Goal: Information Seeking & Learning: Check status

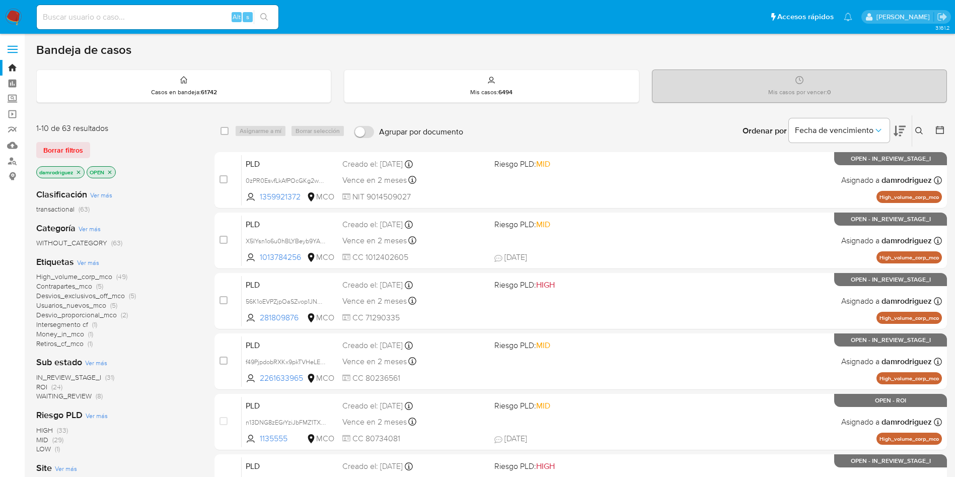
click at [44, 386] on span "ROI" at bounding box center [41, 387] width 11 height 10
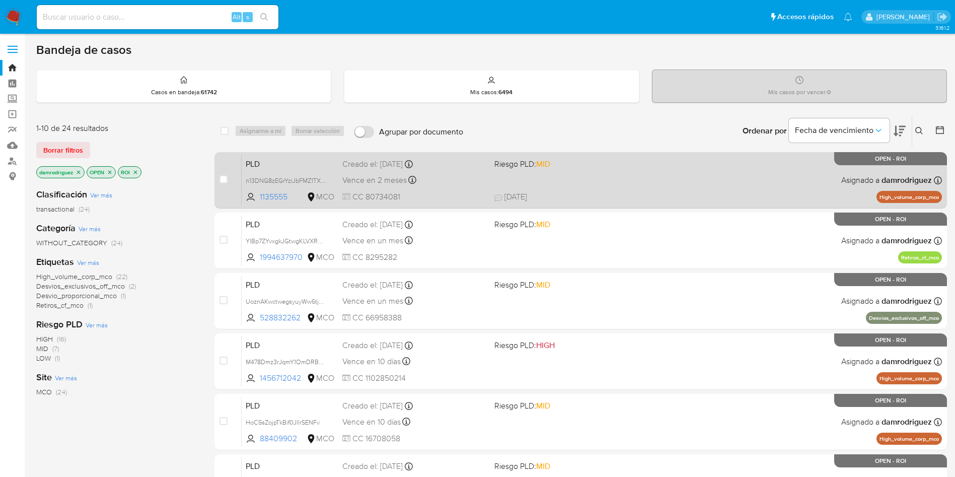
click at [265, 167] on span "PLD" at bounding box center [290, 163] width 89 height 13
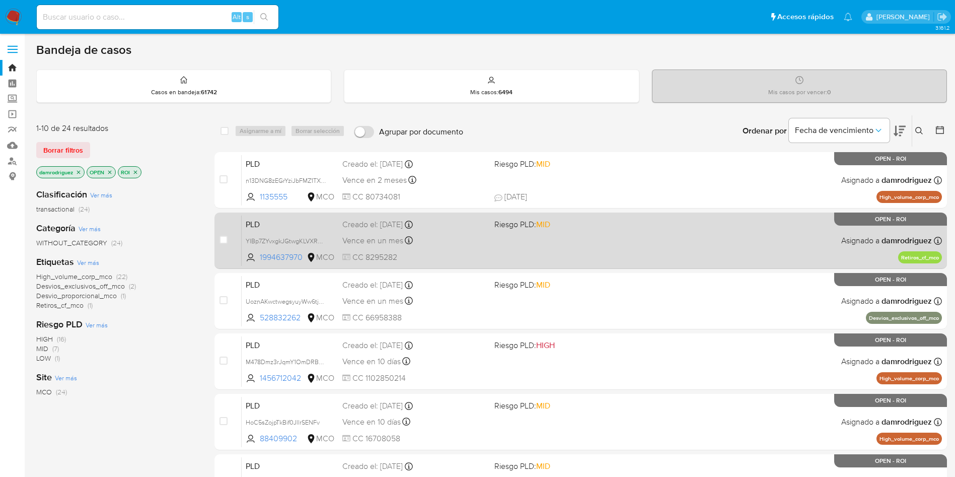
click at [264, 223] on span "PLD" at bounding box center [290, 223] width 89 height 13
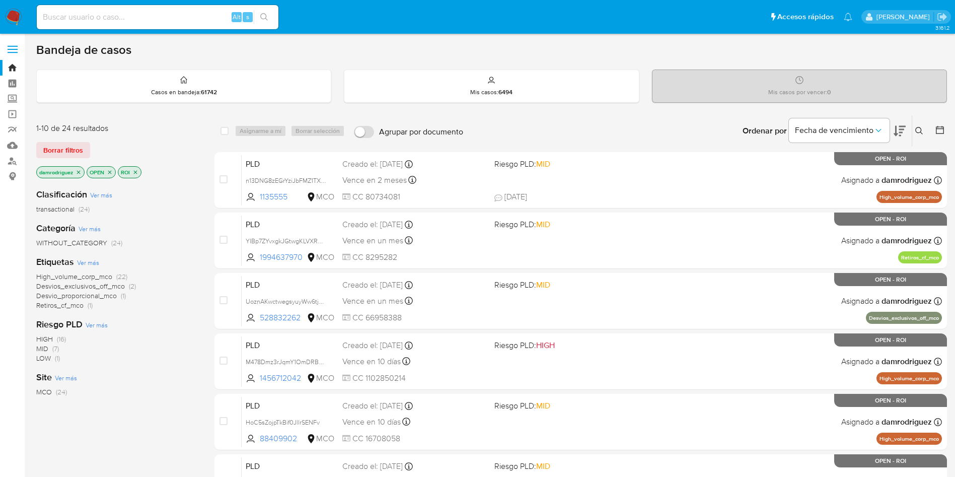
click at [904, 126] on icon at bounding box center [900, 131] width 12 height 11
click at [902, 128] on icon at bounding box center [900, 131] width 12 height 11
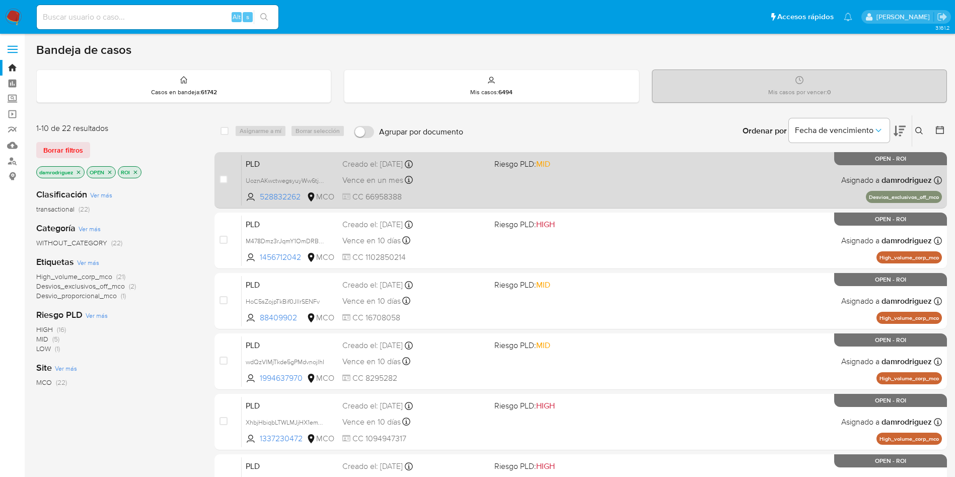
click at [268, 163] on span "PLD" at bounding box center [290, 163] width 89 height 13
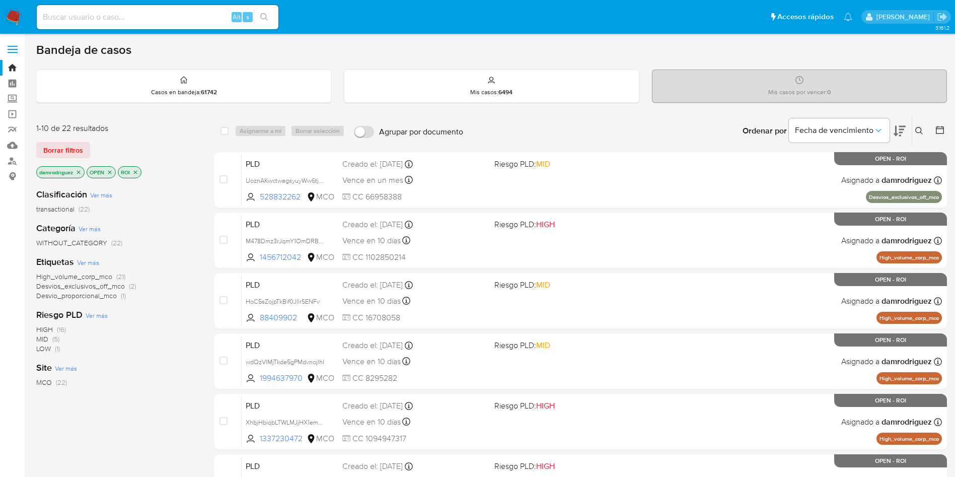
click at [905, 131] on icon at bounding box center [900, 131] width 12 height 12
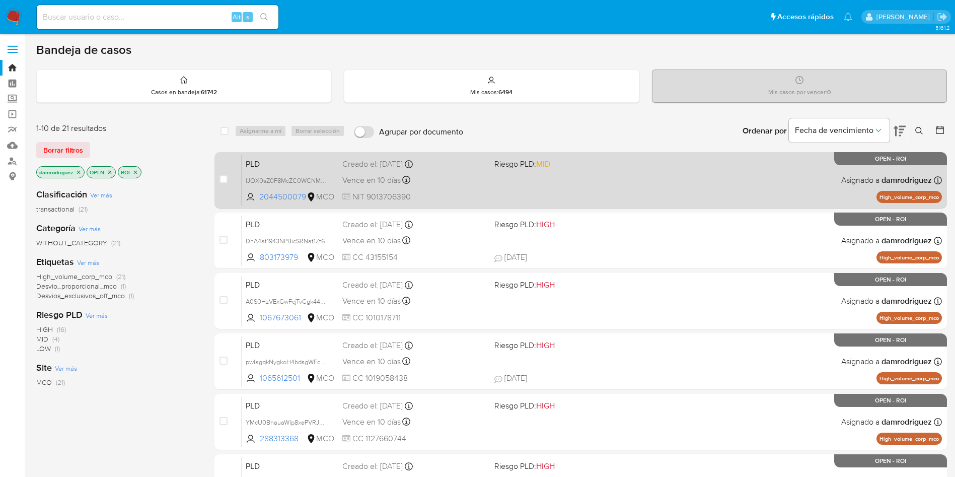
click at [313, 168] on span "PLD" at bounding box center [290, 163] width 89 height 13
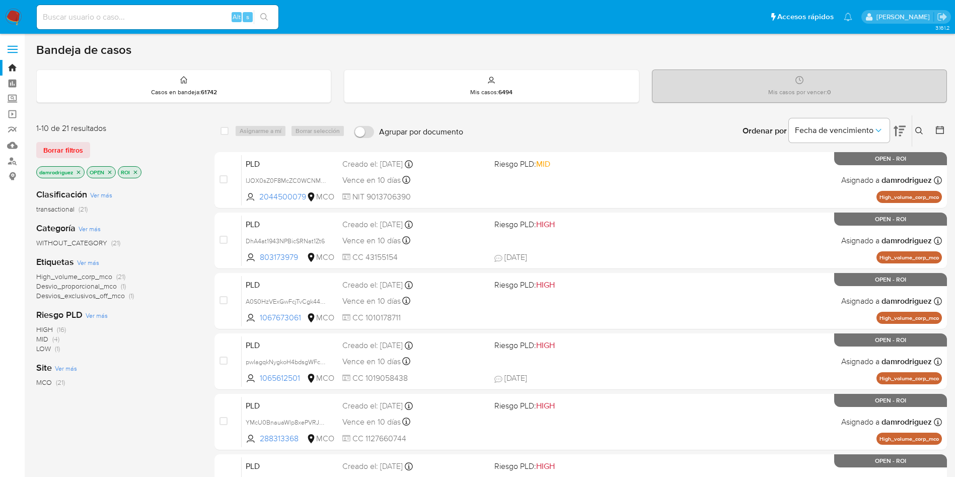
click at [902, 130] on icon at bounding box center [900, 131] width 12 height 11
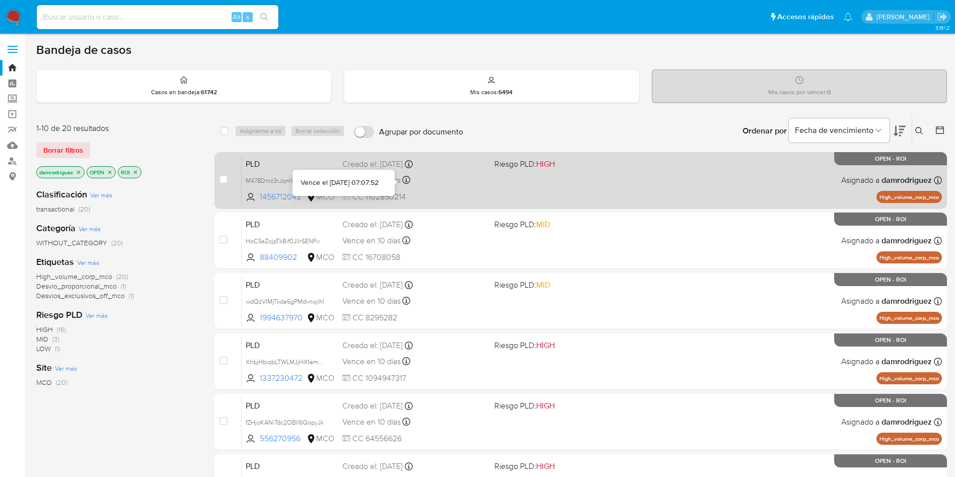
click at [316, 170] on div "PLD M478Dmz3rJqmY1OmDRBAmifm 1456712042 MCO Riesgo PLD: HIGH Creado el: 12/07/2…" at bounding box center [592, 180] width 700 height 51
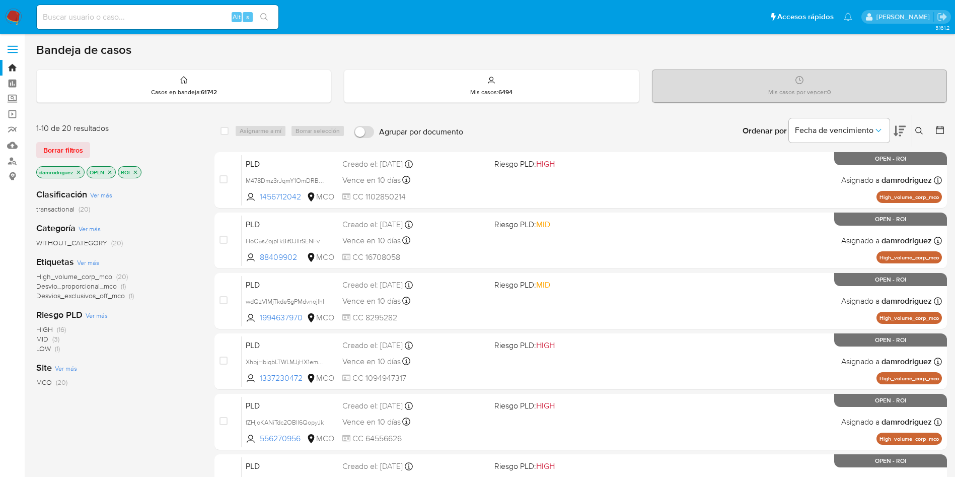
click at [900, 132] on icon at bounding box center [900, 131] width 12 height 11
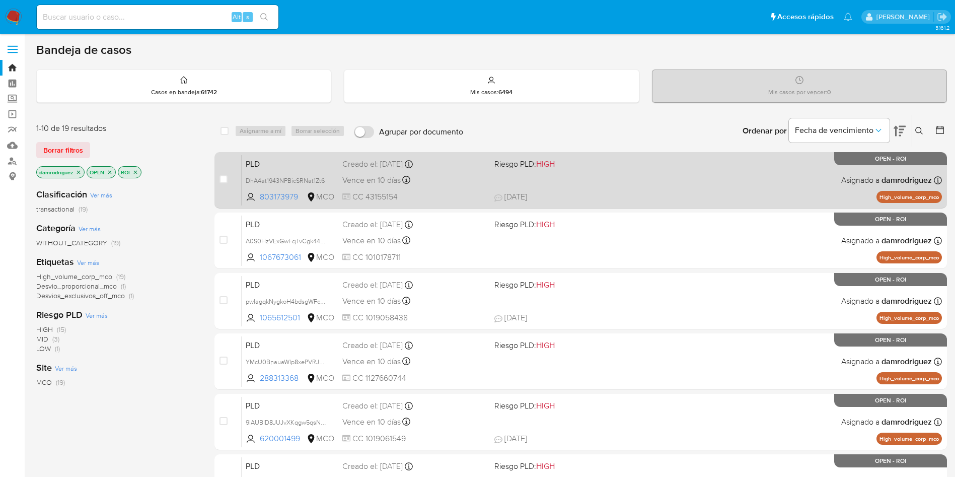
click at [315, 159] on span "PLD" at bounding box center [290, 163] width 89 height 13
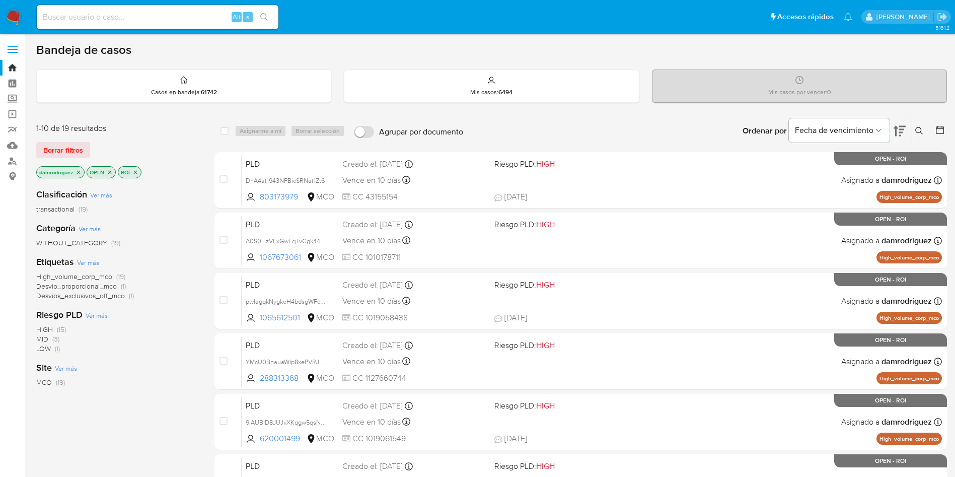
click at [900, 126] on icon at bounding box center [900, 131] width 12 height 11
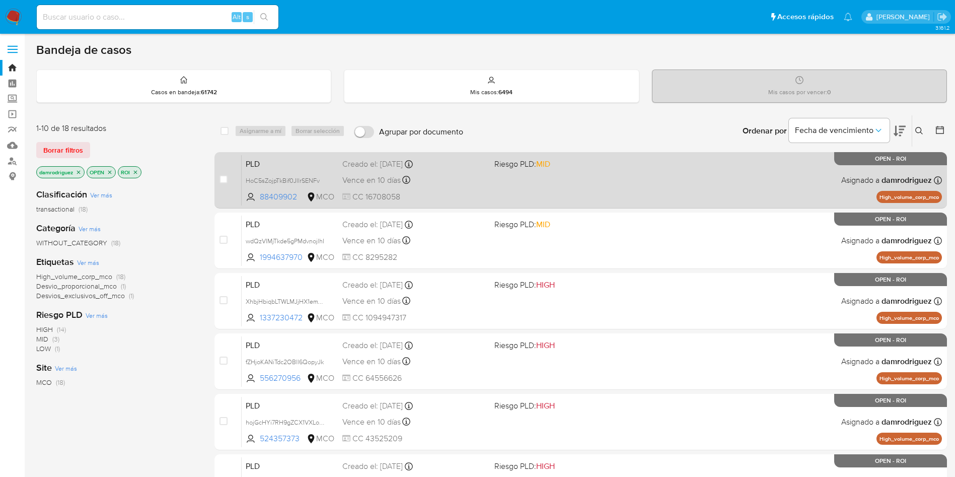
click at [295, 167] on span "PLD" at bounding box center [290, 163] width 89 height 13
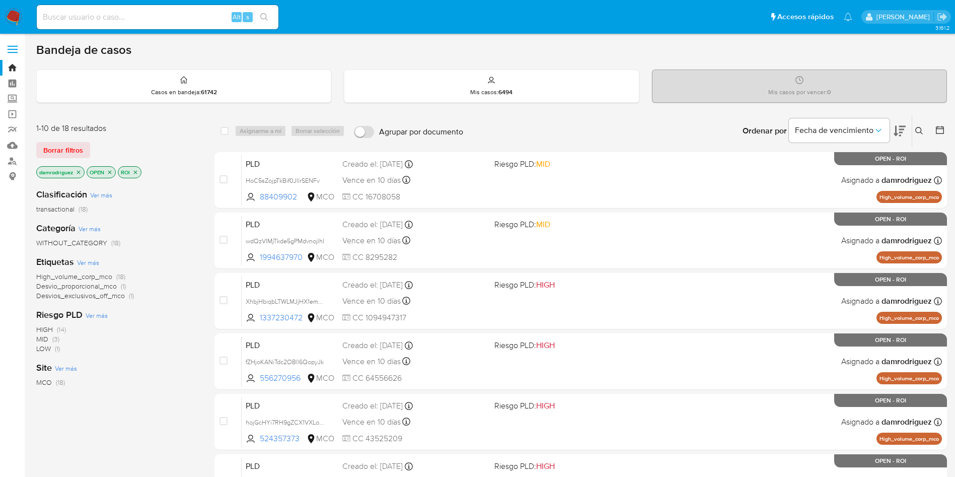
click at [903, 132] on icon at bounding box center [900, 131] width 12 height 11
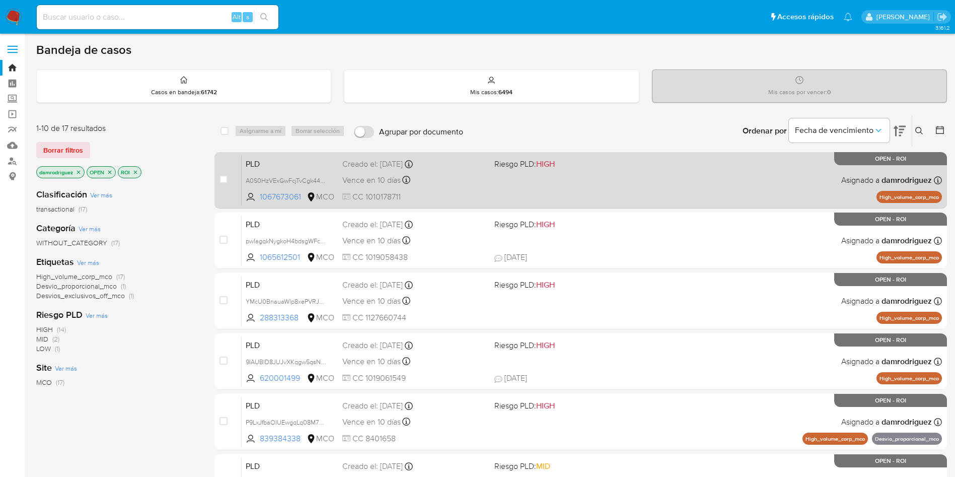
click at [271, 166] on span "PLD" at bounding box center [290, 163] width 89 height 13
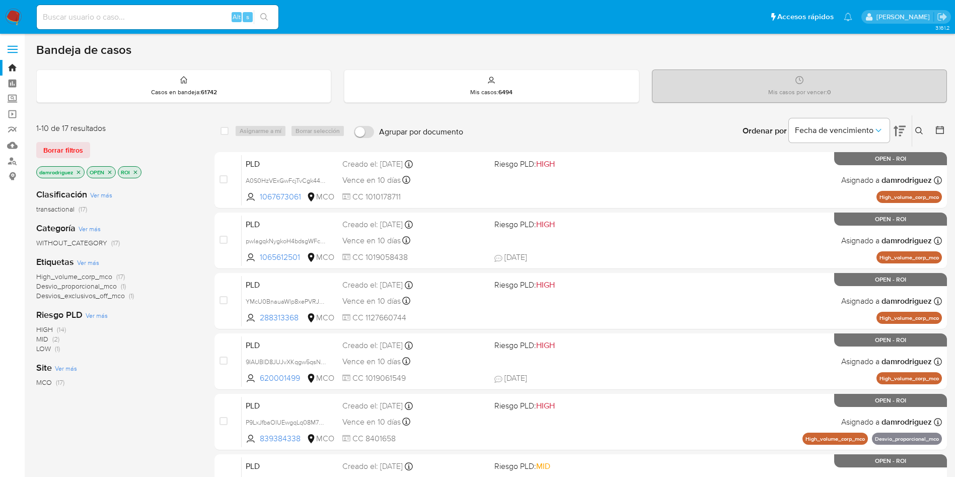
click at [900, 126] on icon at bounding box center [900, 131] width 12 height 11
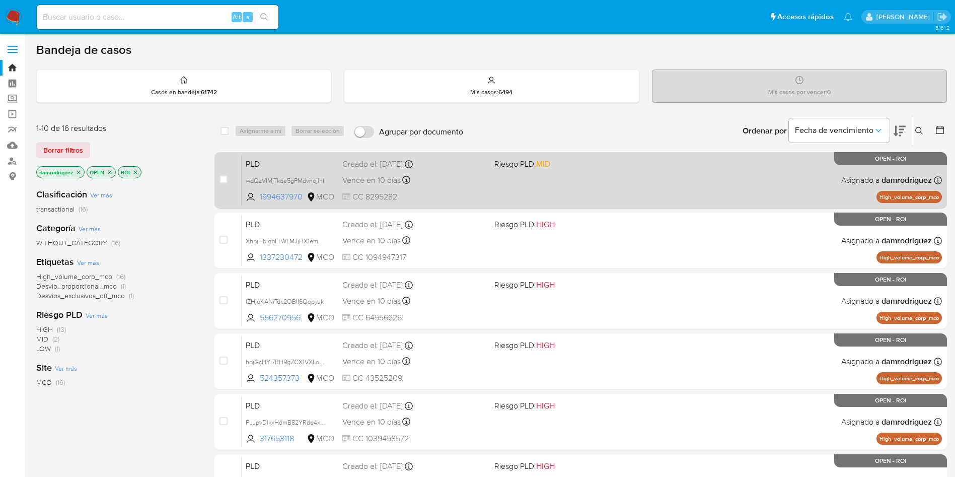
click at [292, 164] on span "PLD" at bounding box center [290, 163] width 89 height 13
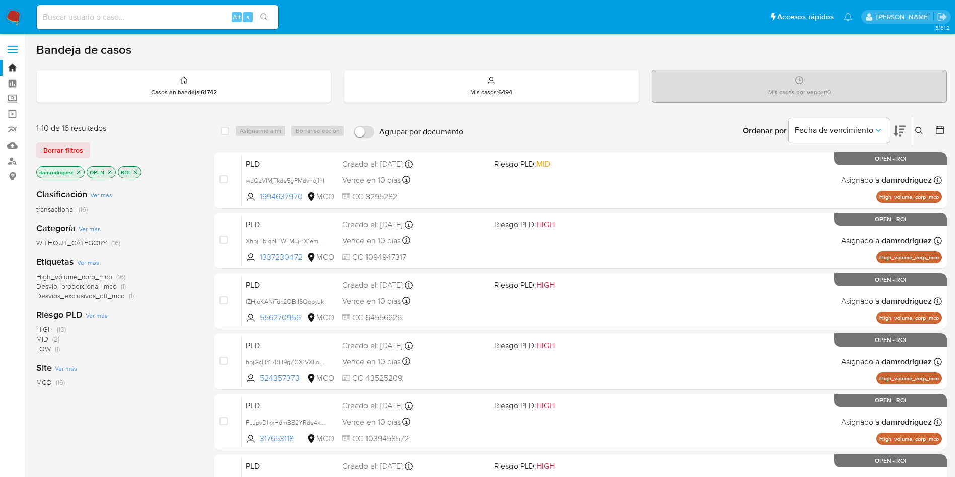
click at [905, 127] on icon at bounding box center [900, 131] width 12 height 11
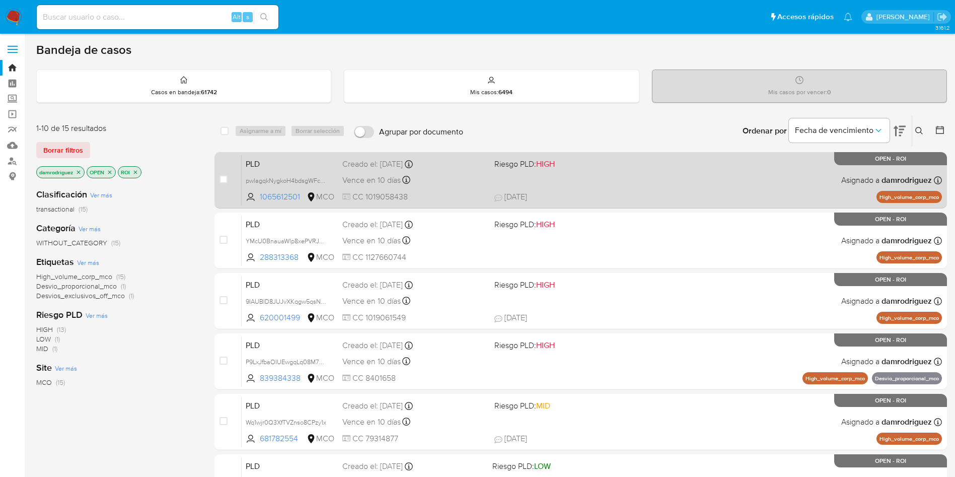
click at [285, 159] on span "PLD" at bounding box center [290, 163] width 89 height 13
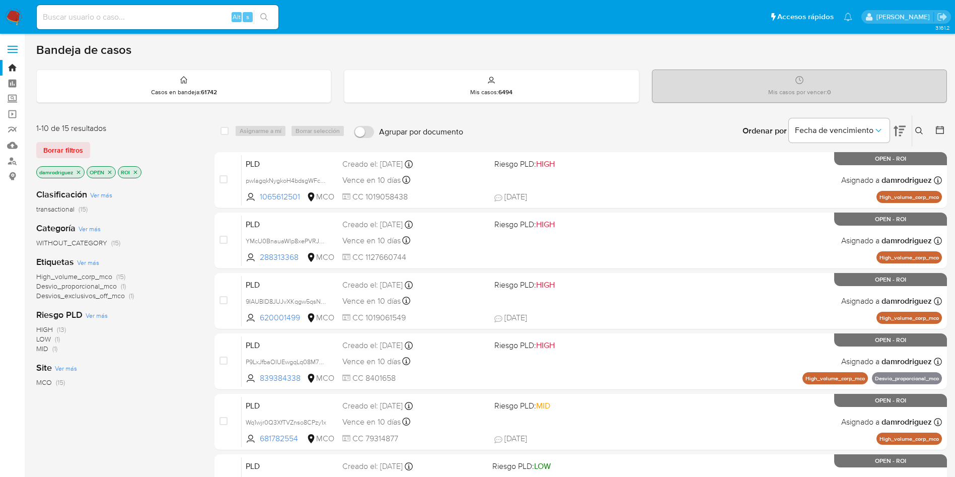
click at [904, 133] on icon at bounding box center [900, 131] width 12 height 12
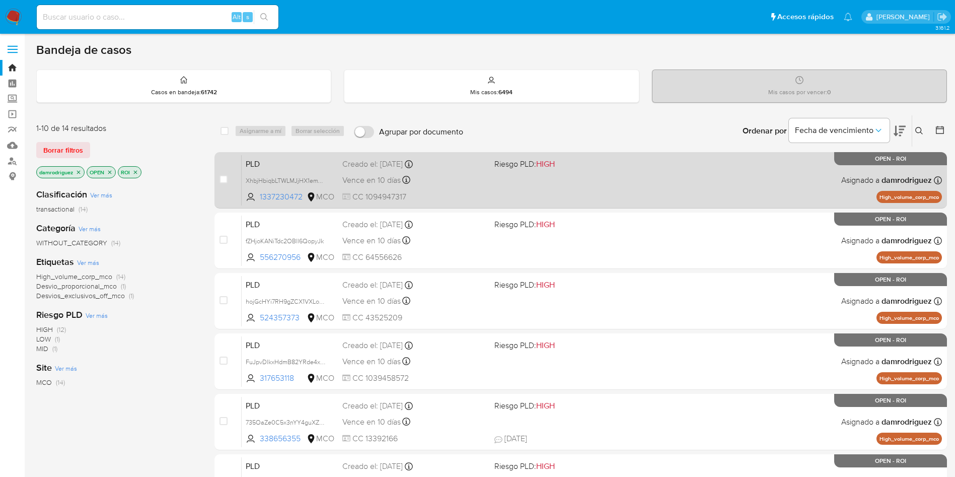
click at [265, 163] on span "PLD" at bounding box center [290, 163] width 89 height 13
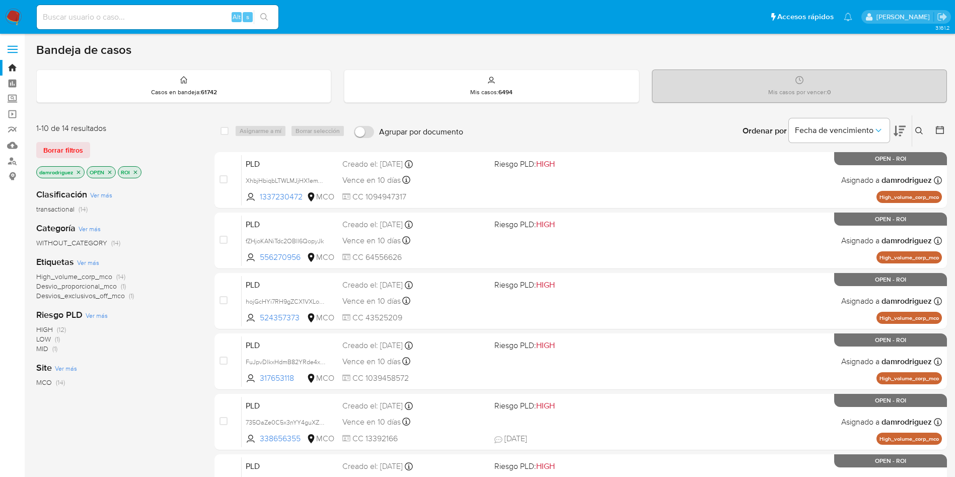
click at [905, 127] on icon at bounding box center [900, 131] width 12 height 12
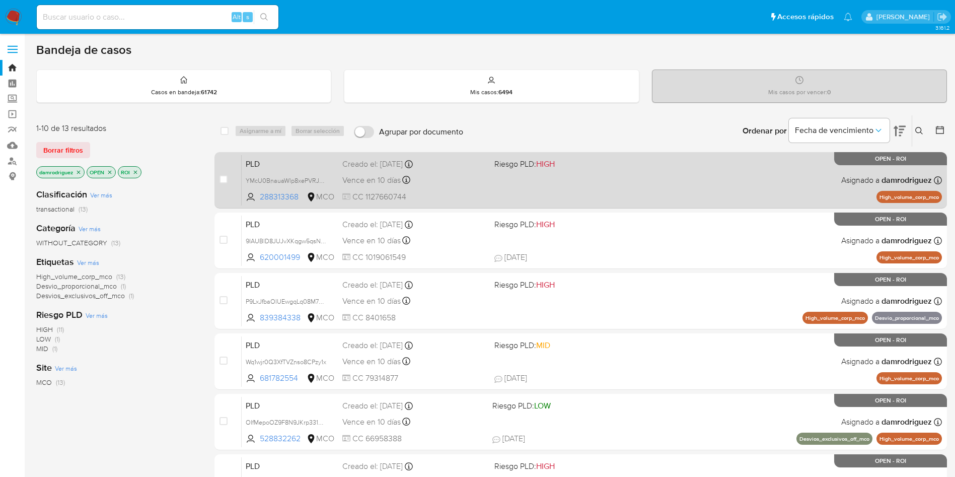
click at [284, 167] on span "PLD" at bounding box center [290, 163] width 89 height 13
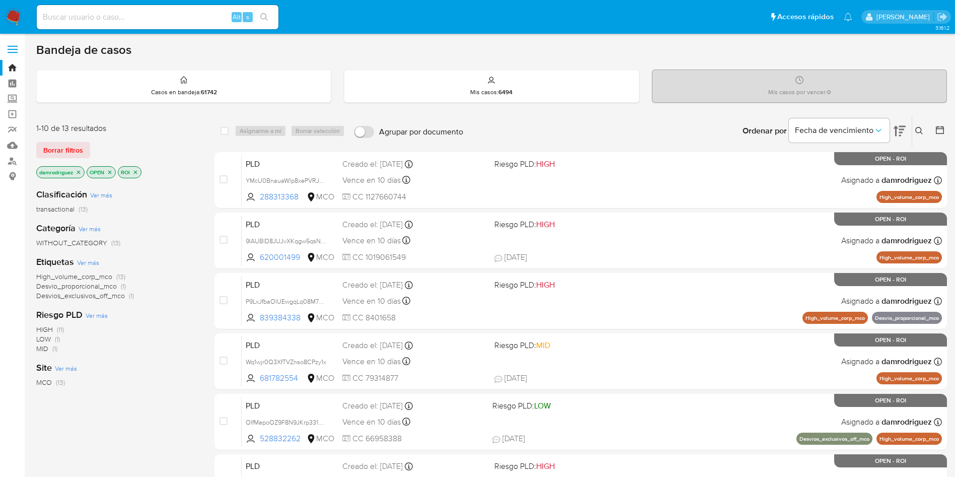
click at [902, 130] on icon at bounding box center [900, 131] width 12 height 12
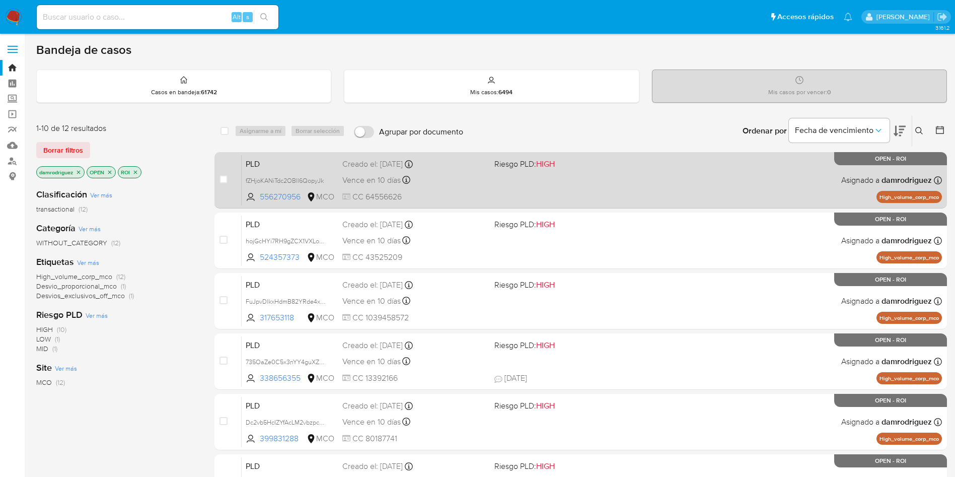
click at [311, 162] on span "PLD" at bounding box center [290, 163] width 89 height 13
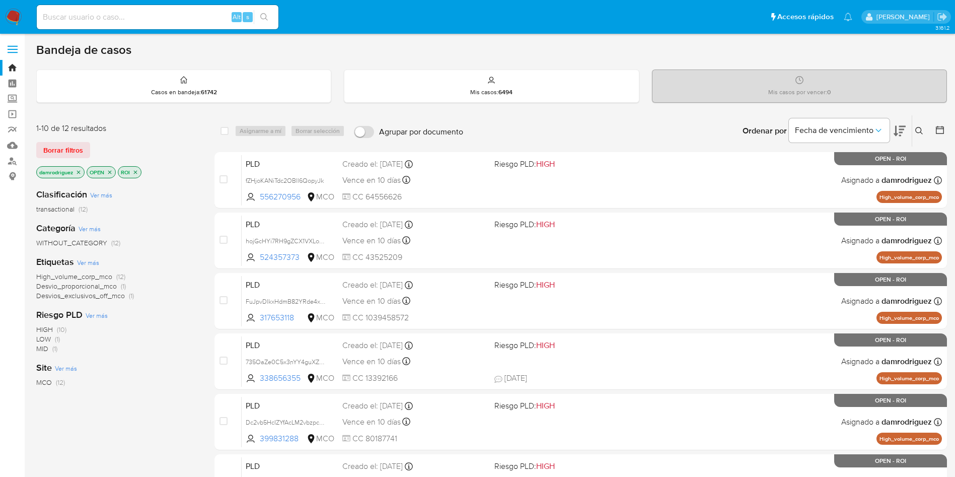
click at [895, 129] on icon at bounding box center [900, 131] width 12 height 11
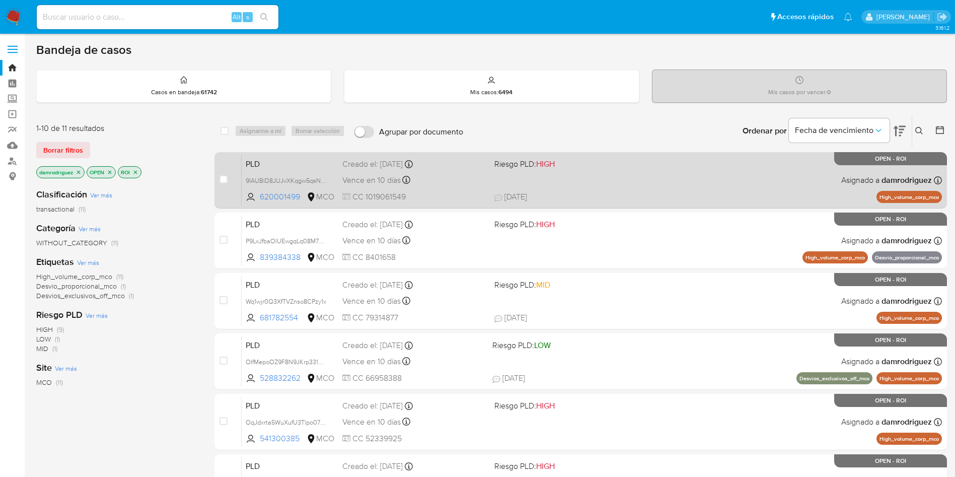
click at [267, 165] on span "PLD" at bounding box center [290, 163] width 89 height 13
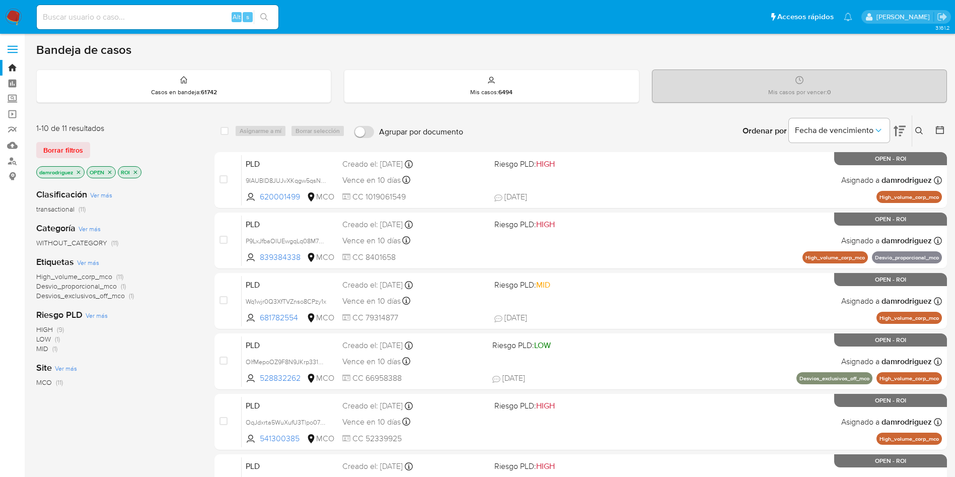
click at [901, 126] on icon at bounding box center [900, 131] width 12 height 11
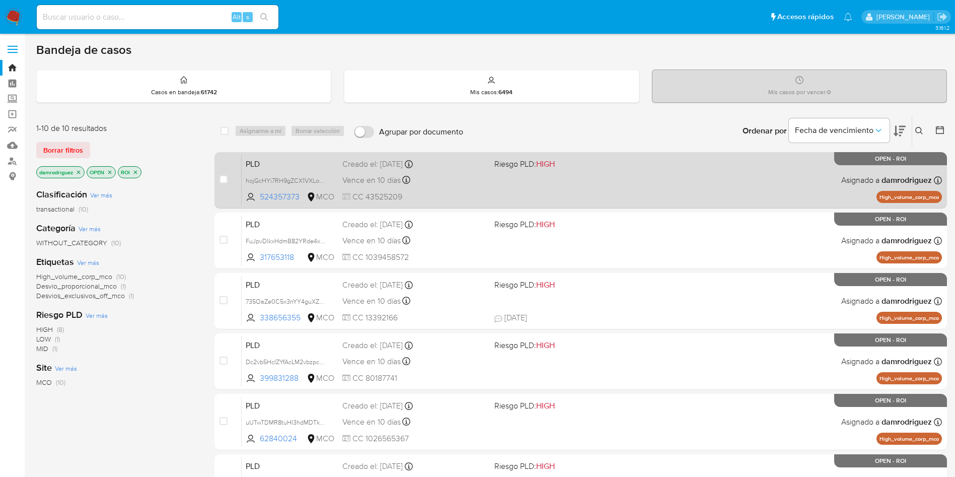
click at [297, 163] on span "PLD" at bounding box center [290, 163] width 89 height 13
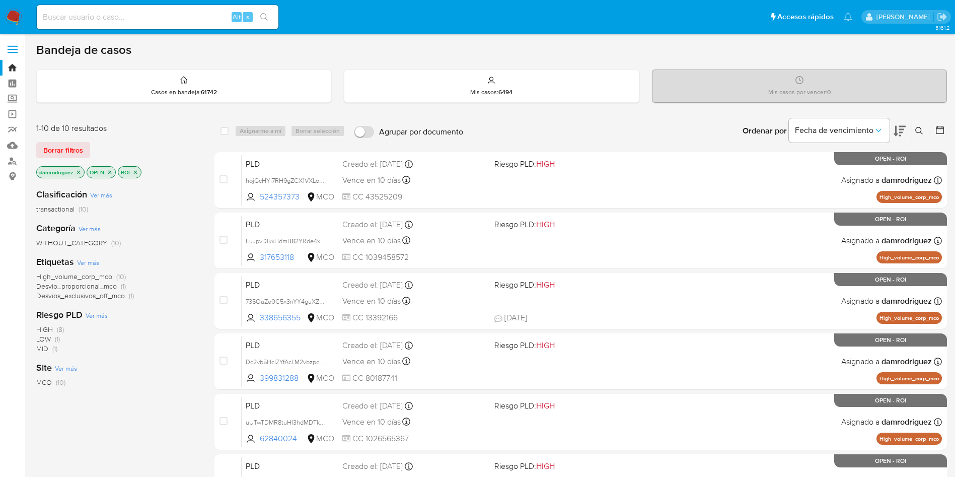
click at [902, 130] on icon at bounding box center [900, 131] width 12 height 11
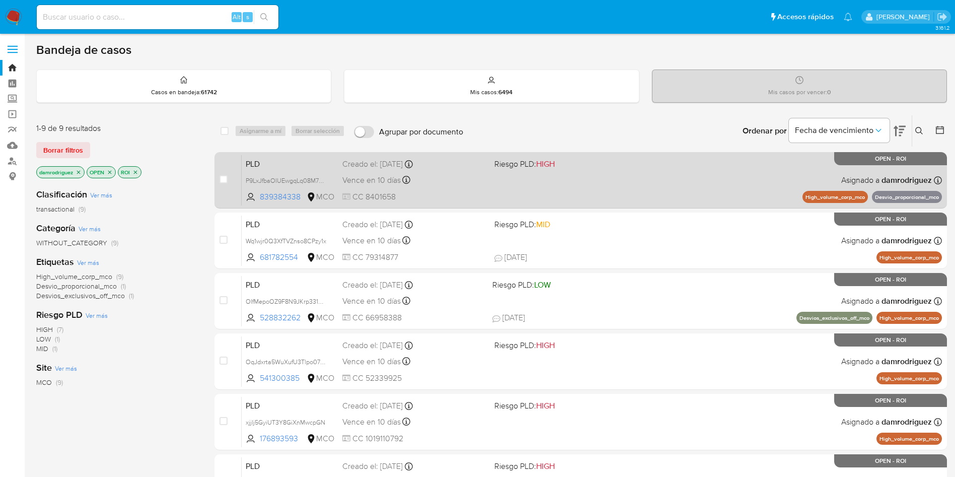
click at [269, 163] on span "PLD" at bounding box center [290, 163] width 89 height 13
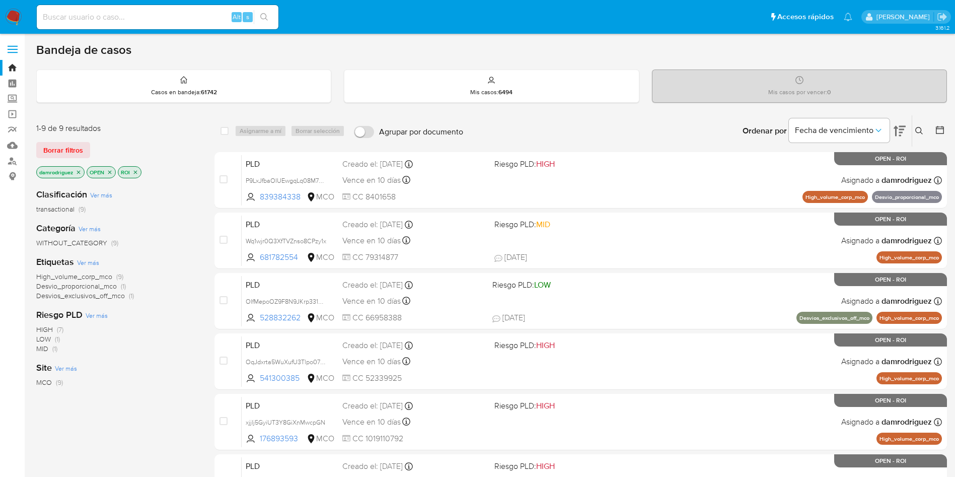
click at [901, 127] on icon at bounding box center [900, 131] width 12 height 11
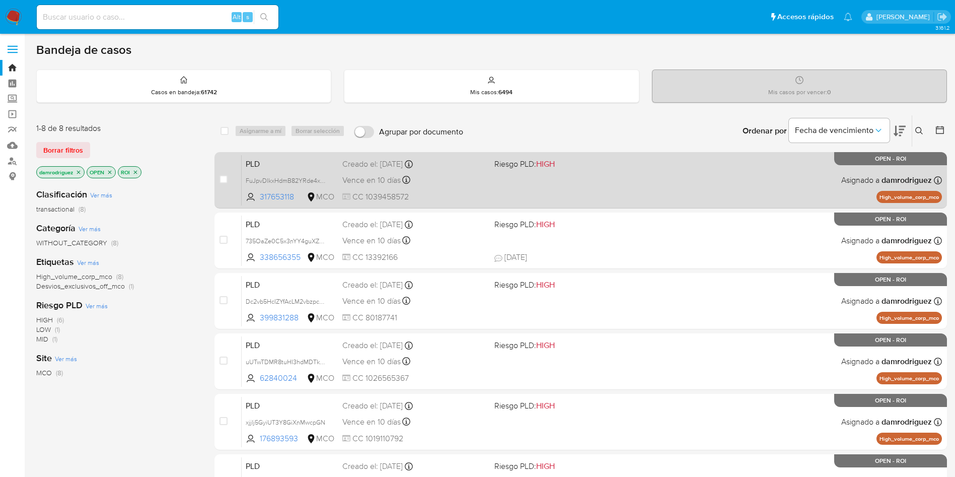
click at [274, 166] on span "PLD" at bounding box center [290, 163] width 89 height 13
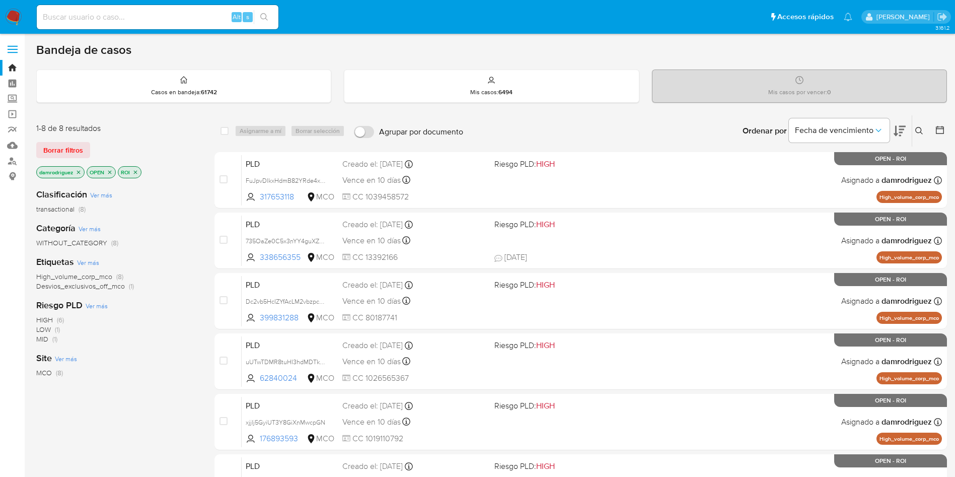
click at [900, 130] on icon at bounding box center [900, 131] width 12 height 11
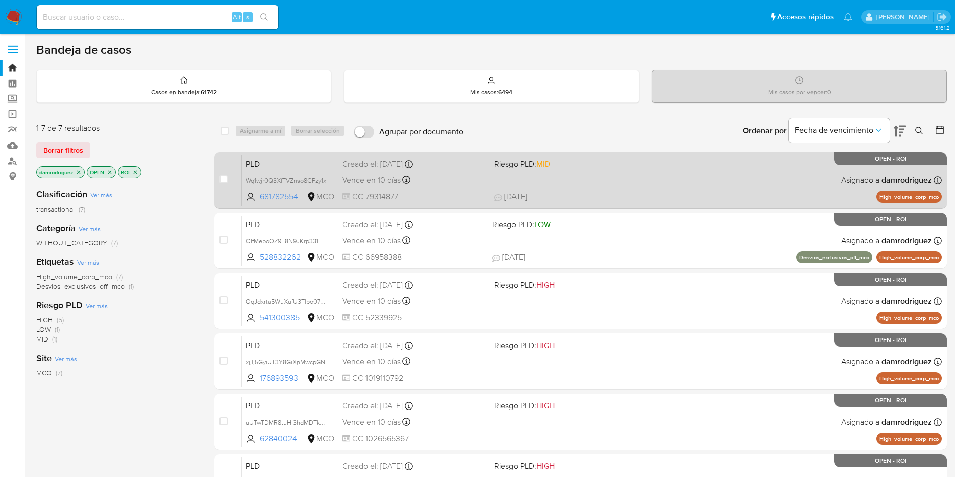
click at [303, 170] on div "PLD Wq1wjr0Q3XfTVZnso8CPzy1x 681782554 MCO Riesgo PLD: MID Creado el: 12/07/202…" at bounding box center [592, 180] width 700 height 51
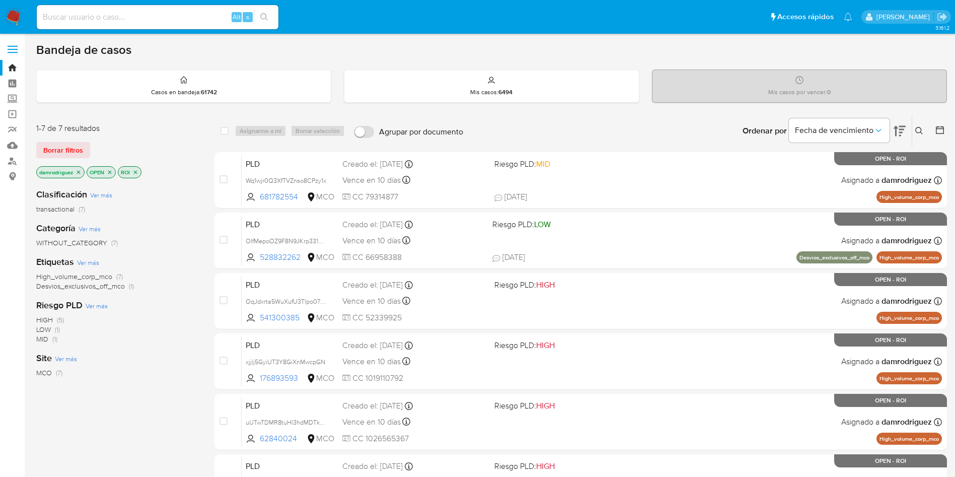
click at [900, 129] on icon at bounding box center [900, 131] width 12 height 11
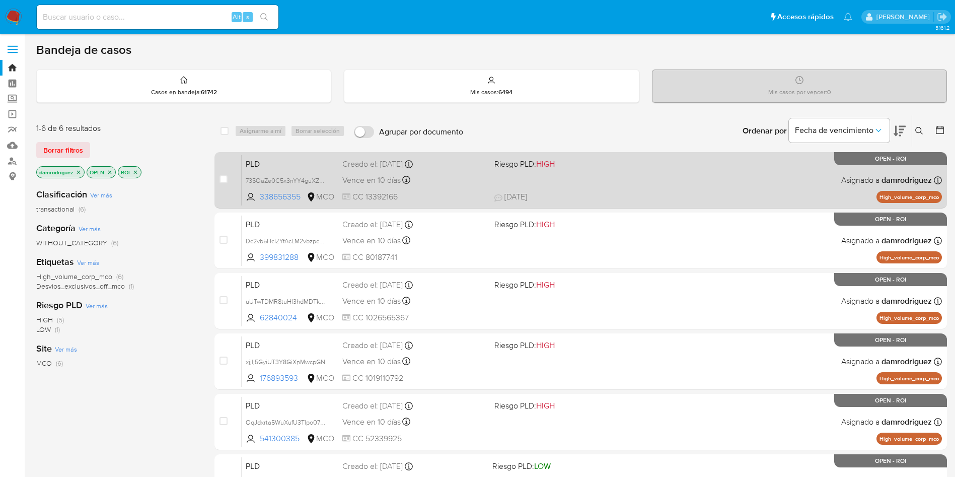
click at [304, 163] on span "PLD" at bounding box center [290, 163] width 89 height 13
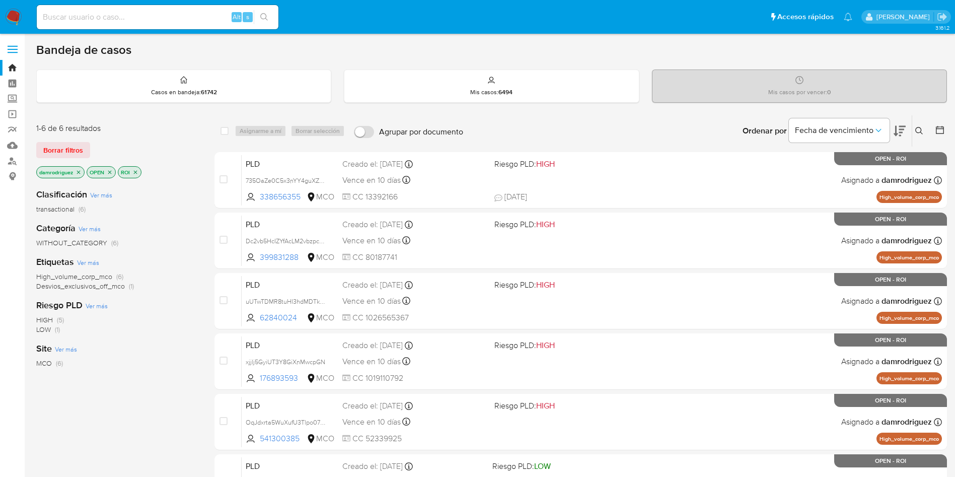
click at [901, 128] on icon at bounding box center [900, 131] width 12 height 12
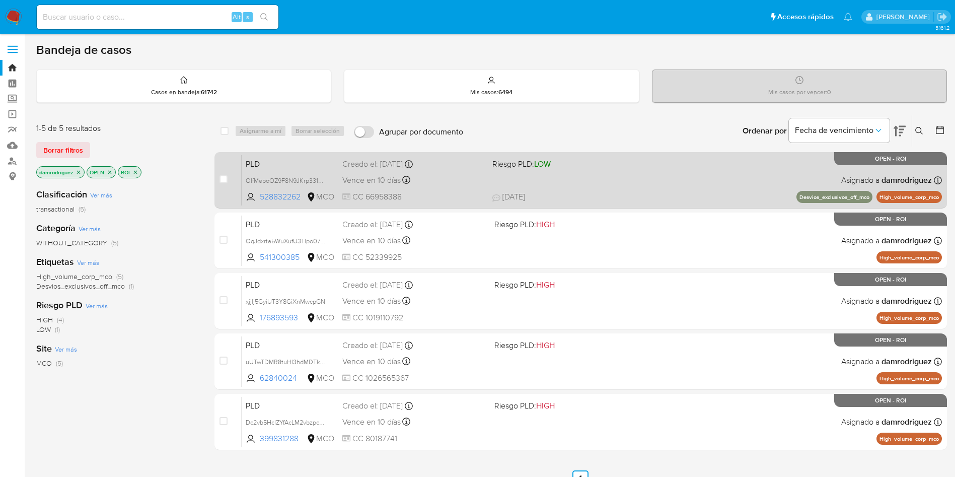
click at [265, 162] on span "PLD" at bounding box center [290, 163] width 89 height 13
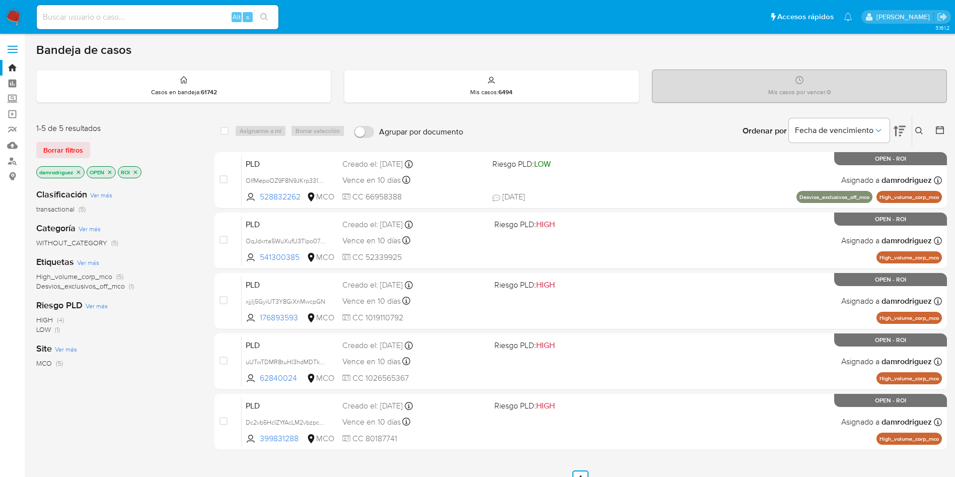
click at [894, 131] on icon at bounding box center [900, 131] width 12 height 12
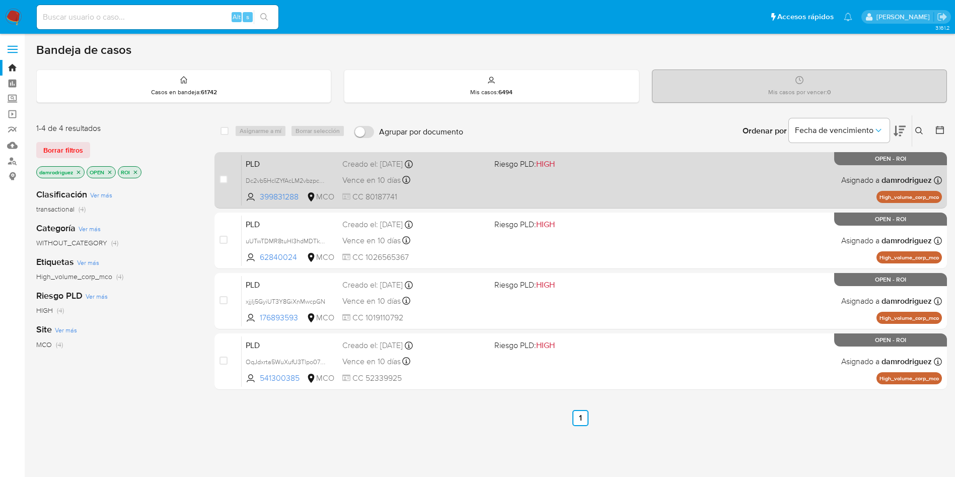
click at [279, 160] on span "PLD" at bounding box center [290, 163] width 89 height 13
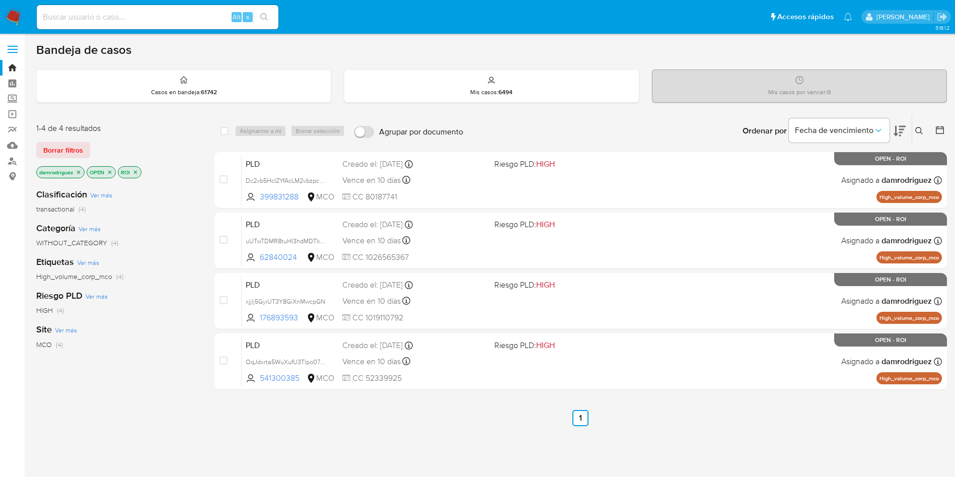
click at [905, 129] on icon at bounding box center [900, 131] width 12 height 12
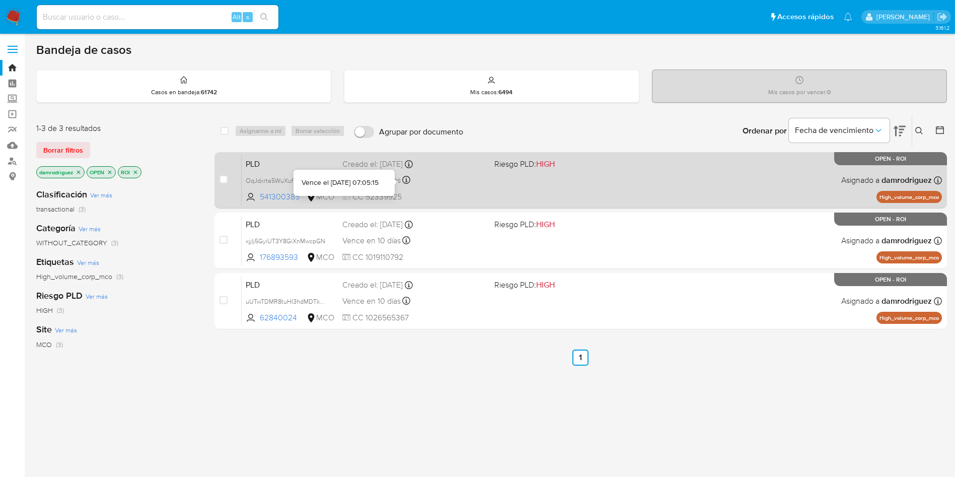
click at [287, 169] on span "PLD" at bounding box center [290, 163] width 89 height 13
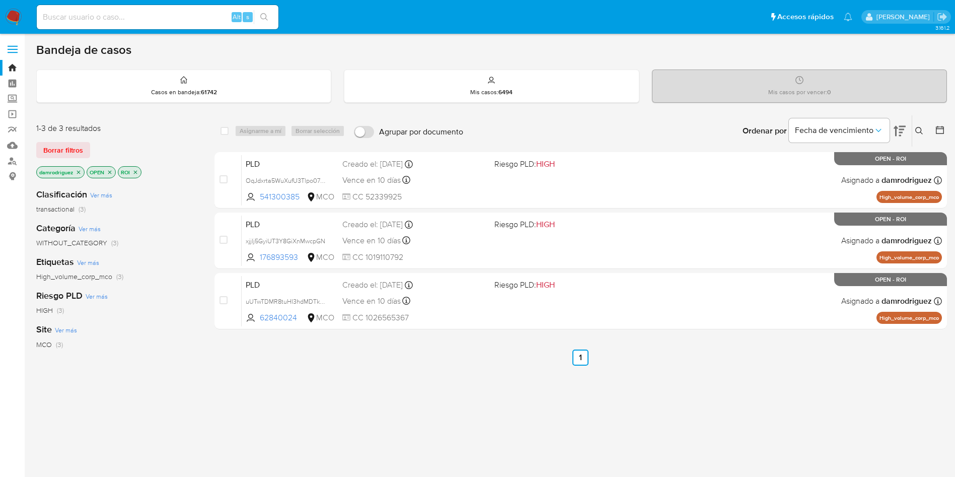
click at [896, 128] on icon at bounding box center [900, 131] width 12 height 11
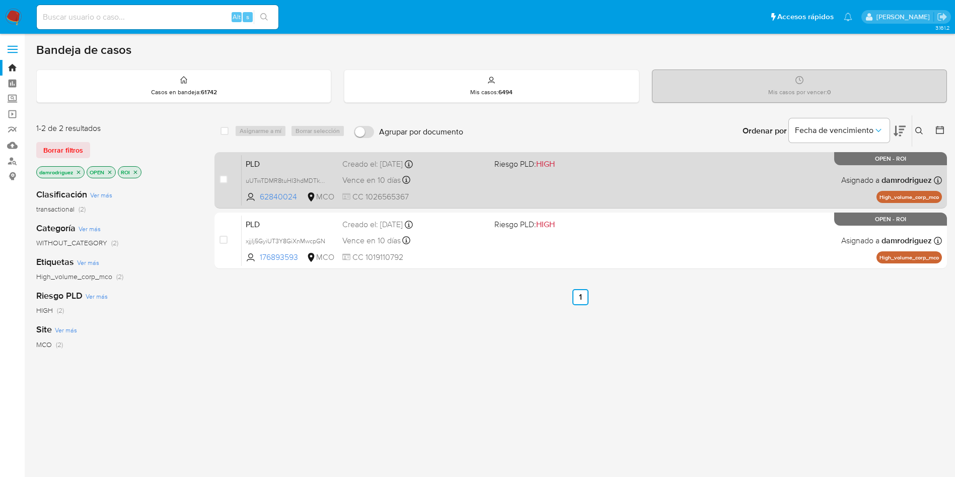
click at [272, 157] on span "PLD" at bounding box center [290, 163] width 89 height 13
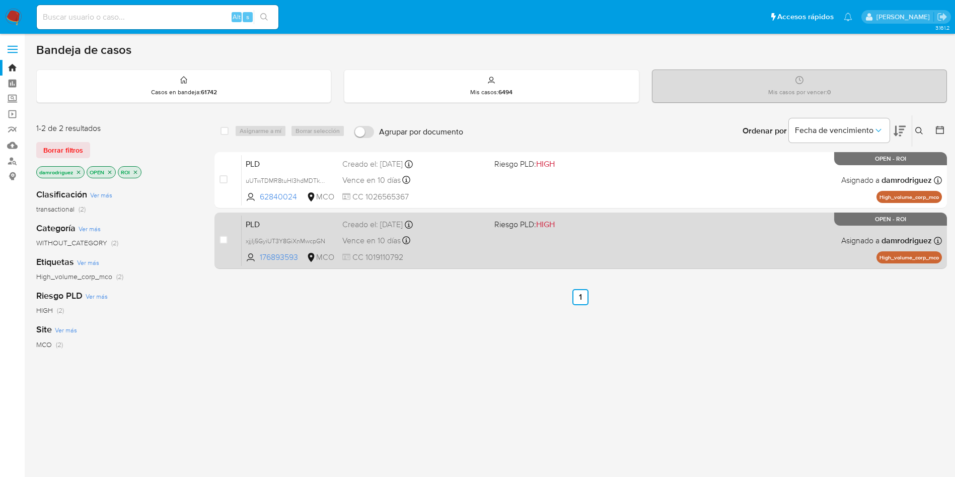
click at [255, 221] on span "PLD" at bounding box center [290, 223] width 89 height 13
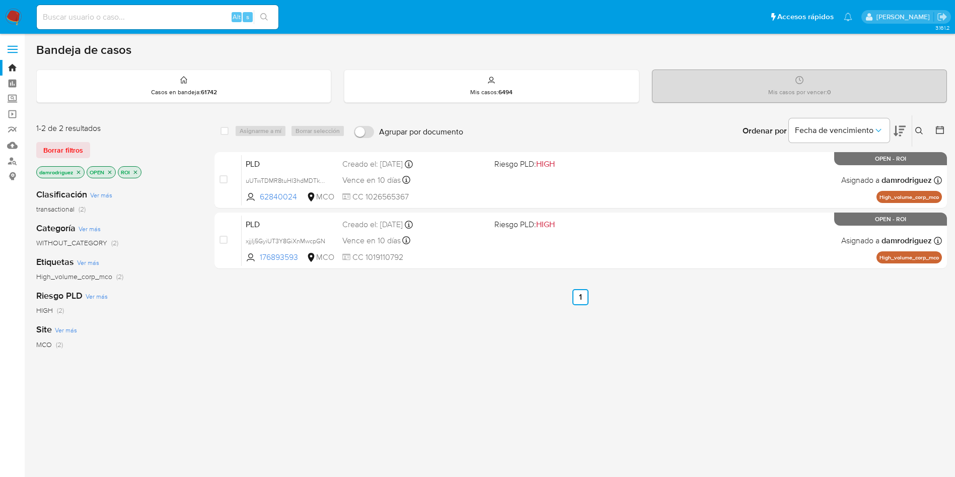
click at [11, 13] on img at bounding box center [13, 17] width 17 height 17
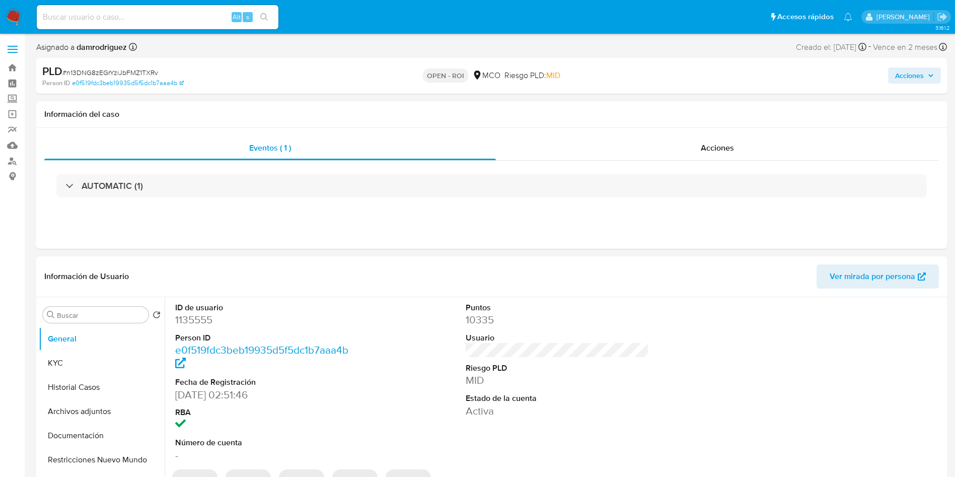
select select "10"
click at [673, 142] on div "Acciones" at bounding box center [717, 148] width 443 height 24
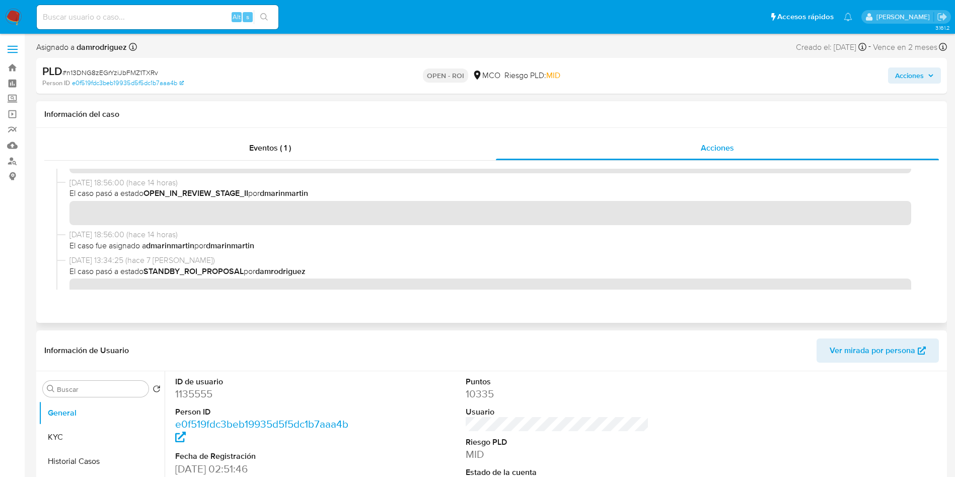
scroll to position [76, 0]
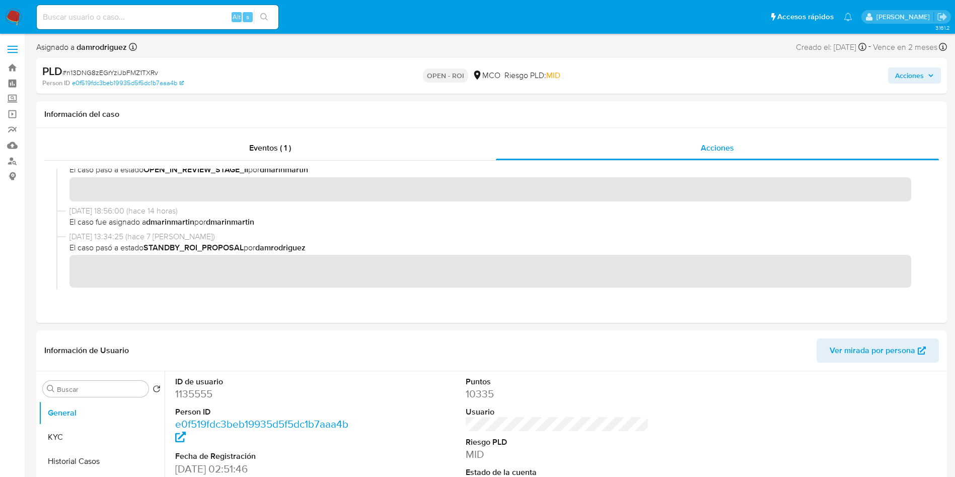
click at [923, 72] on span "Acciones" at bounding box center [909, 75] width 29 height 16
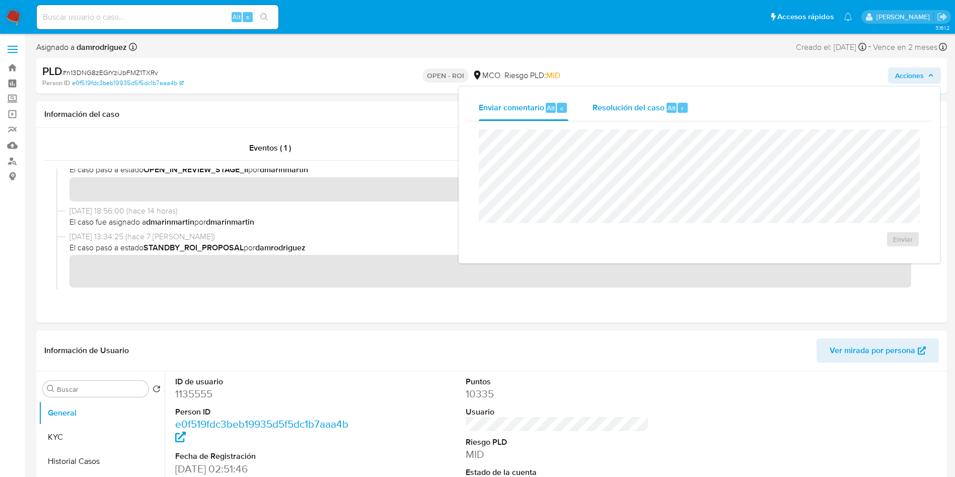
click at [594, 112] on span "Resolución del caso" at bounding box center [629, 108] width 72 height 12
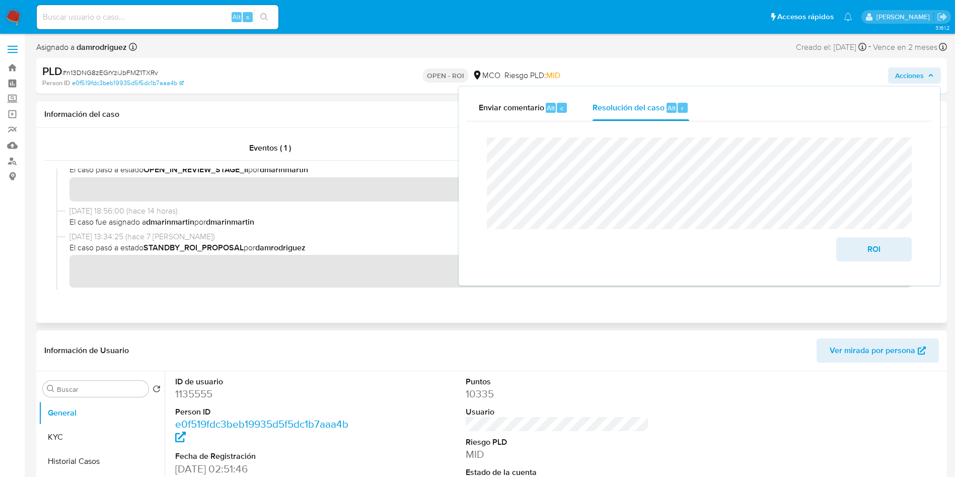
scroll to position [0, 0]
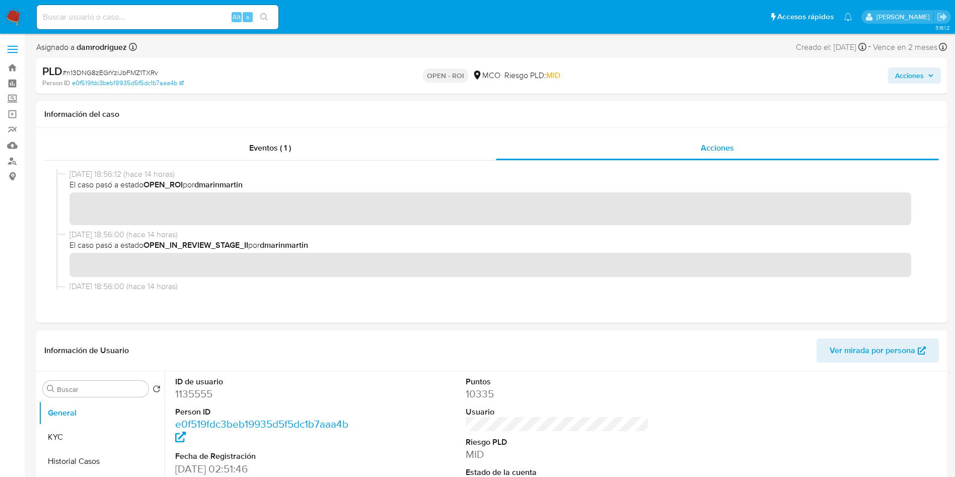
click at [904, 80] on span "Acciones" at bounding box center [909, 75] width 29 height 16
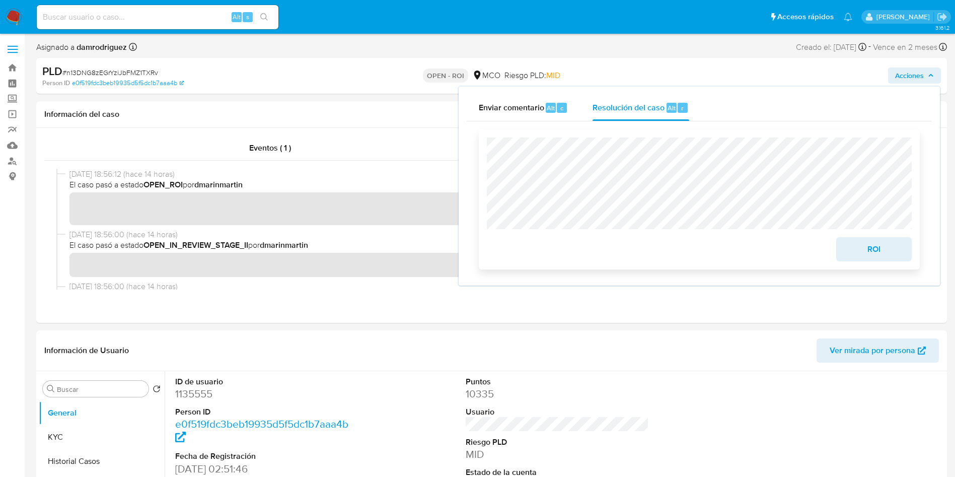
click at [893, 248] on span "ROI" at bounding box center [873, 249] width 49 height 22
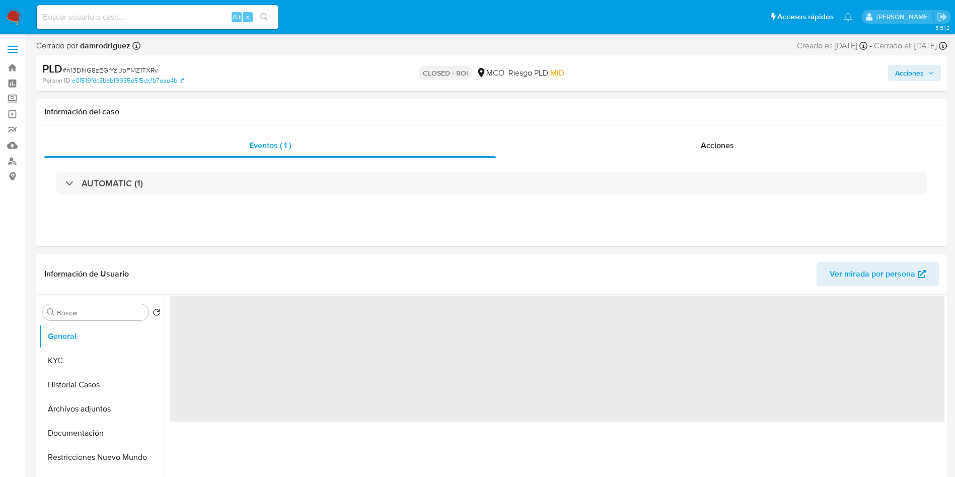
select select "10"
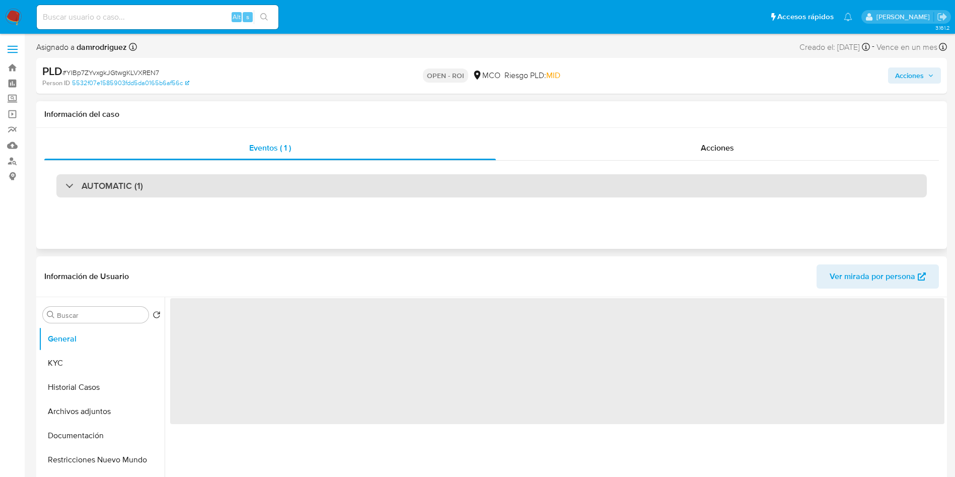
select select "10"
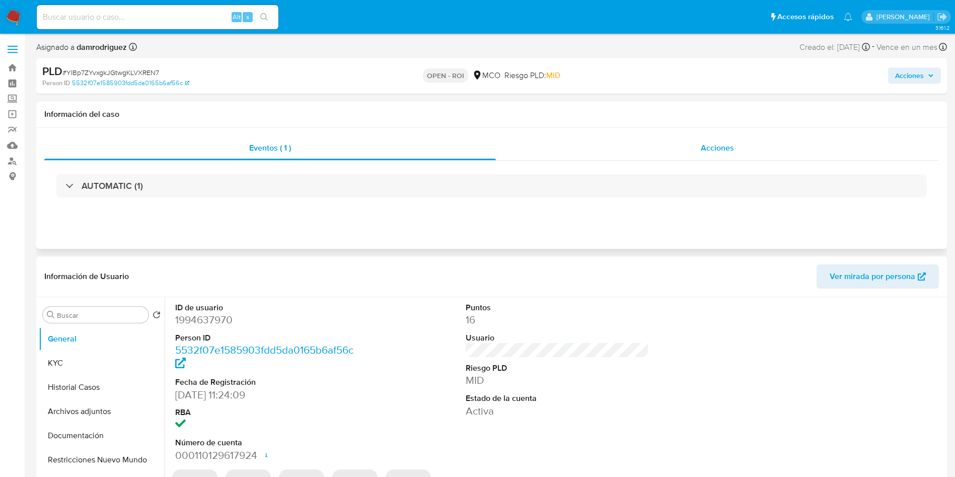
click at [671, 142] on div "Acciones" at bounding box center [717, 148] width 443 height 24
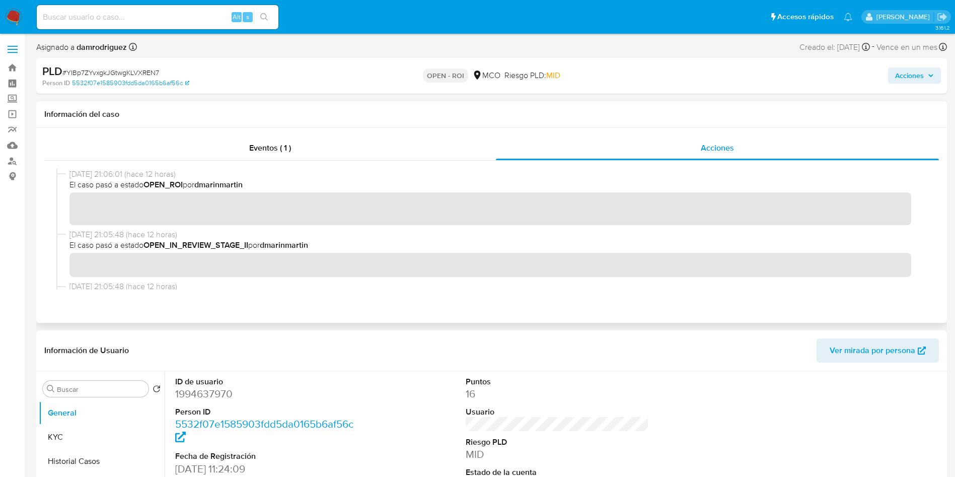
scroll to position [76, 0]
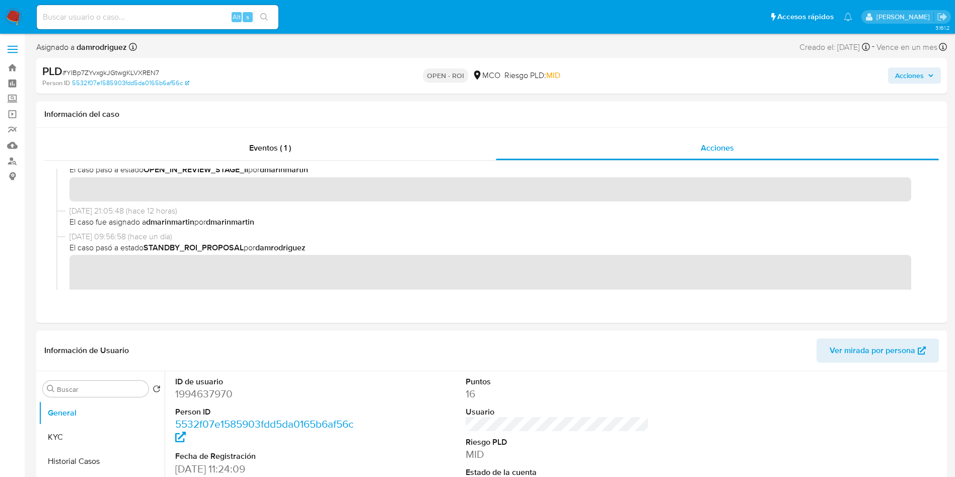
click at [914, 81] on span "Acciones" at bounding box center [909, 75] width 29 height 16
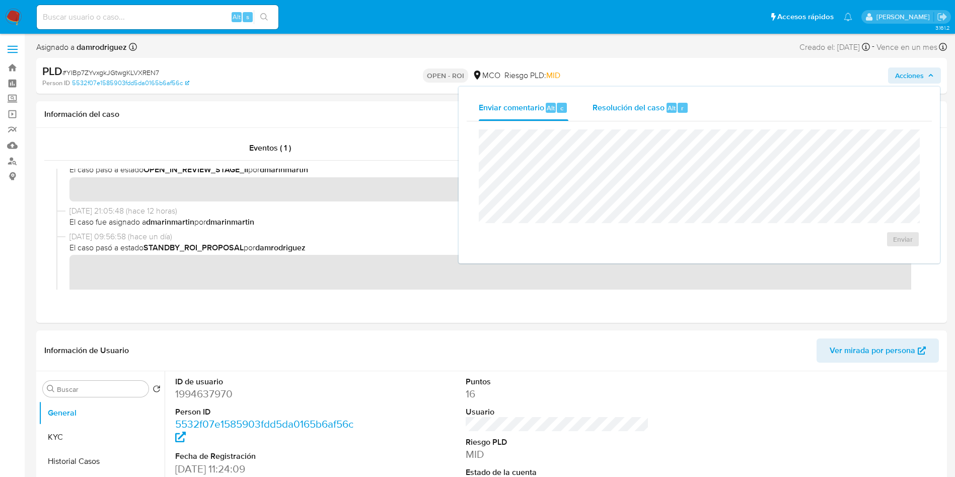
click at [655, 108] on span "Resolución del caso" at bounding box center [629, 108] width 72 height 12
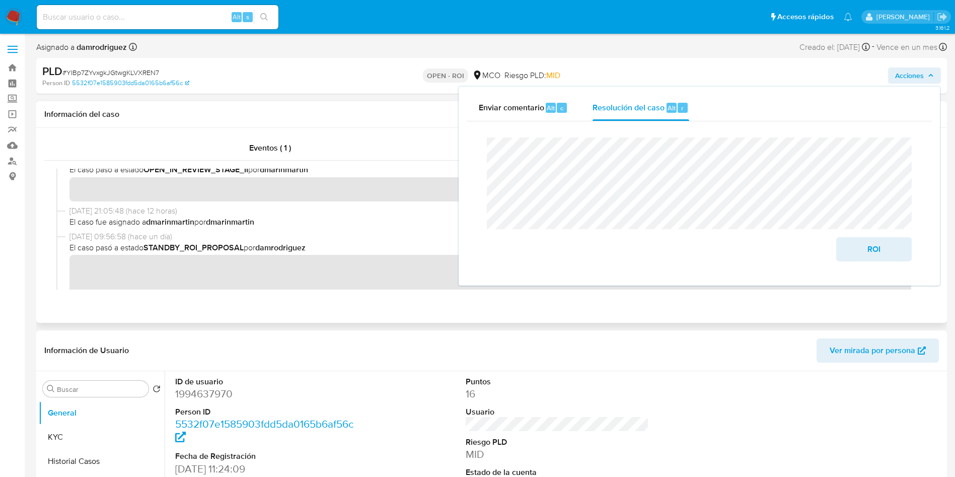
scroll to position [0, 0]
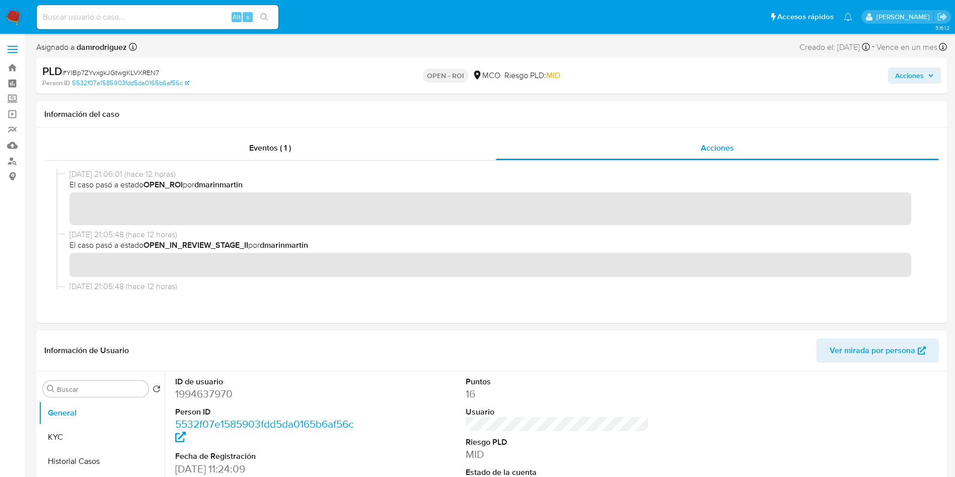
click at [927, 77] on span "Acciones" at bounding box center [914, 75] width 39 height 14
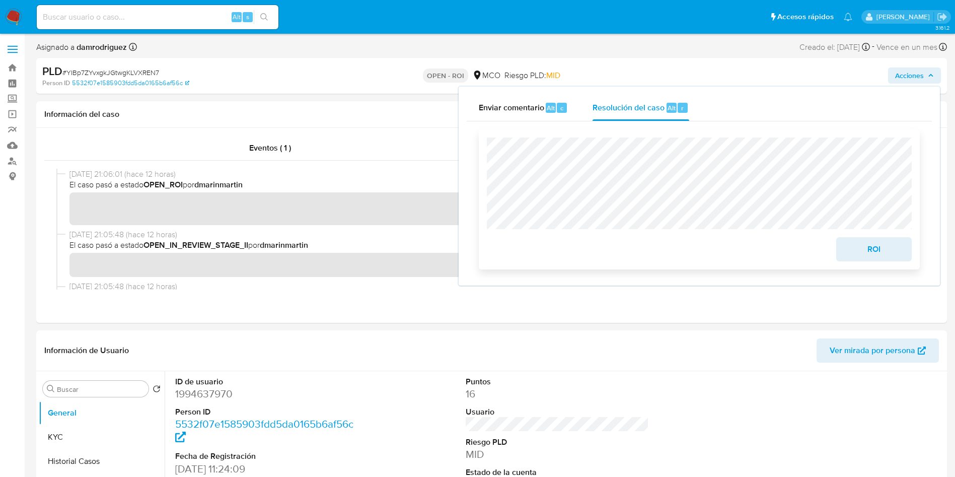
click at [847, 252] on button "ROI" at bounding box center [874, 249] width 76 height 24
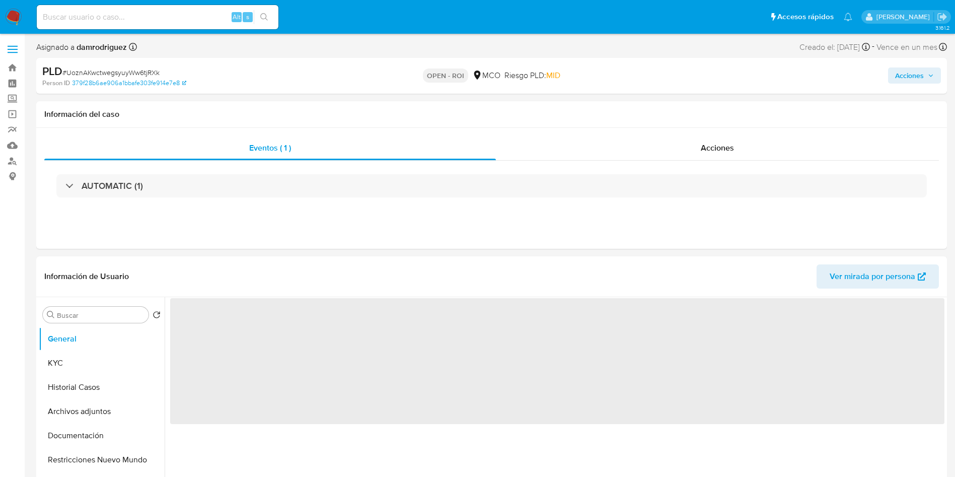
select select "10"
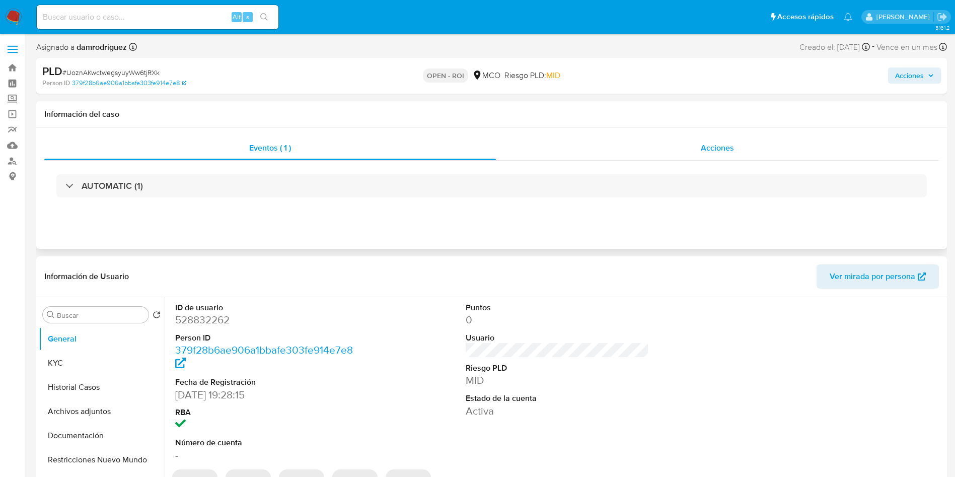
click at [657, 151] on div "Acciones" at bounding box center [717, 148] width 443 height 24
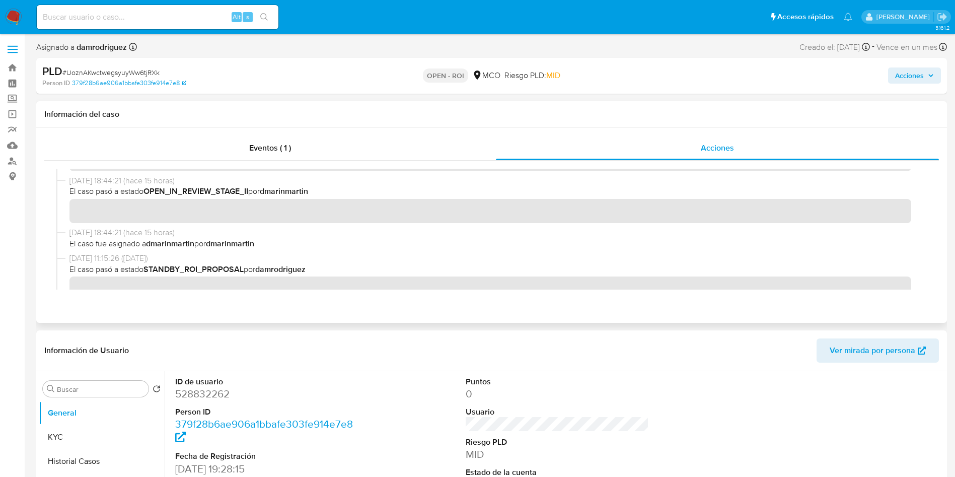
scroll to position [76, 0]
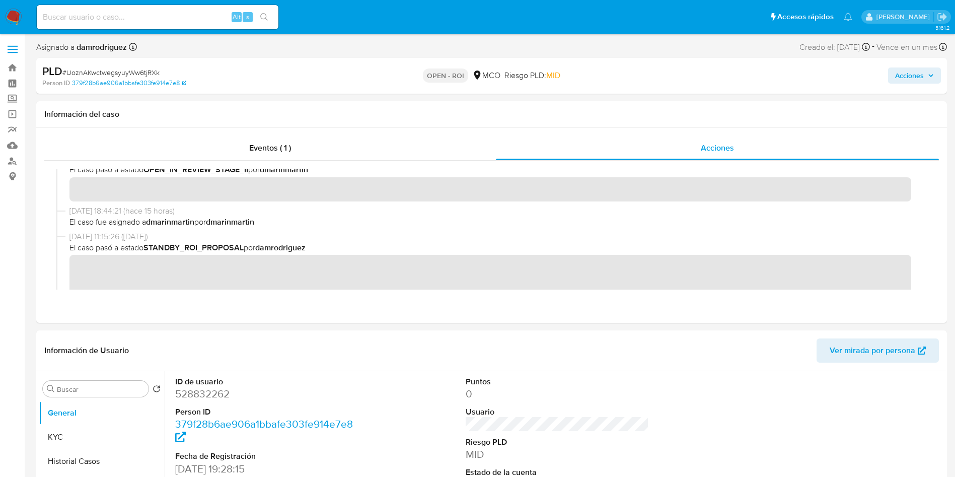
drag, startPoint x: 907, startPoint y: 71, endPoint x: 878, endPoint y: 81, distance: 30.6
click at [908, 73] on span "Acciones" at bounding box center [909, 75] width 29 height 16
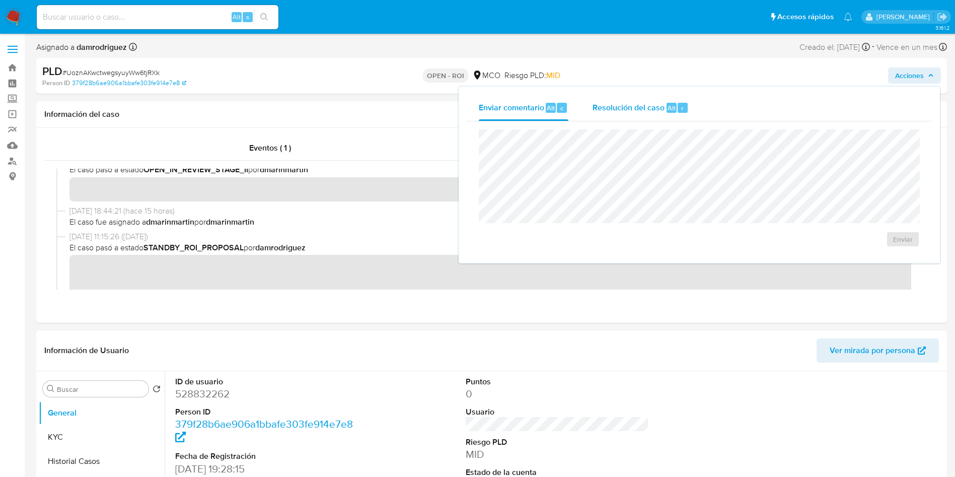
click at [621, 105] on span "Resolución del caso" at bounding box center [629, 108] width 72 height 12
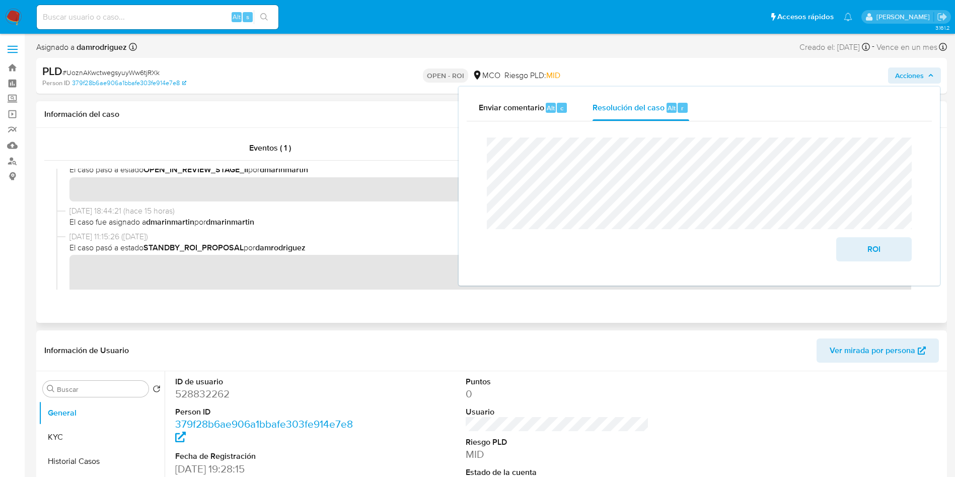
scroll to position [0, 0]
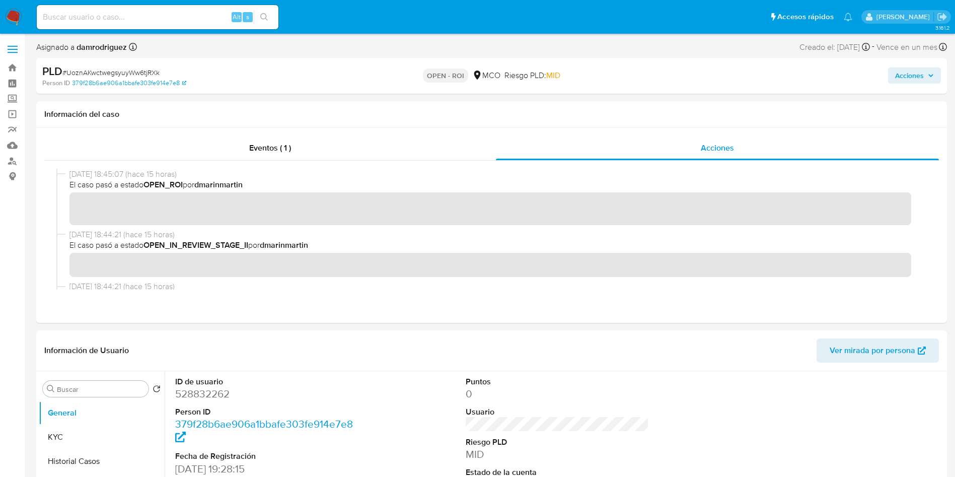
click at [916, 71] on span "Acciones" at bounding box center [909, 75] width 29 height 16
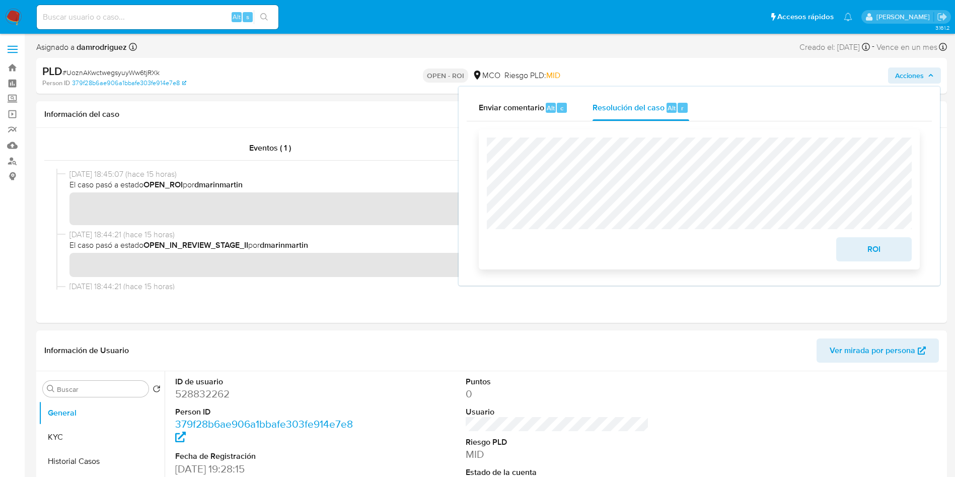
click at [881, 247] on span "ROI" at bounding box center [873, 249] width 49 height 22
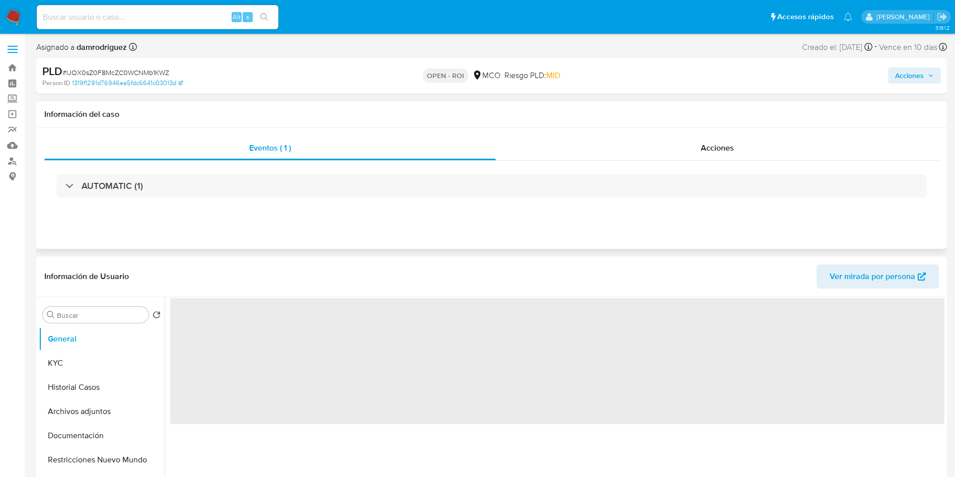
select select "10"
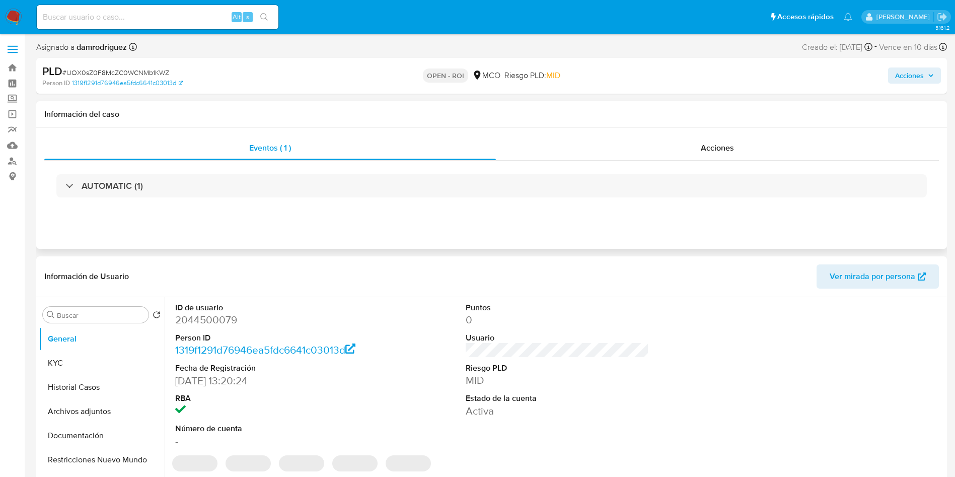
click at [715, 129] on div "Eventos ( 1 ) Acciones AUTOMATIC (1)" at bounding box center [491, 188] width 911 height 121
click at [713, 149] on span "Acciones" at bounding box center [717, 148] width 33 height 12
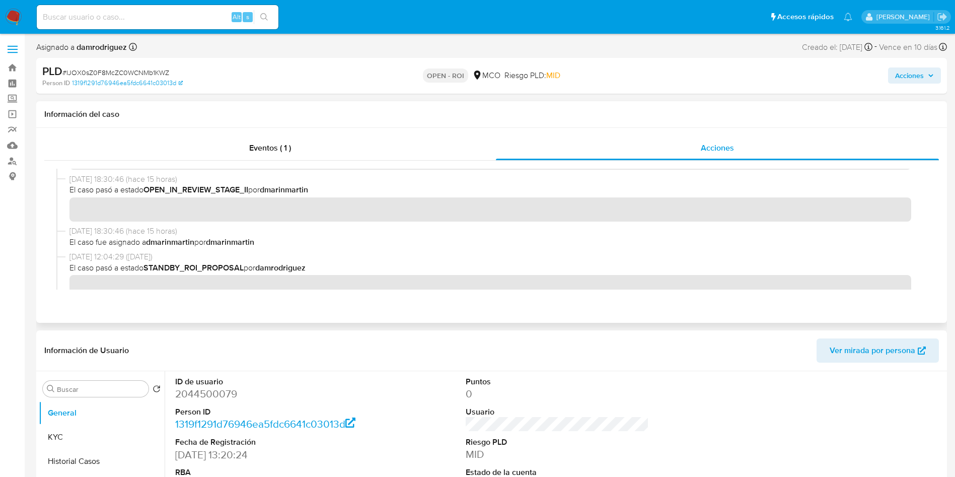
scroll to position [76, 0]
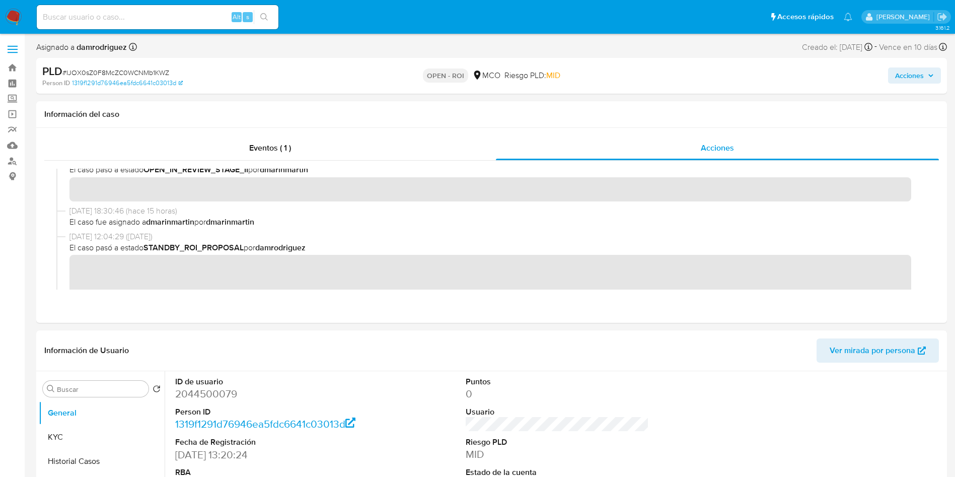
click at [921, 71] on span "Acciones" at bounding box center [909, 75] width 29 height 16
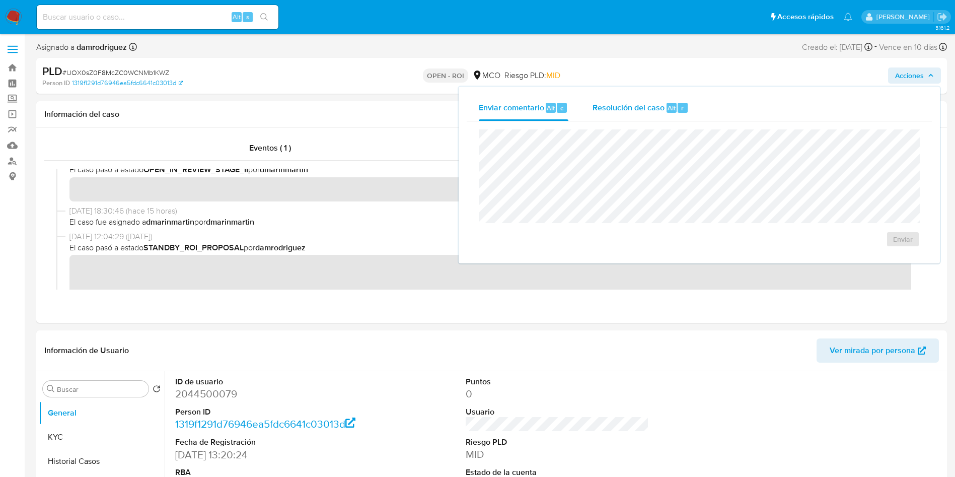
click at [636, 105] on span "Resolución del caso" at bounding box center [629, 108] width 72 height 12
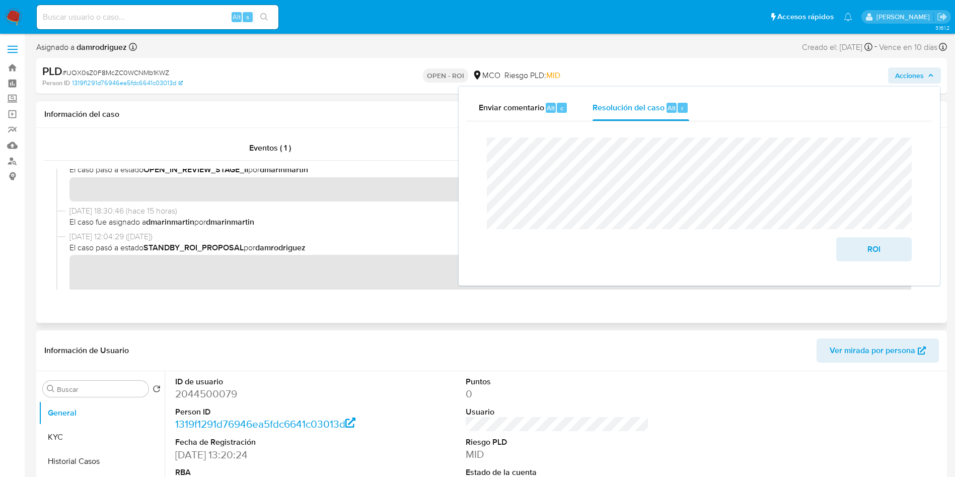
scroll to position [0, 0]
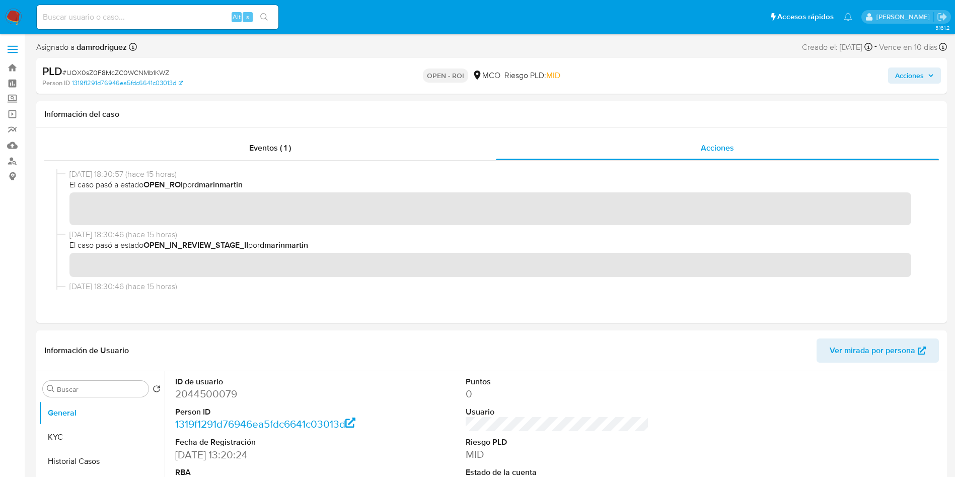
click at [916, 72] on span "Acciones" at bounding box center [909, 75] width 29 height 16
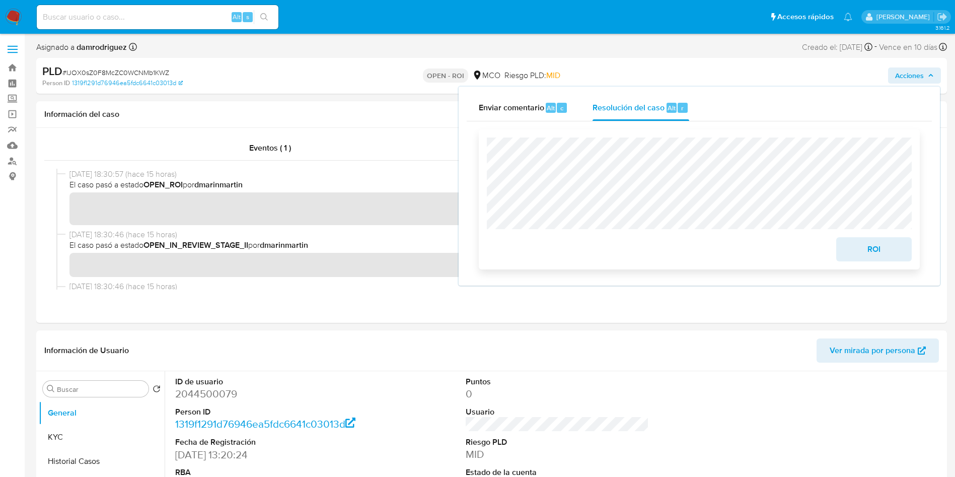
click at [854, 241] on span "ROI" at bounding box center [873, 249] width 49 height 22
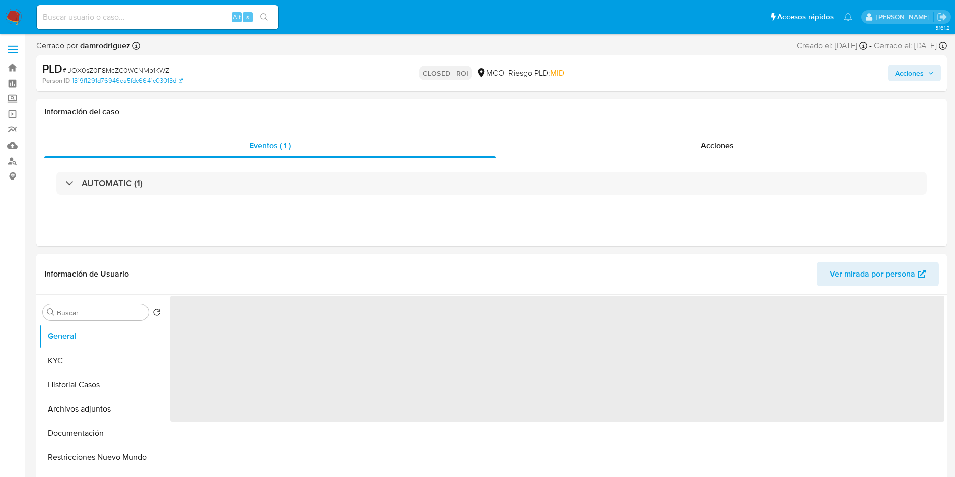
select select "10"
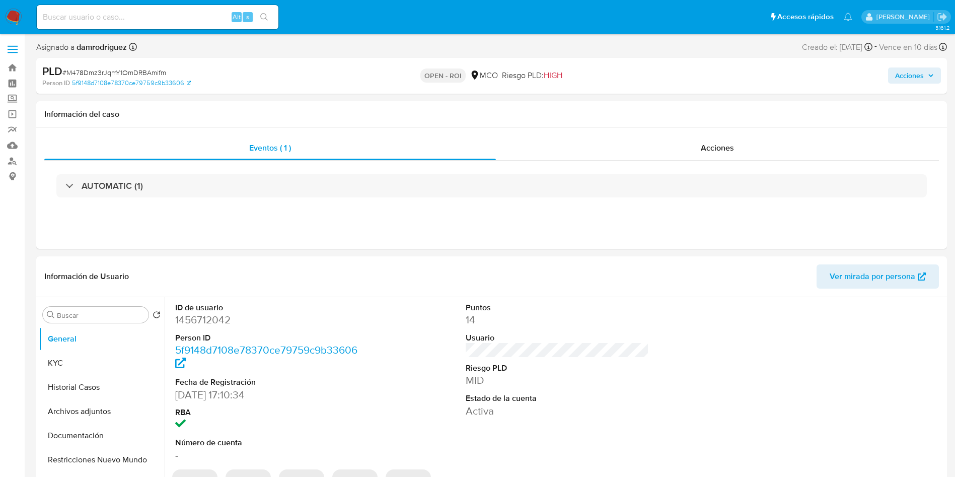
select select "10"
click at [683, 142] on div "Acciones" at bounding box center [717, 148] width 443 height 24
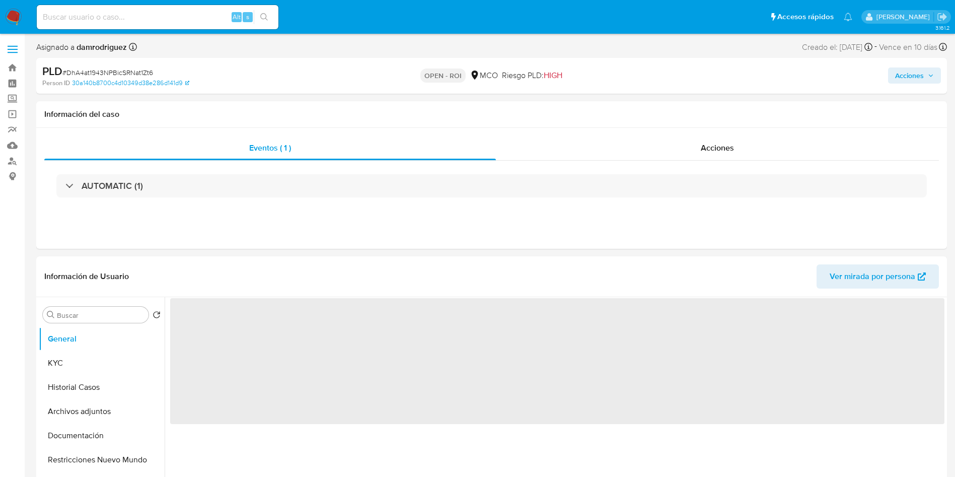
select select "10"
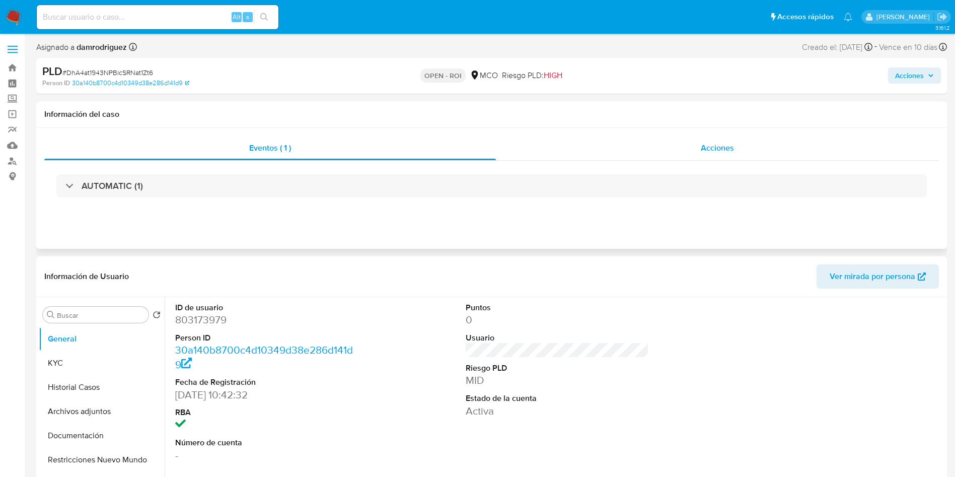
click at [699, 154] on div "Acciones" at bounding box center [717, 148] width 443 height 24
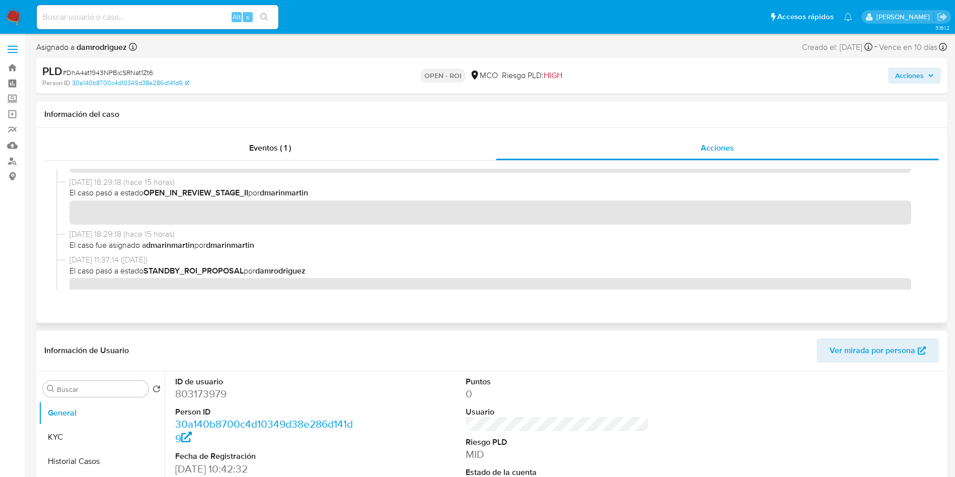
scroll to position [76, 0]
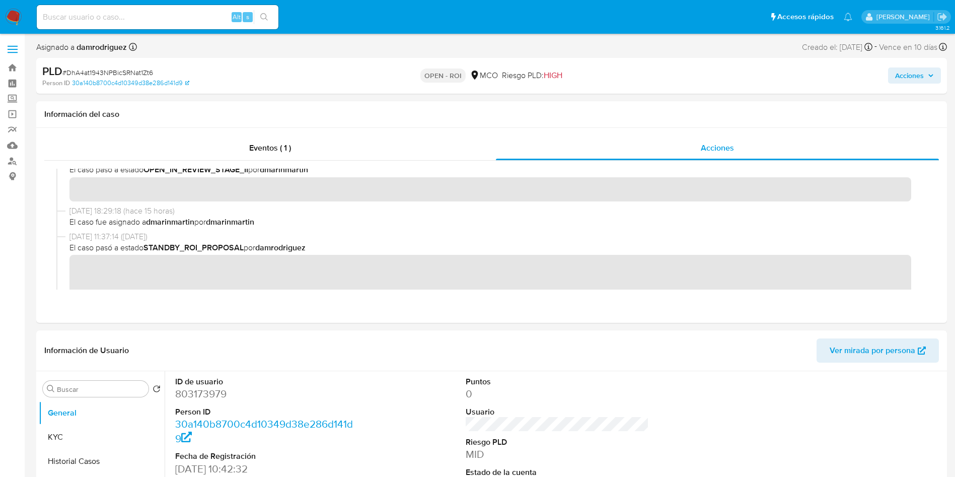
click at [898, 82] on span "Acciones" at bounding box center [909, 75] width 29 height 16
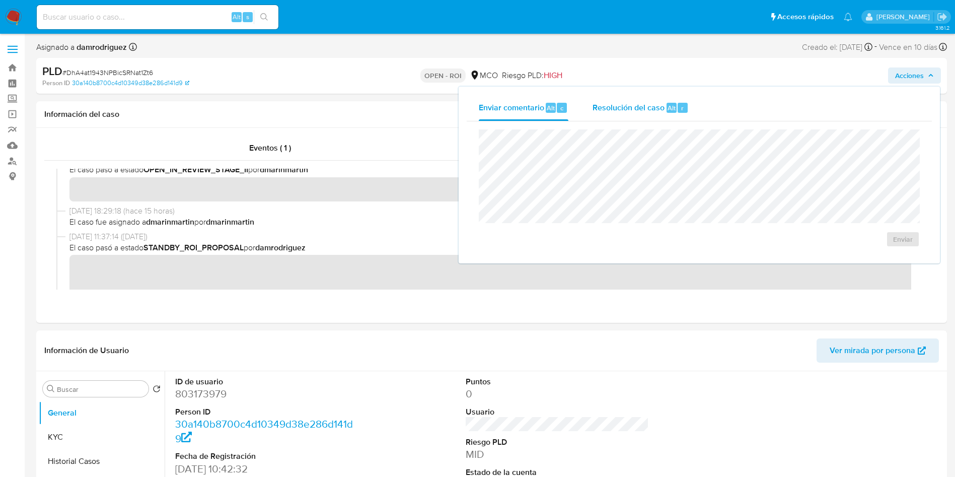
click at [626, 108] on span "Resolución del caso" at bounding box center [629, 108] width 72 height 12
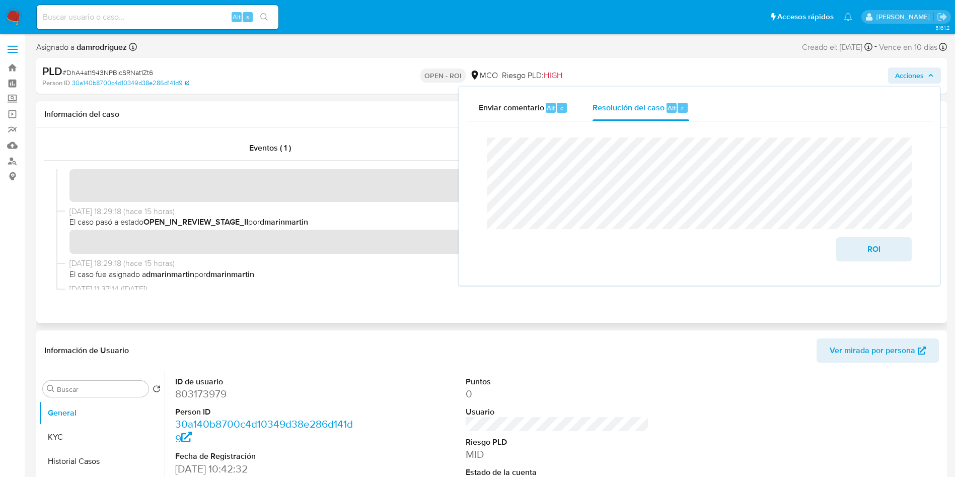
scroll to position [0, 0]
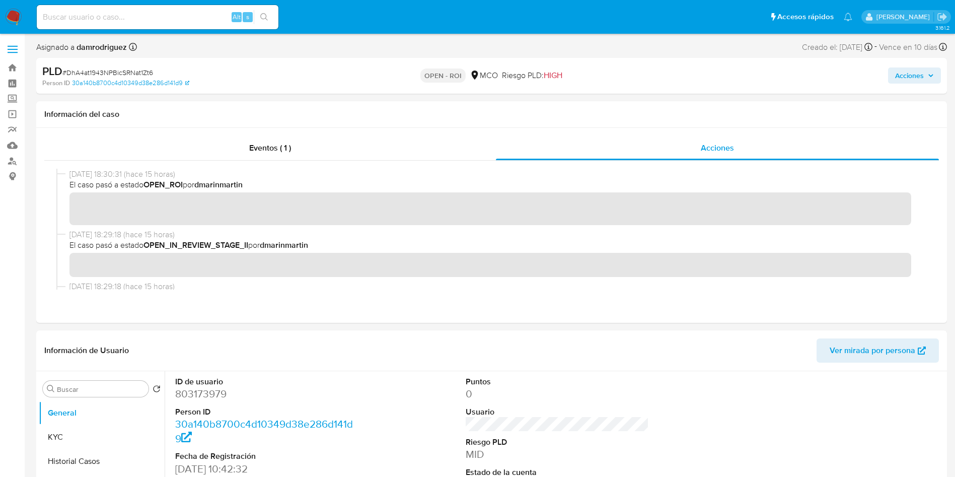
click at [923, 74] on span "Acciones" at bounding box center [909, 75] width 29 height 16
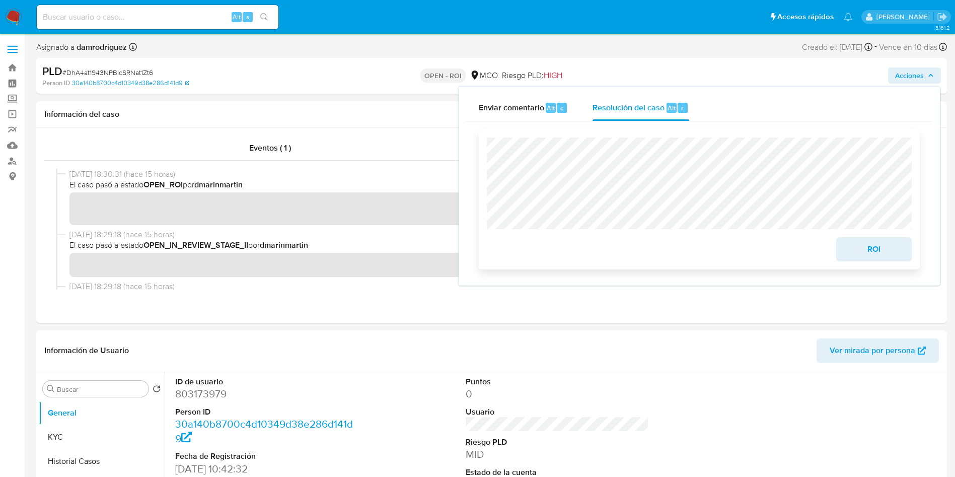
click at [883, 251] on span "ROI" at bounding box center [873, 249] width 49 height 22
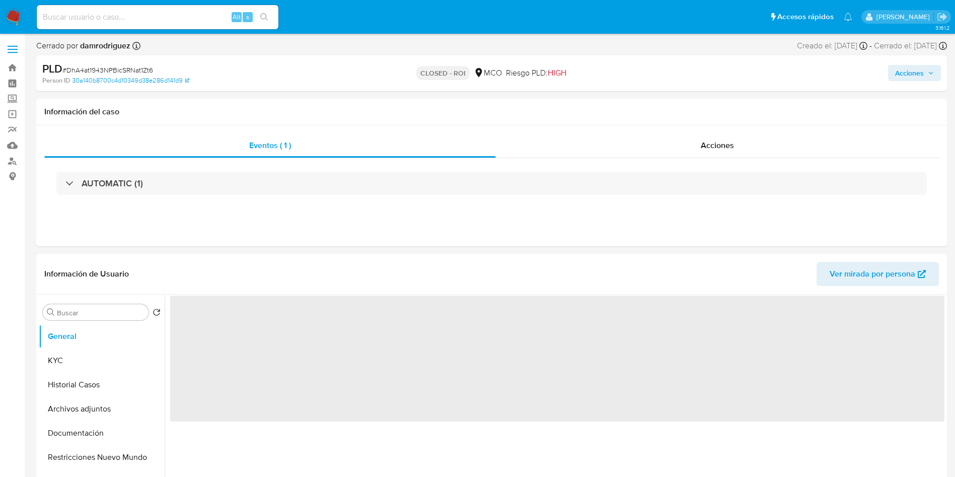
select select "10"
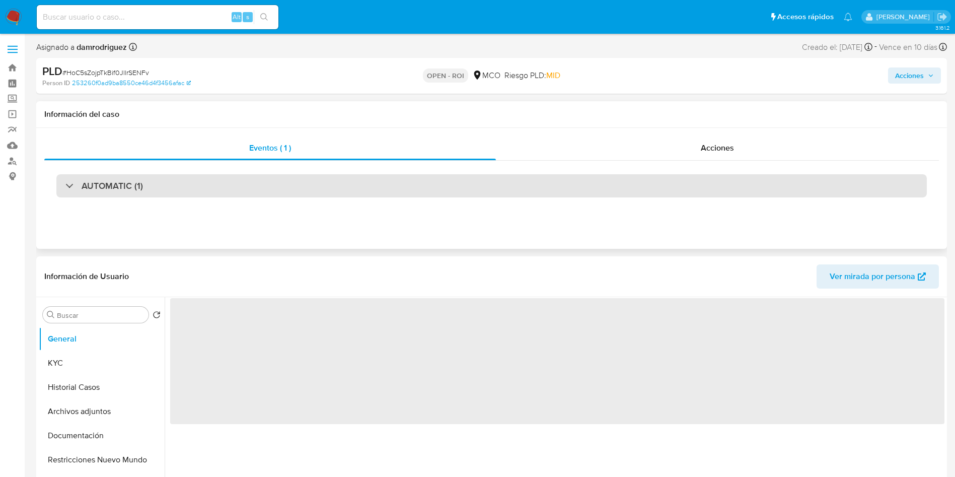
select select "10"
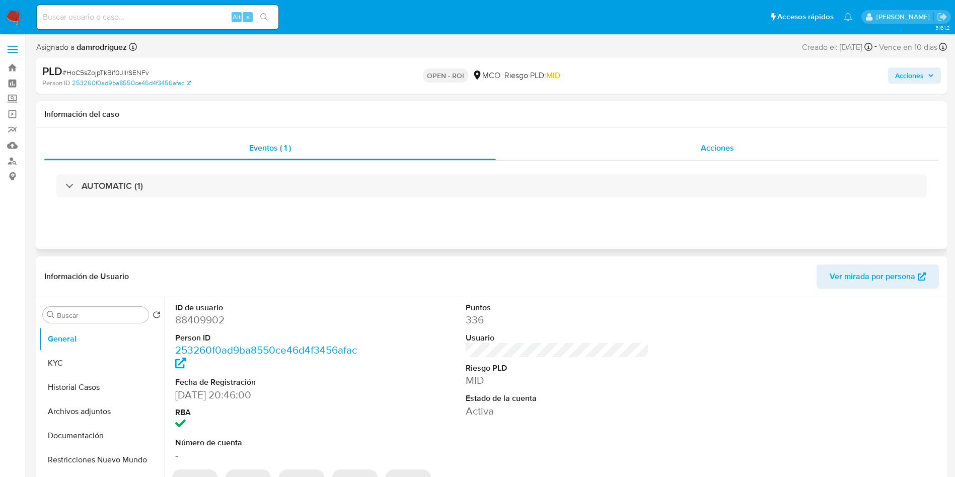
click at [660, 146] on div "Acciones" at bounding box center [717, 148] width 443 height 24
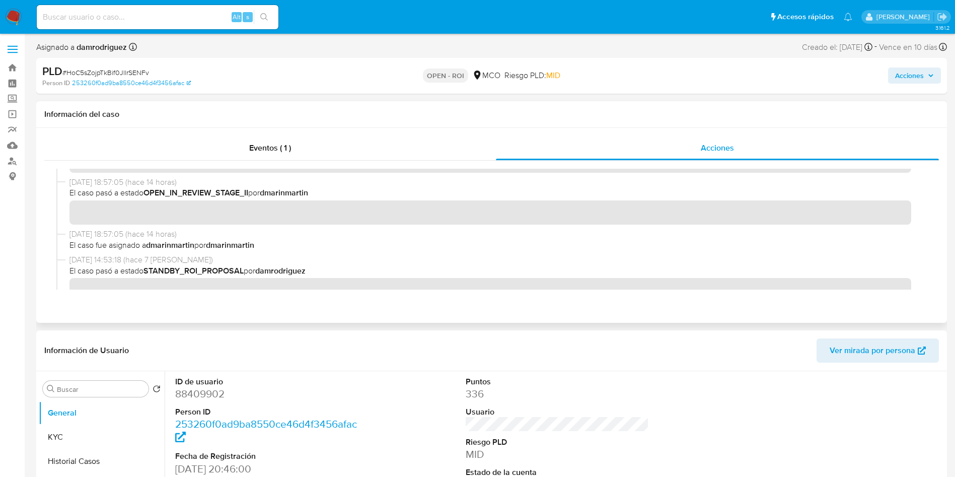
scroll to position [76, 0]
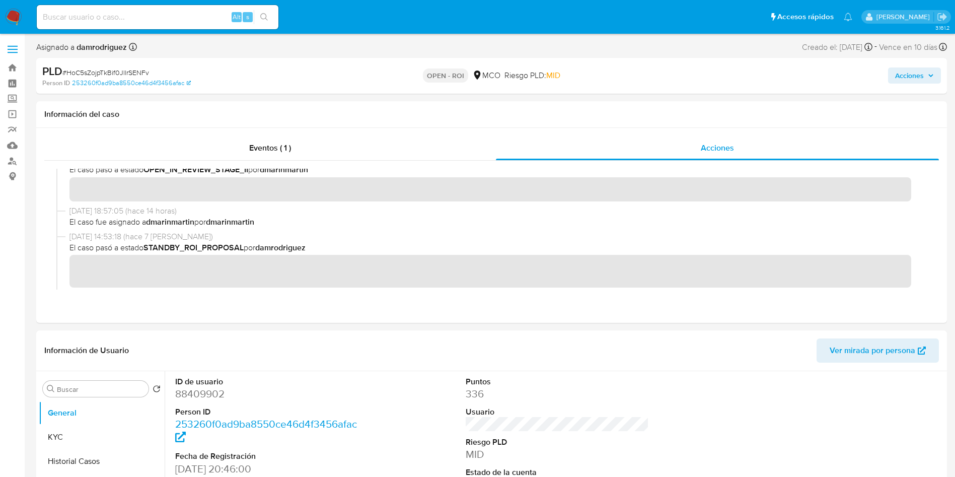
click at [925, 75] on span "Acciones" at bounding box center [914, 75] width 39 height 14
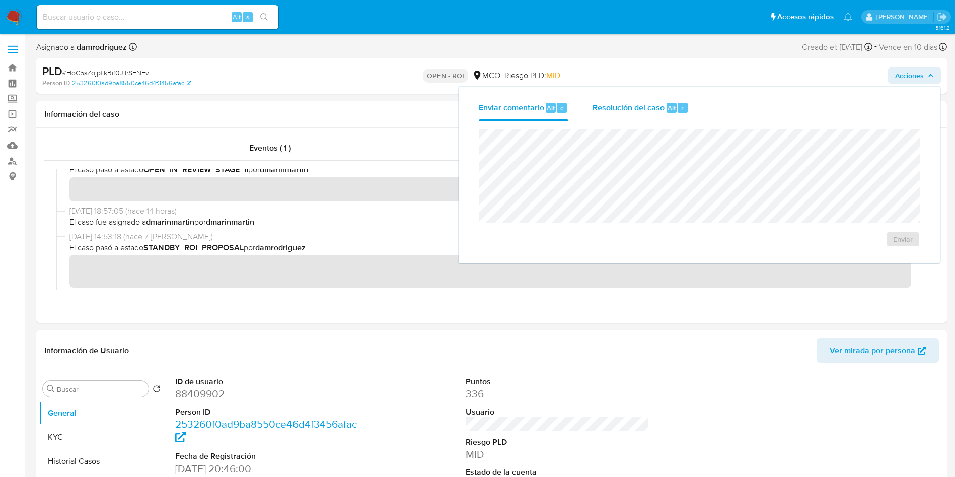
click at [614, 120] on div "Resolución del caso Alt r" at bounding box center [641, 108] width 96 height 26
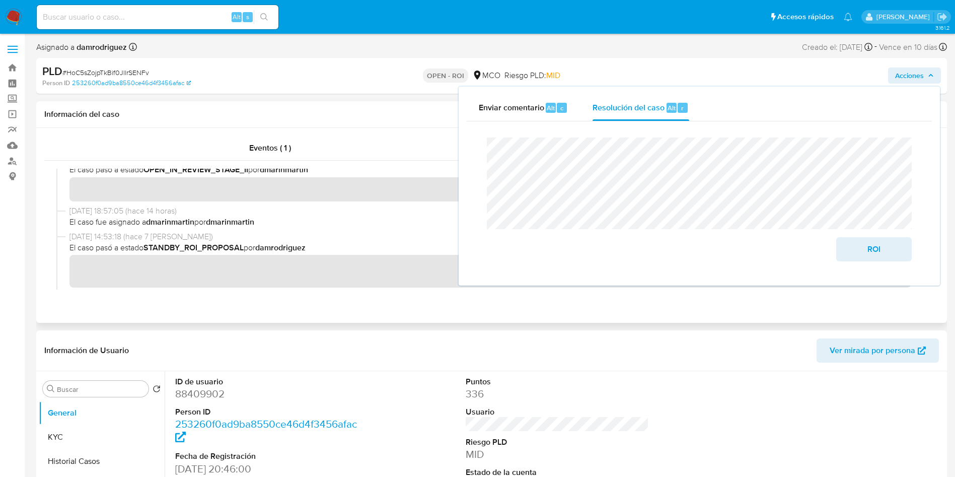
scroll to position [0, 0]
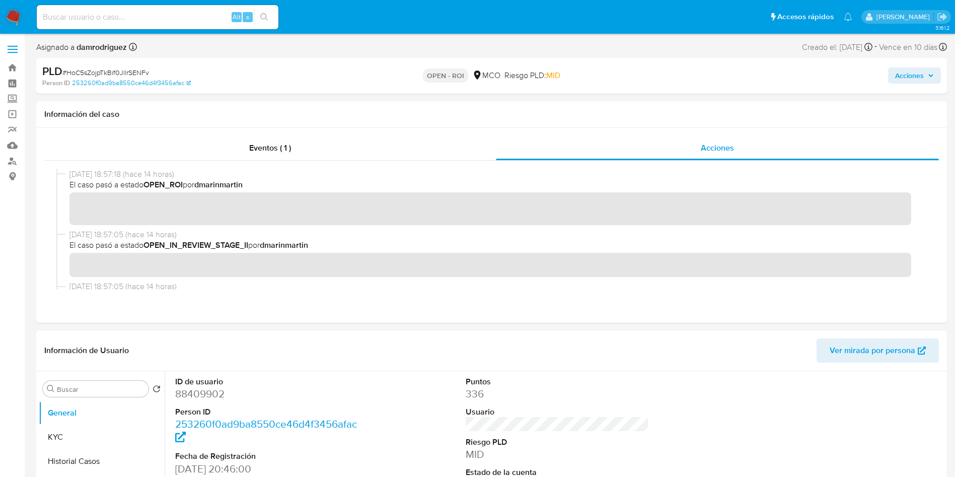
click at [905, 67] on span "Acciones" at bounding box center [909, 75] width 29 height 16
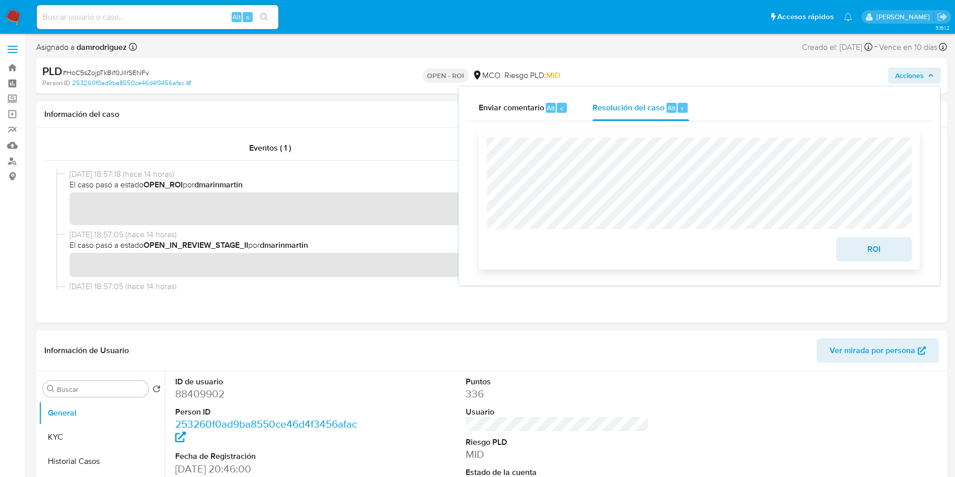
click at [883, 244] on span "ROI" at bounding box center [873, 249] width 49 height 22
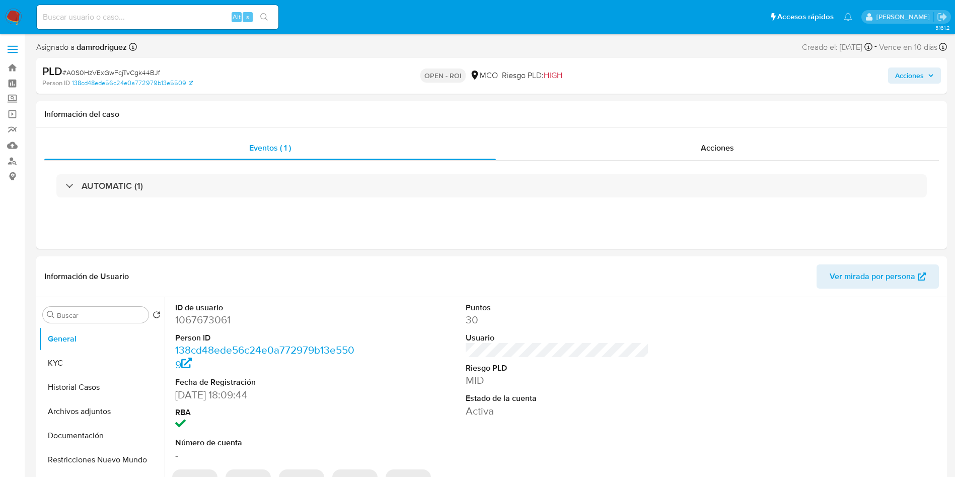
select select "10"
click at [721, 162] on div "AUTOMATIC (1)" at bounding box center [491, 186] width 895 height 50
click at [721, 157] on div "Acciones" at bounding box center [717, 148] width 443 height 24
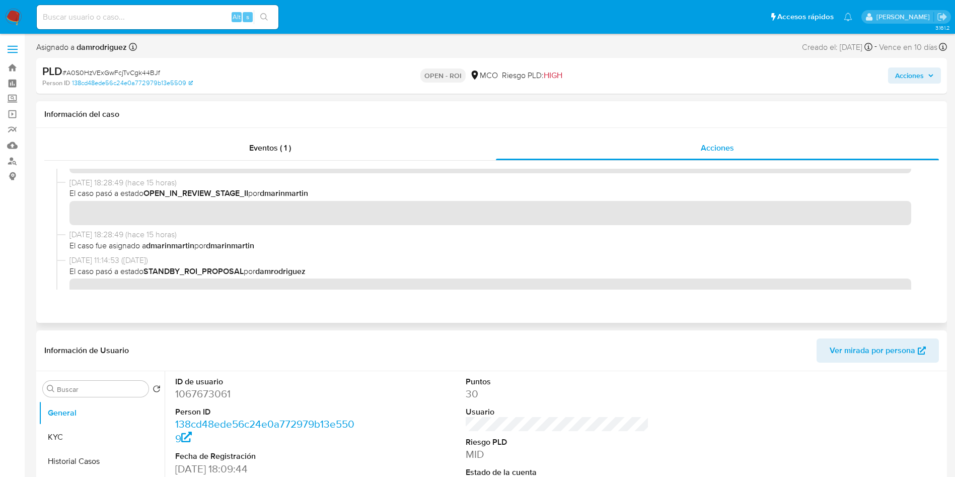
scroll to position [76, 0]
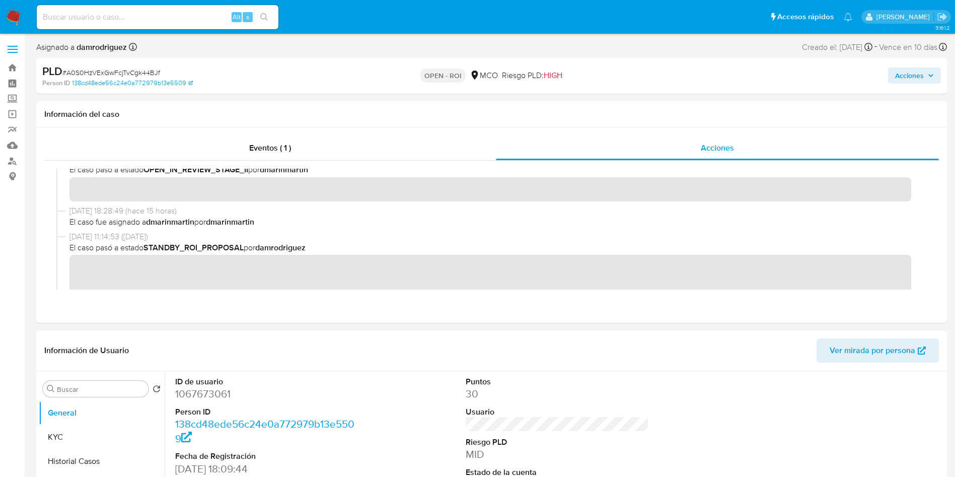
click at [922, 76] on span "Acciones" at bounding box center [909, 75] width 29 height 16
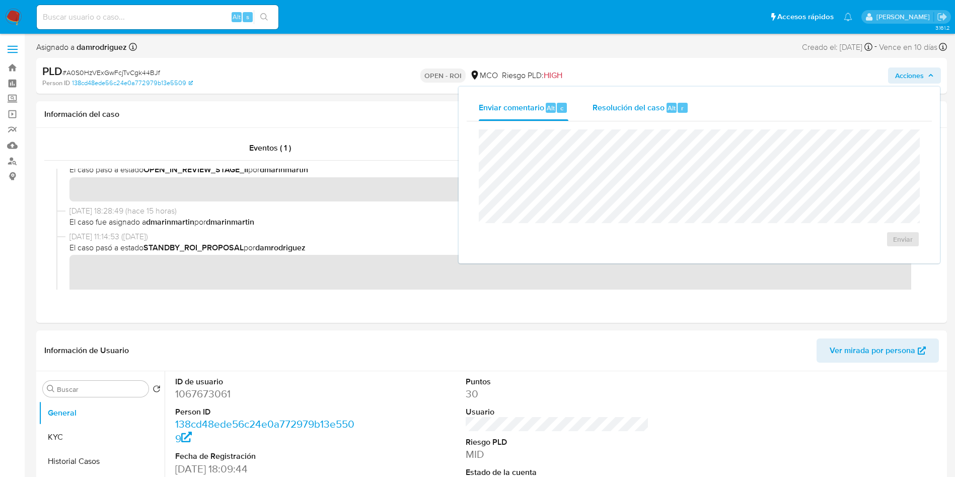
click at [639, 100] on div "Resolución del caso Alt r" at bounding box center [641, 108] width 96 height 26
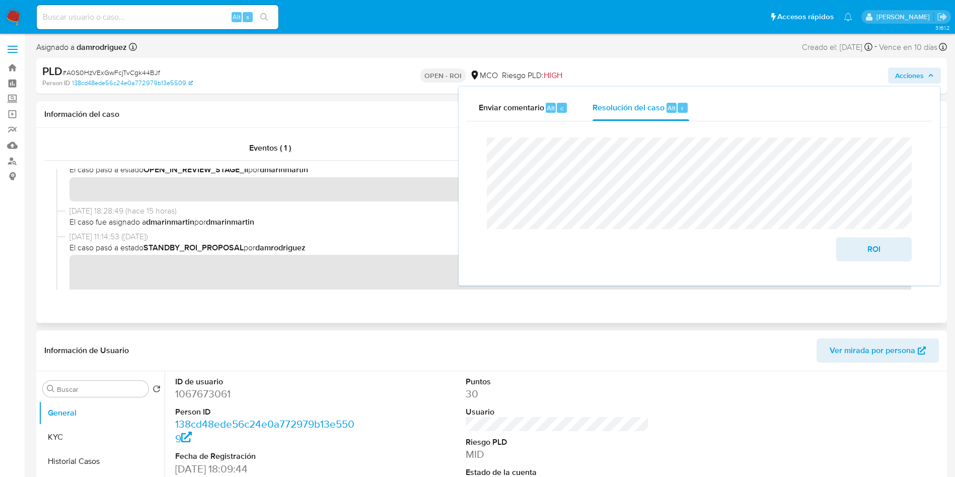
scroll to position [0, 0]
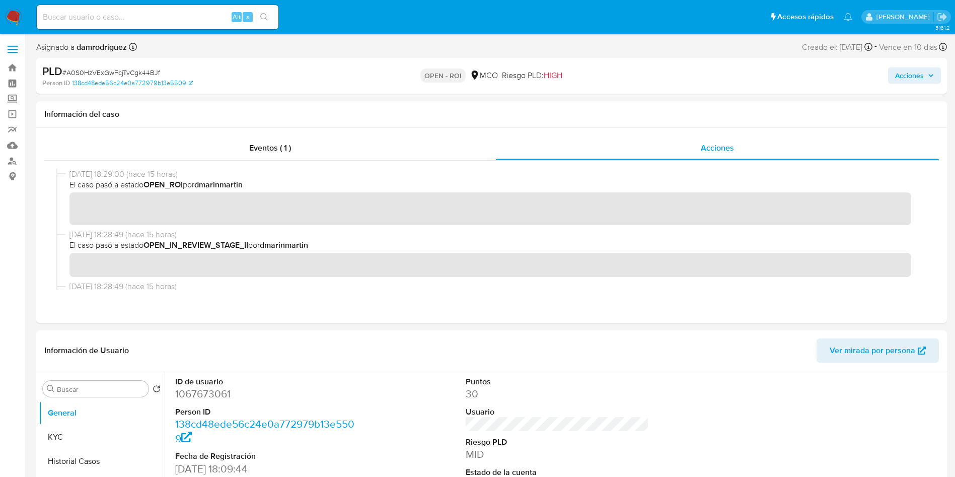
click at [904, 75] on span "Acciones" at bounding box center [909, 75] width 29 height 16
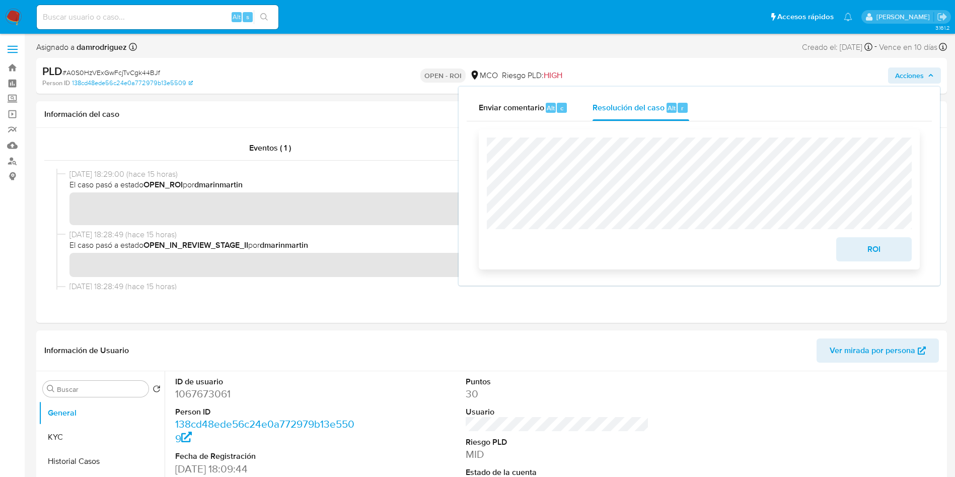
click at [884, 249] on span "ROI" at bounding box center [873, 249] width 49 height 22
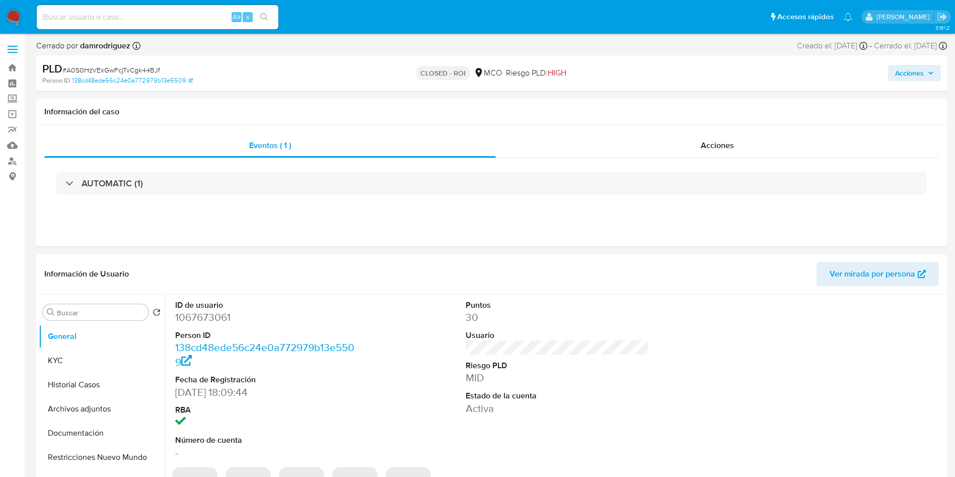
select select "10"
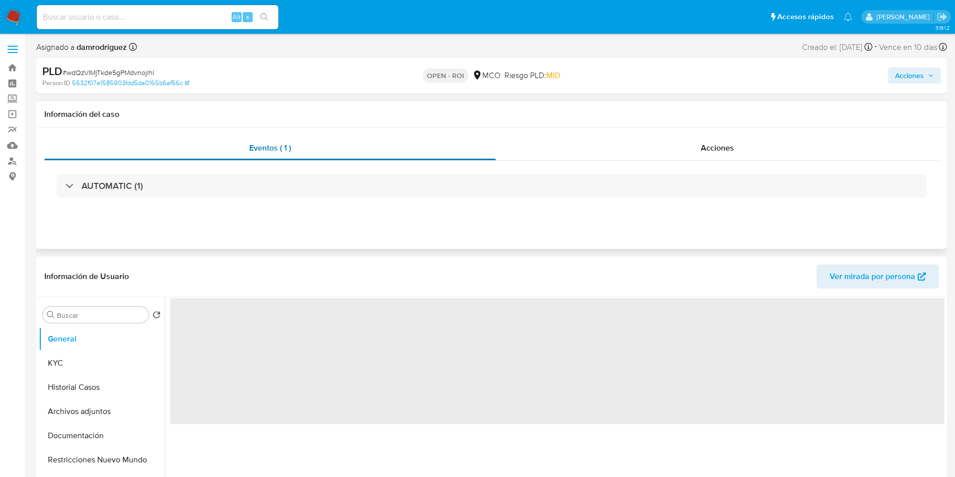
select select "10"
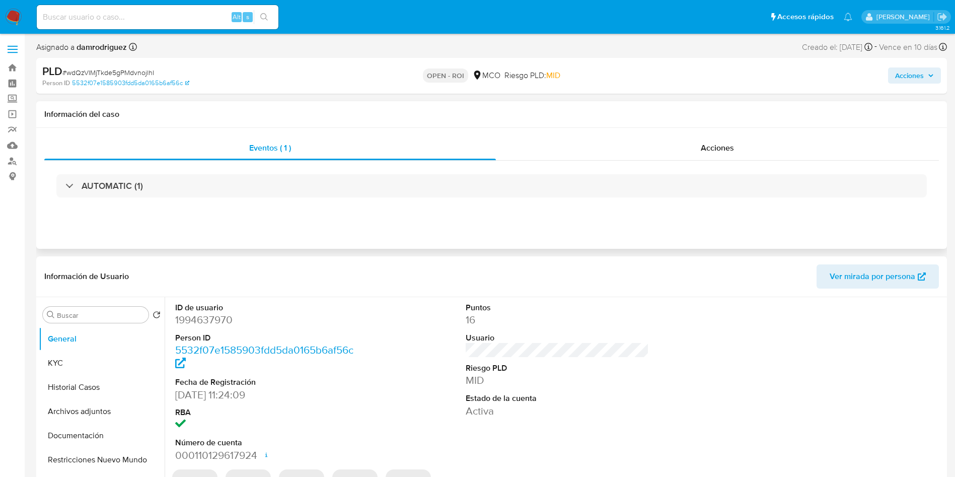
click at [673, 161] on div "AUTOMATIC (1)" at bounding box center [491, 186] width 895 height 50
click at [662, 141] on div "Acciones" at bounding box center [717, 148] width 443 height 24
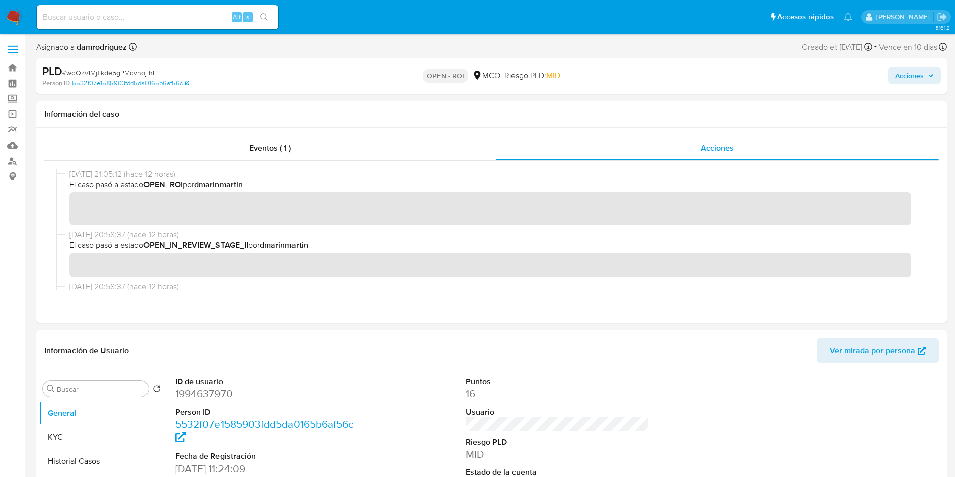
scroll to position [76, 0]
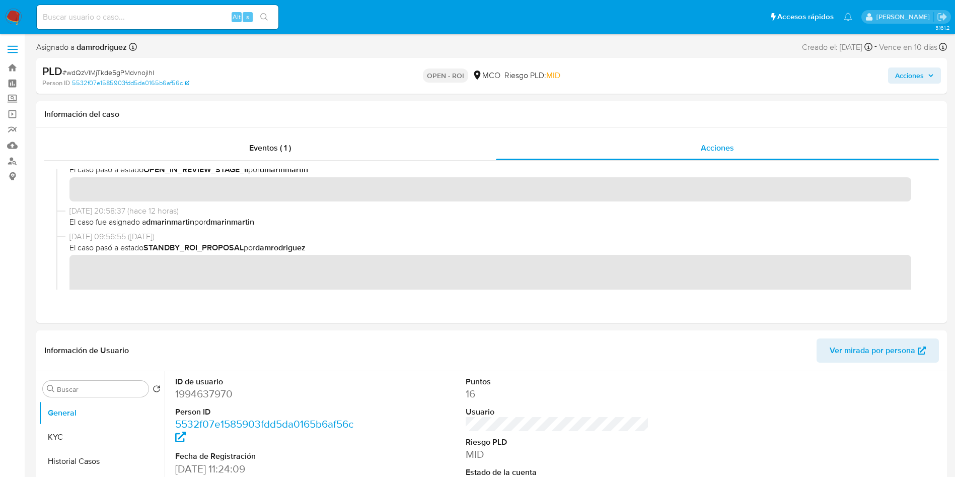
click at [920, 79] on span "Acciones" at bounding box center [909, 75] width 29 height 16
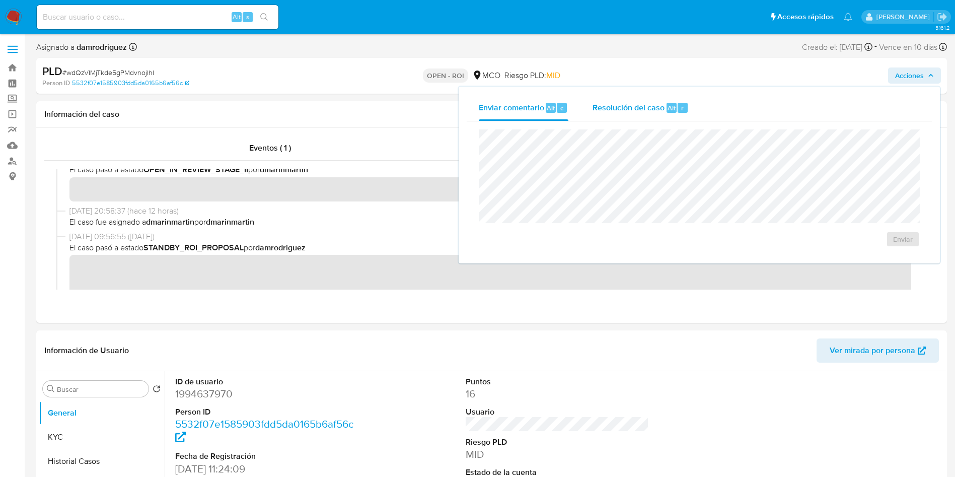
click at [618, 117] on div "Enviar comentario Alt c Resolución del caso Alt r Enviar" at bounding box center [699, 175] width 465 height 161
click at [618, 117] on div "Resolución del caso Alt r" at bounding box center [641, 108] width 96 height 26
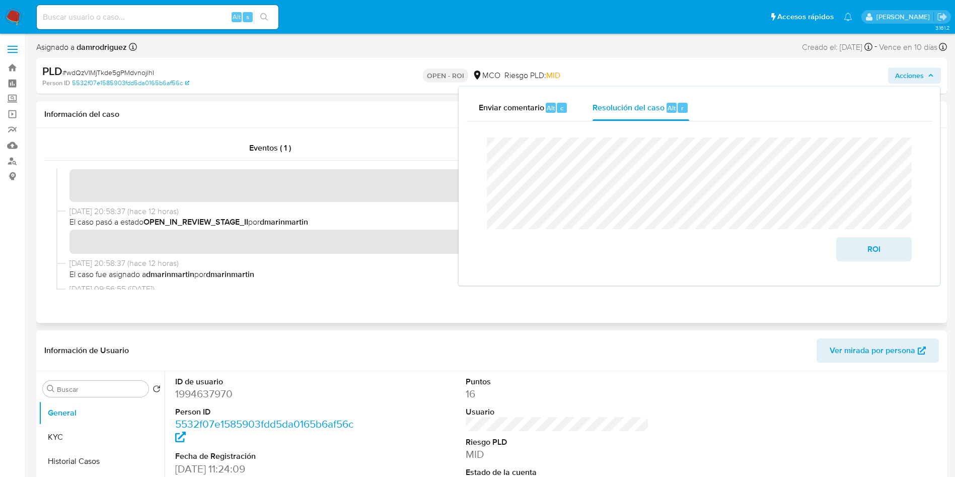
scroll to position [0, 0]
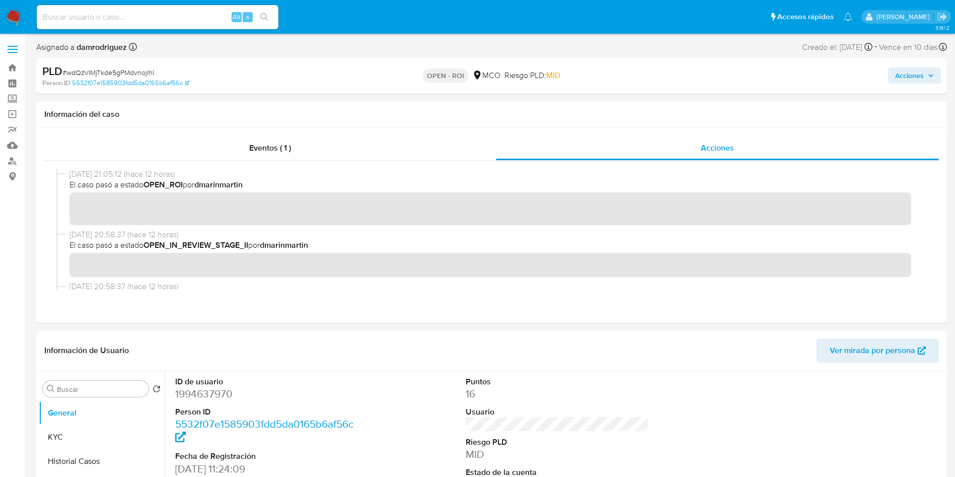
click at [912, 79] on span "Acciones" at bounding box center [909, 75] width 29 height 16
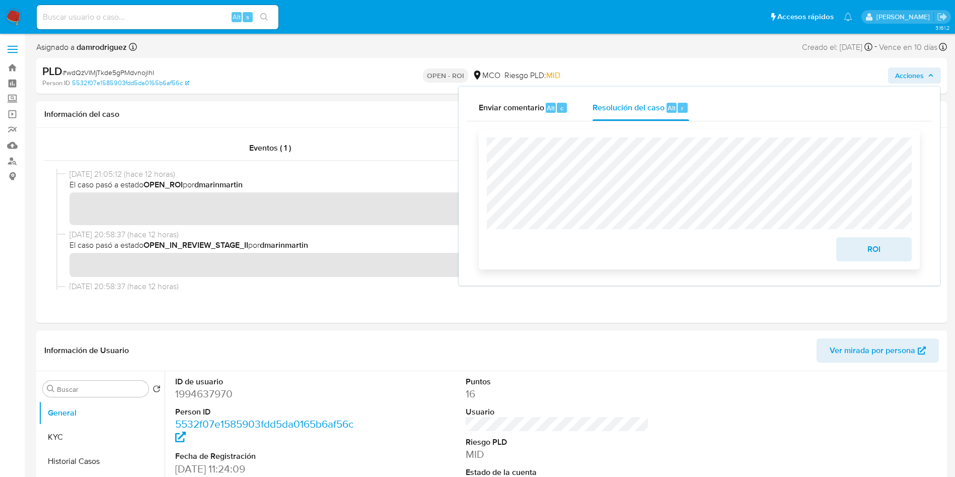
click at [890, 247] on span "ROI" at bounding box center [873, 249] width 49 height 22
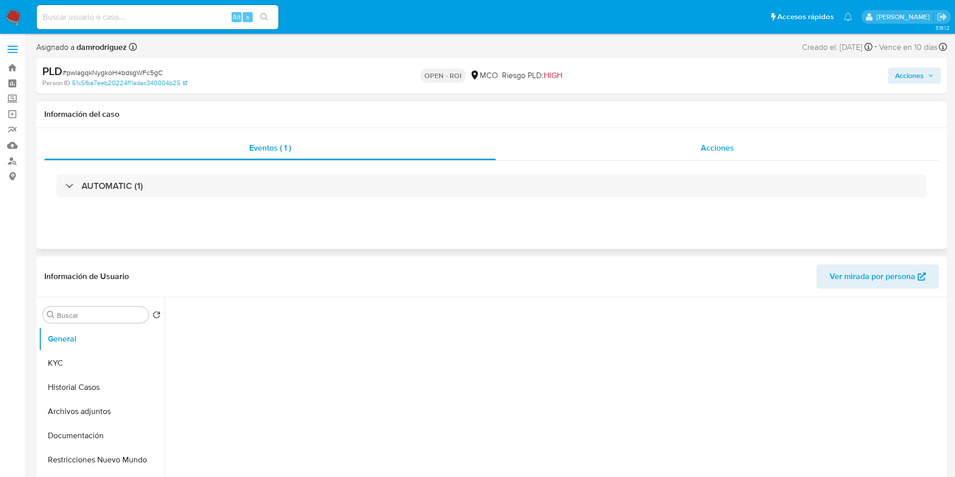
select select "10"
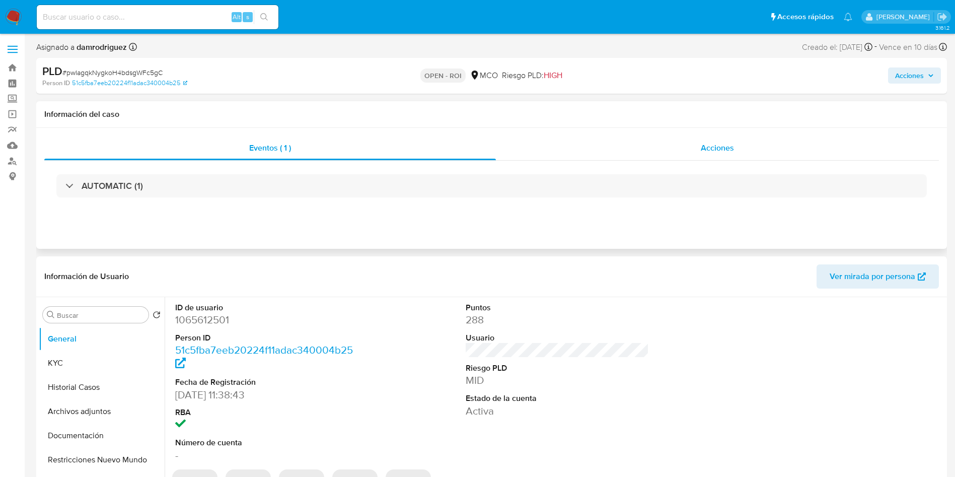
click at [682, 148] on div "Acciones" at bounding box center [717, 148] width 443 height 24
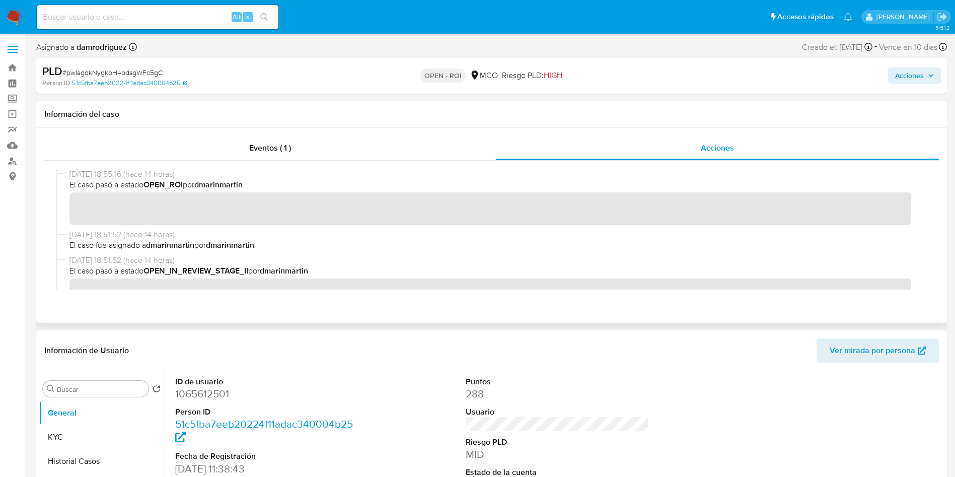
scroll to position [76, 0]
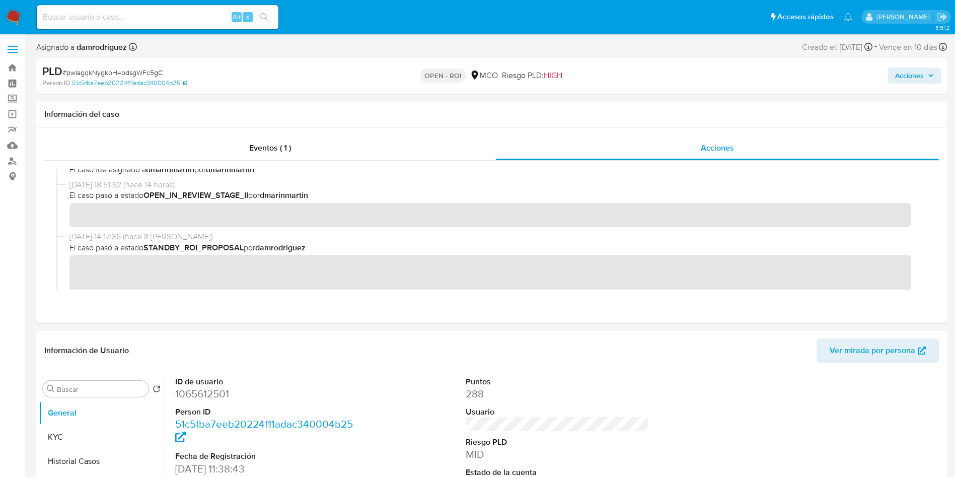
click at [923, 75] on span "Acciones" at bounding box center [909, 75] width 29 height 16
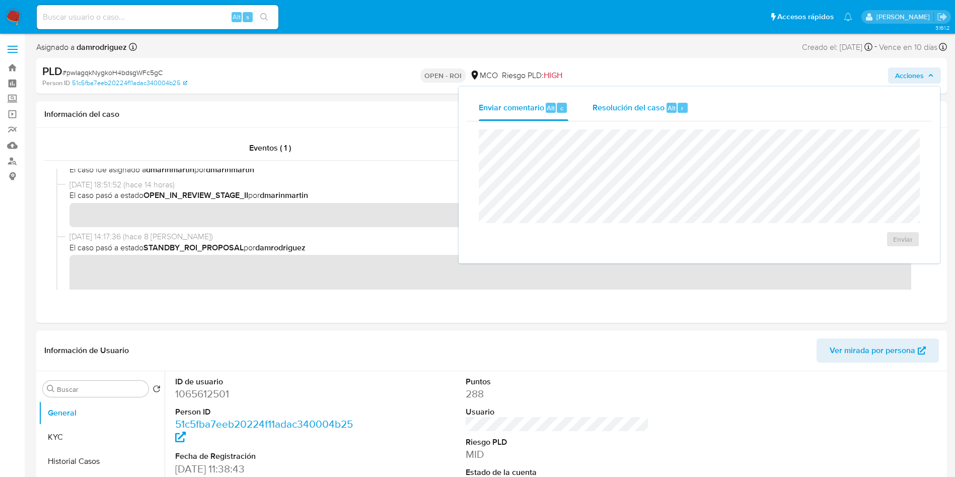
click at [649, 118] on div "Resolución del caso Alt r" at bounding box center [641, 108] width 96 height 26
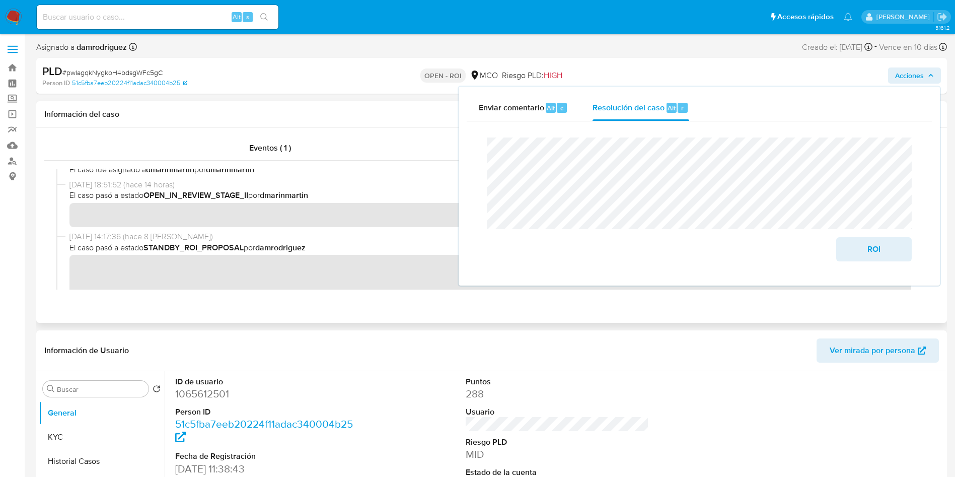
scroll to position [0, 0]
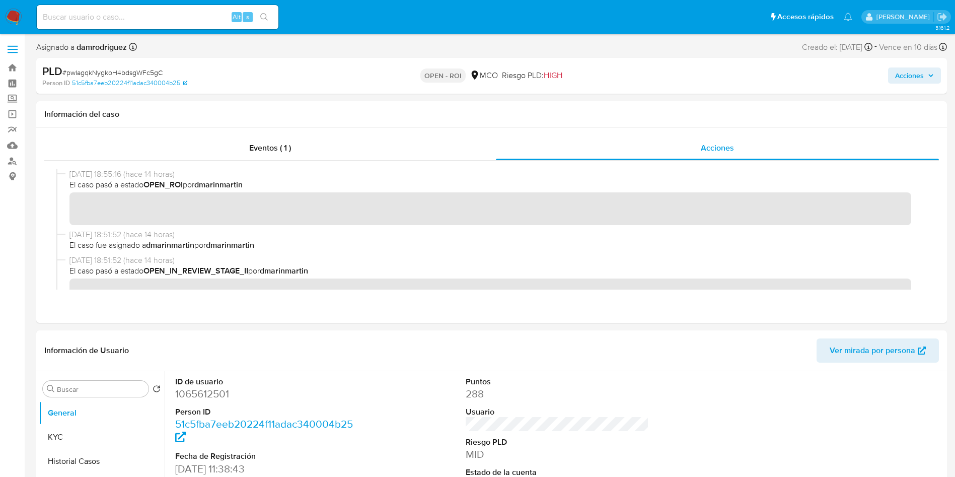
click at [941, 65] on div "PLD # pwIagqkNygkoH4bdsgWFc5gC Person ID 51c5fba7eeb20224f11adac340004b25 OPEN …" at bounding box center [491, 76] width 911 height 36
click at [922, 78] on span "Acciones" at bounding box center [909, 75] width 29 height 16
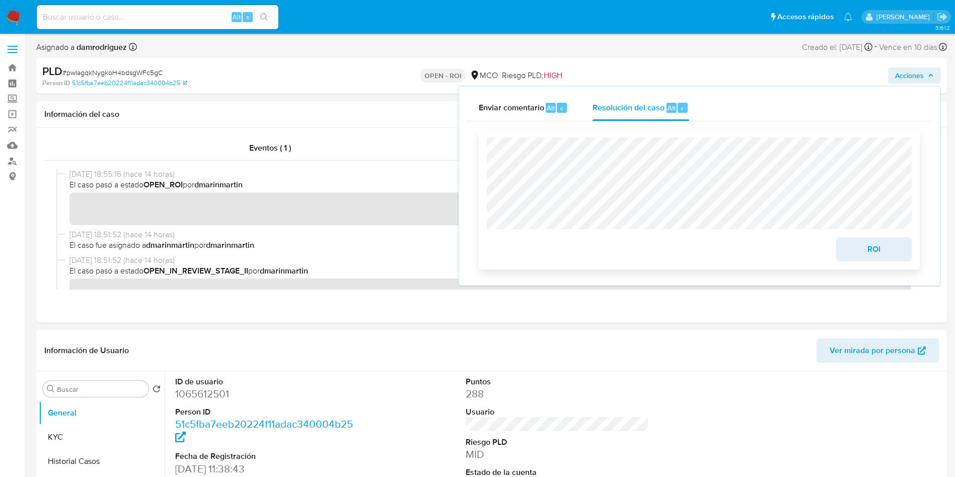
click at [866, 247] on span "ROI" at bounding box center [873, 249] width 49 height 22
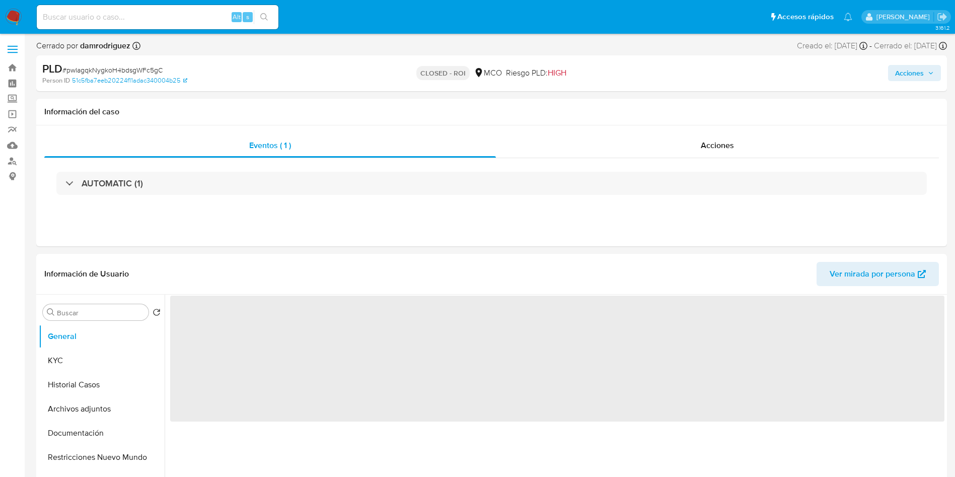
select select "10"
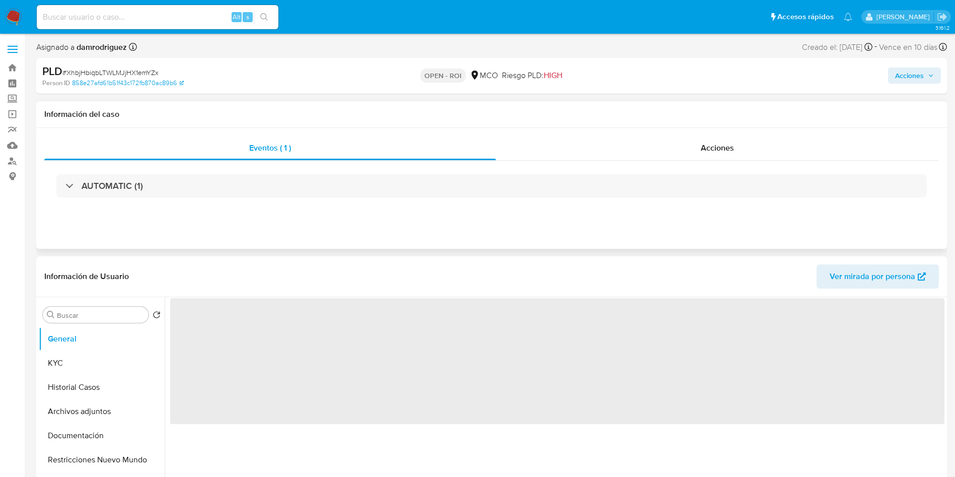
select select "10"
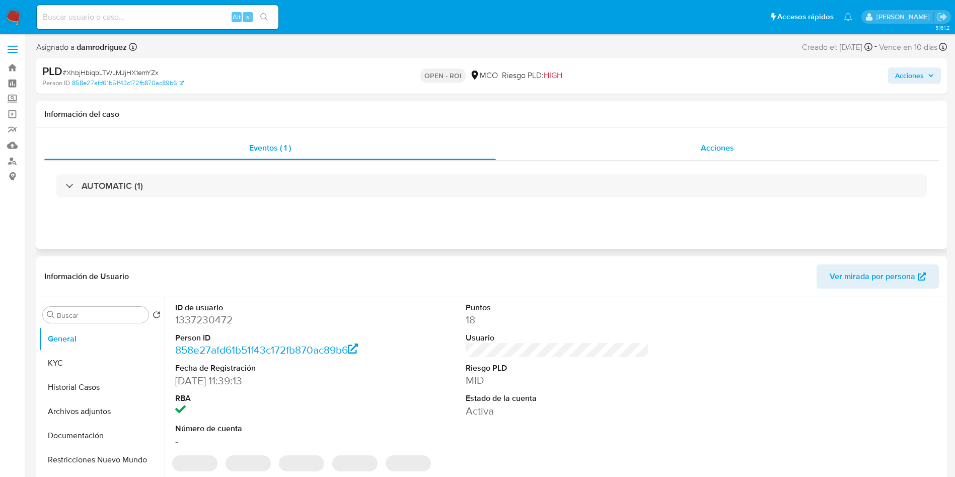
click at [688, 144] on div "Acciones" at bounding box center [717, 148] width 443 height 24
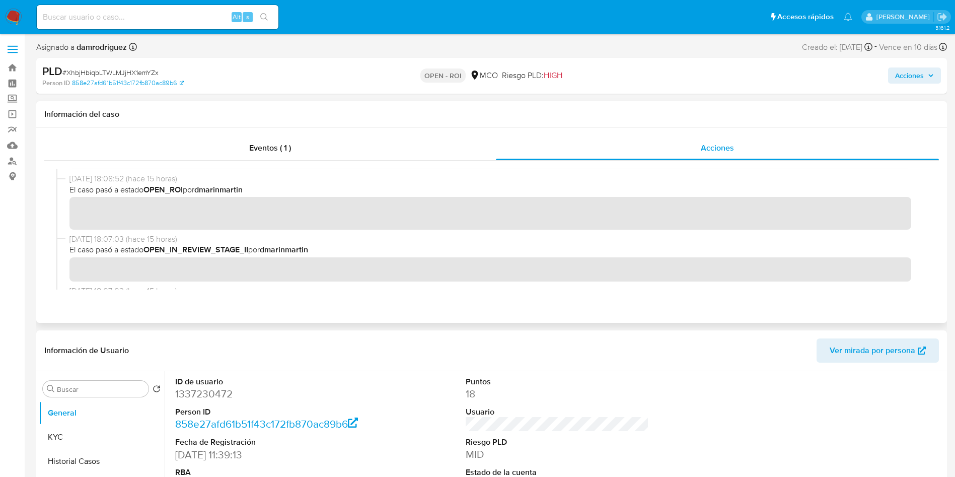
scroll to position [227, 0]
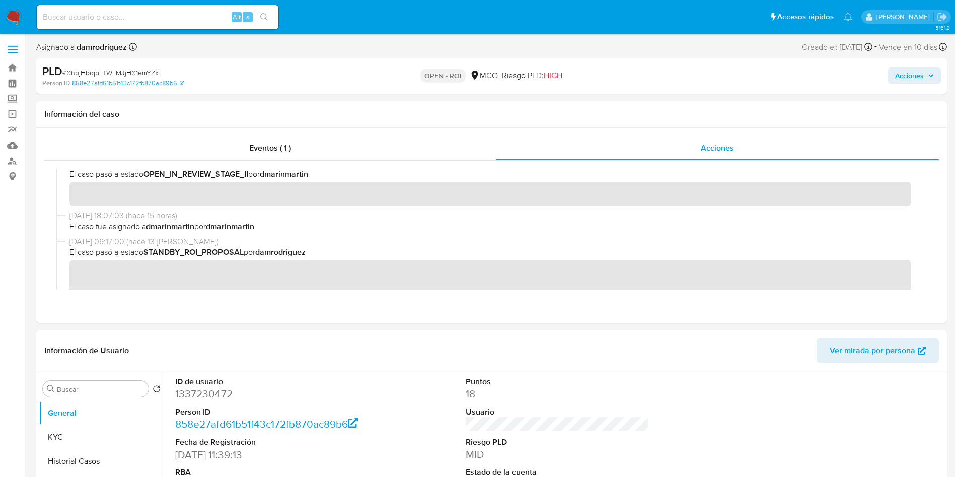
click at [914, 79] on span "Acciones" at bounding box center [909, 75] width 29 height 16
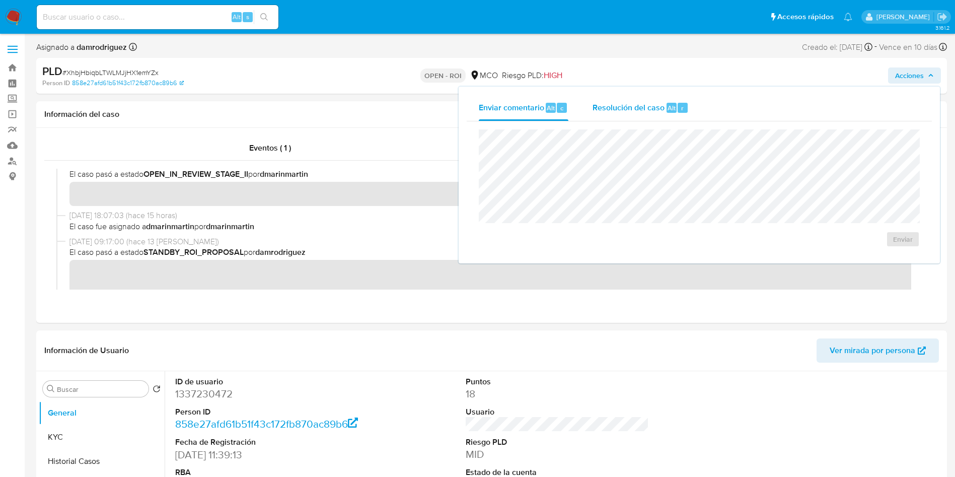
click at [614, 106] on span "Resolución del caso" at bounding box center [629, 108] width 72 height 12
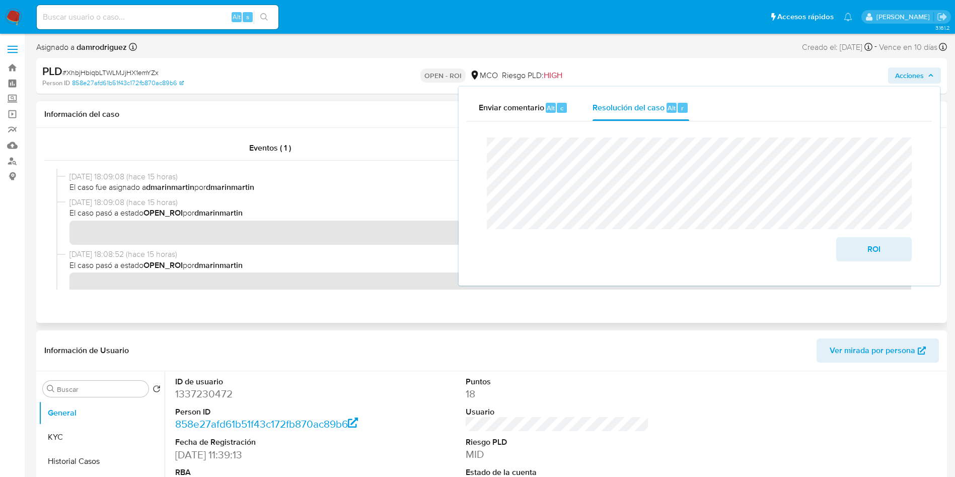
scroll to position [151, 0]
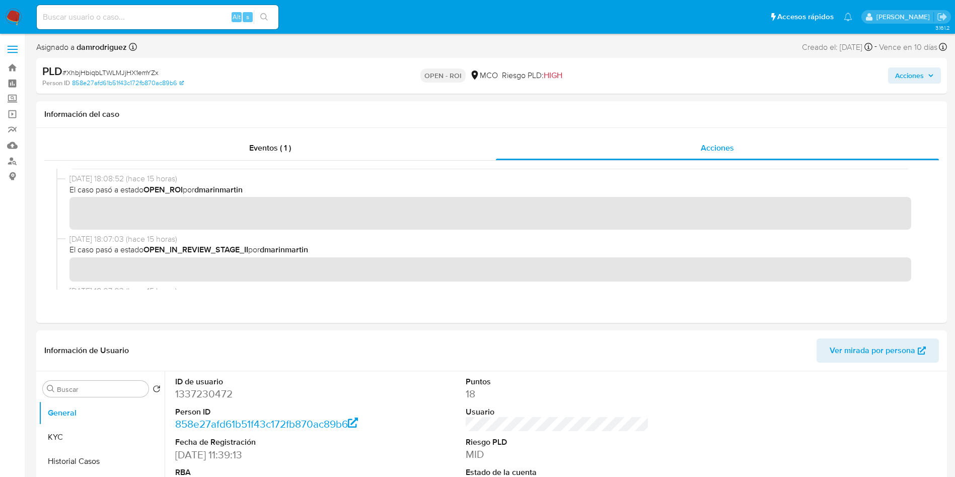
click at [927, 69] on span "Acciones" at bounding box center [914, 75] width 39 height 14
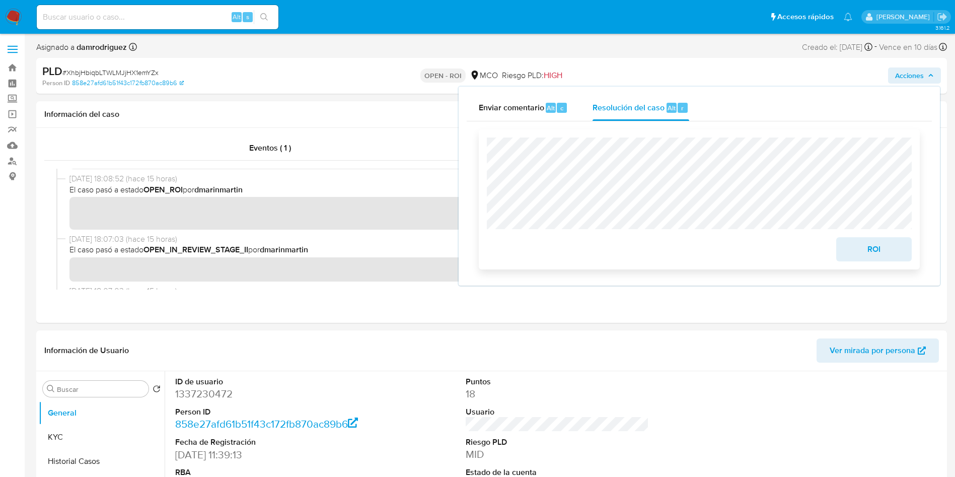
click at [872, 245] on span "ROI" at bounding box center [873, 249] width 49 height 22
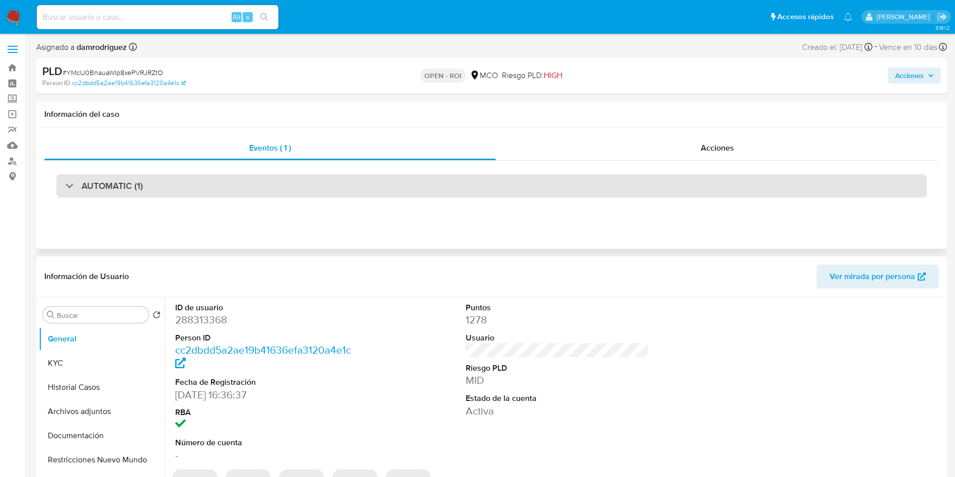
select select "10"
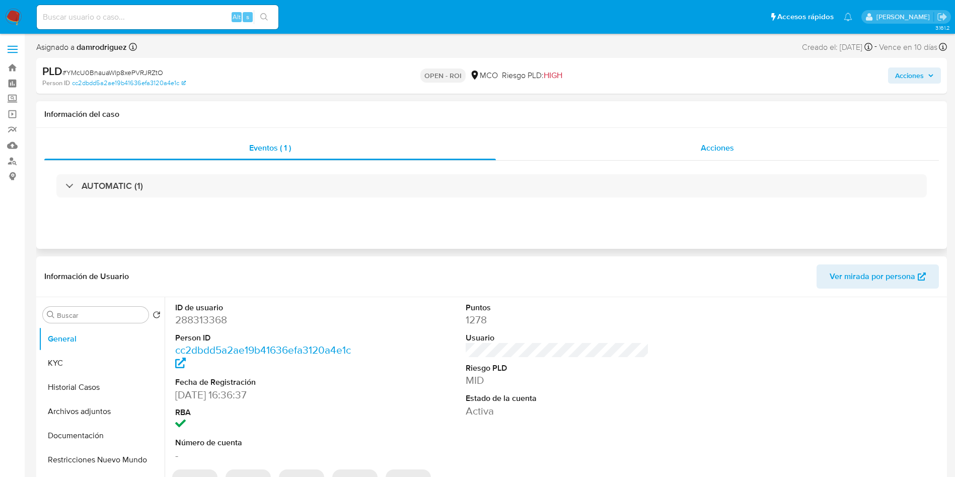
click at [656, 144] on div "Acciones" at bounding box center [717, 148] width 443 height 24
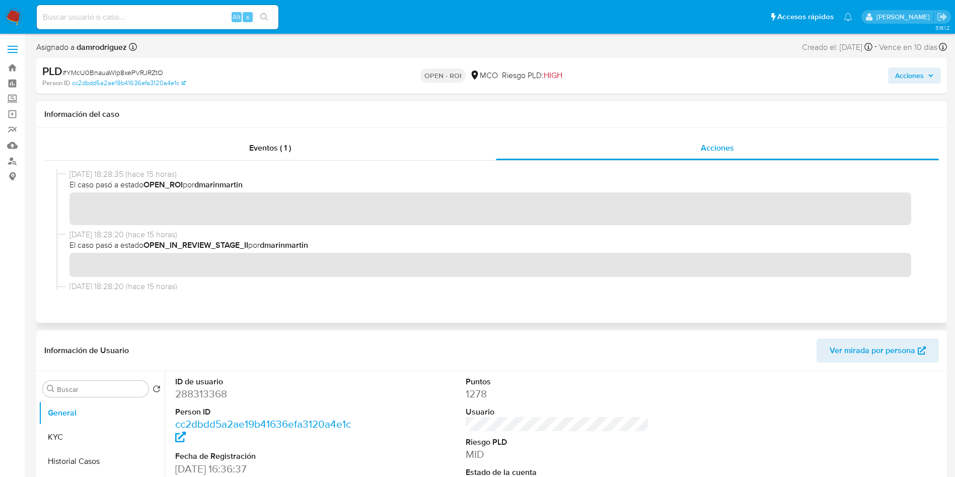
scroll to position [76, 0]
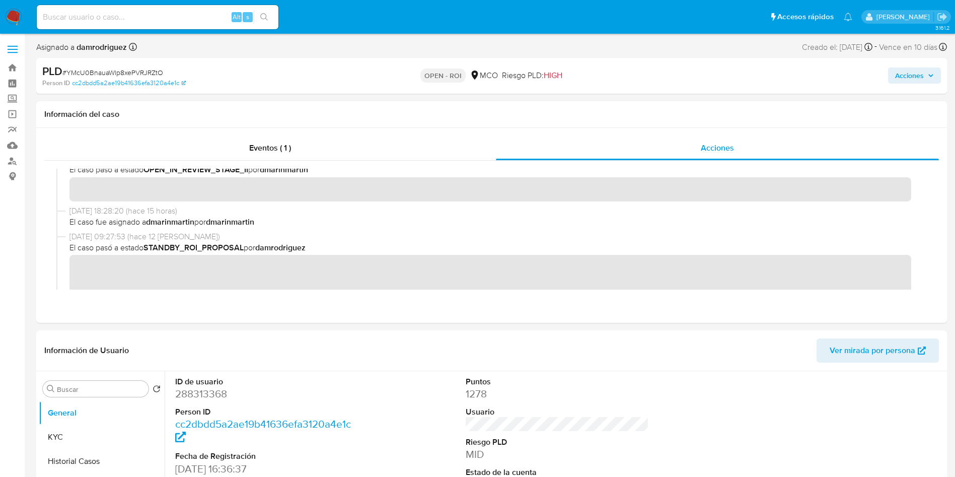
click at [903, 77] on span "Acciones" at bounding box center [909, 75] width 29 height 16
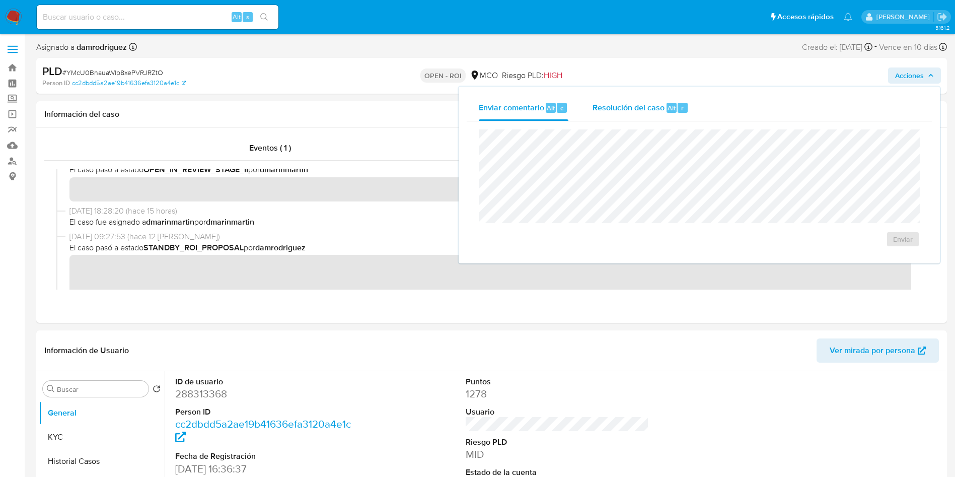
click at [618, 114] on div "Resolución del caso Alt r" at bounding box center [641, 108] width 96 height 26
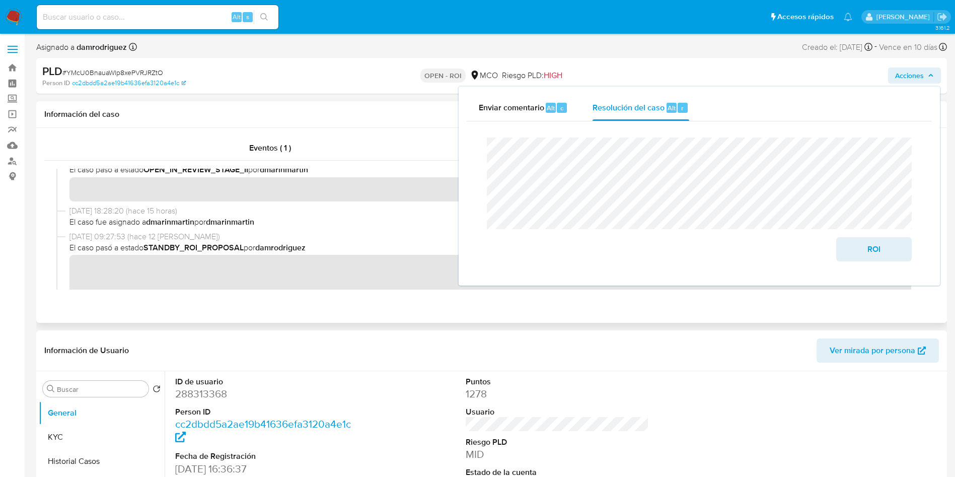
scroll to position [0, 0]
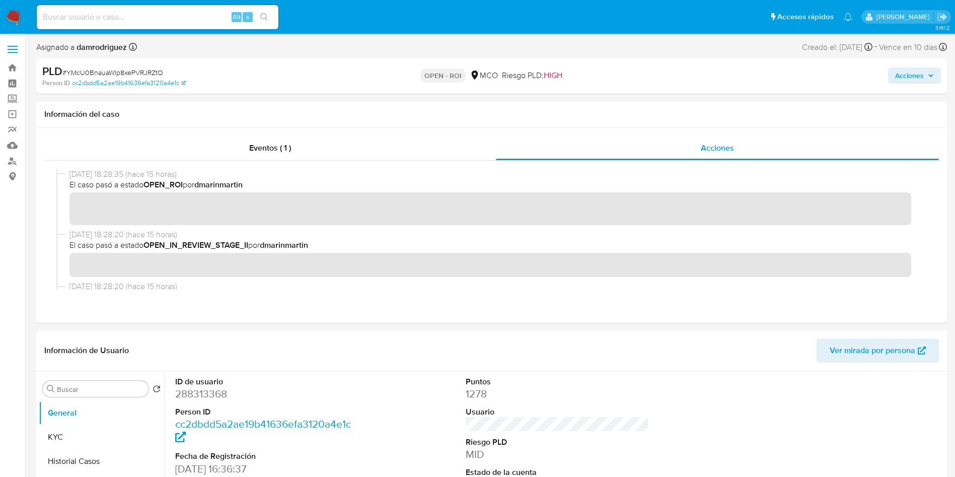
click at [909, 79] on span "Acciones" at bounding box center [909, 75] width 29 height 16
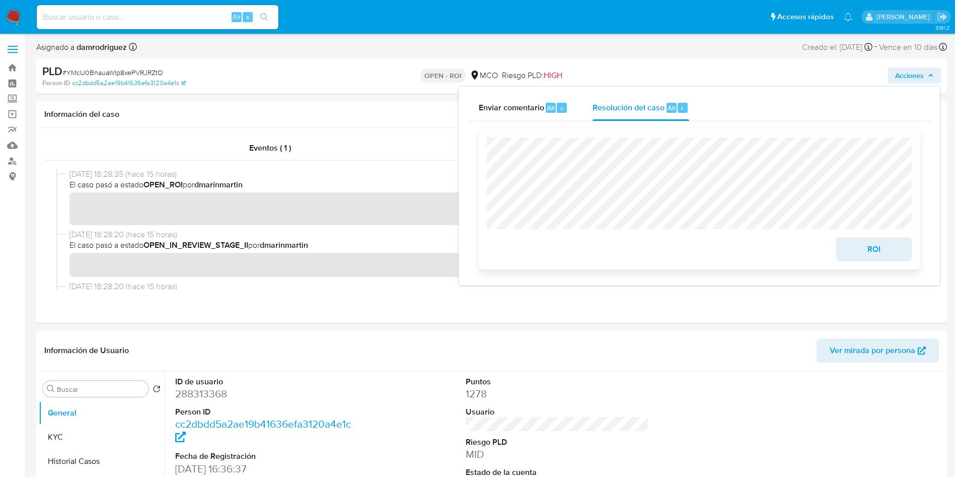
click at [867, 252] on span "ROI" at bounding box center [873, 249] width 49 height 22
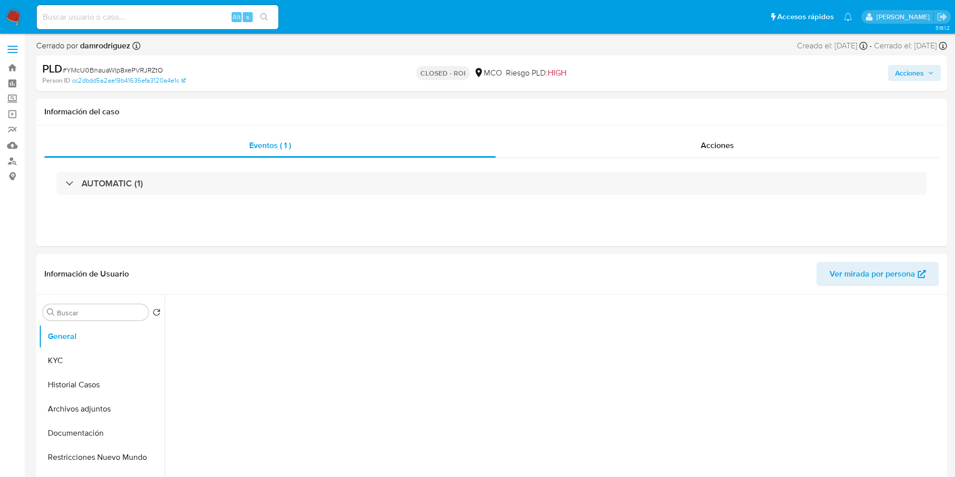
select select "10"
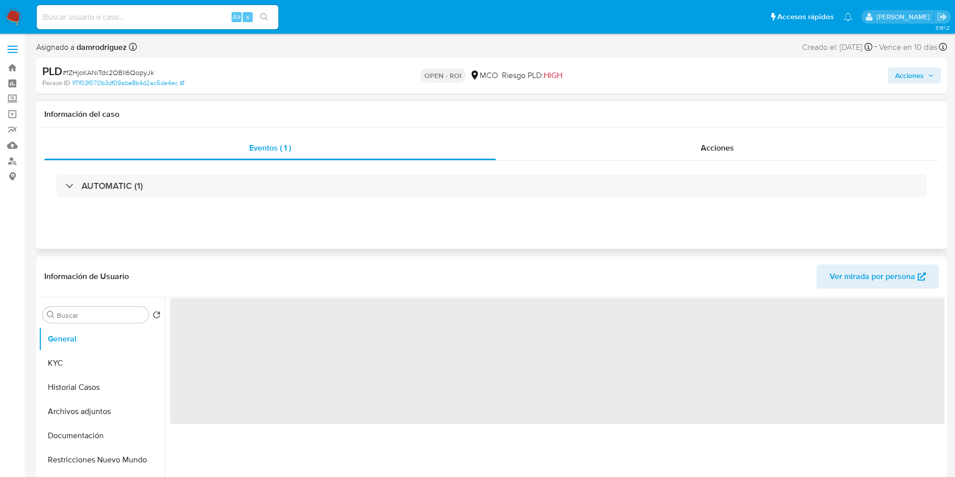
select select "10"
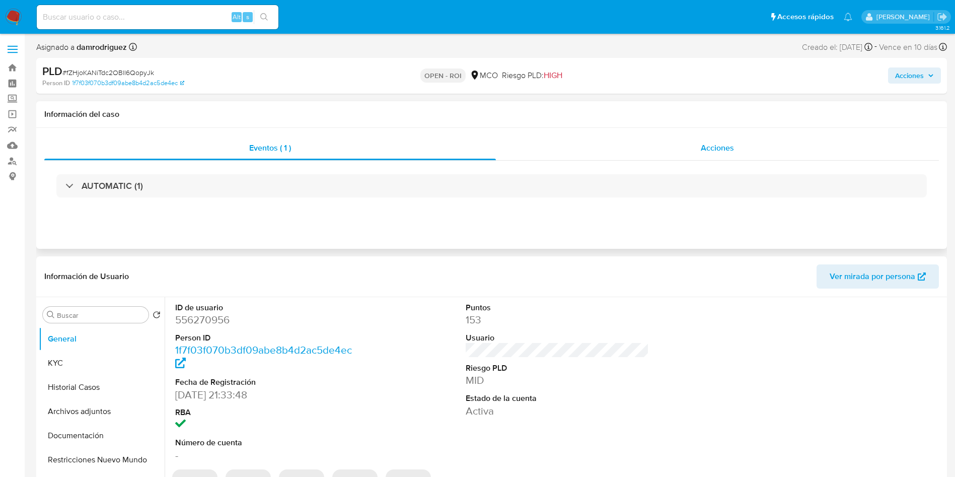
click at [702, 153] on span "Acciones" at bounding box center [717, 148] width 33 height 12
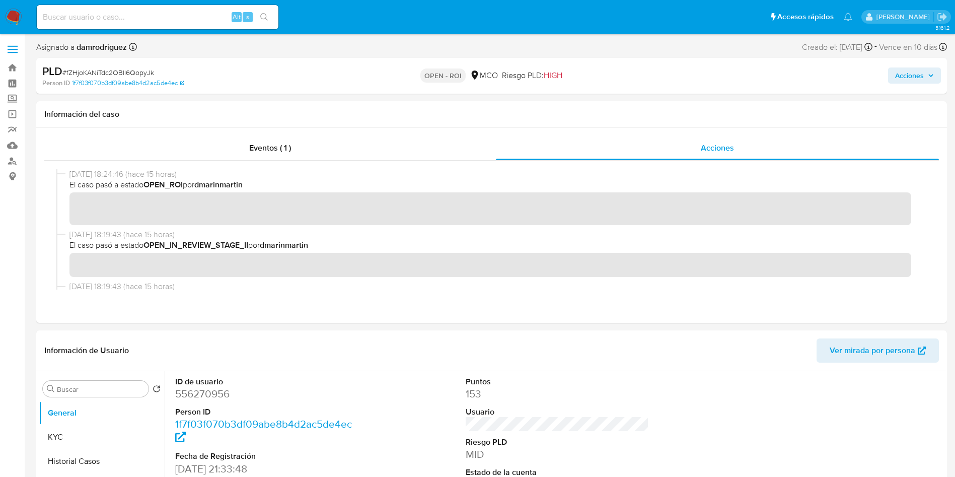
scroll to position [76, 0]
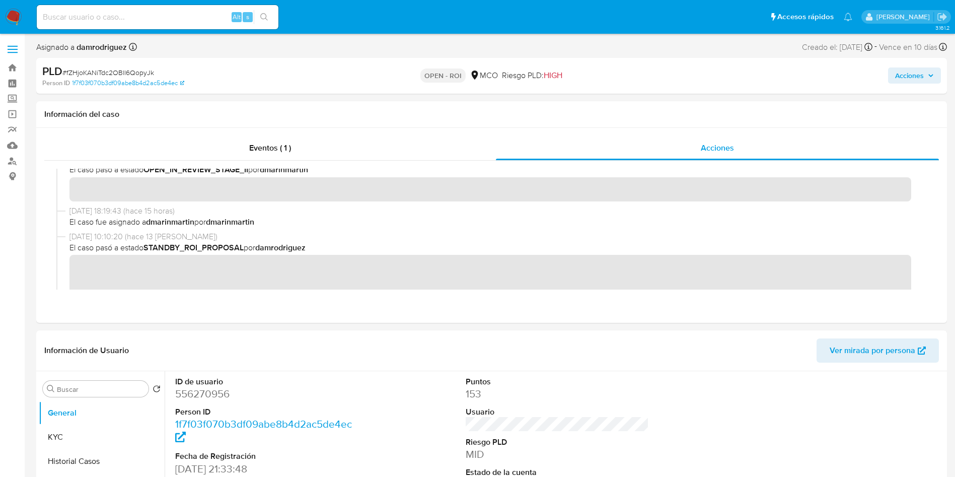
click at [908, 77] on span "Acciones" at bounding box center [909, 75] width 29 height 16
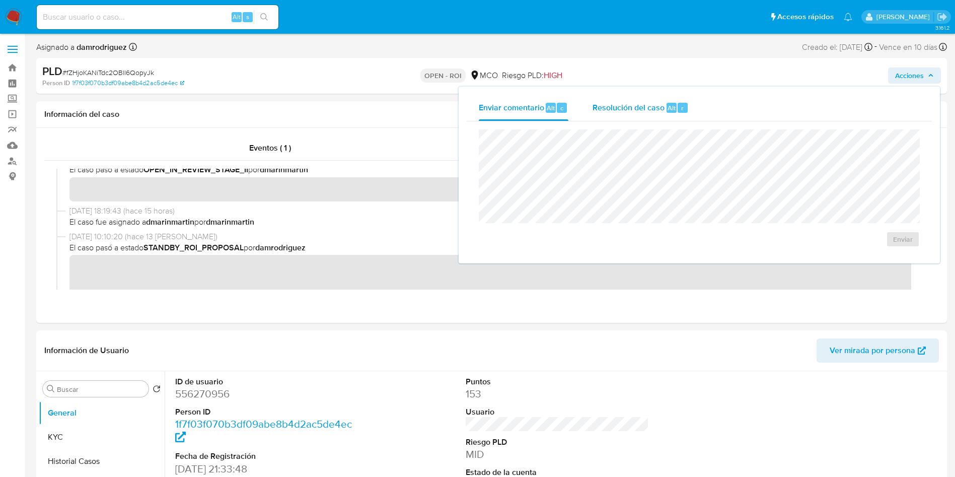
click at [632, 107] on span "Resolución del caso" at bounding box center [629, 108] width 72 height 12
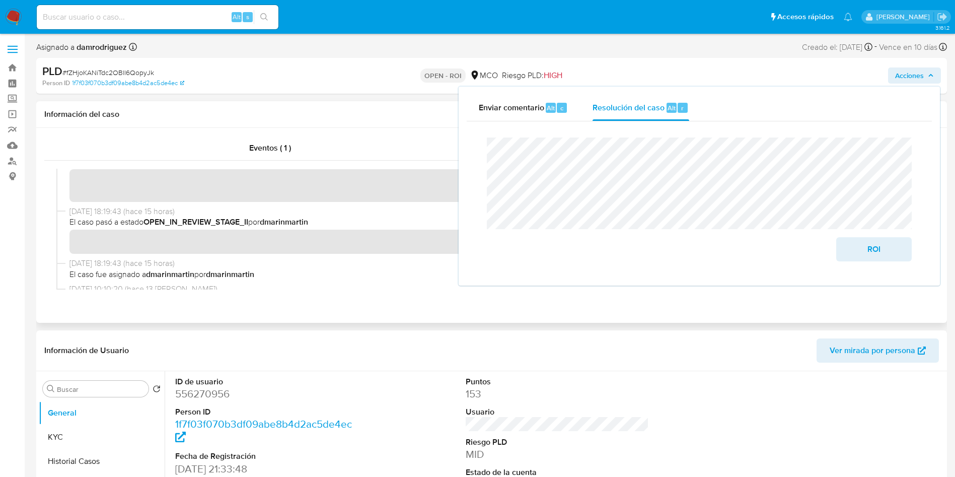
scroll to position [0, 0]
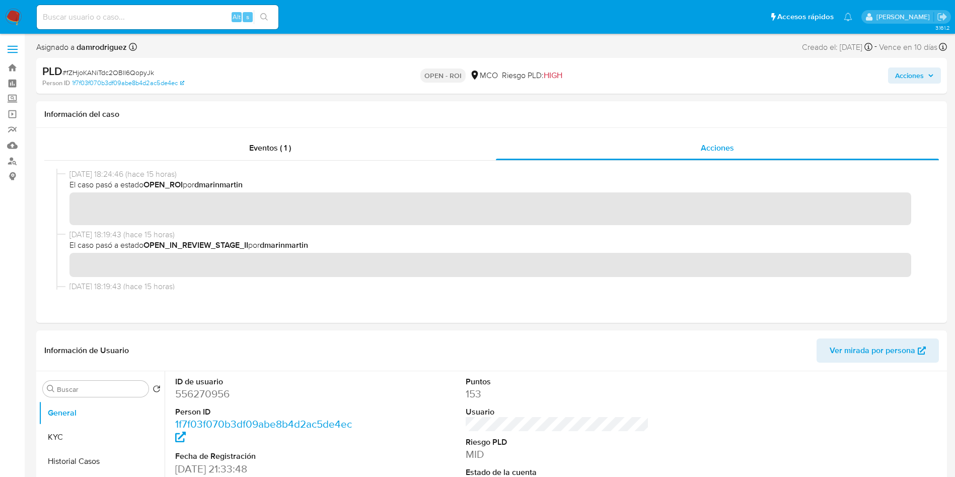
click at [938, 79] on button "Acciones" at bounding box center [914, 75] width 53 height 16
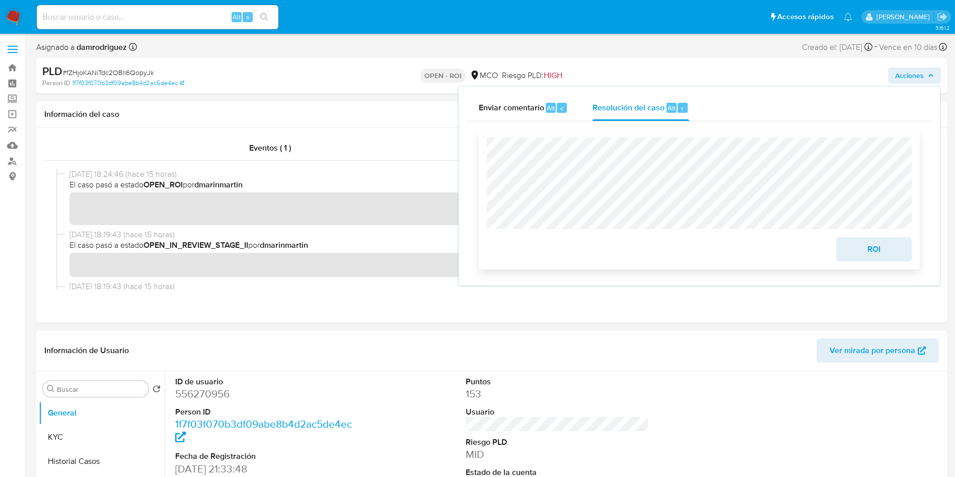
click at [876, 249] on span "ROI" at bounding box center [873, 249] width 49 height 22
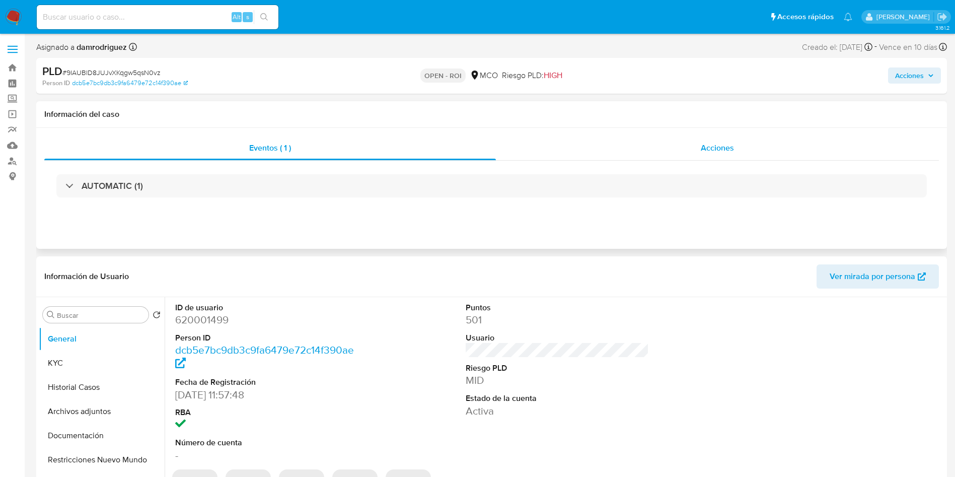
select select "10"
click at [663, 141] on div "Acciones" at bounding box center [717, 148] width 443 height 24
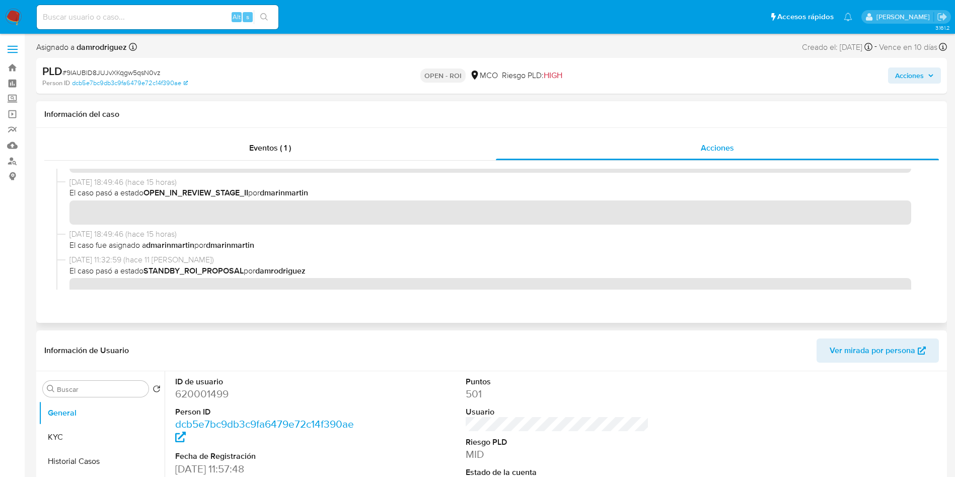
scroll to position [76, 0]
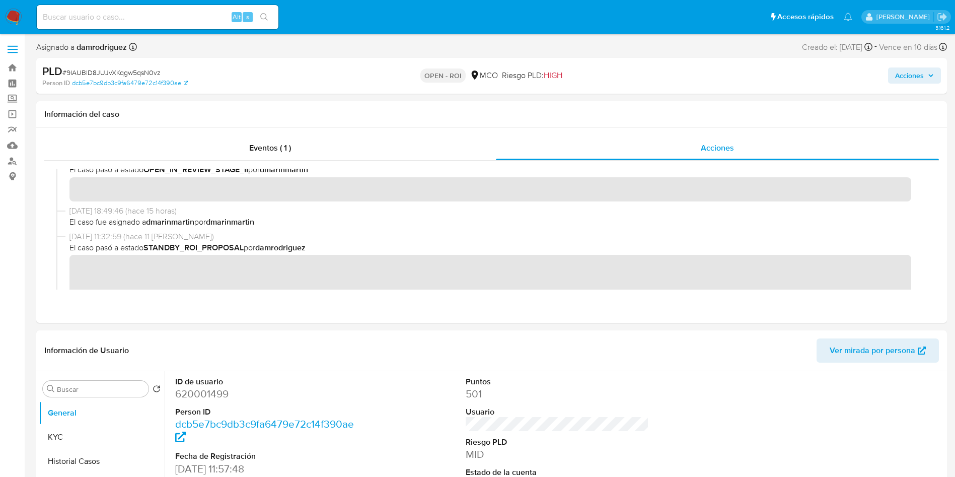
click at [906, 69] on span "Acciones" at bounding box center [909, 75] width 29 height 16
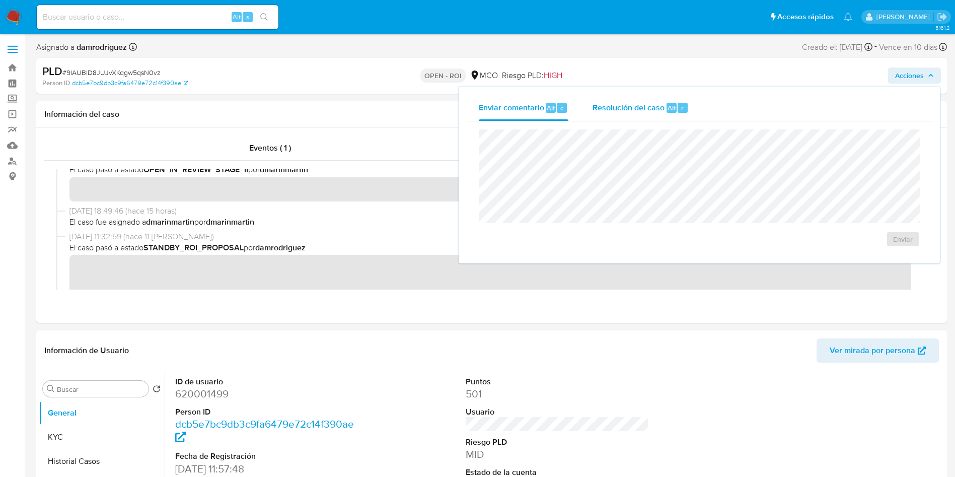
click at [639, 105] on span "Resolución del caso" at bounding box center [629, 108] width 72 height 12
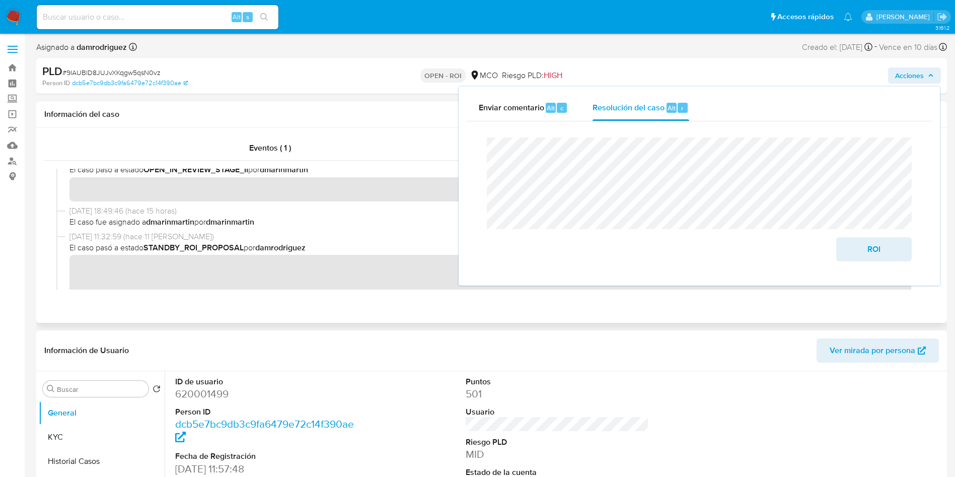
scroll to position [0, 0]
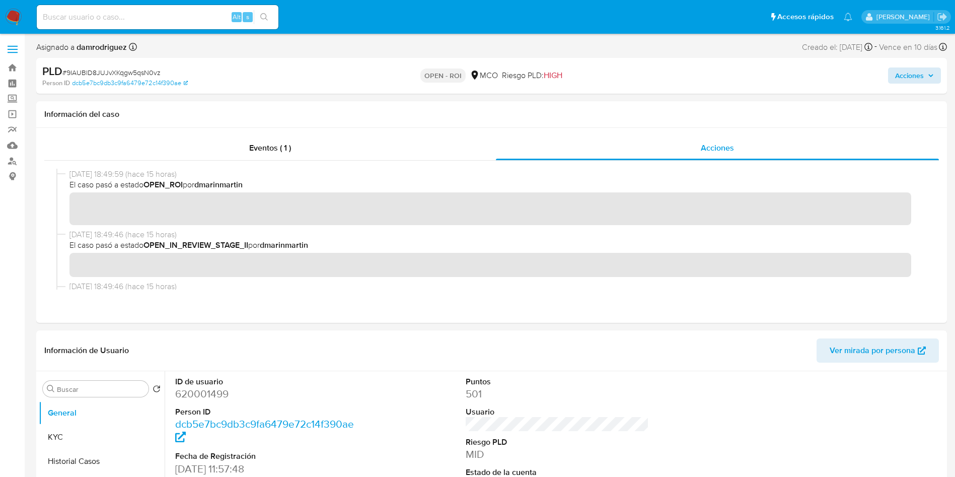
click at [907, 84] on div "Acciones" at bounding box center [792, 76] width 297 height 24
click at [910, 79] on span "Acciones" at bounding box center [909, 75] width 29 height 16
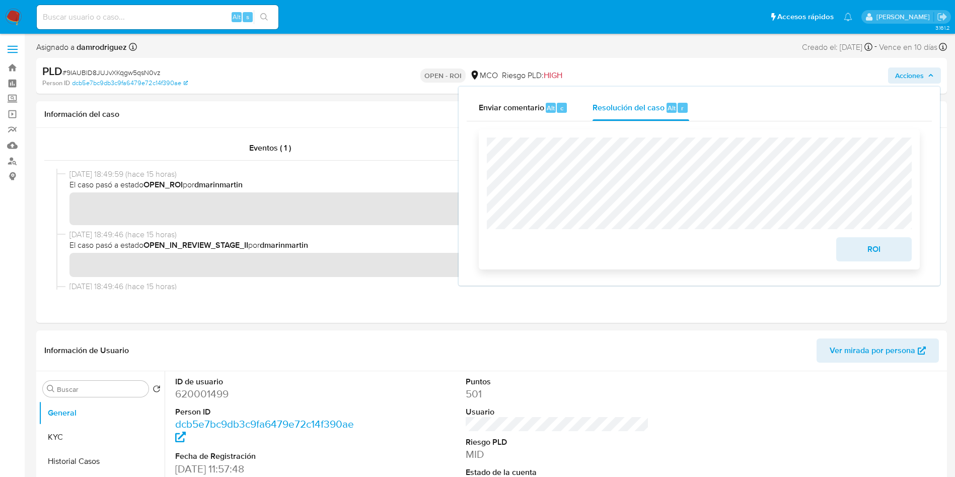
click at [879, 246] on span "ROI" at bounding box center [873, 249] width 49 height 22
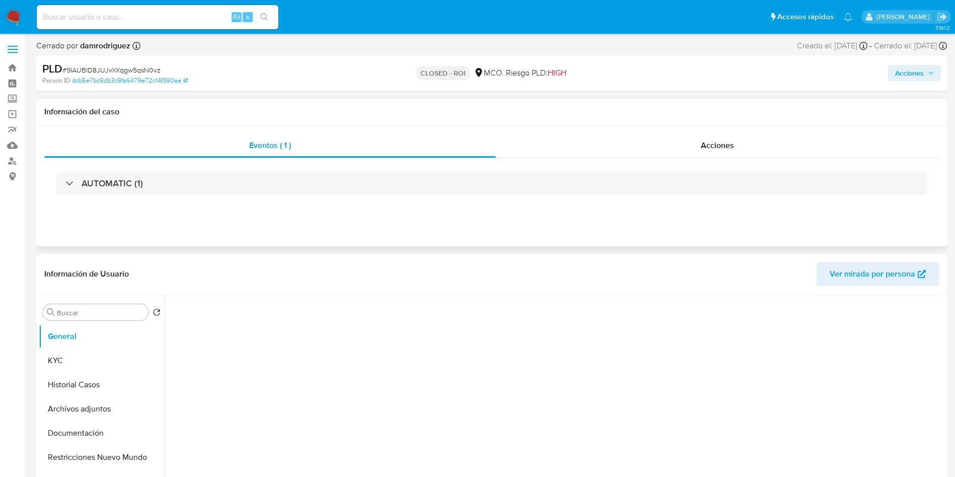
select select "10"
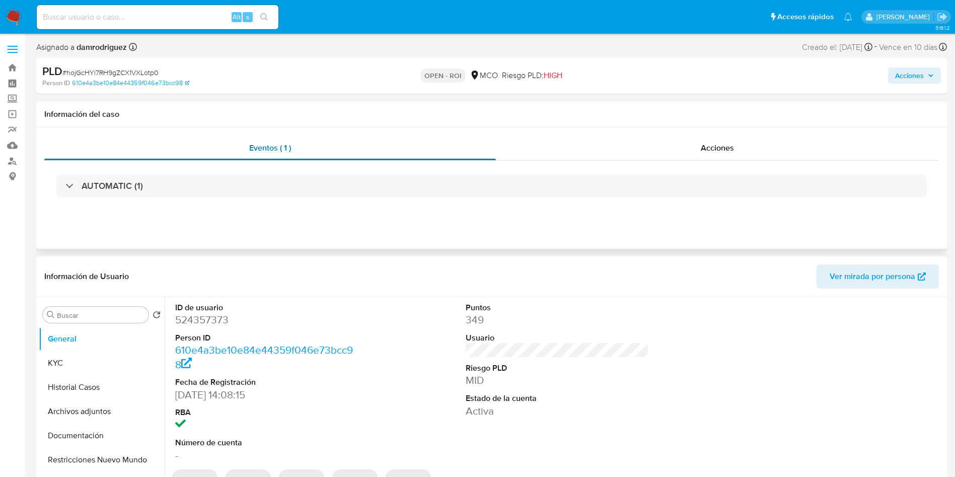
select select "10"
click at [730, 157] on div "Acciones" at bounding box center [717, 148] width 443 height 24
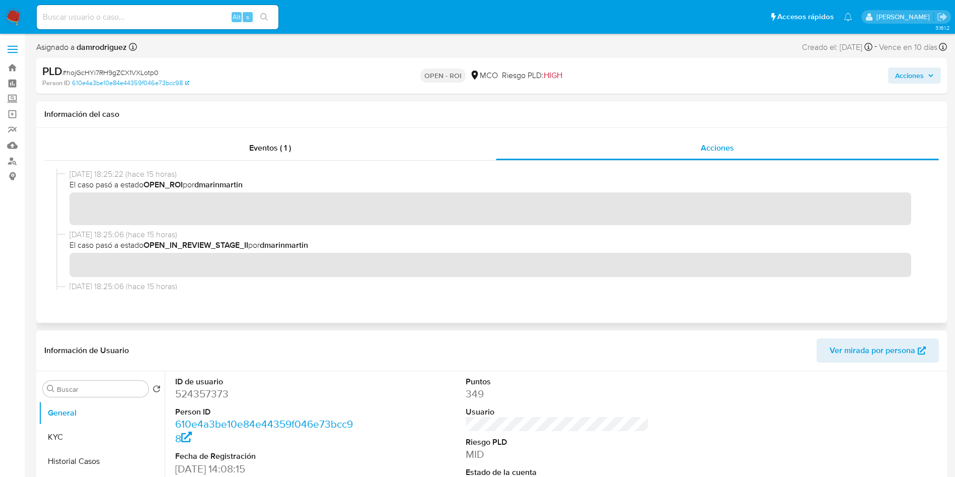
scroll to position [76, 0]
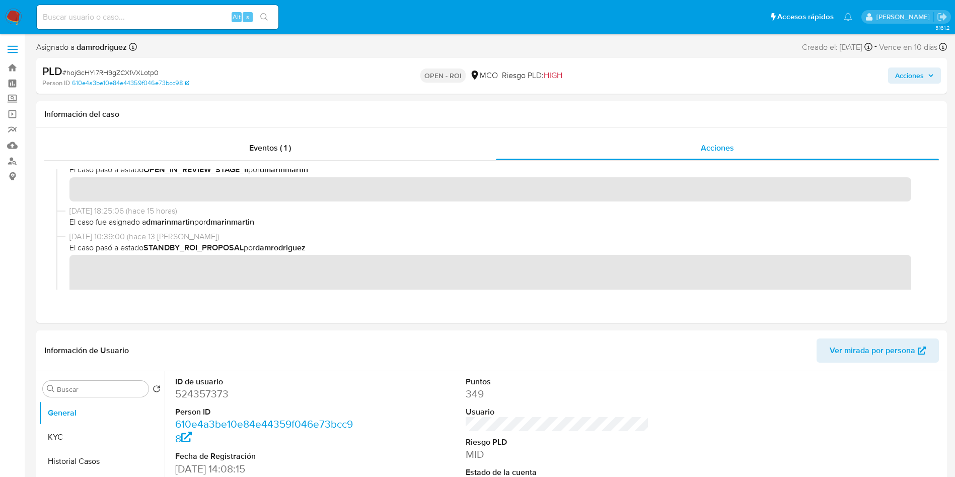
click at [909, 79] on span "Acciones" at bounding box center [909, 75] width 29 height 16
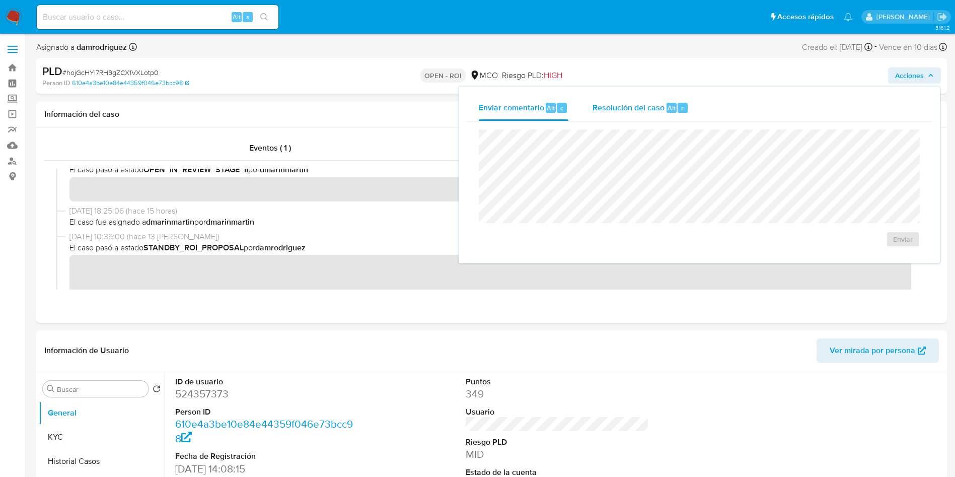
click at [641, 113] on span "Resolución del caso" at bounding box center [629, 108] width 72 height 12
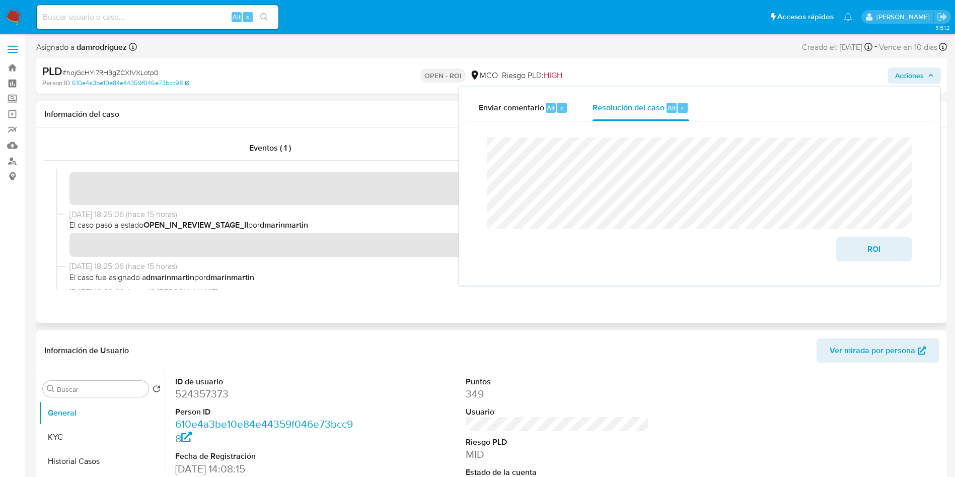
scroll to position [0, 0]
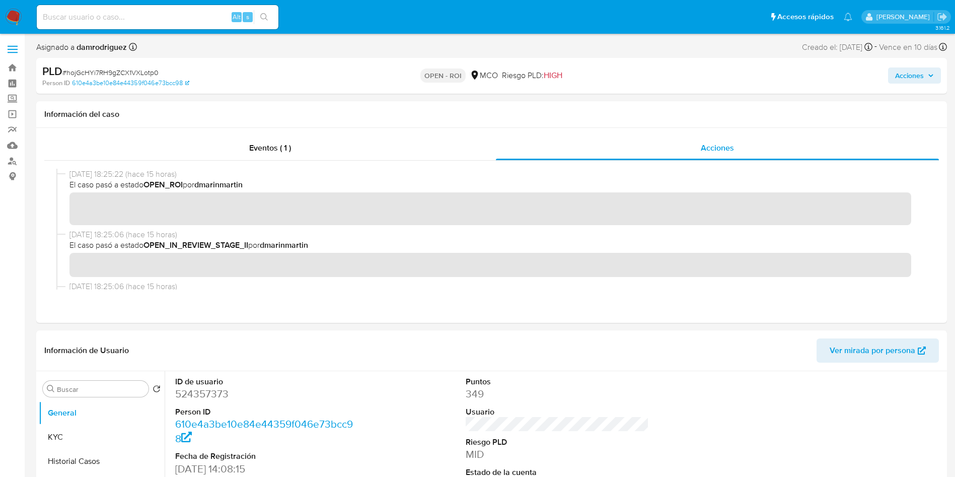
click at [920, 69] on span "Acciones" at bounding box center [909, 75] width 29 height 16
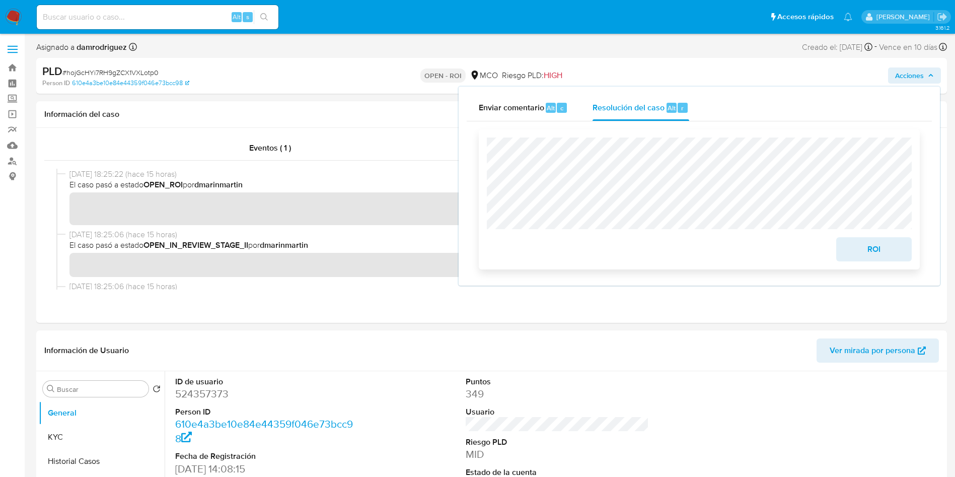
click at [889, 256] on span "ROI" at bounding box center [873, 249] width 49 height 22
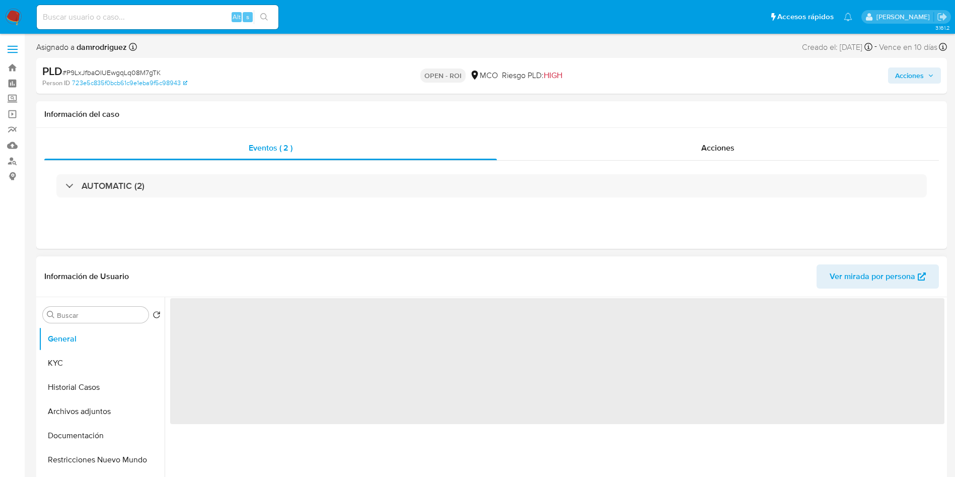
select select "10"
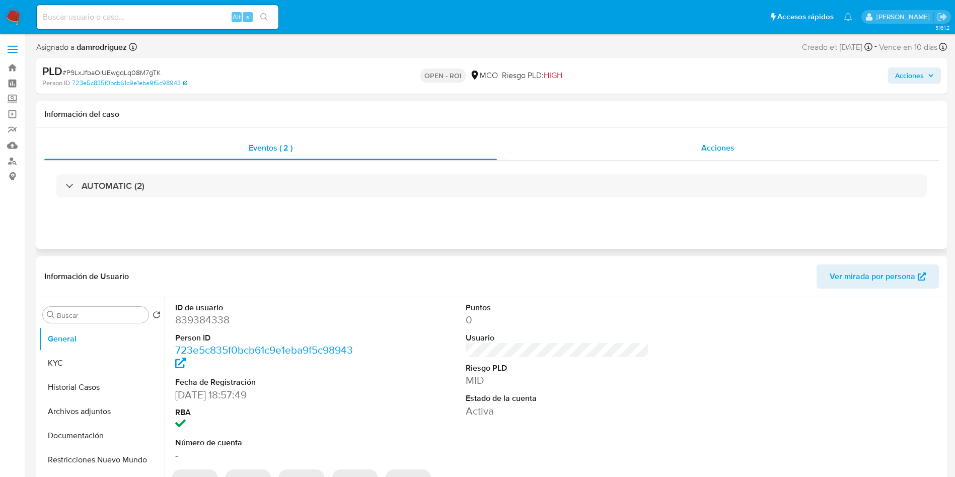
click at [708, 144] on span "Acciones" at bounding box center [717, 148] width 33 height 12
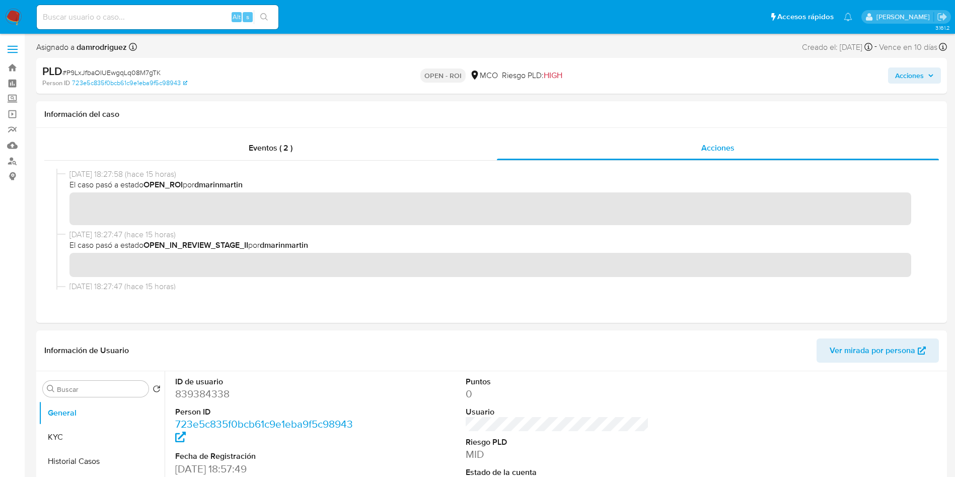
scroll to position [76, 0]
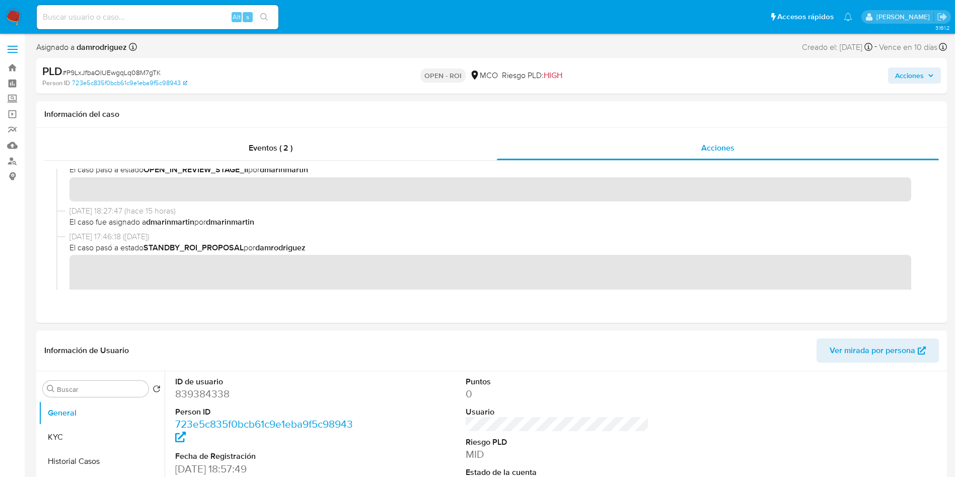
click at [917, 76] on span "Acciones" at bounding box center [909, 75] width 29 height 16
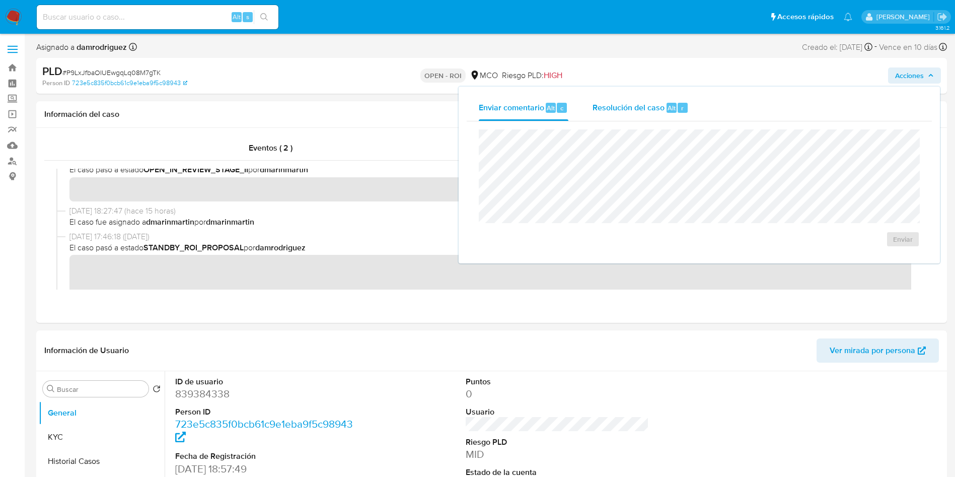
click at [595, 108] on span "Resolución del caso" at bounding box center [629, 108] width 72 height 12
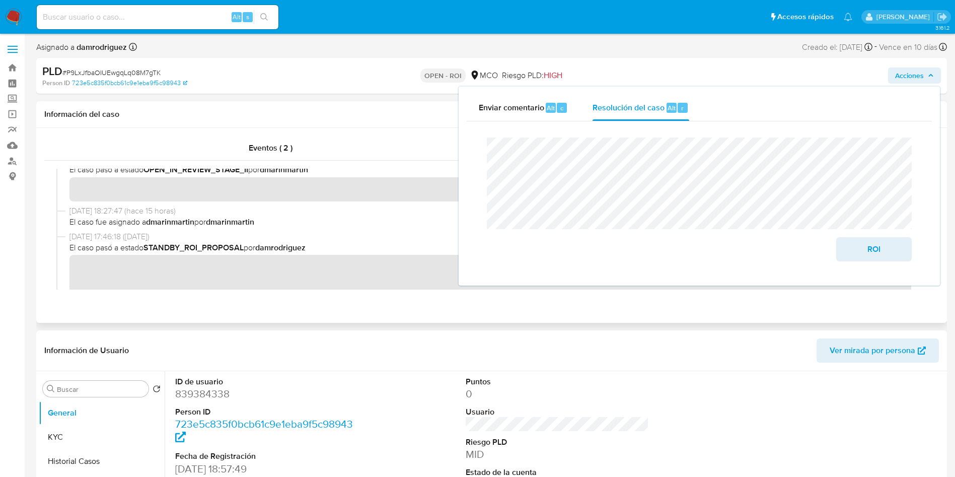
scroll to position [0, 0]
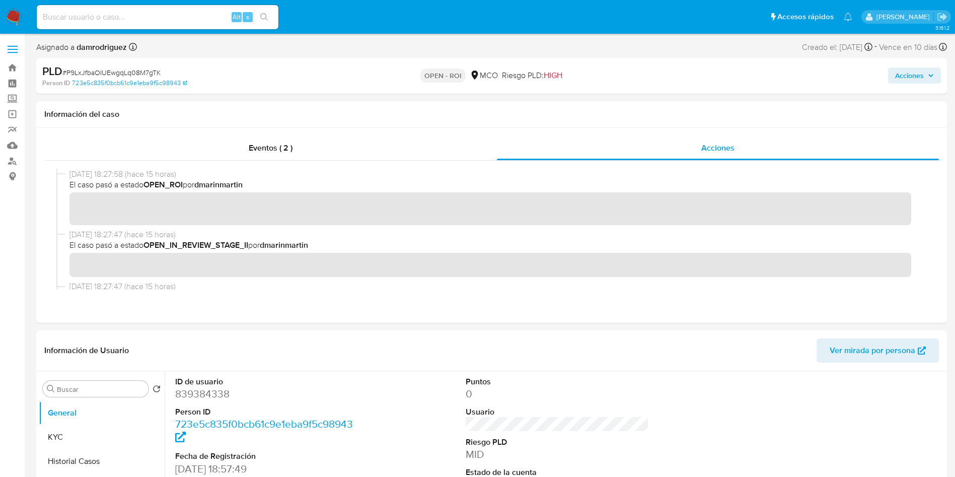
click at [914, 79] on span "Acciones" at bounding box center [909, 75] width 29 height 16
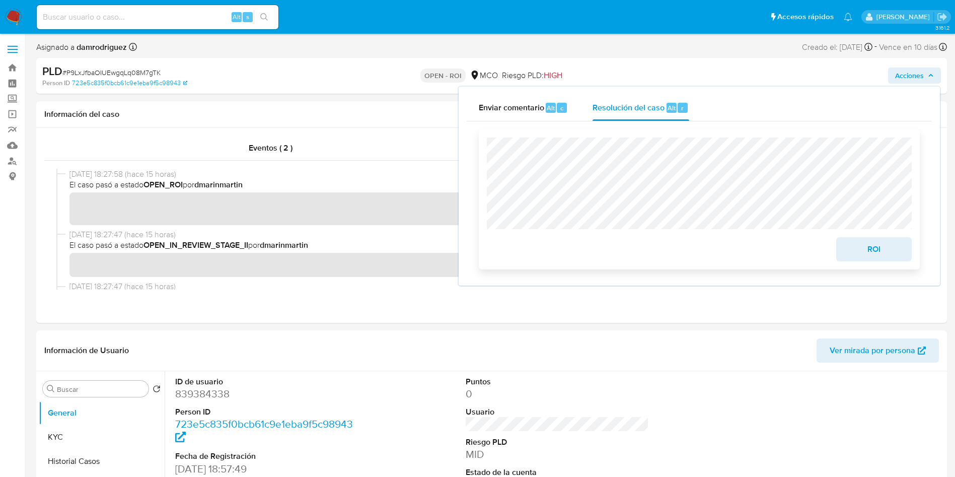
click at [884, 241] on span "ROI" at bounding box center [873, 249] width 49 height 22
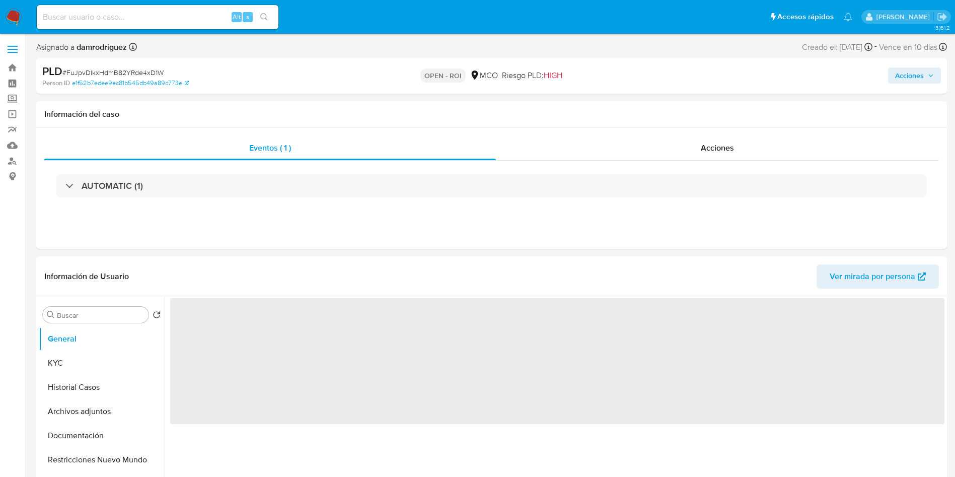
select select "10"
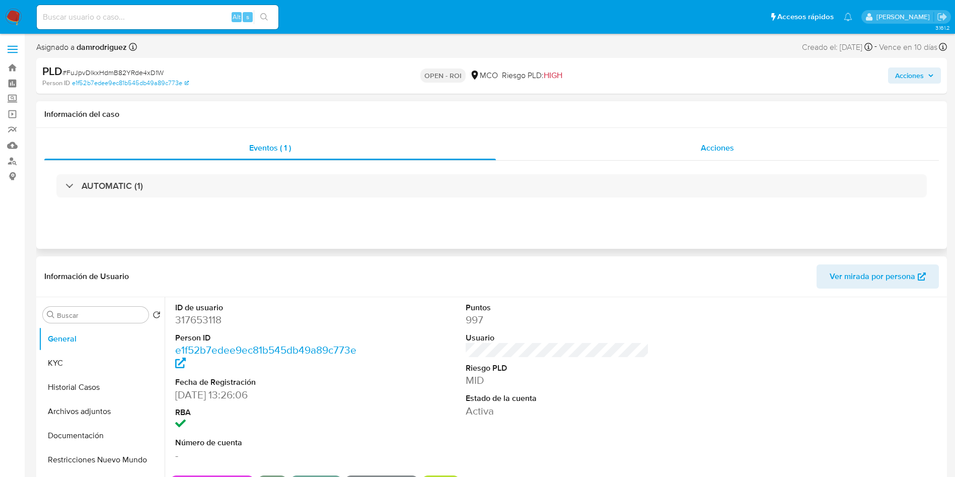
click at [682, 148] on div "Acciones" at bounding box center [717, 148] width 443 height 24
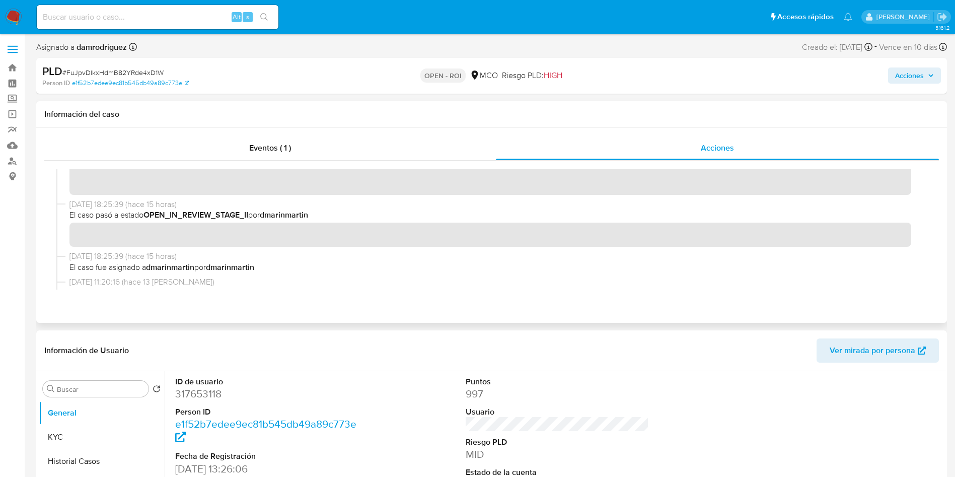
scroll to position [76, 0]
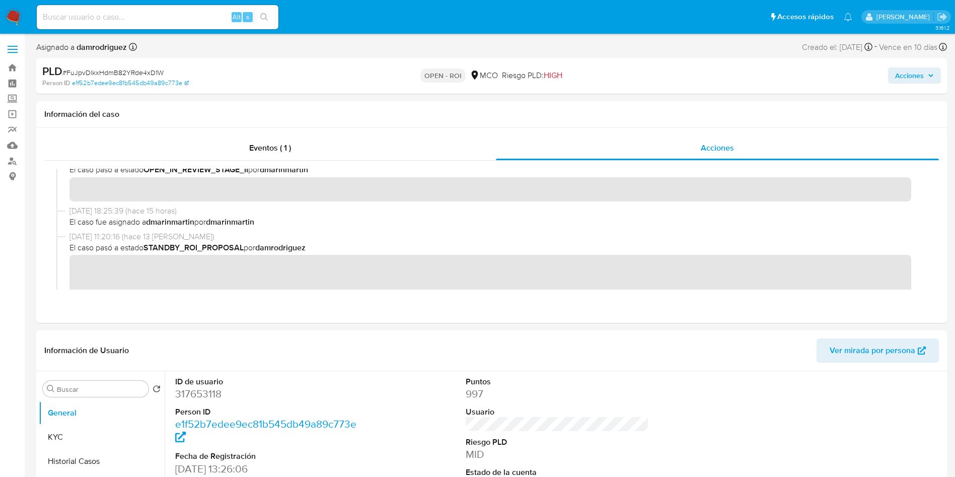
click at [912, 69] on span "Acciones" at bounding box center [909, 75] width 29 height 16
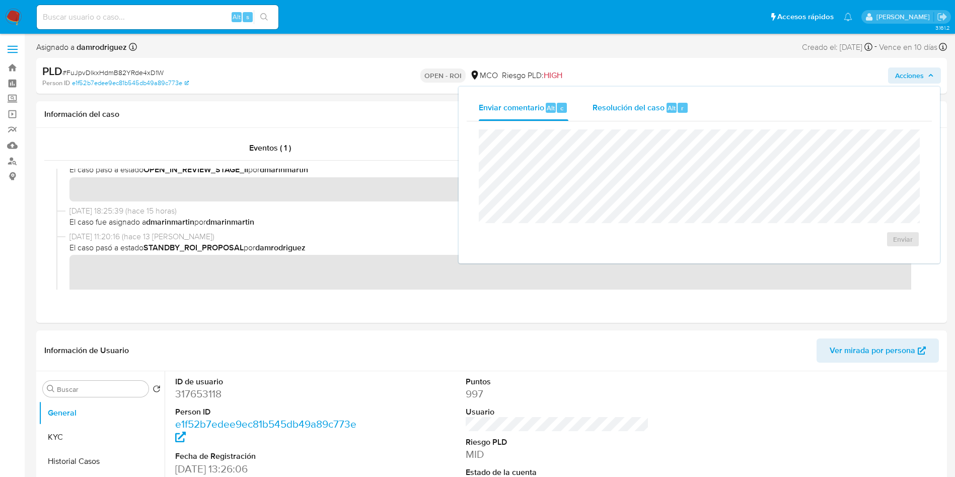
click at [662, 113] on span "Resolución del caso" at bounding box center [629, 108] width 72 height 12
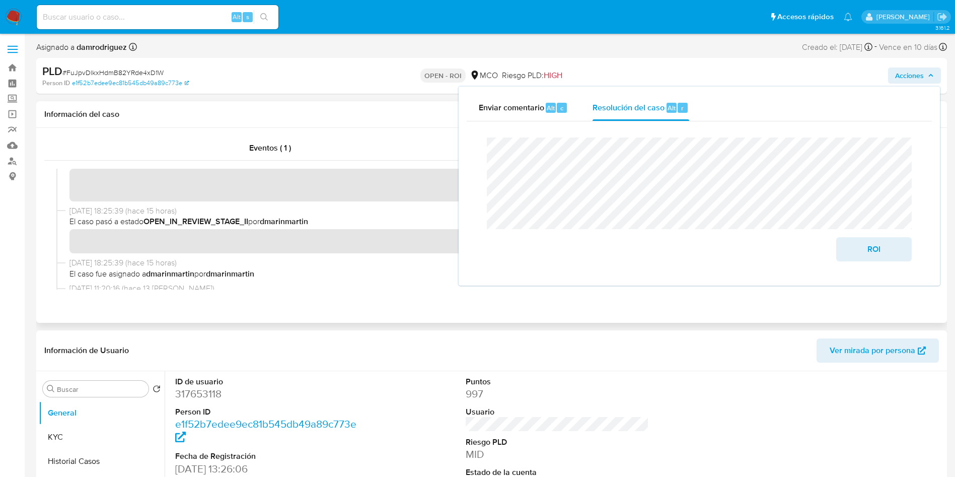
scroll to position [0, 0]
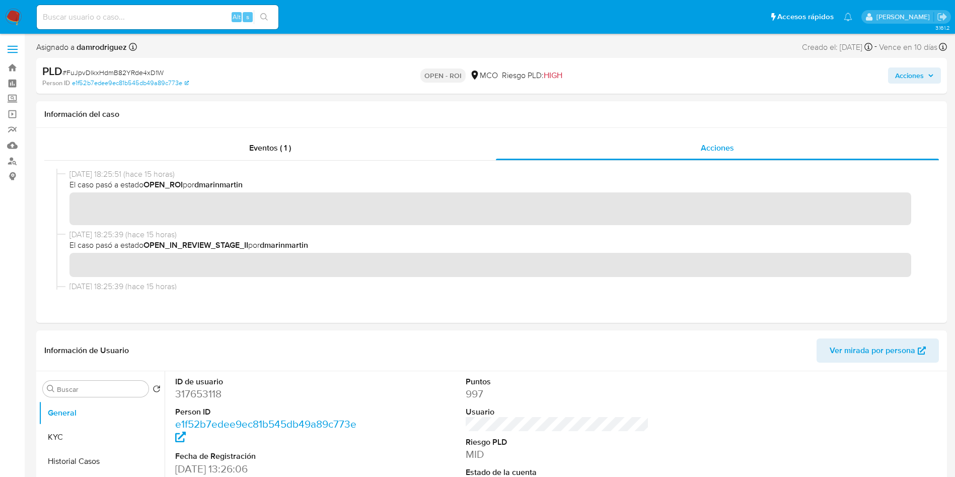
click at [919, 75] on span "Acciones" at bounding box center [909, 75] width 29 height 16
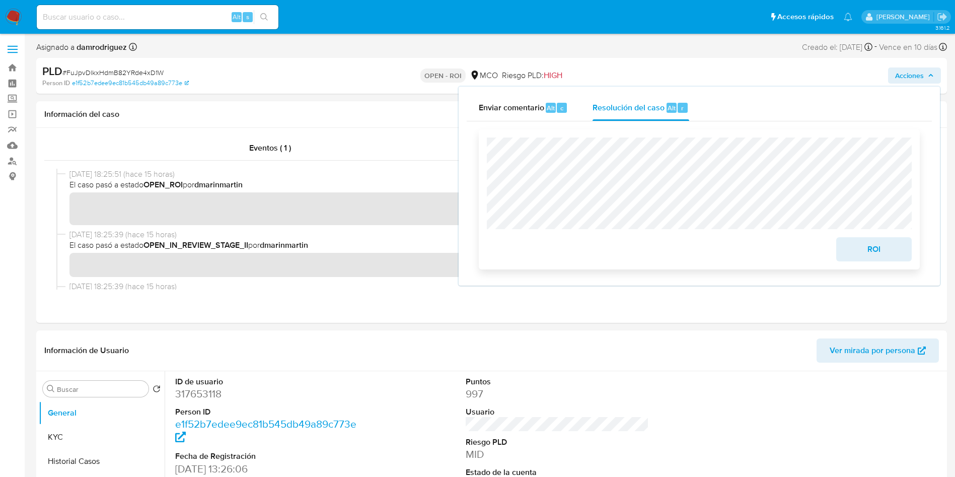
click at [876, 255] on span "ROI" at bounding box center [873, 249] width 49 height 22
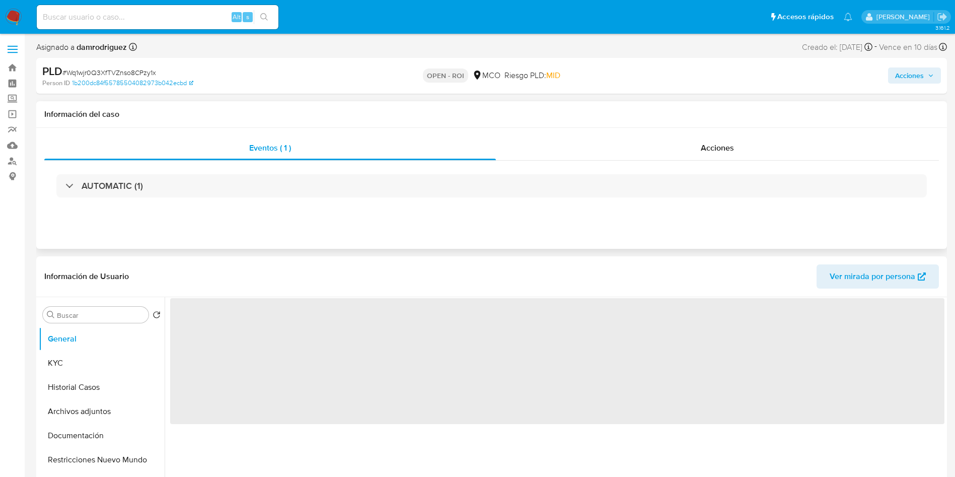
select select "10"
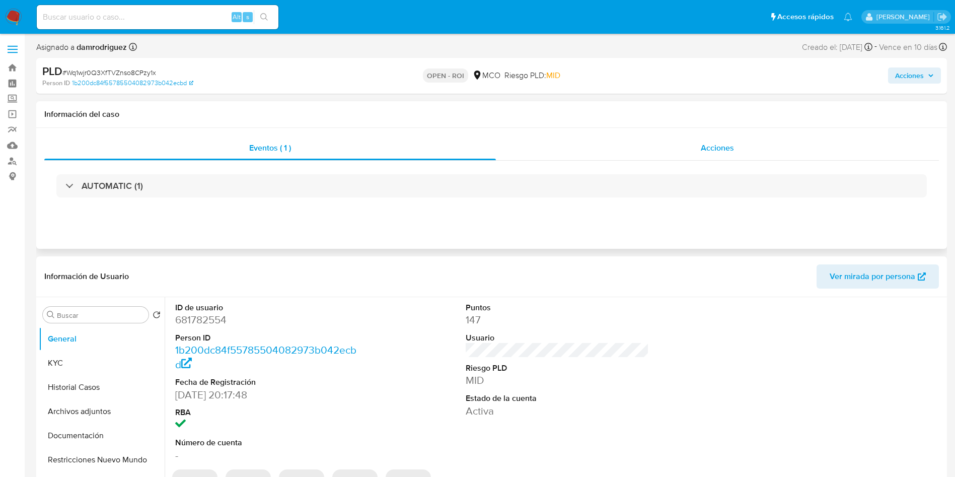
click at [671, 136] on div "Acciones" at bounding box center [717, 148] width 443 height 24
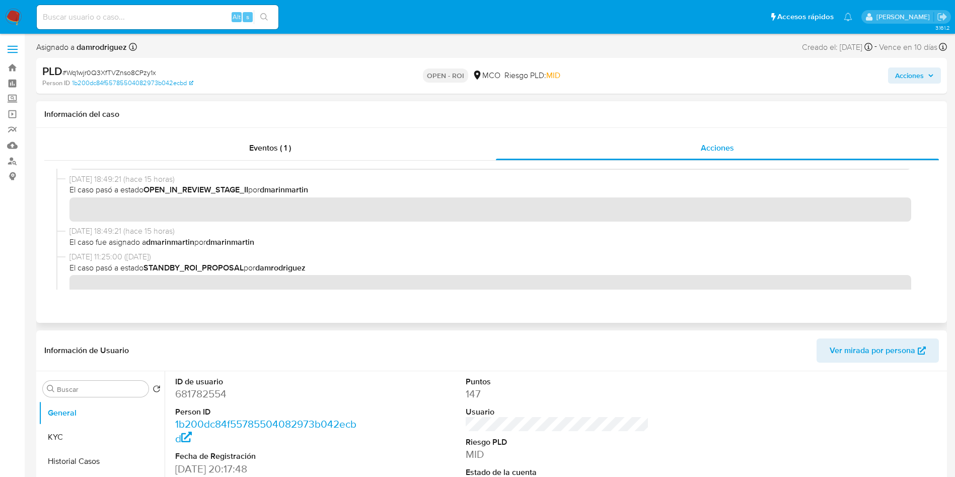
scroll to position [76, 0]
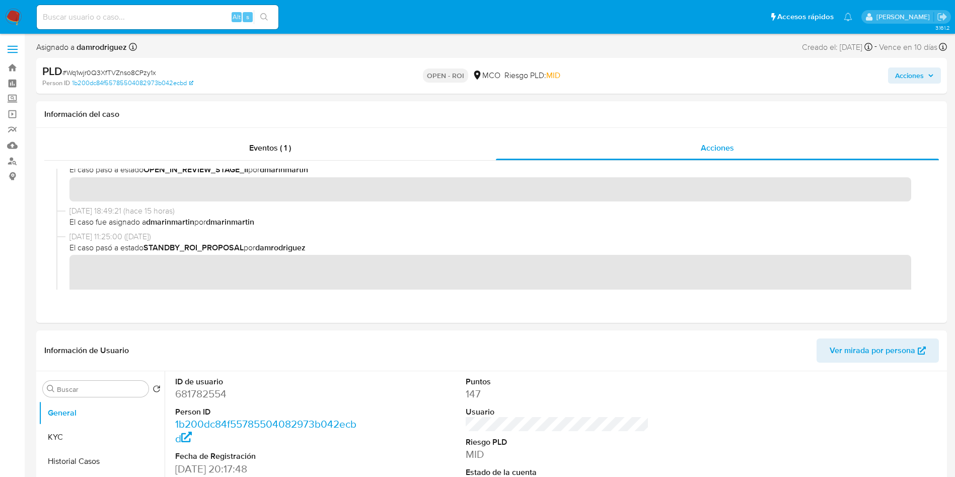
click at [913, 76] on span "Acciones" at bounding box center [909, 75] width 29 height 16
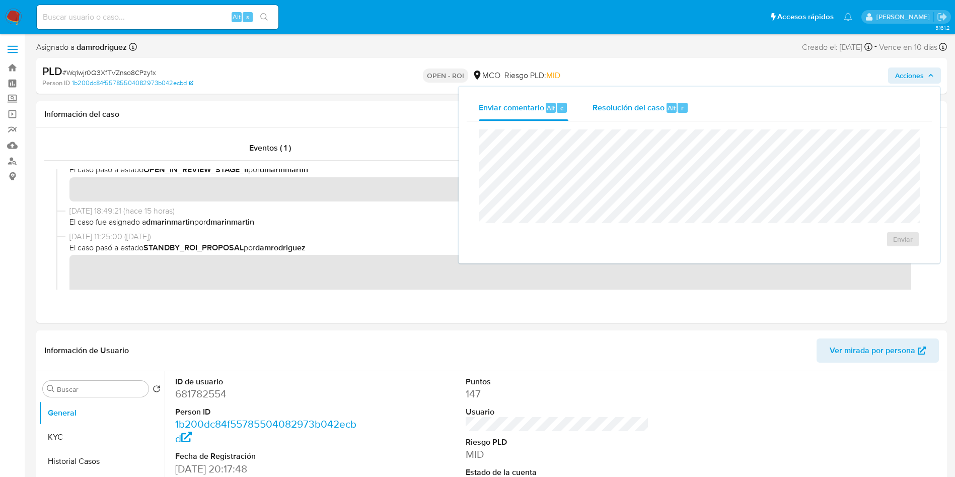
click at [677, 128] on div "Enviar" at bounding box center [699, 188] width 465 height 134
drag, startPoint x: 667, startPoint y: 122, endPoint x: 672, endPoint y: 114, distance: 9.1
click at [671, 116] on div "Enviar comentario Alt c Resolución del caso Alt r Enviar" at bounding box center [699, 175] width 465 height 161
click at [649, 126] on div "Enviar" at bounding box center [699, 188] width 465 height 134
click at [641, 111] on span "Resolución del caso" at bounding box center [629, 108] width 72 height 12
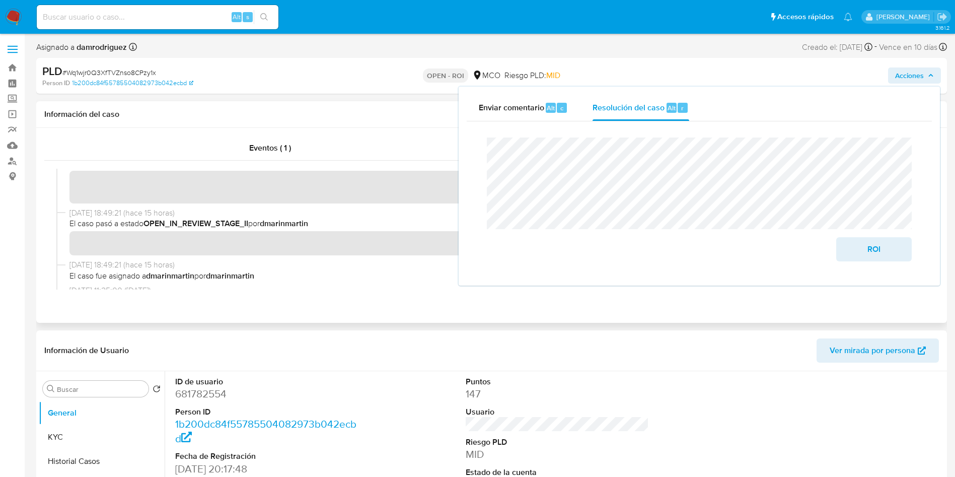
scroll to position [0, 0]
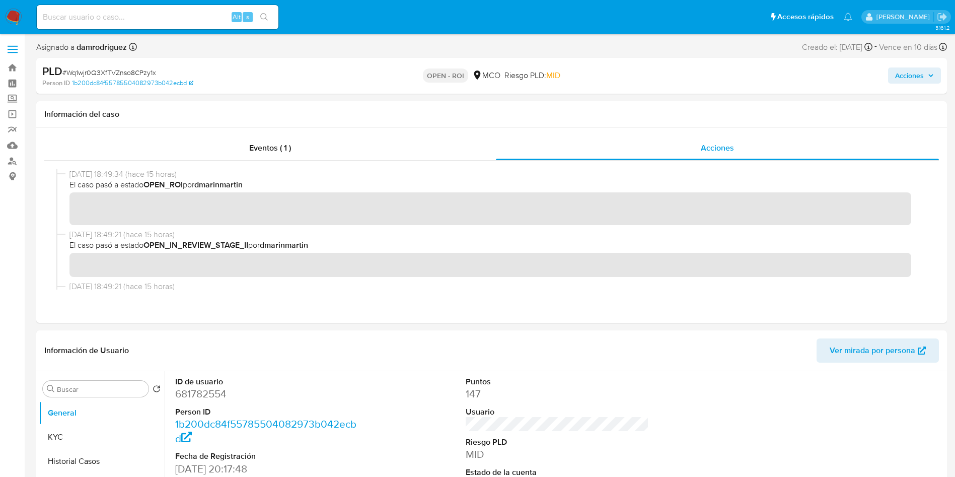
click at [915, 70] on span "Acciones" at bounding box center [909, 75] width 29 height 16
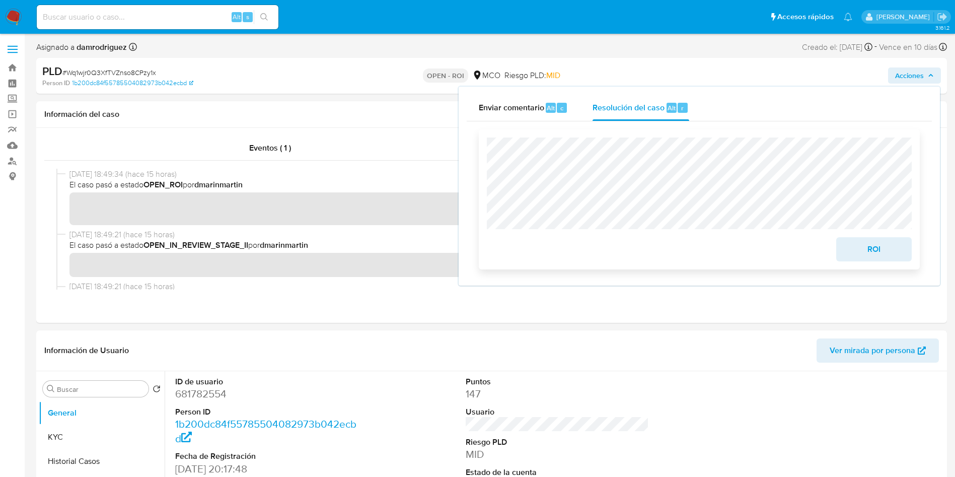
click at [885, 254] on span "ROI" at bounding box center [873, 249] width 49 height 22
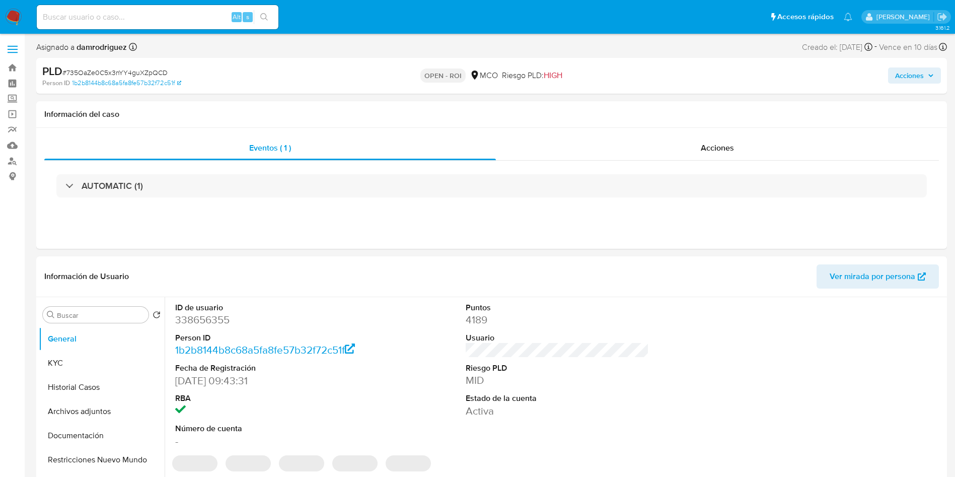
select select "10"
click at [682, 152] on div "Acciones" at bounding box center [717, 148] width 443 height 24
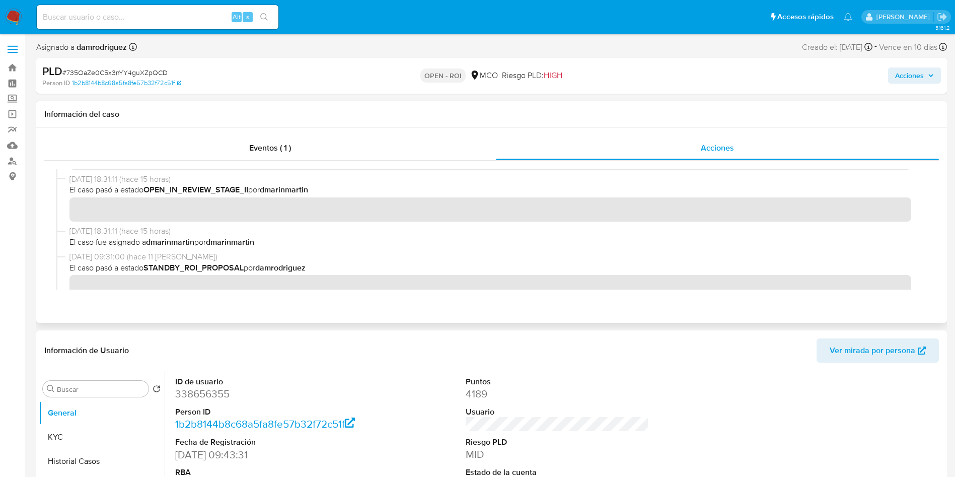
scroll to position [76, 0]
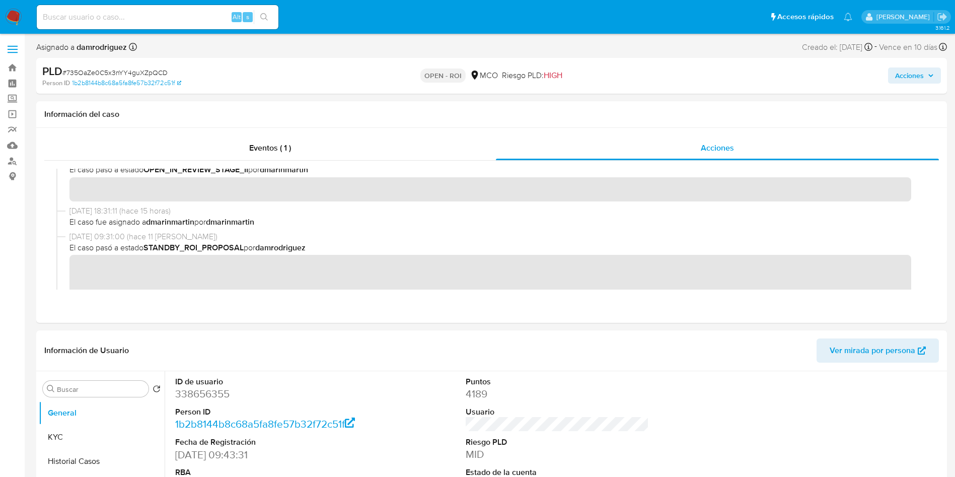
click at [913, 71] on span "Acciones" at bounding box center [909, 75] width 29 height 16
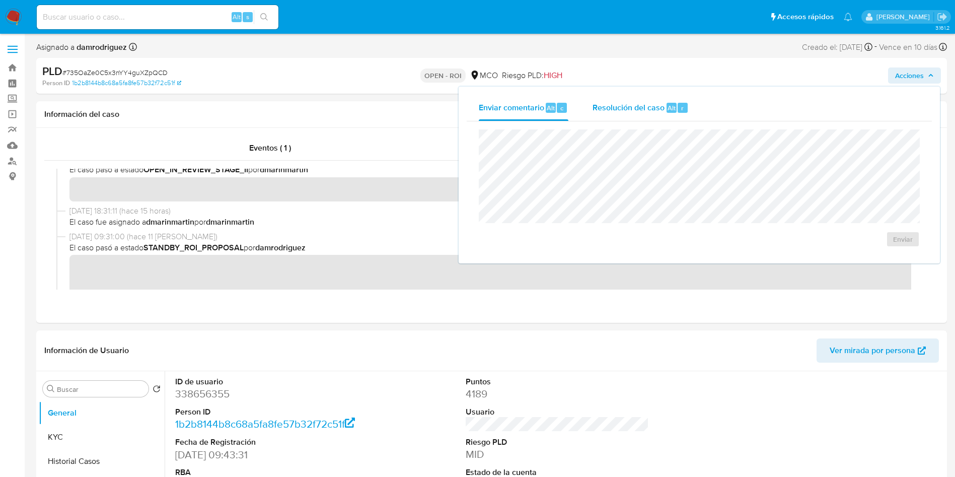
click at [637, 112] on span "Resolución del caso" at bounding box center [629, 108] width 72 height 12
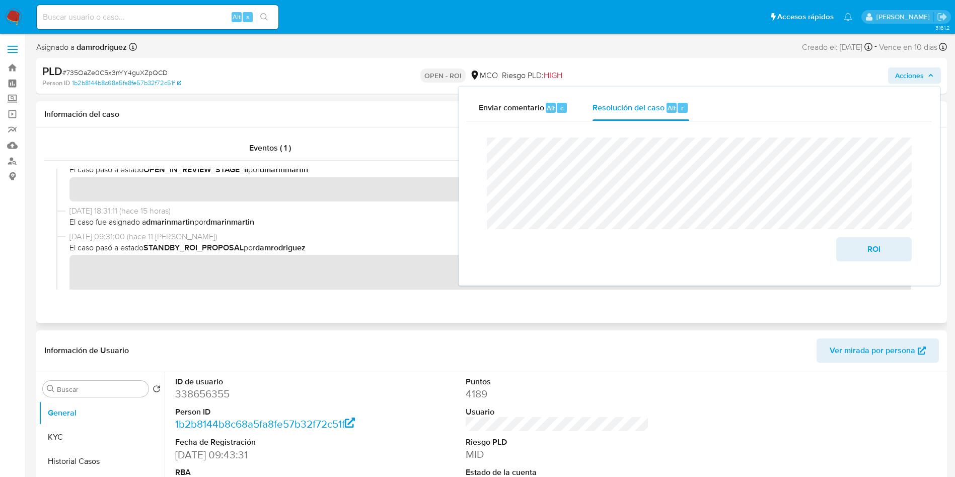
scroll to position [0, 0]
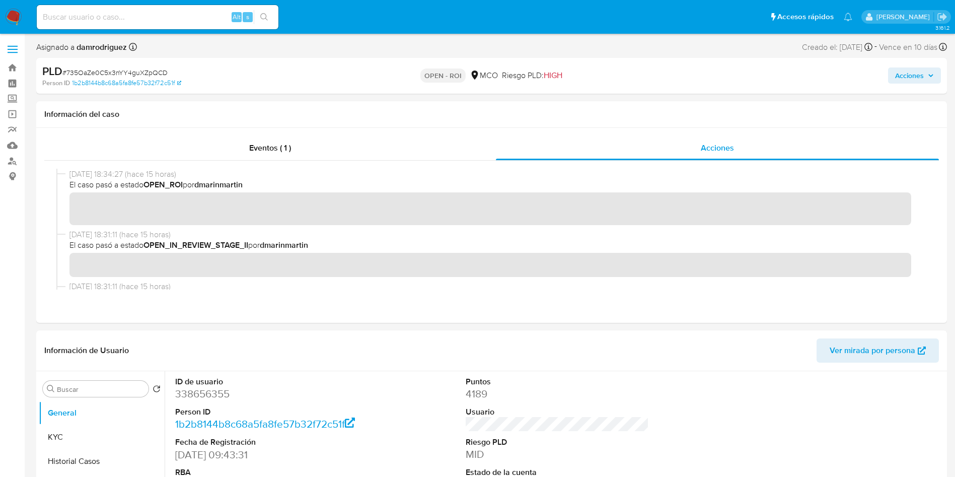
click at [901, 90] on div "PLD # 735OaZe0C5x3nYY4guXZpQCD Person ID 1b2b8144b8c68a5fa8fe57b32f72c51f OPEN …" at bounding box center [491, 76] width 911 height 36
click at [900, 78] on span "Acciones" at bounding box center [909, 75] width 29 height 16
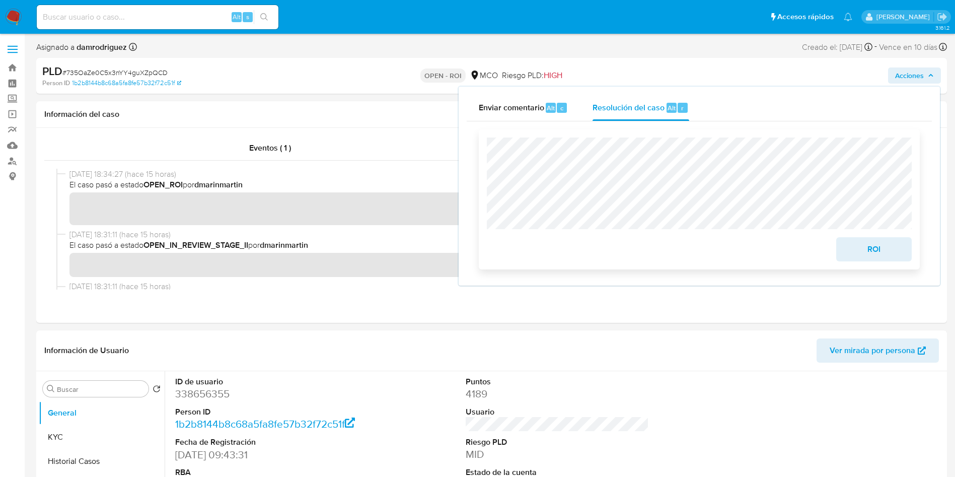
click at [894, 251] on span "ROI" at bounding box center [873, 249] width 49 height 22
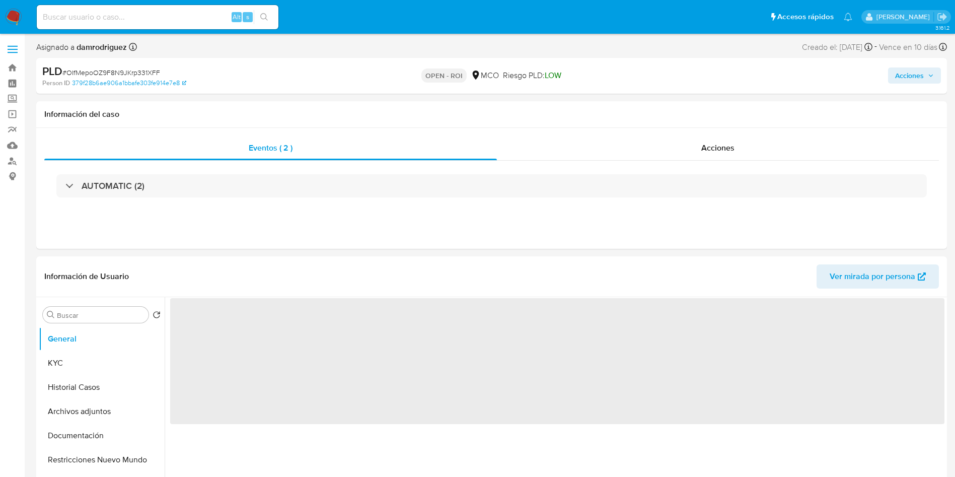
select select "10"
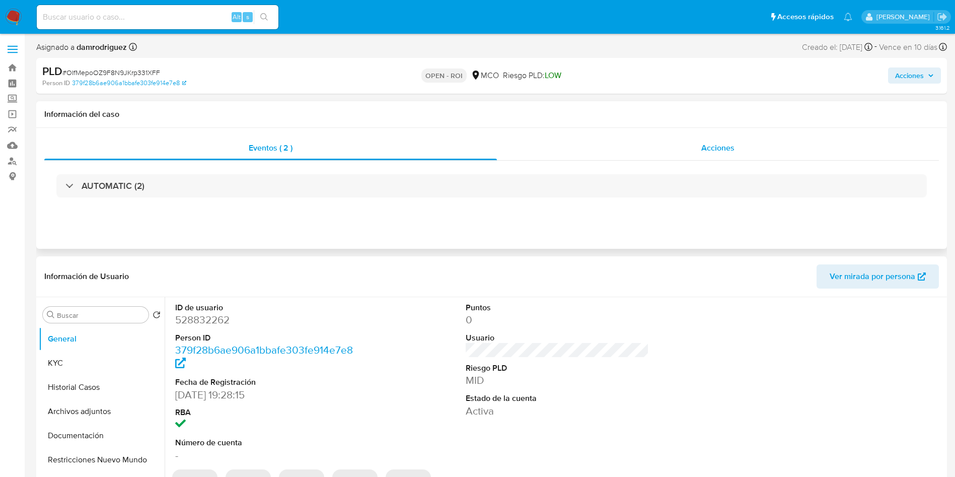
click at [670, 137] on div "Acciones" at bounding box center [718, 148] width 442 height 24
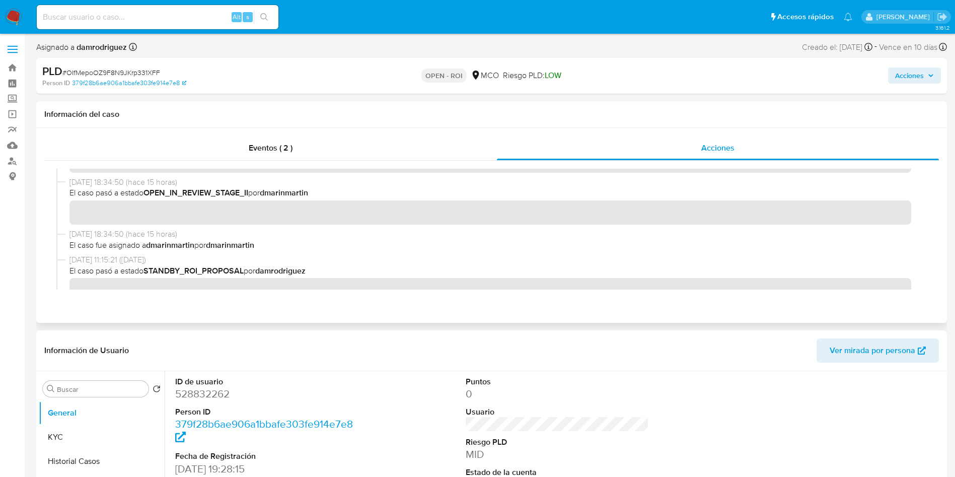
scroll to position [76, 0]
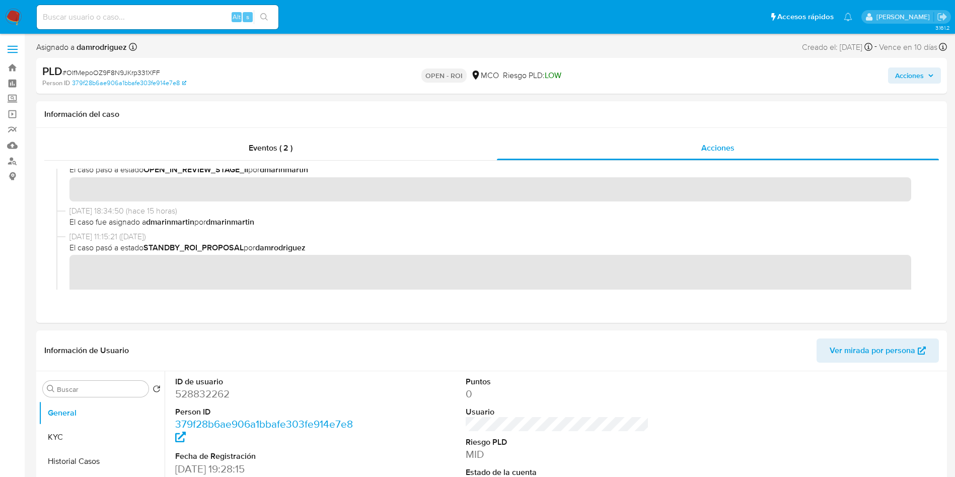
click at [905, 77] on span "Acciones" at bounding box center [909, 75] width 29 height 16
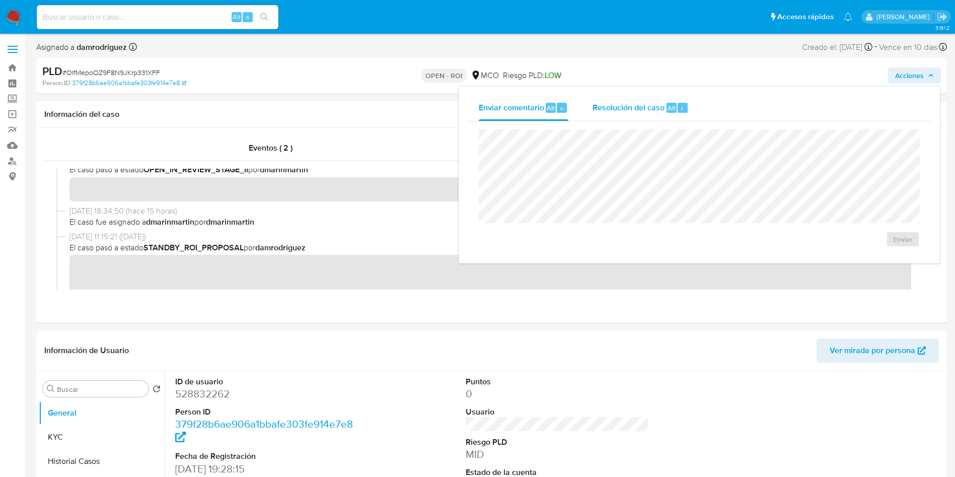
click at [614, 120] on div "Resolución del caso Alt r" at bounding box center [641, 108] width 96 height 26
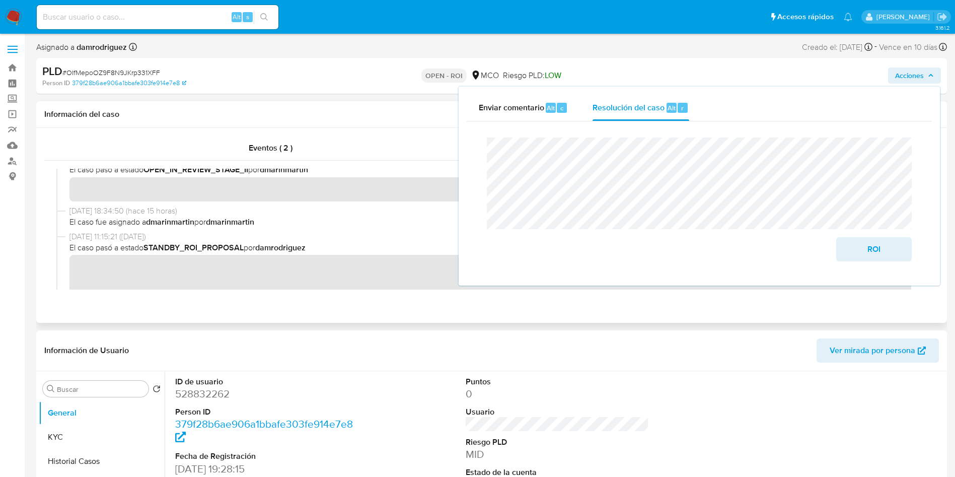
scroll to position [0, 0]
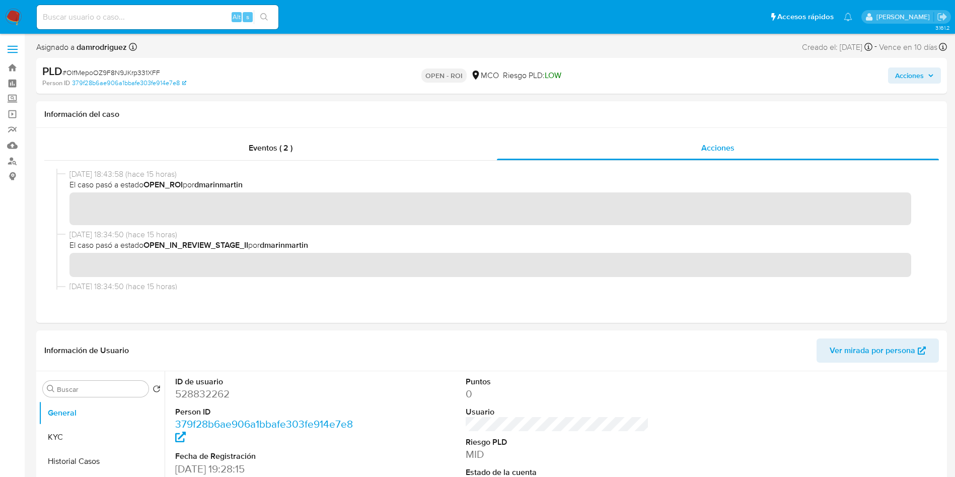
click at [919, 72] on span "Acciones" at bounding box center [909, 75] width 29 height 16
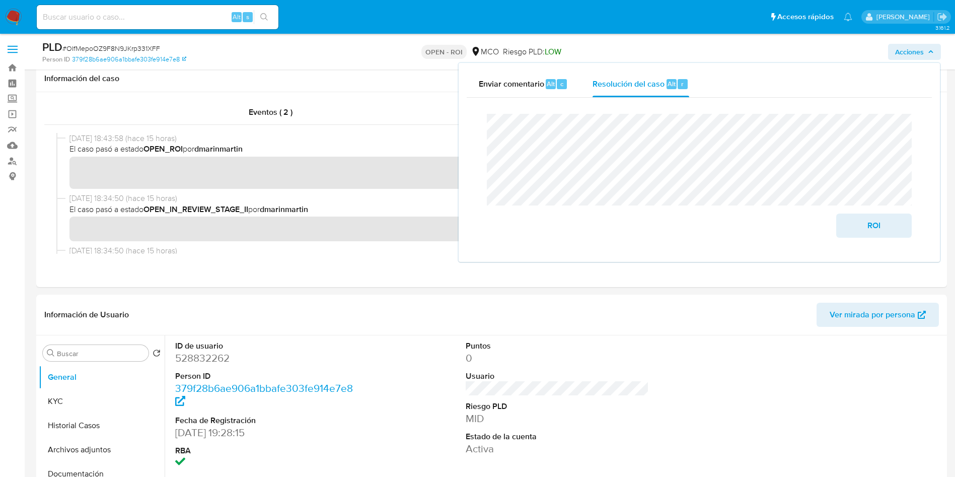
scroll to position [76, 0]
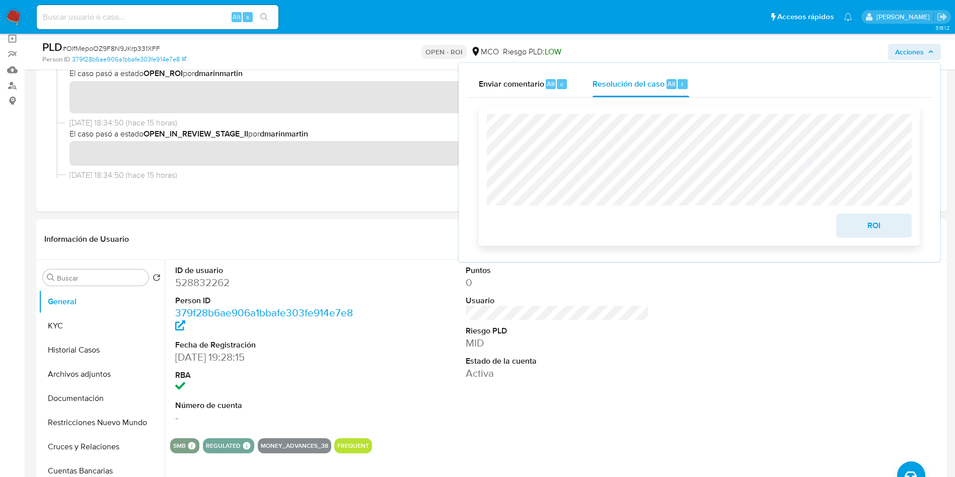
click at [862, 224] on span "ROI" at bounding box center [873, 225] width 49 height 22
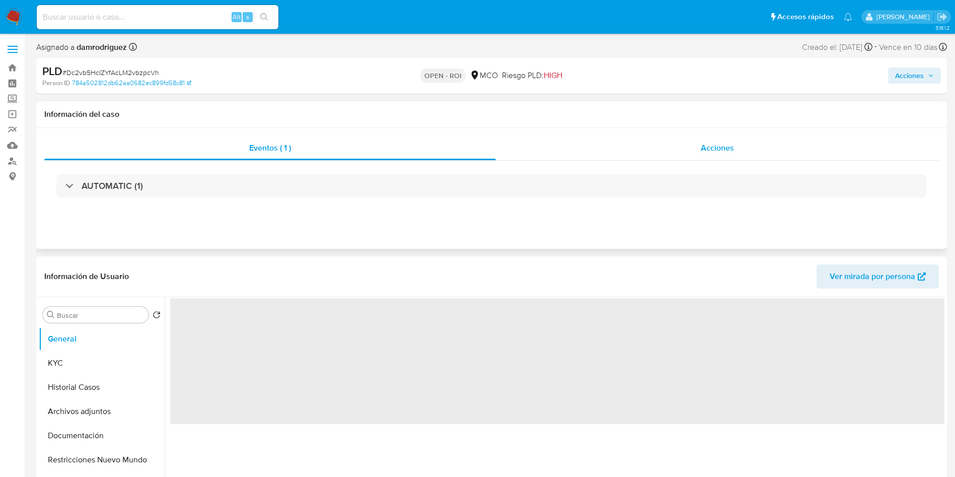
select select "10"
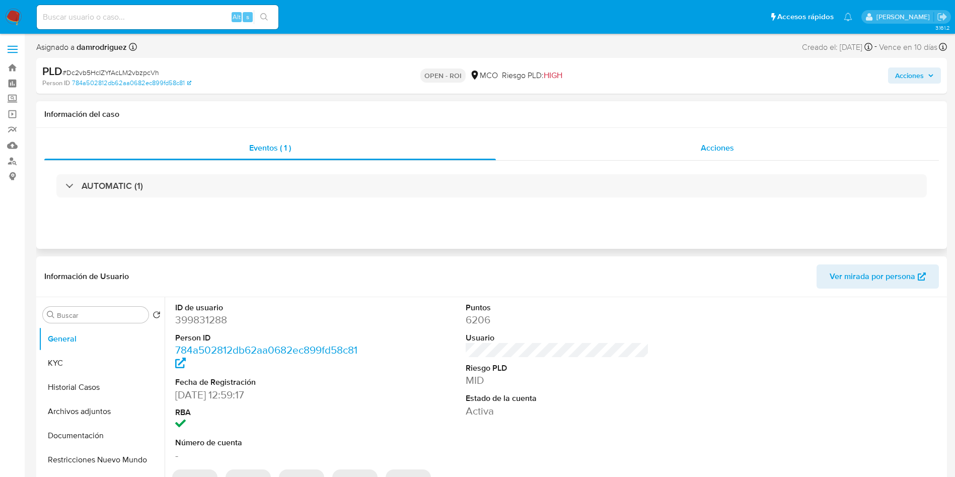
click at [689, 141] on div "Acciones" at bounding box center [717, 148] width 443 height 24
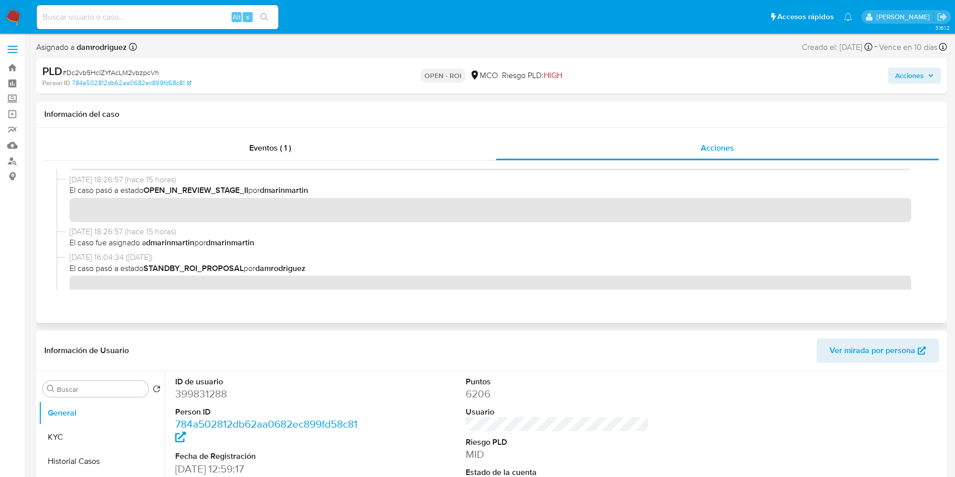
scroll to position [76, 0]
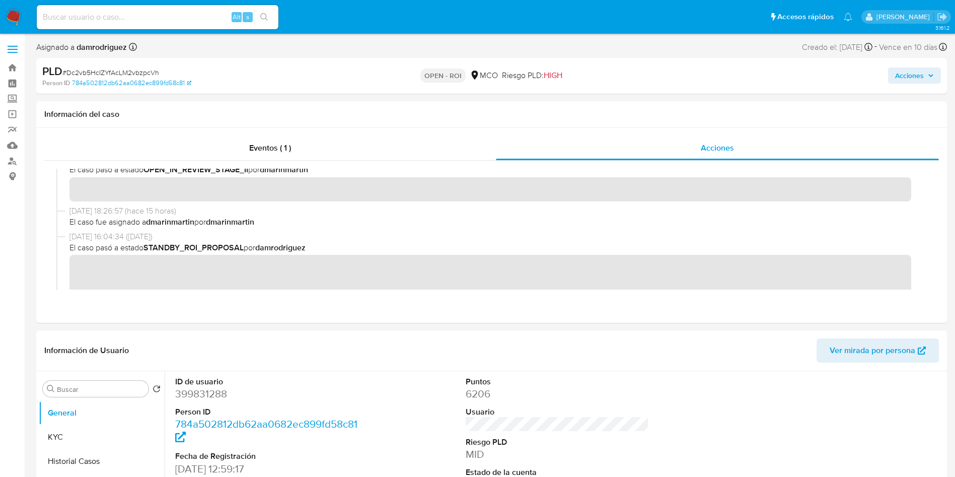
click at [916, 81] on span "Acciones" at bounding box center [909, 75] width 29 height 16
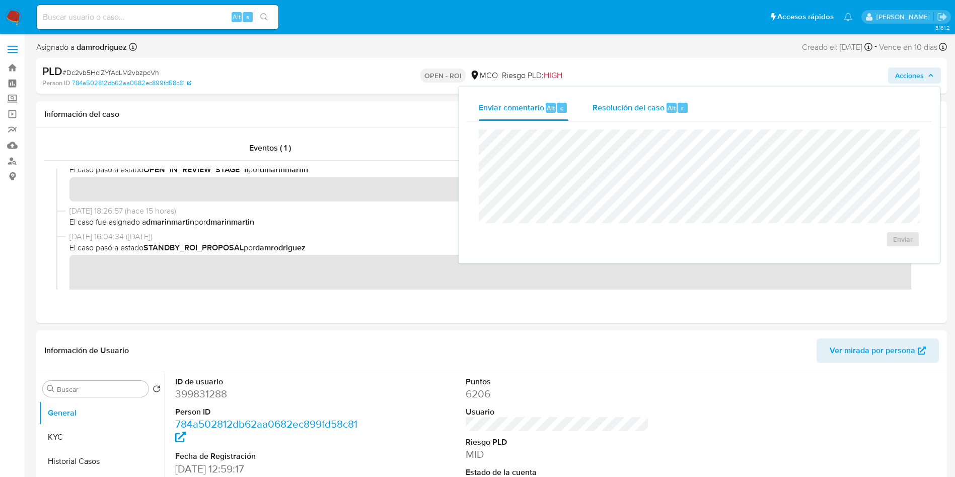
click at [610, 113] on div "Resolución del caso Alt r" at bounding box center [641, 108] width 96 height 26
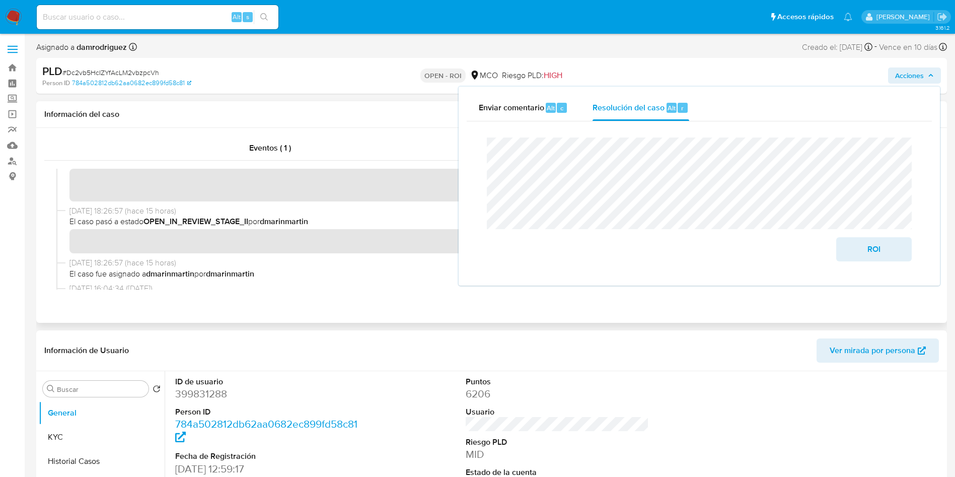
scroll to position [0, 0]
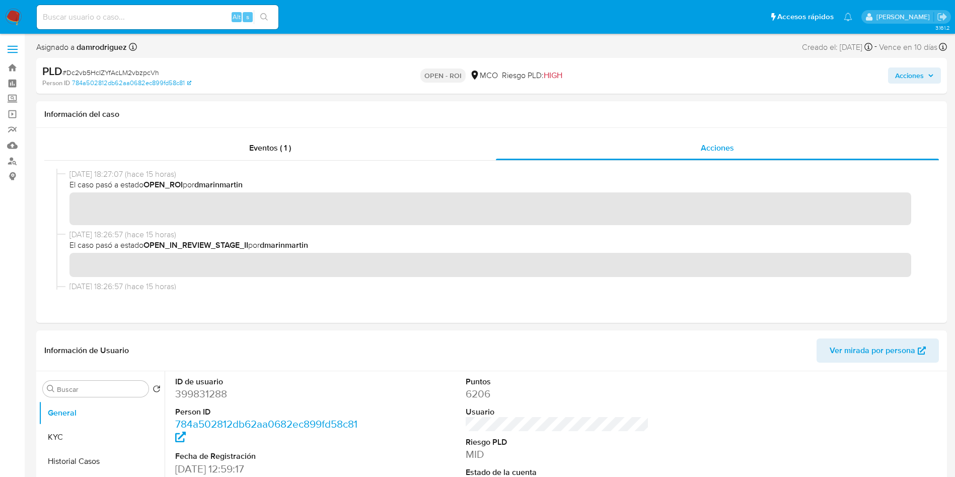
click at [916, 75] on span "Acciones" at bounding box center [909, 75] width 29 height 16
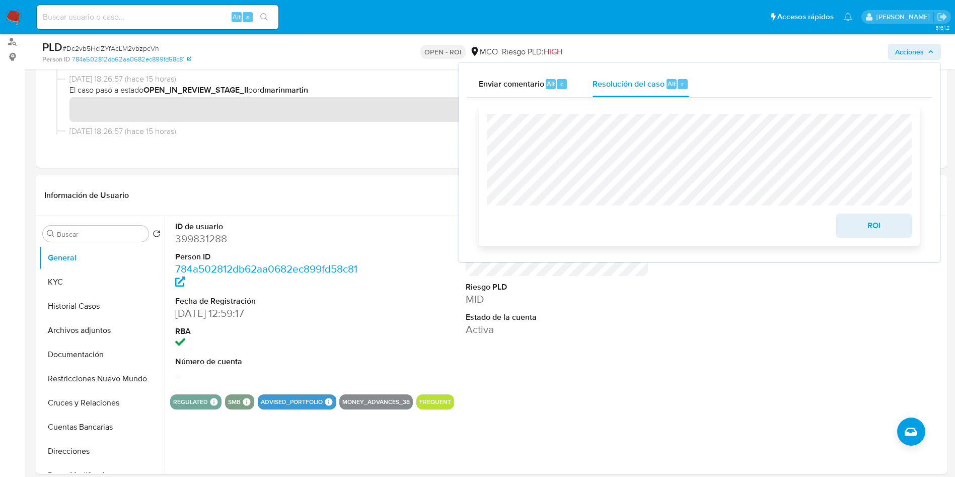
scroll to position [227, 0]
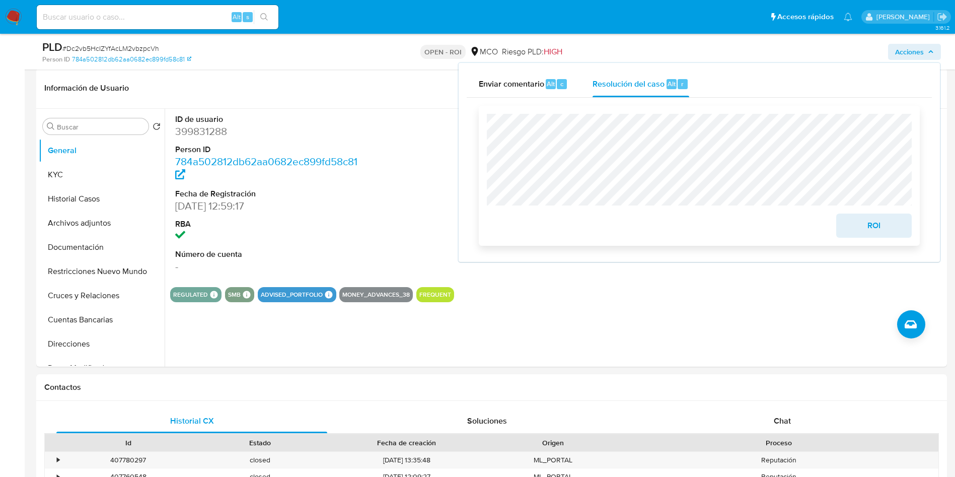
click at [869, 219] on span "ROI" at bounding box center [873, 225] width 49 height 22
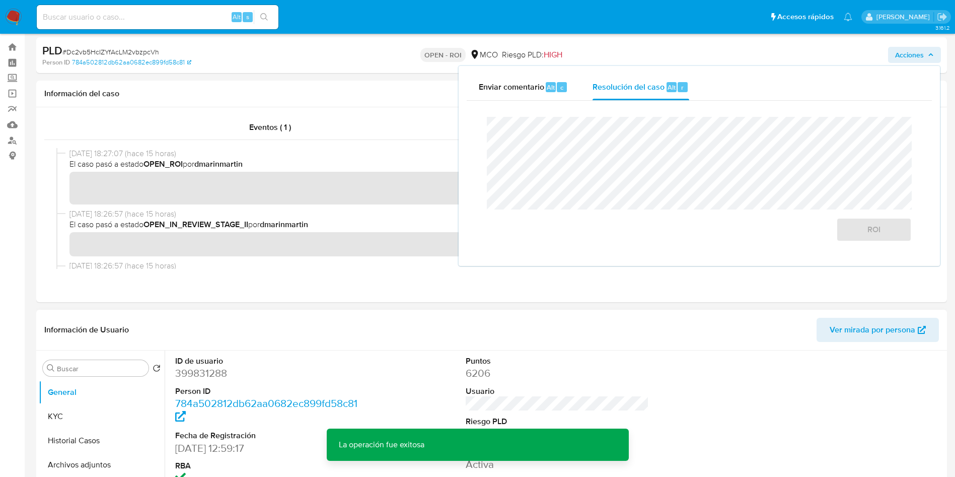
scroll to position [0, 0]
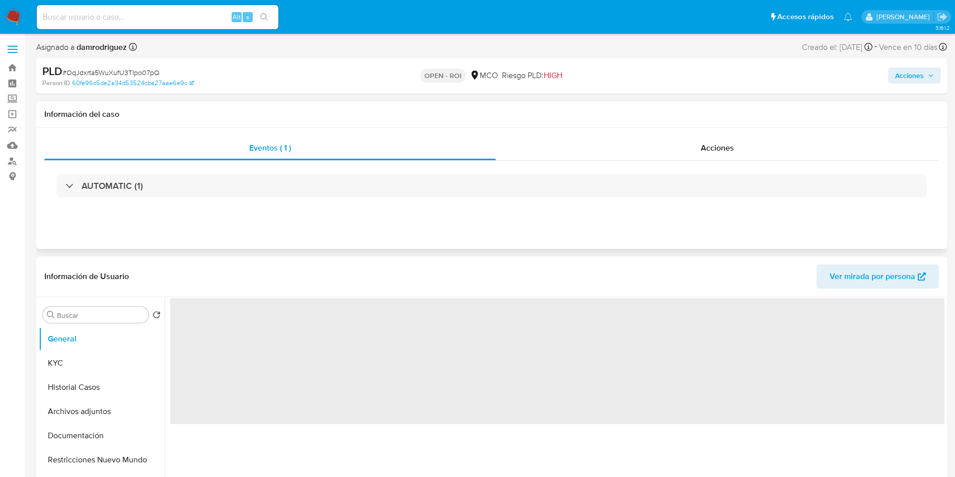
select select "10"
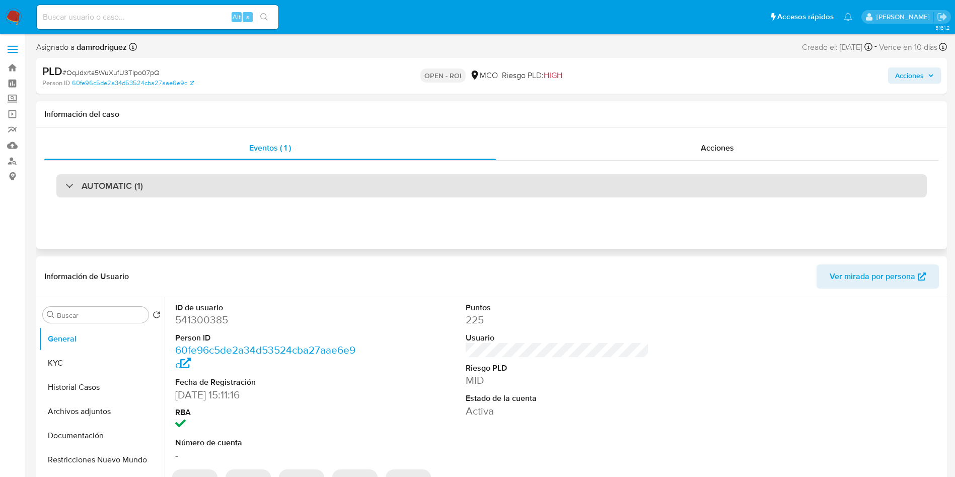
click at [730, 178] on div "AUTOMATIC (1)" at bounding box center [491, 185] width 870 height 23
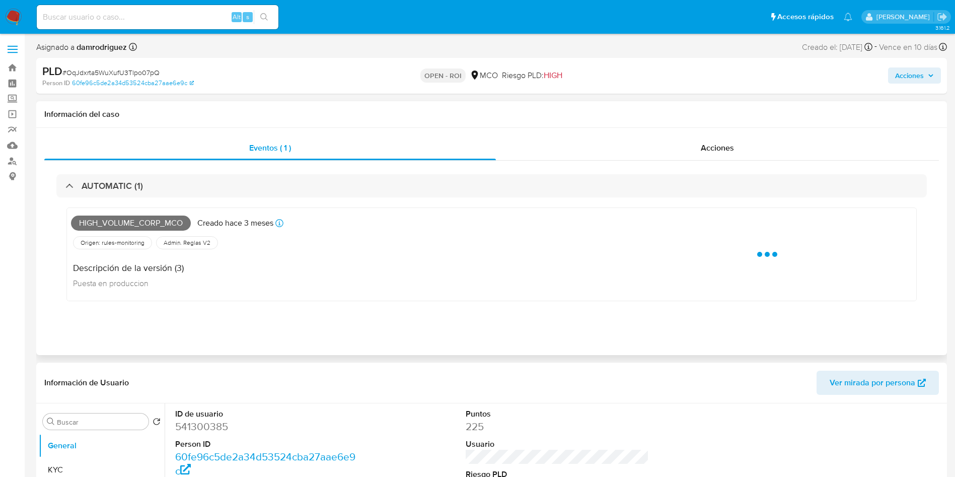
click at [730, 164] on div "AUTOMATIC (1) High_volume_corp_mco Creado hace 3 meses Origen: rules-monitoring…" at bounding box center [491, 246] width 895 height 170
click at [718, 153] on span "Acciones" at bounding box center [717, 148] width 33 height 12
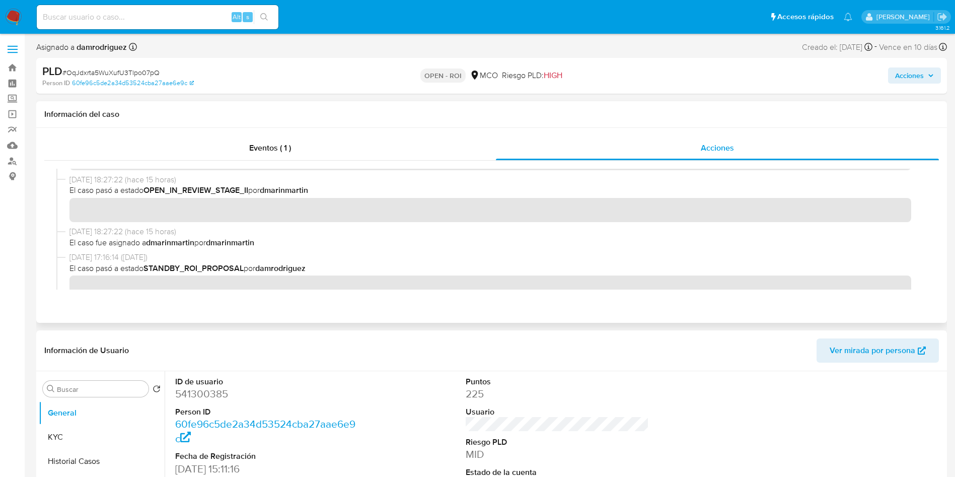
scroll to position [76, 0]
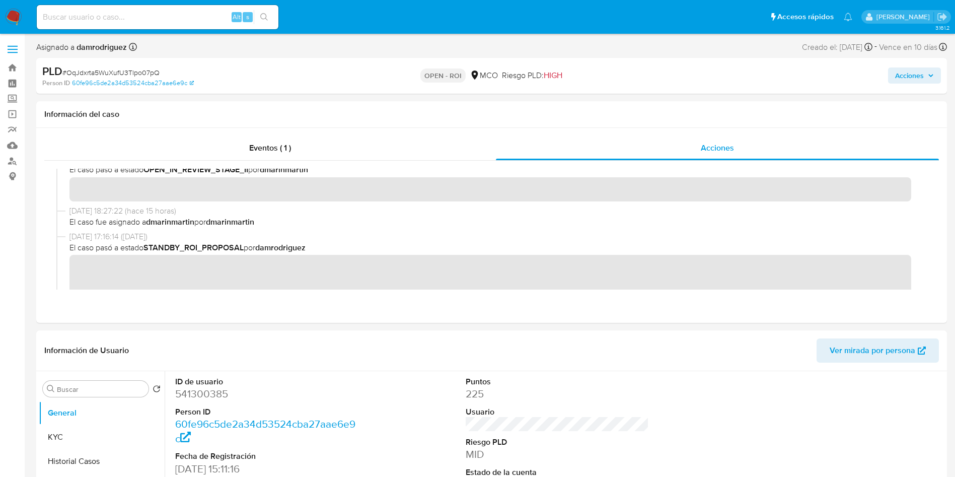
click at [911, 71] on span "Acciones" at bounding box center [909, 75] width 29 height 16
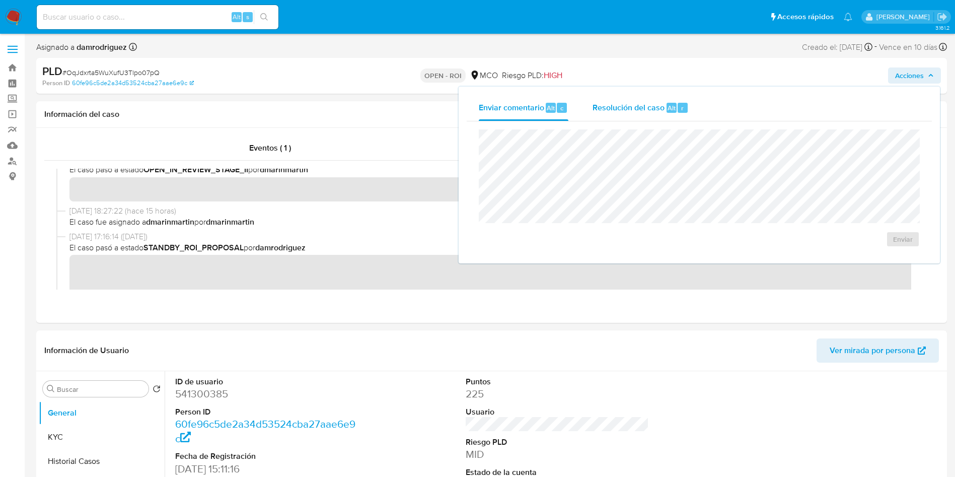
click at [641, 103] on span "Resolución del caso" at bounding box center [629, 108] width 72 height 12
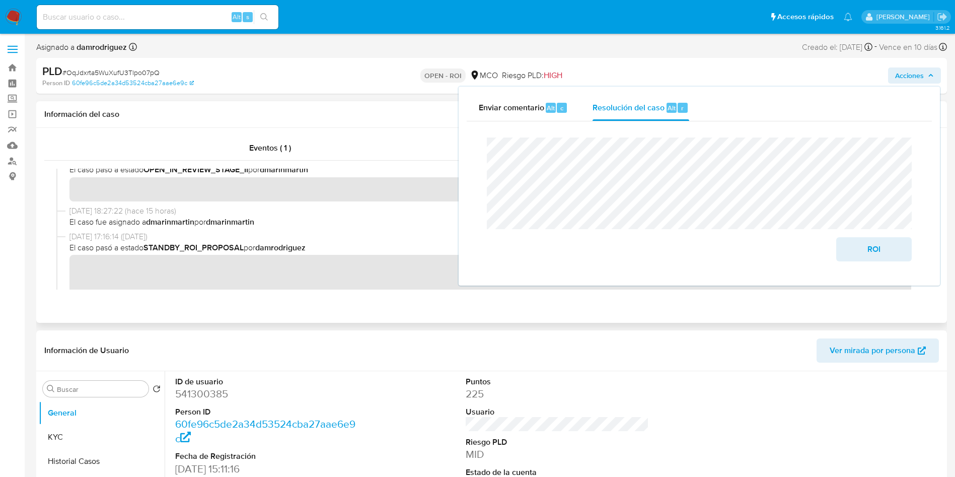
scroll to position [0, 0]
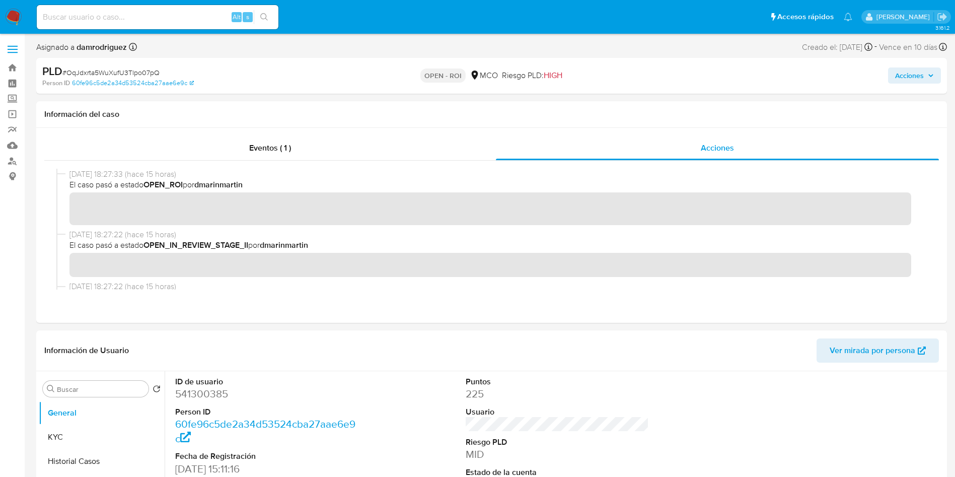
click at [902, 79] on span "Acciones" at bounding box center [909, 75] width 29 height 16
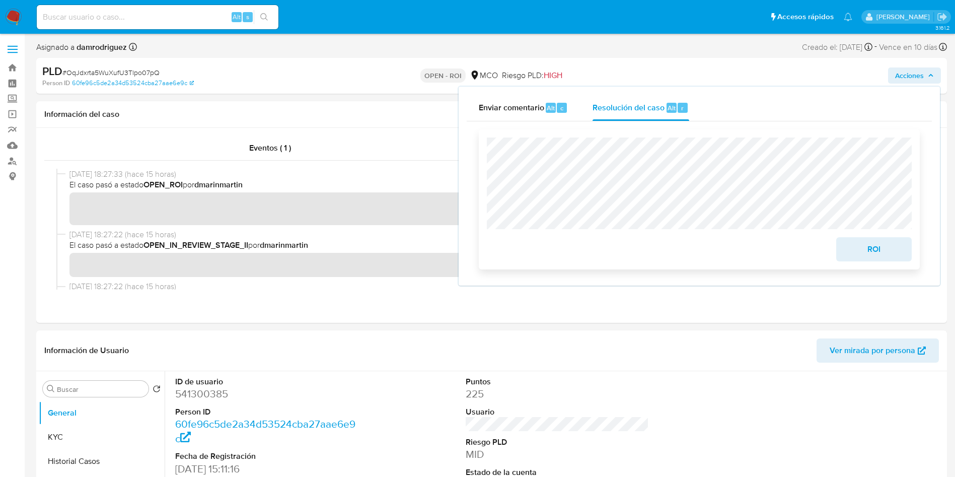
click at [864, 255] on span "ROI" at bounding box center [873, 249] width 49 height 22
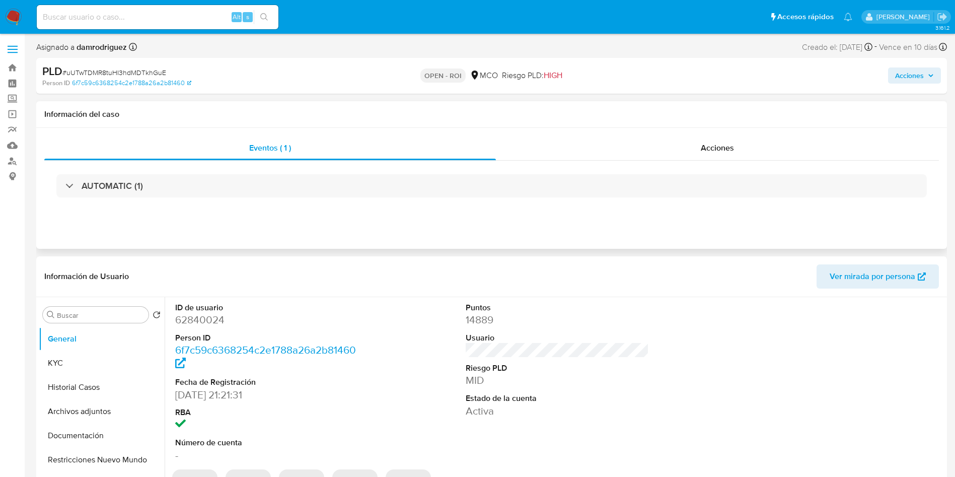
select select "10"
click at [742, 151] on div "Acciones" at bounding box center [717, 148] width 443 height 24
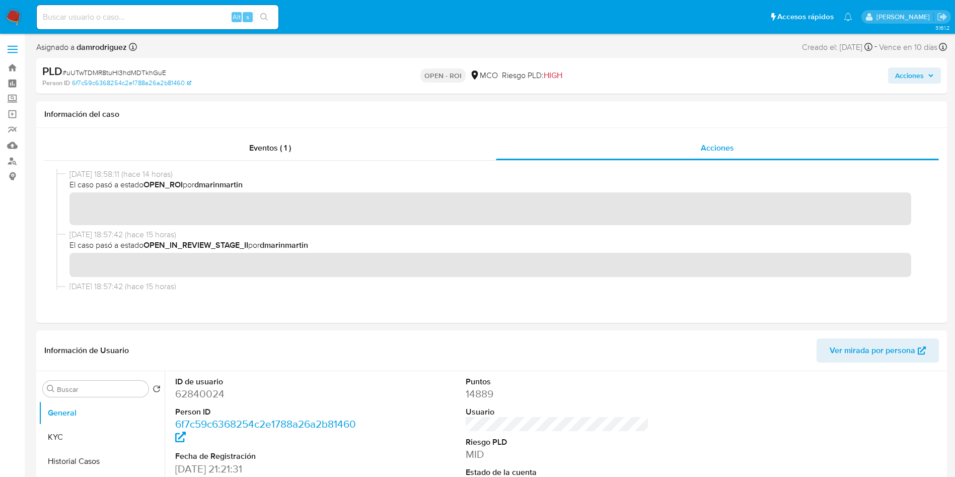
scroll to position [76, 0]
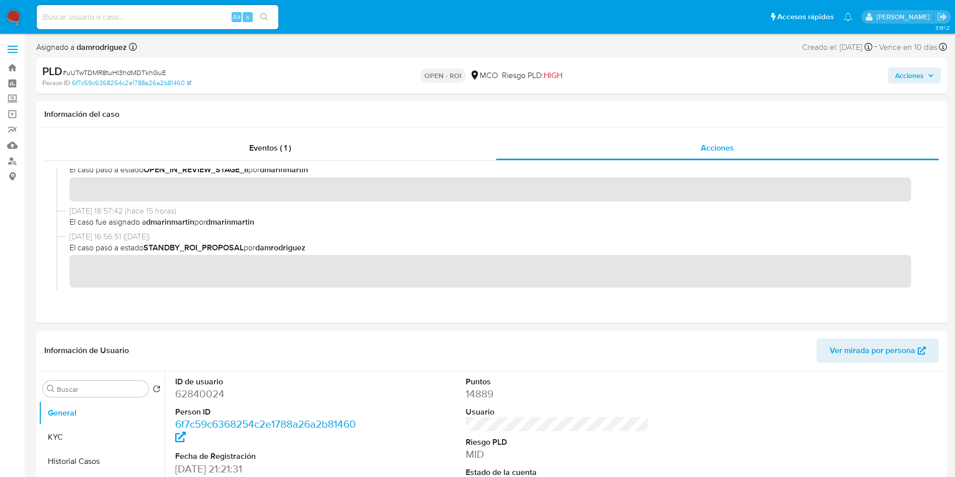
click at [905, 73] on span "Acciones" at bounding box center [909, 75] width 29 height 16
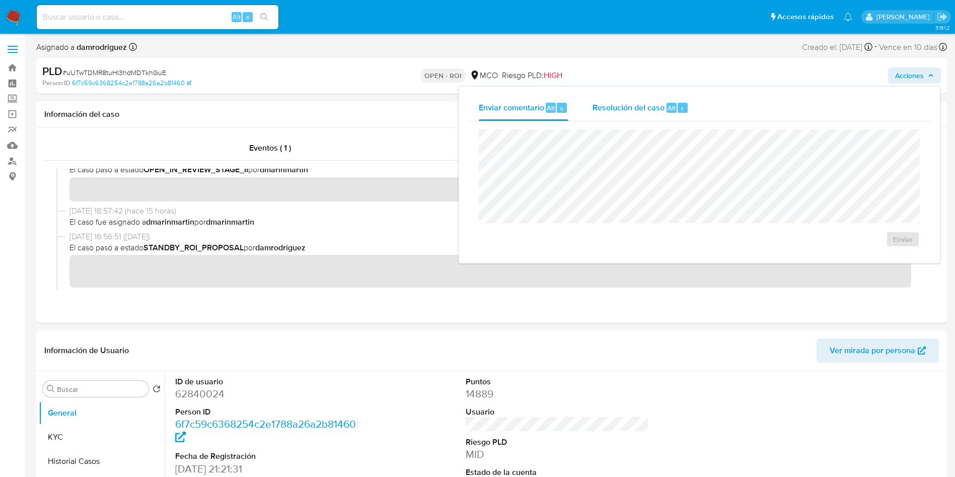
click at [662, 108] on span "Resolución del caso" at bounding box center [629, 108] width 72 height 12
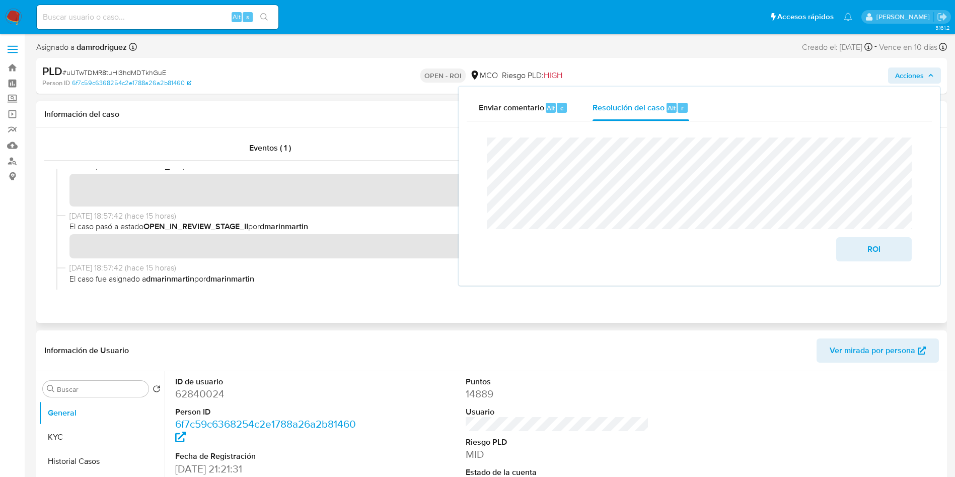
scroll to position [0, 0]
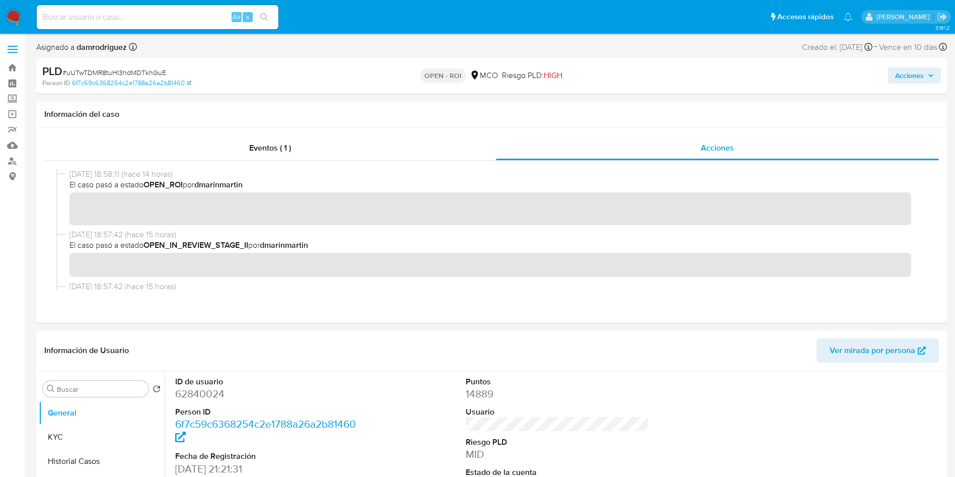
click at [914, 73] on span "Acciones" at bounding box center [909, 75] width 29 height 16
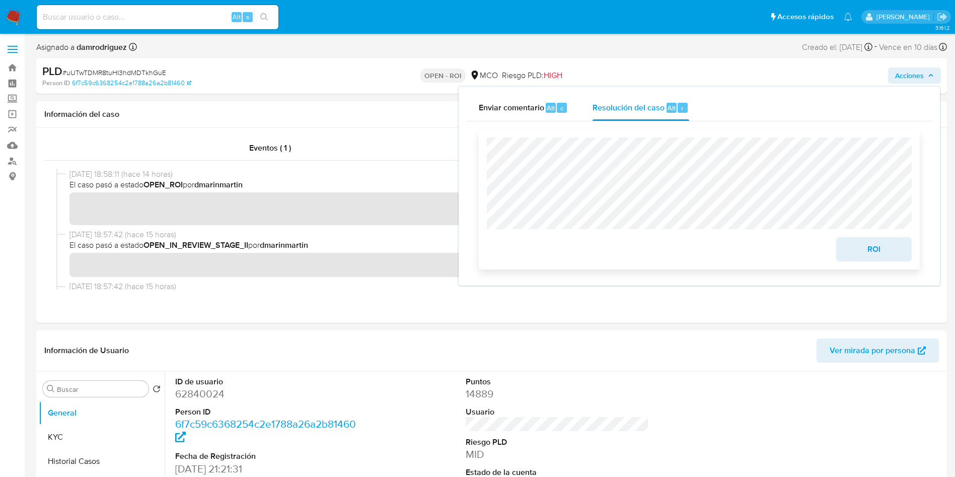
click at [893, 248] on span "ROI" at bounding box center [873, 249] width 49 height 22
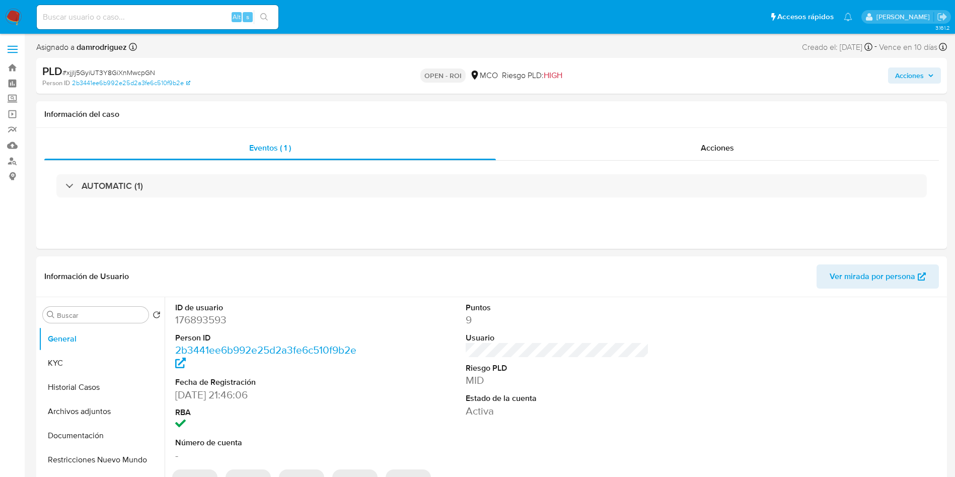
select select "10"
click at [688, 152] on div "Acciones" at bounding box center [717, 148] width 443 height 24
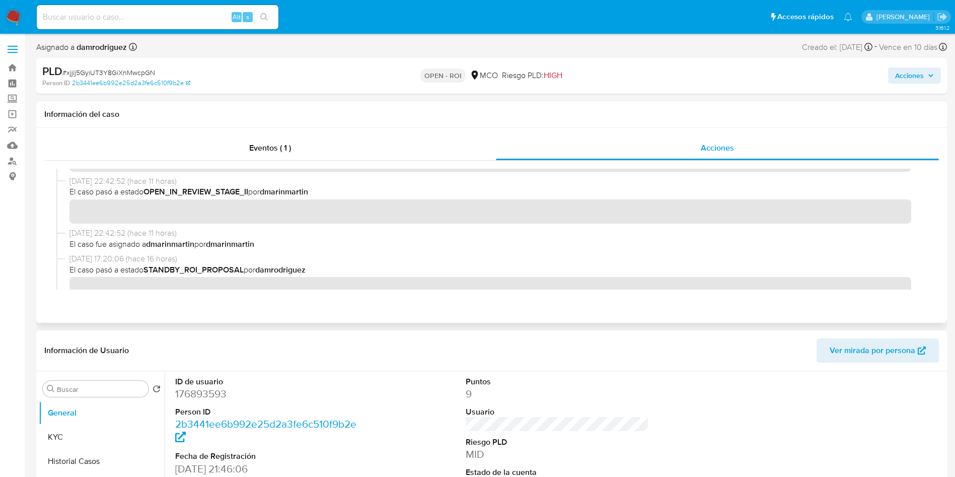
scroll to position [76, 0]
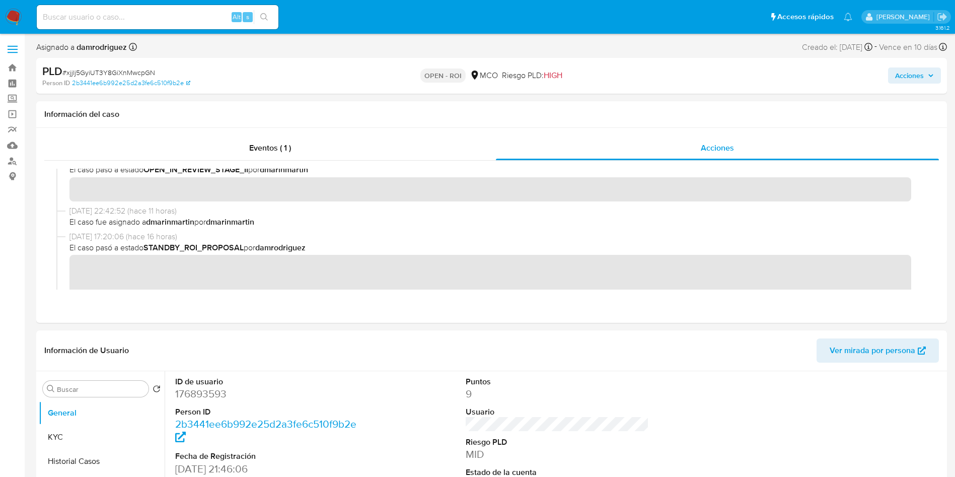
click at [911, 67] on span "Acciones" at bounding box center [909, 75] width 29 height 16
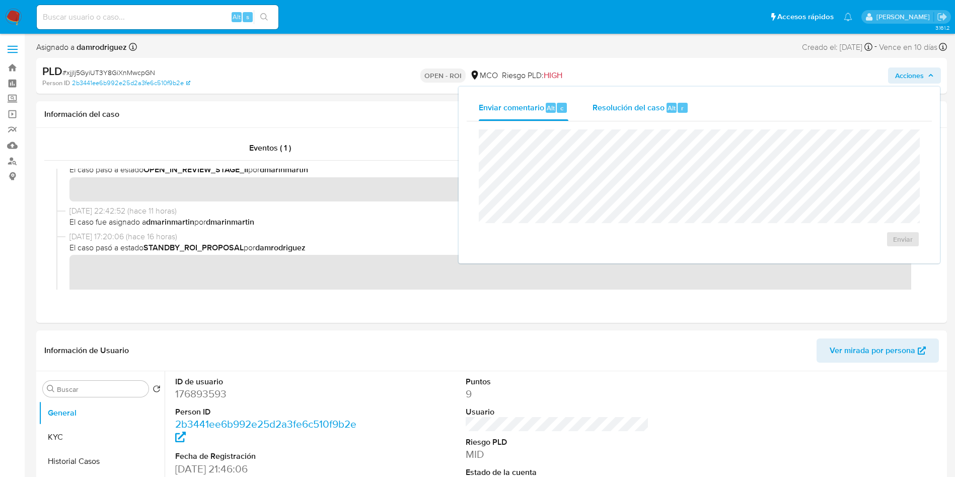
click at [620, 100] on div "Resolución del caso Alt r" at bounding box center [641, 108] width 96 height 26
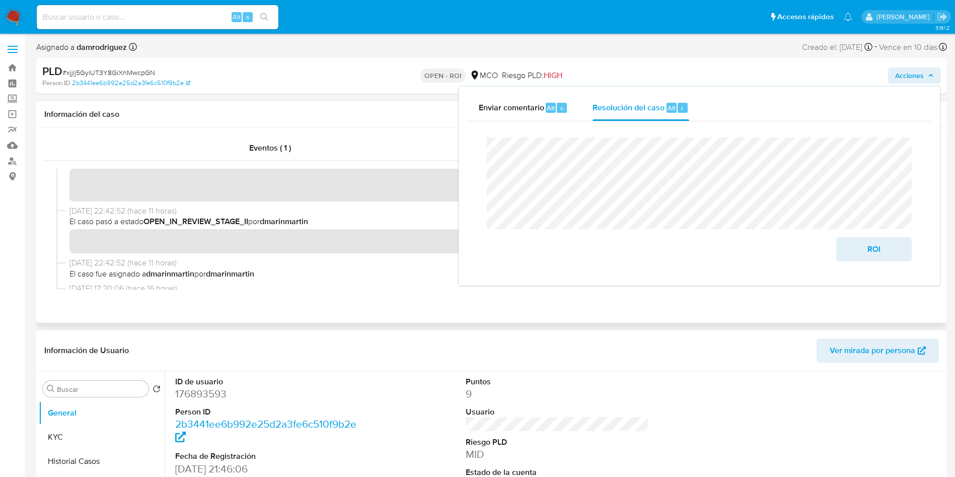
scroll to position [0, 0]
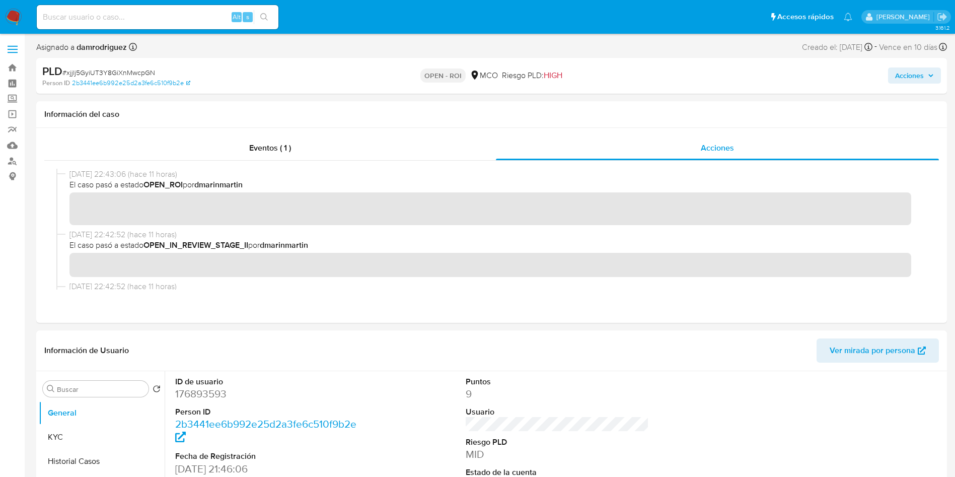
click at [916, 71] on span "Acciones" at bounding box center [909, 75] width 29 height 16
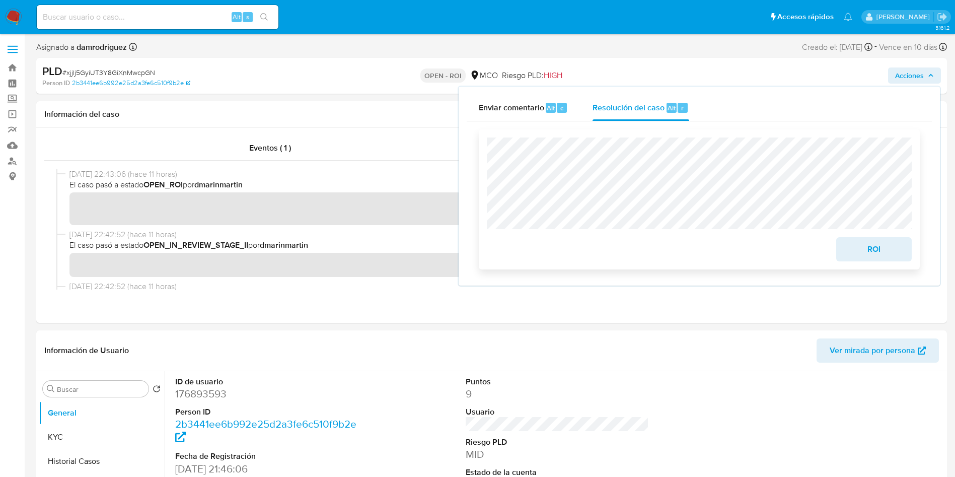
click at [878, 251] on span "ROI" at bounding box center [873, 249] width 49 height 22
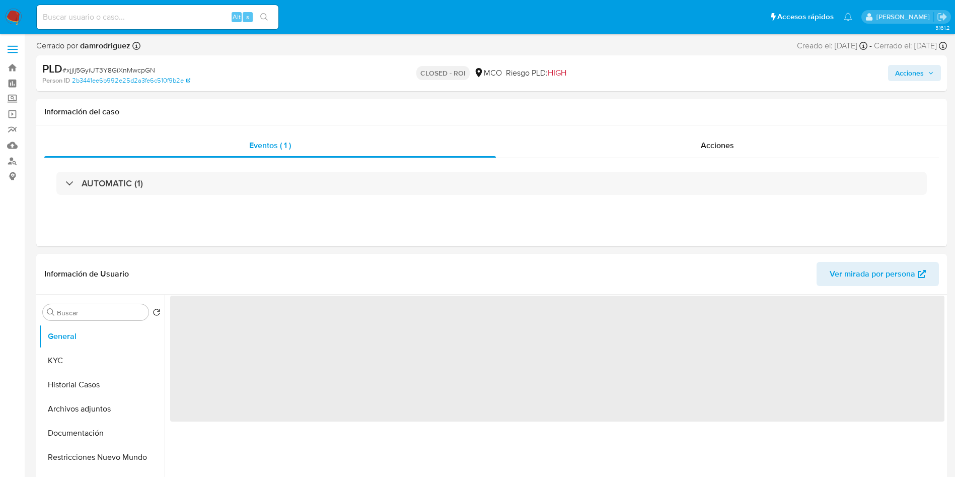
select select "10"
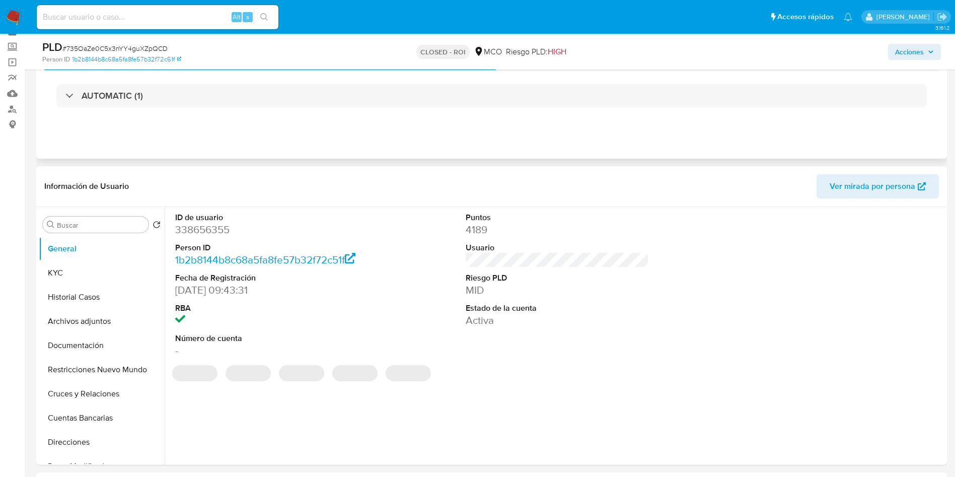
scroll to position [76, 0]
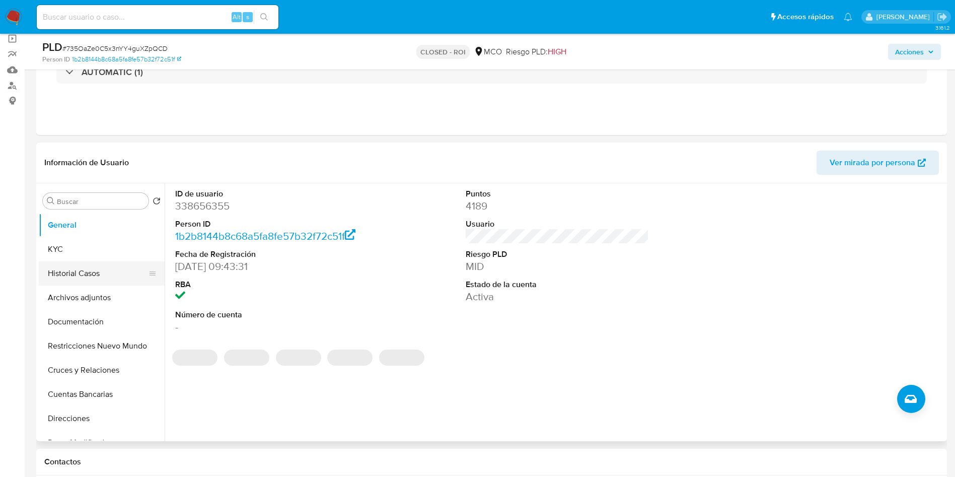
click at [83, 269] on button "Historial Casos" at bounding box center [98, 273] width 118 height 24
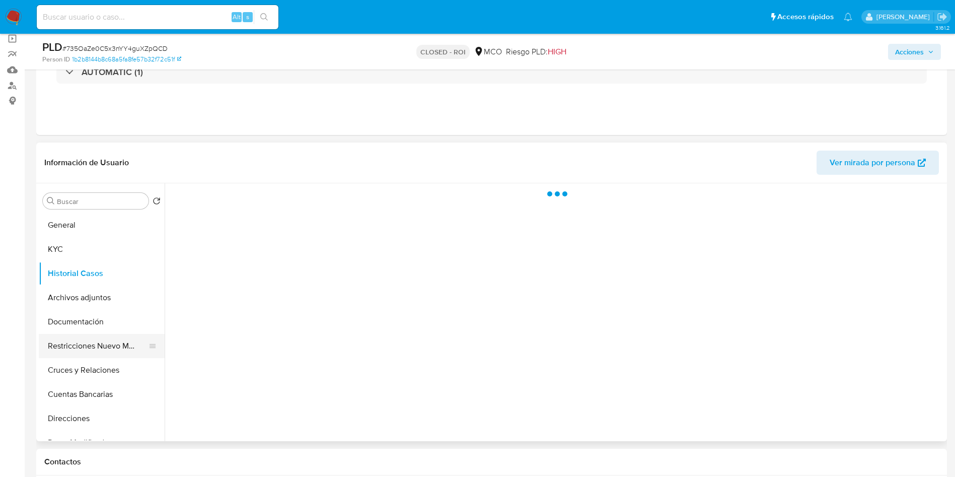
click at [102, 339] on button "Restricciones Nuevo Mundo" at bounding box center [98, 346] width 118 height 24
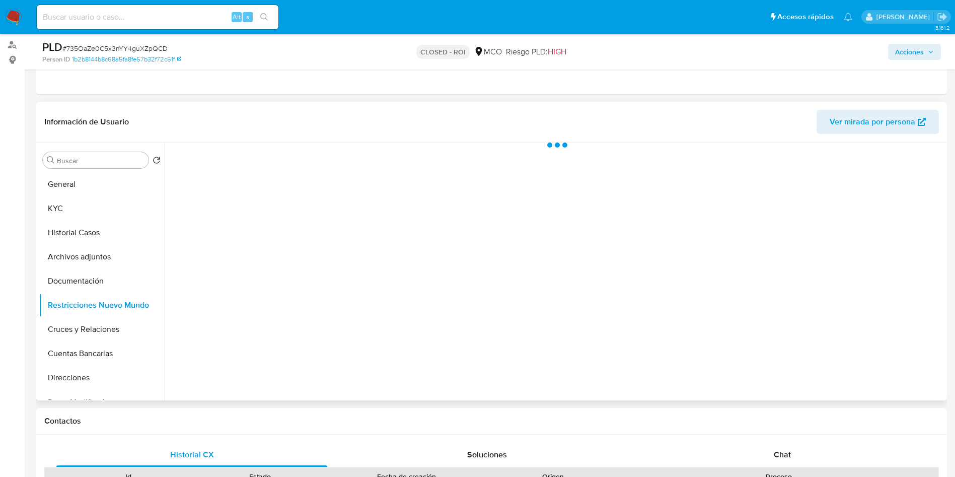
scroll to position [151, 0]
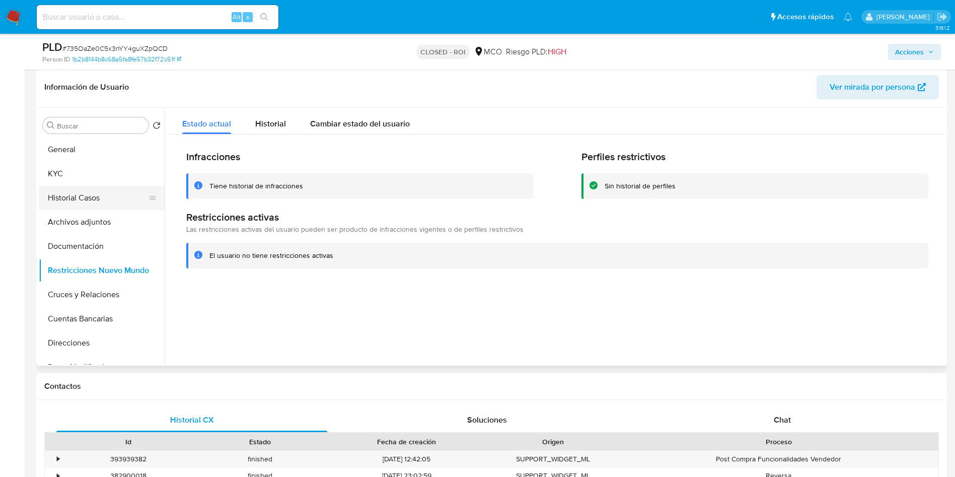
click at [90, 203] on button "Historial Casos" at bounding box center [98, 198] width 118 height 24
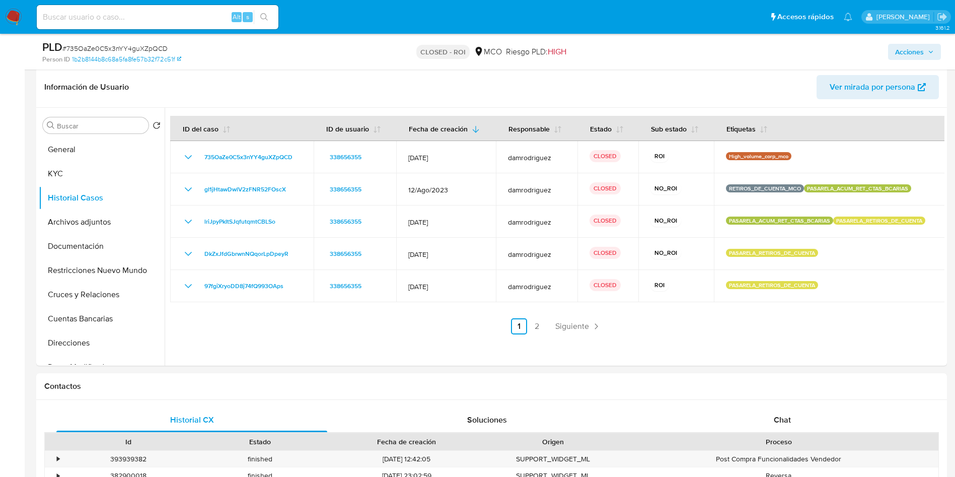
drag, startPoint x: 90, startPoint y: 148, endPoint x: 116, endPoint y: 2, distance: 148.2
click at [90, 148] on button "General" at bounding box center [102, 149] width 126 height 24
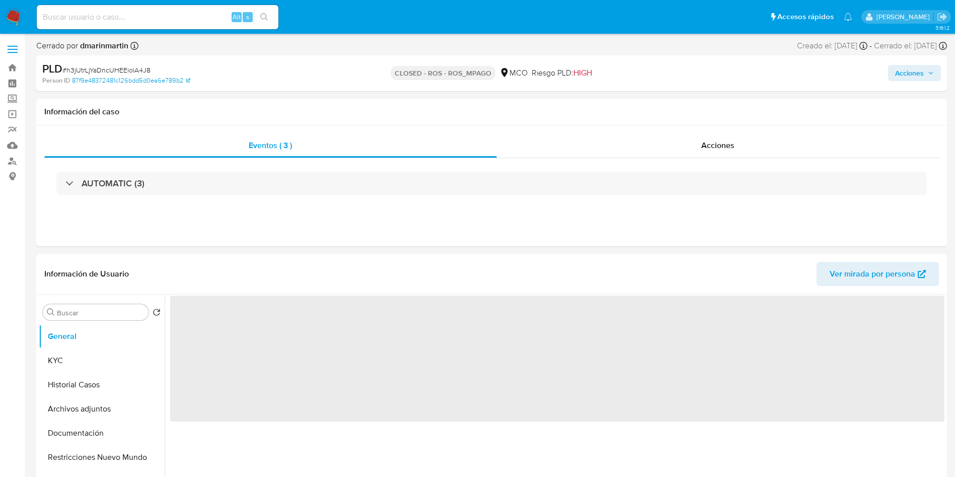
select select "10"
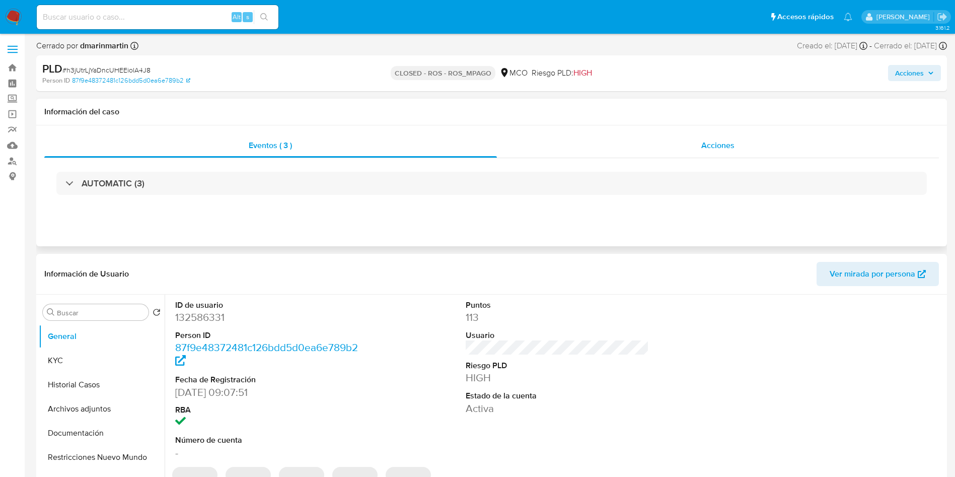
click at [692, 149] on div "Acciones" at bounding box center [718, 145] width 443 height 24
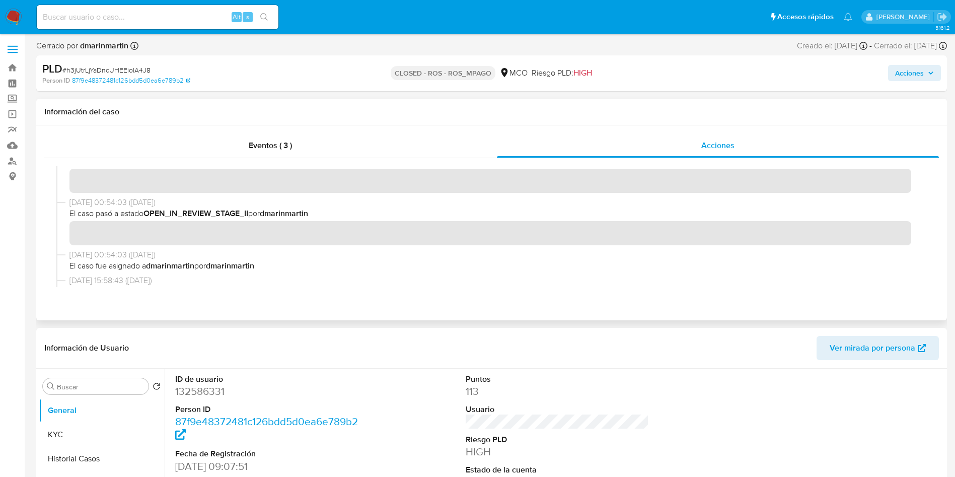
scroll to position [227, 0]
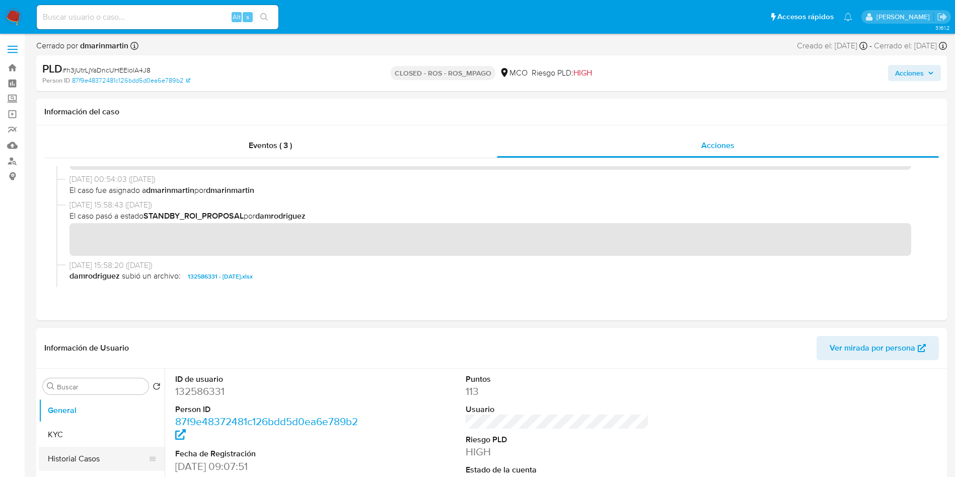
click at [64, 462] on button "Historial Casos" at bounding box center [98, 459] width 118 height 24
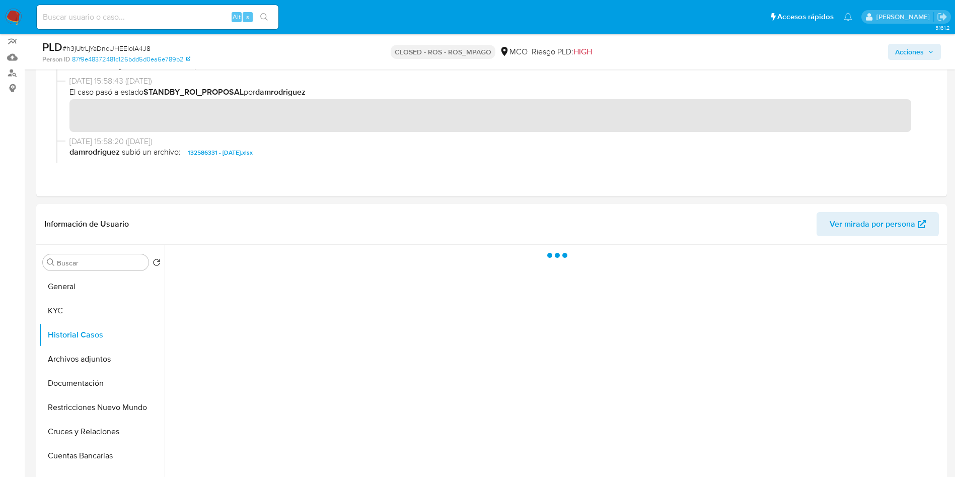
scroll to position [151, 0]
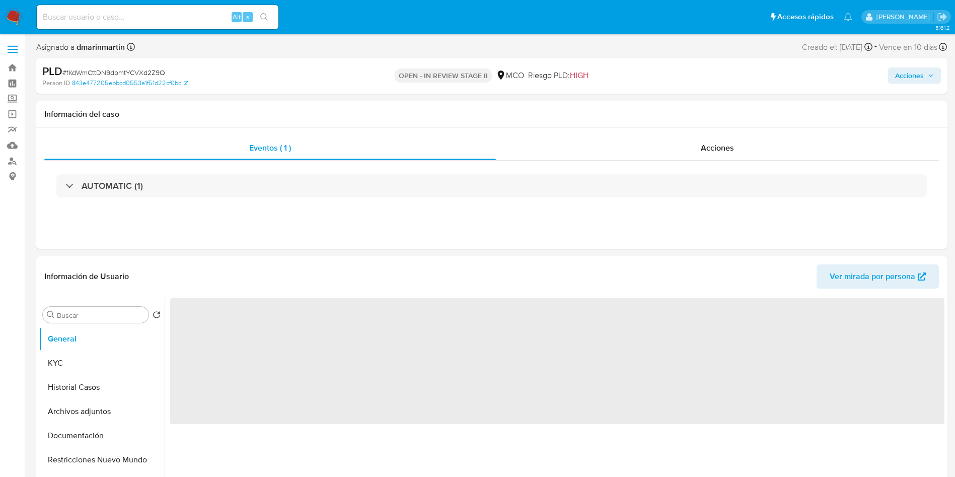
select select "10"
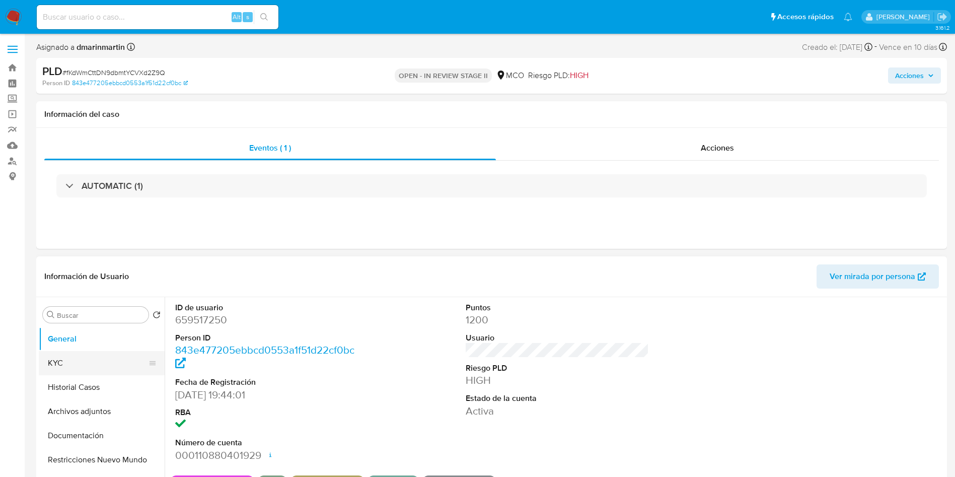
click at [99, 369] on button "KYC" at bounding box center [98, 363] width 118 height 24
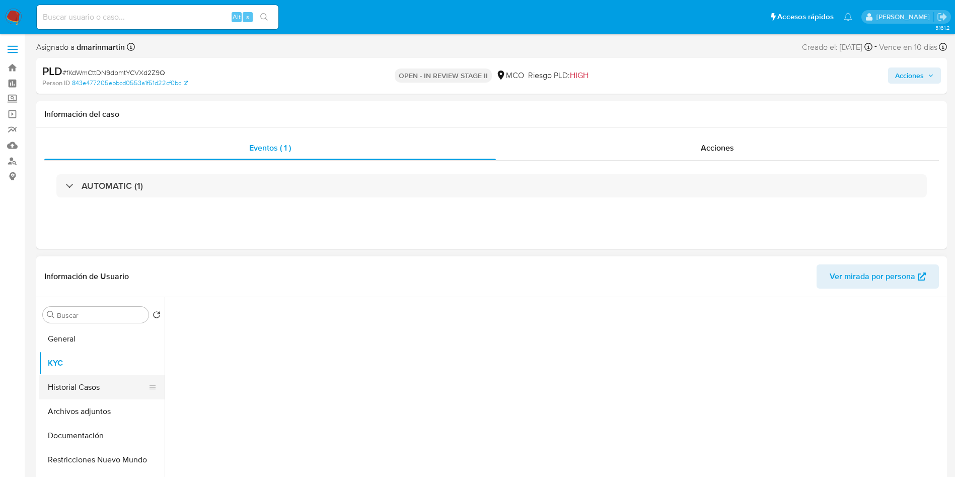
click at [90, 387] on button "Historial Casos" at bounding box center [98, 387] width 118 height 24
click at [303, 265] on header "Información de Usuario Ver mirada por persona" at bounding box center [491, 276] width 895 height 24
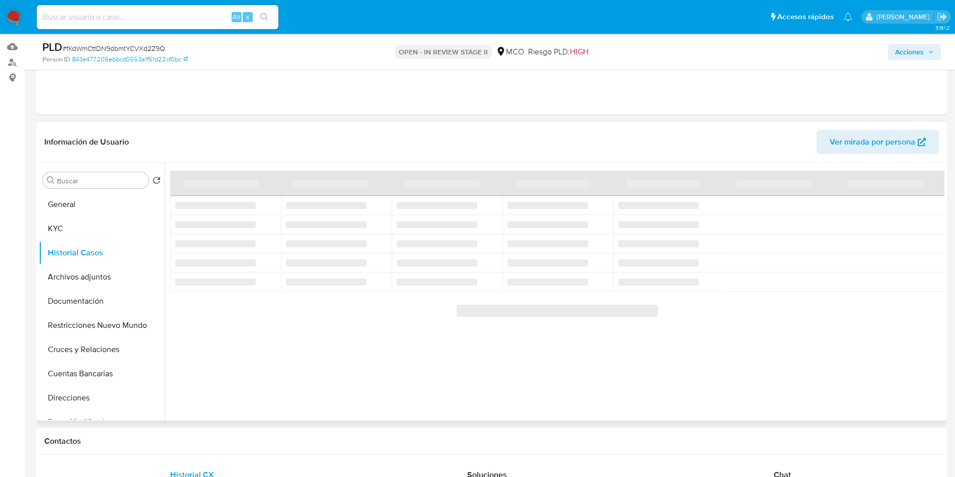
scroll to position [76, 0]
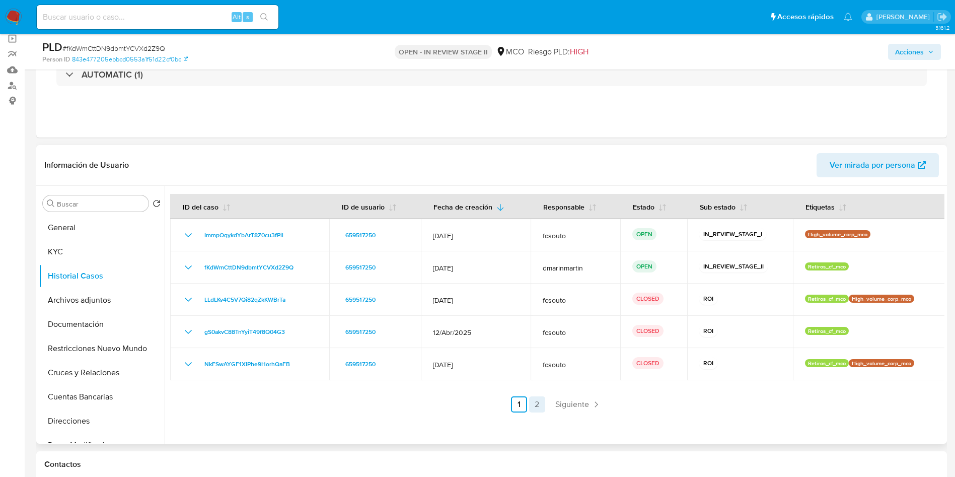
click at [534, 405] on link "2" at bounding box center [537, 404] width 16 height 16
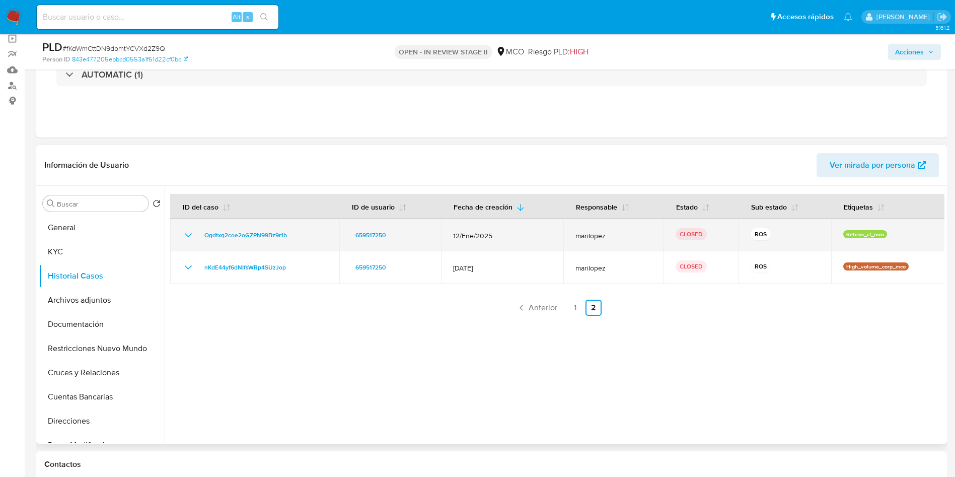
click at [187, 232] on icon "Mostrar/Ocultar" at bounding box center [188, 235] width 12 height 12
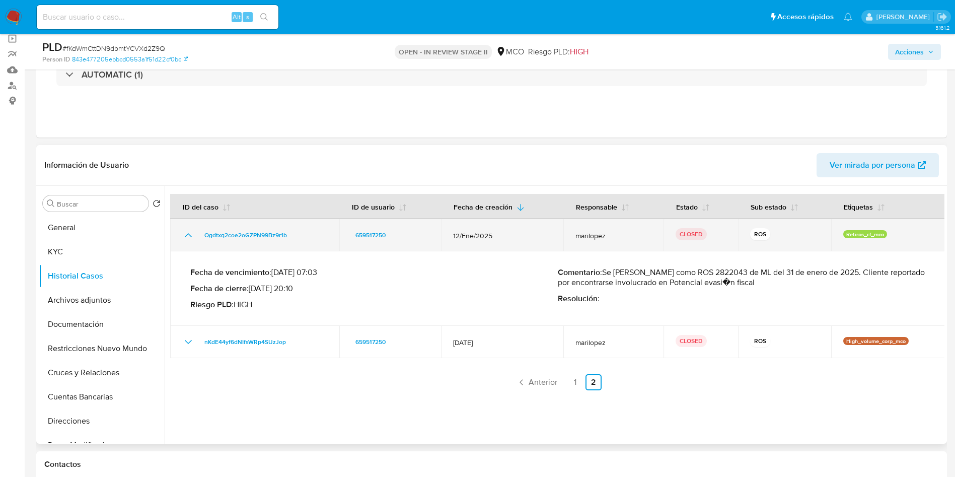
click at [187, 232] on icon "Mostrar/Ocultar" at bounding box center [188, 235] width 12 height 12
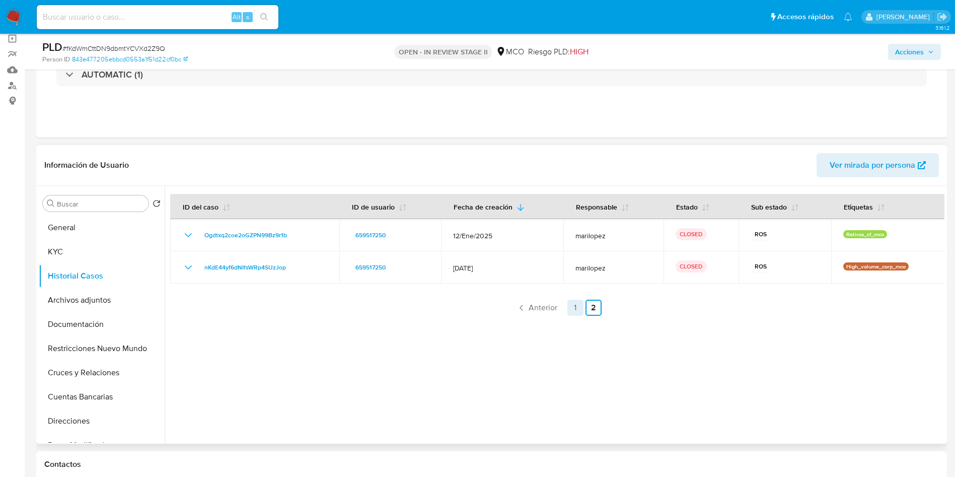
click at [574, 312] on link "1" at bounding box center [575, 308] width 16 height 16
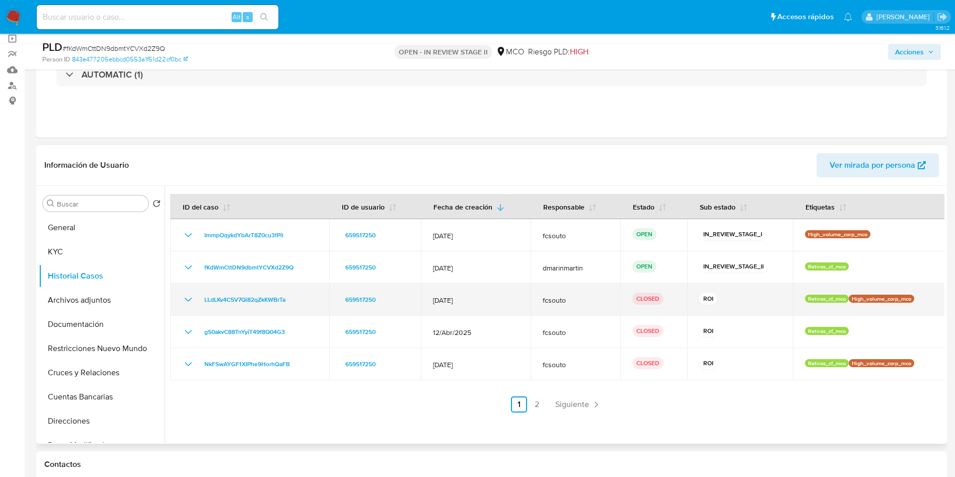
click at [188, 295] on icon "Mostrar/Ocultar" at bounding box center [188, 300] width 12 height 12
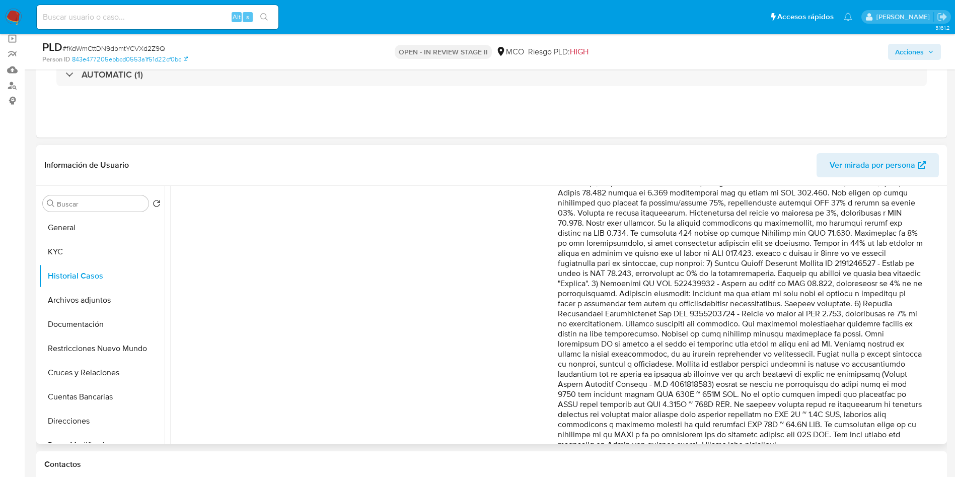
scroll to position [227, 0]
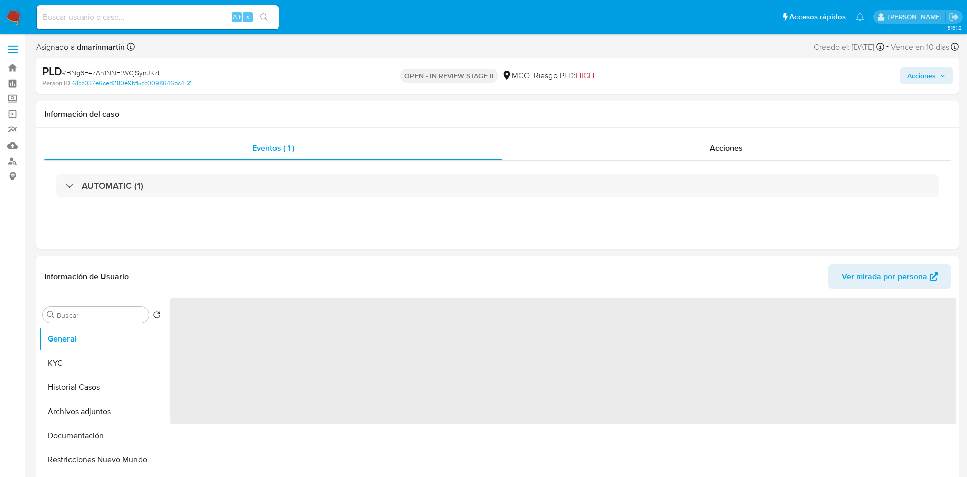
select select "10"
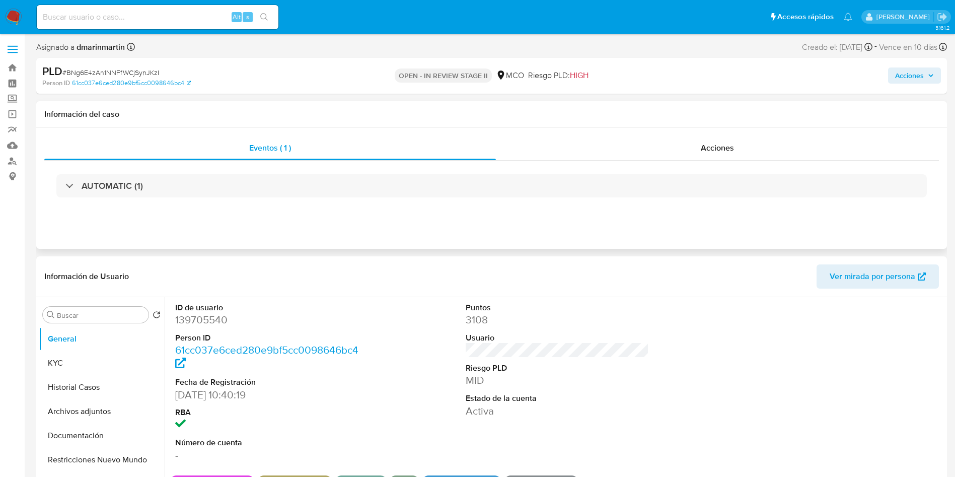
click at [731, 118] on h1 "Información del caso" at bounding box center [491, 114] width 895 height 10
click at [706, 148] on span "Acciones" at bounding box center [717, 148] width 33 height 12
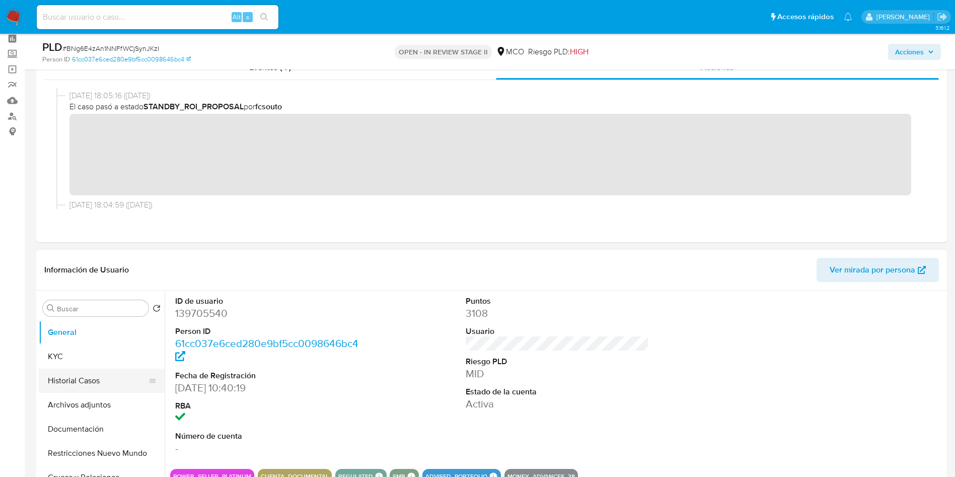
scroll to position [76, 0]
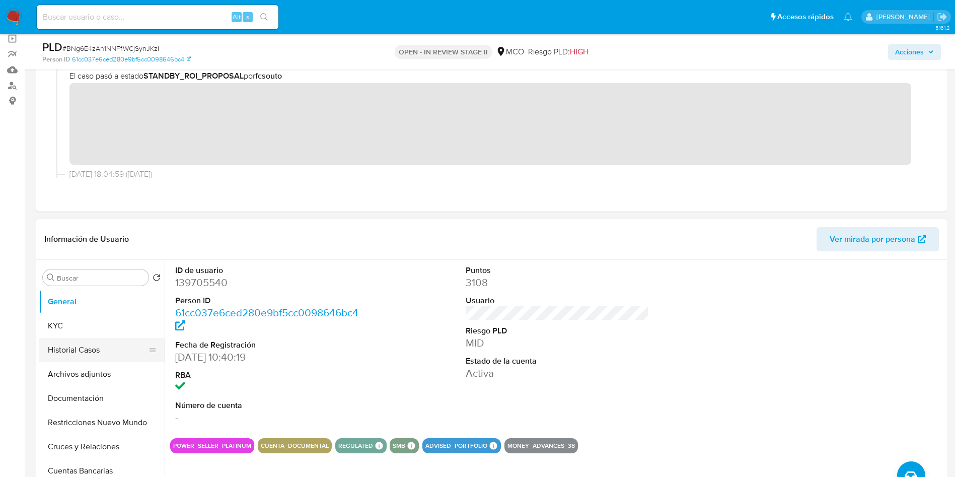
click at [57, 349] on button "Historial Casos" at bounding box center [98, 350] width 118 height 24
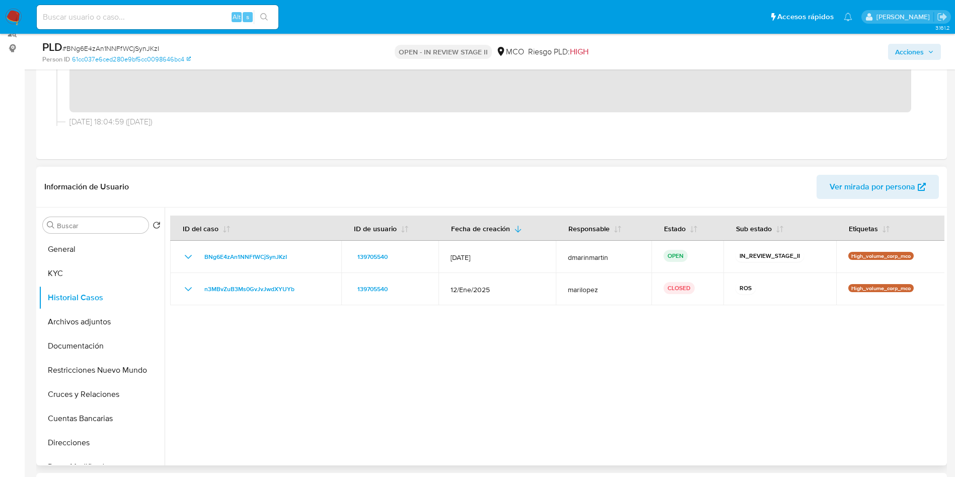
scroll to position [151, 0]
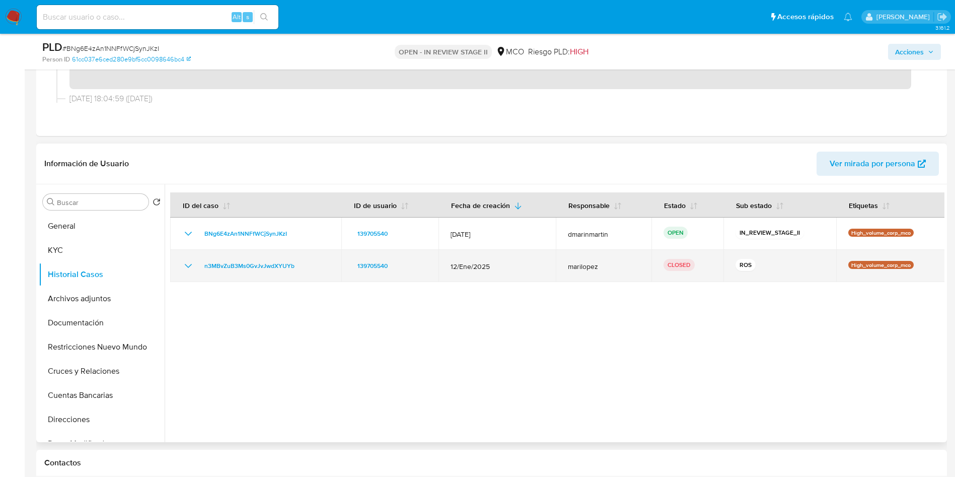
click at [186, 262] on icon "Mostrar/Ocultar" at bounding box center [188, 266] width 12 height 12
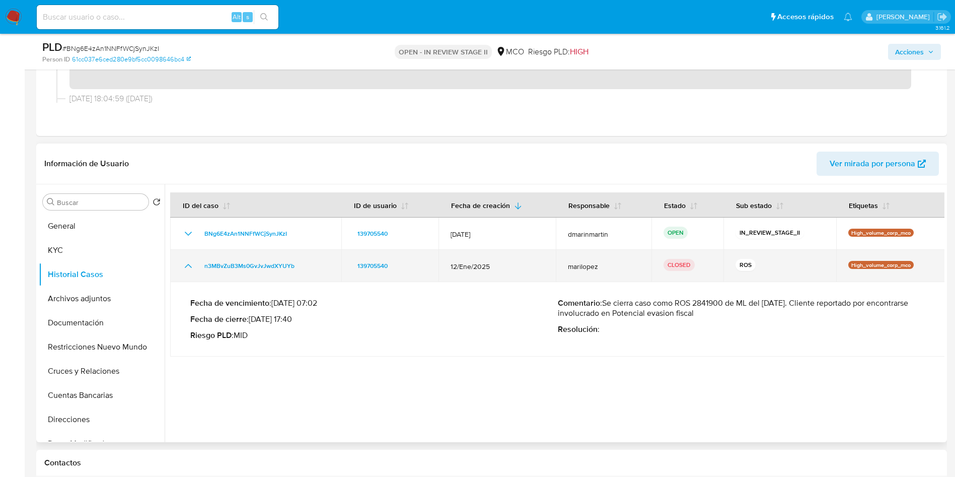
click at [186, 262] on icon "Mostrar/Ocultar" at bounding box center [188, 266] width 12 height 12
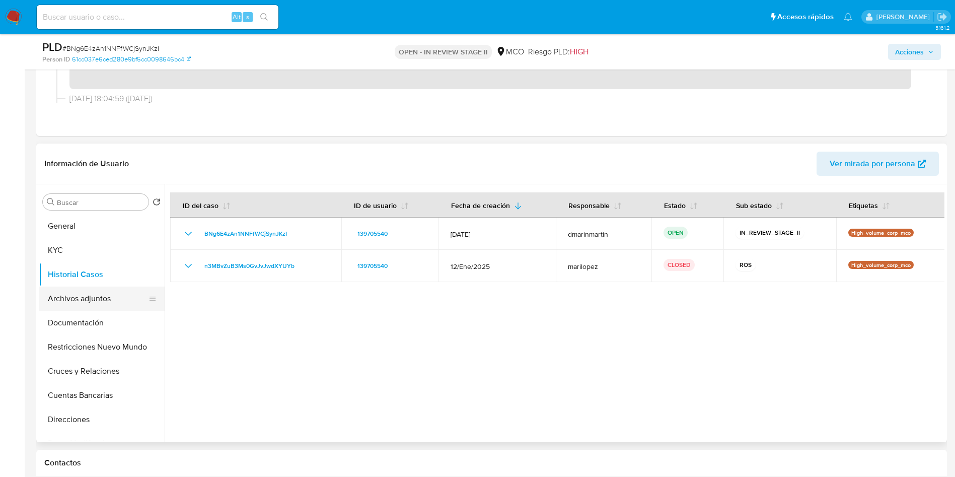
click at [105, 297] on button "Archivos adjuntos" at bounding box center [98, 298] width 118 height 24
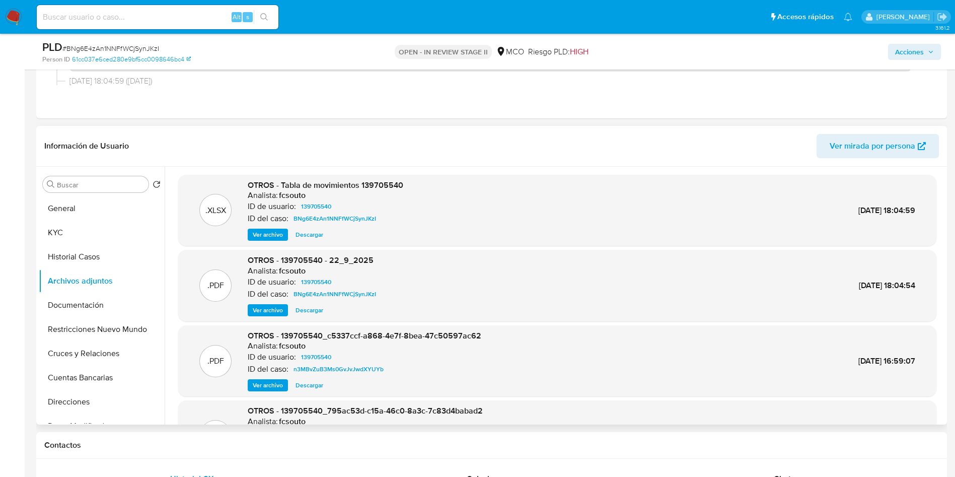
scroll to position [0, 0]
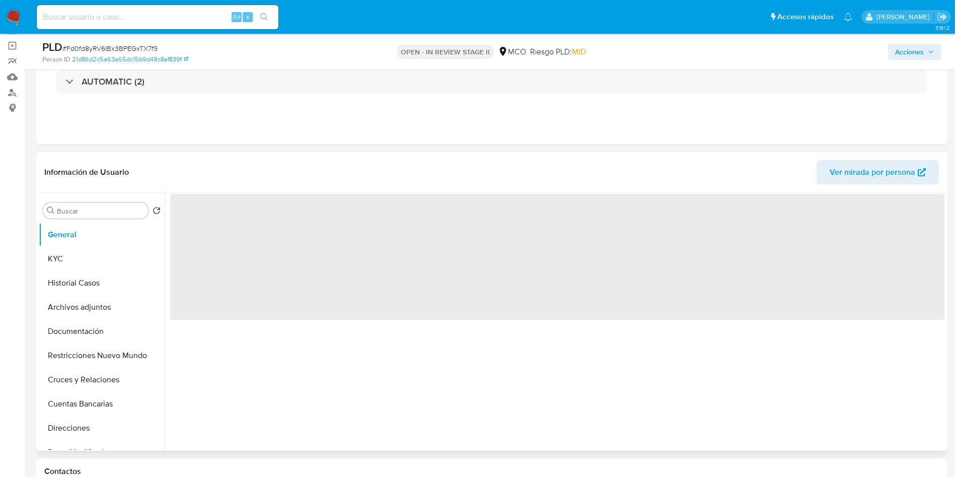
scroll to position [76, 0]
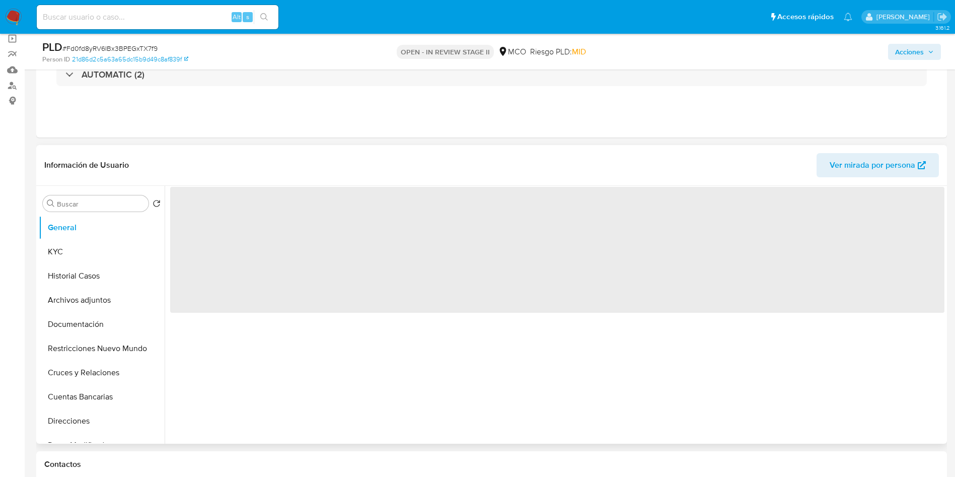
select select "10"
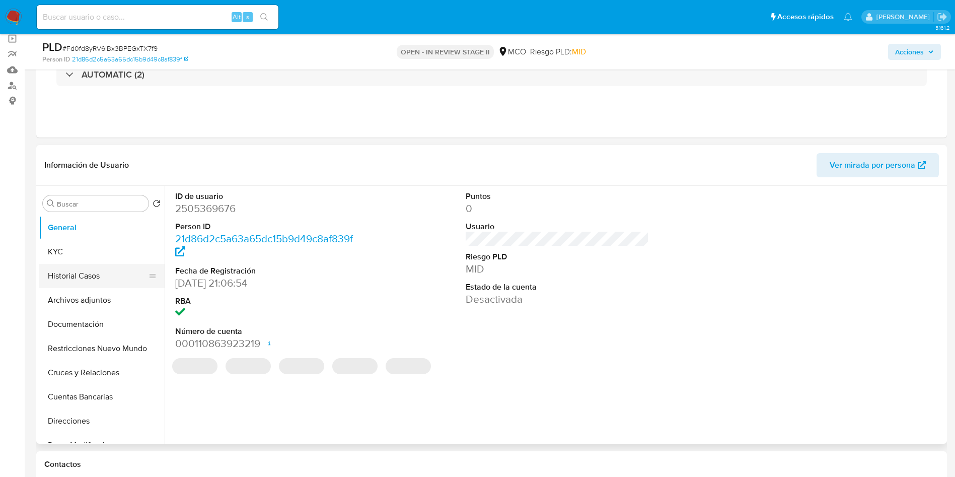
click at [60, 268] on button "Historial Casos" at bounding box center [98, 276] width 118 height 24
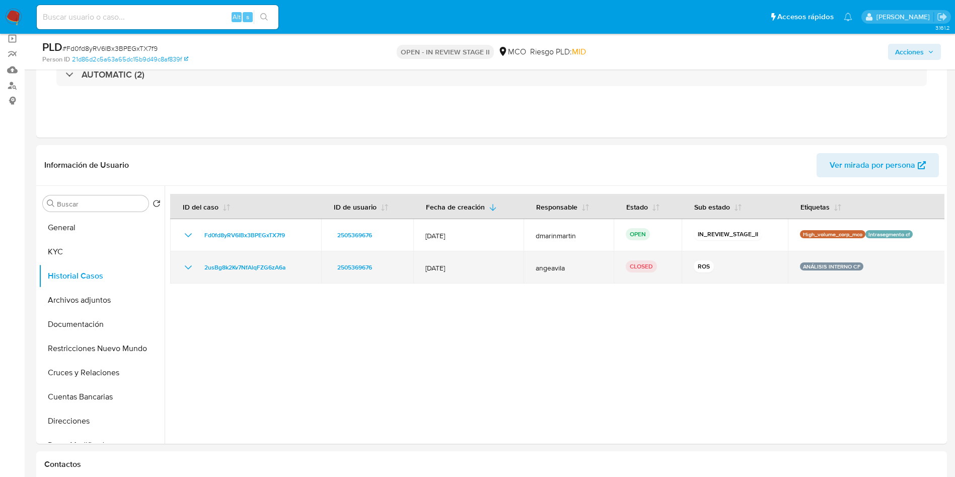
click at [187, 265] on icon "Mostrar/Ocultar" at bounding box center [188, 267] width 12 height 12
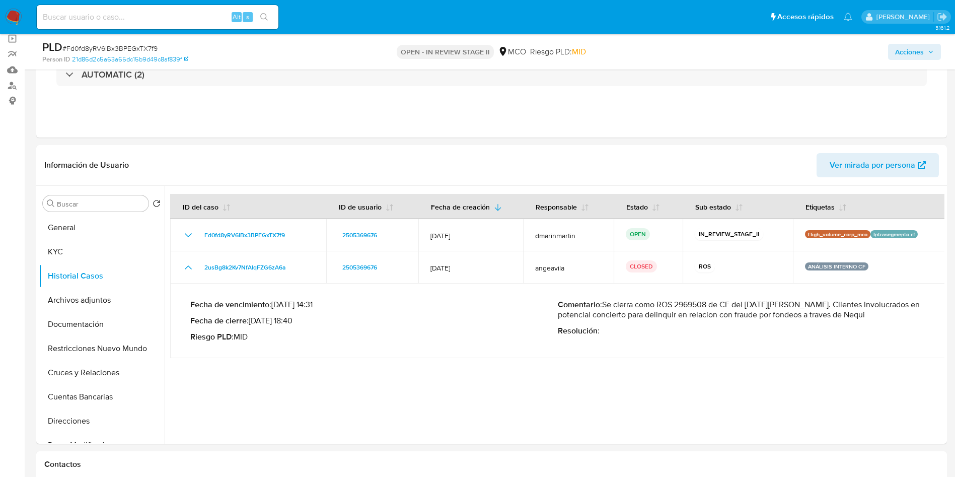
drag, startPoint x: 572, startPoint y: 318, endPoint x: 854, endPoint y: 320, distance: 282.4
click at [838, 317] on p "Comentario : Se cierra como ROS 2969508 de CF del 09 de junio 2025. Clientes in…" at bounding box center [742, 310] width 368 height 20
click at [785, 340] on div "Comentario : Se cierra como ROS 2969508 de CF del 09 de junio 2025. Clientes in…" at bounding box center [742, 321] width 368 height 42
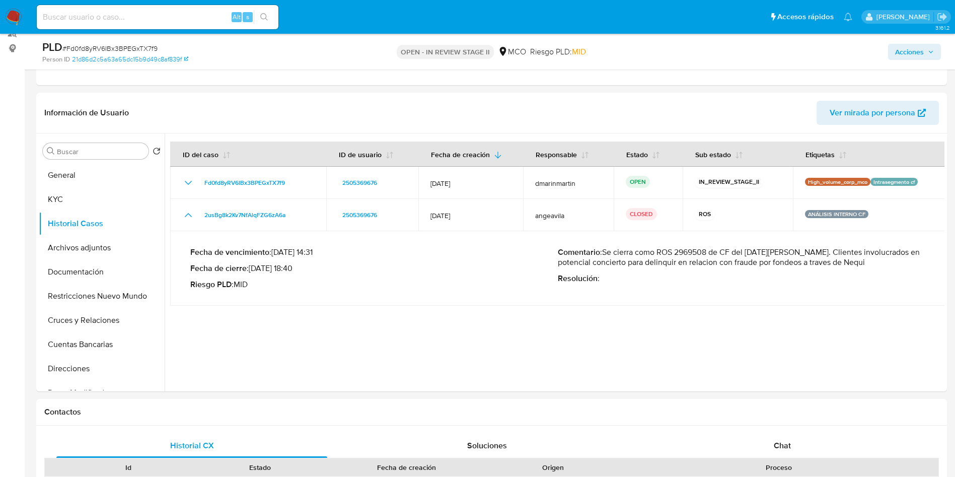
scroll to position [151, 0]
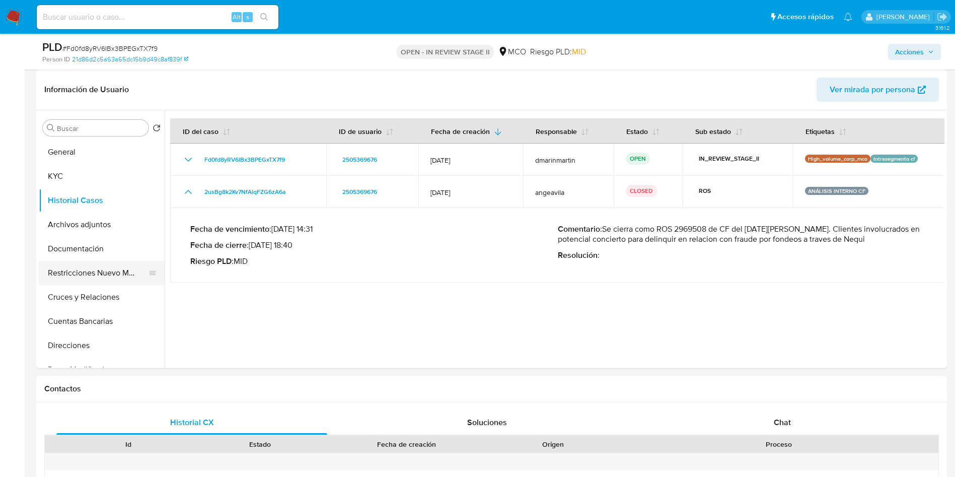
click at [89, 272] on button "Restricciones Nuevo Mundo" at bounding box center [98, 273] width 118 height 24
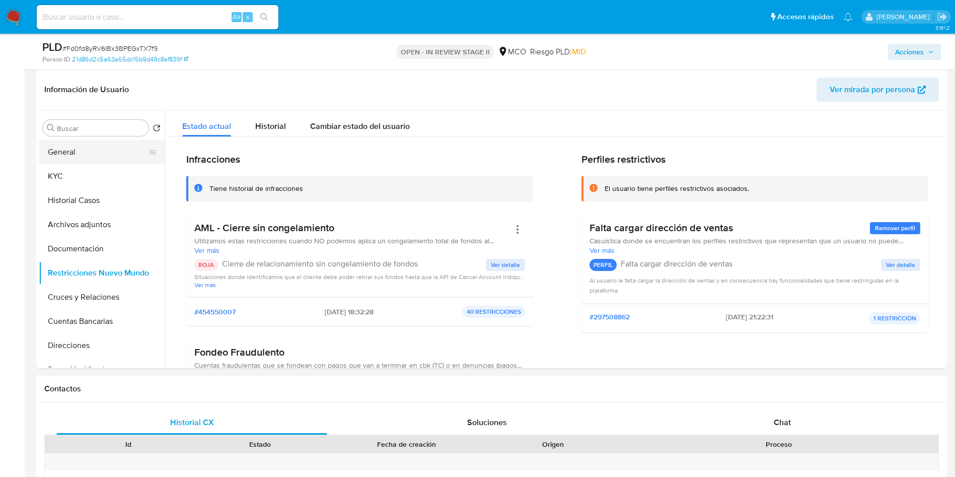
click at [102, 149] on button "General" at bounding box center [98, 152] width 118 height 24
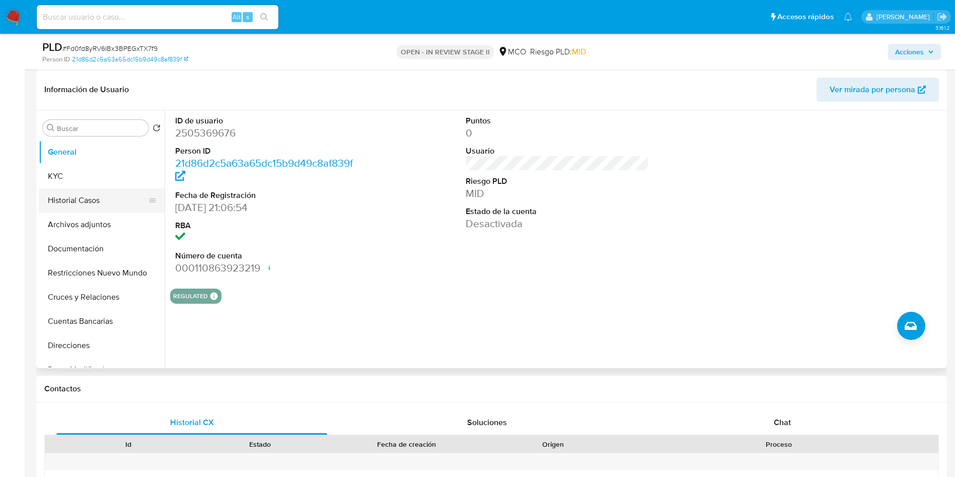
click at [79, 204] on button "Historial Casos" at bounding box center [98, 200] width 118 height 24
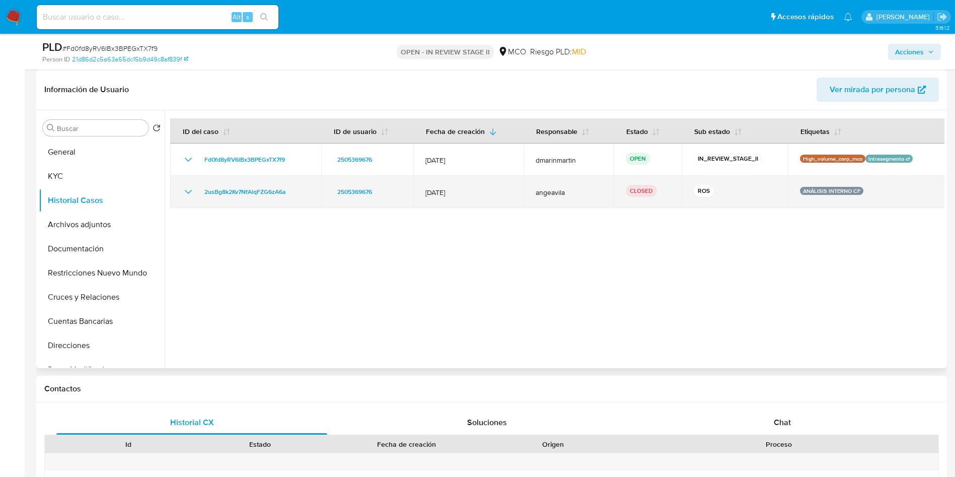
click at [192, 192] on icon "Mostrar/Ocultar" at bounding box center [188, 192] width 12 height 12
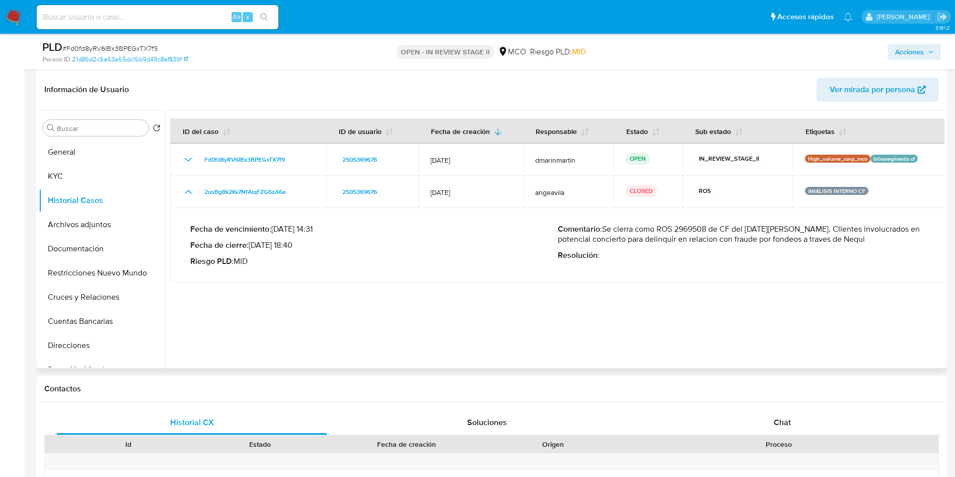
drag, startPoint x: 248, startPoint y: 245, endPoint x: 291, endPoint y: 245, distance: 42.8
click at [284, 245] on p "Fecha de cierre : 09/07/2025 18:40" at bounding box center [374, 245] width 368 height 10
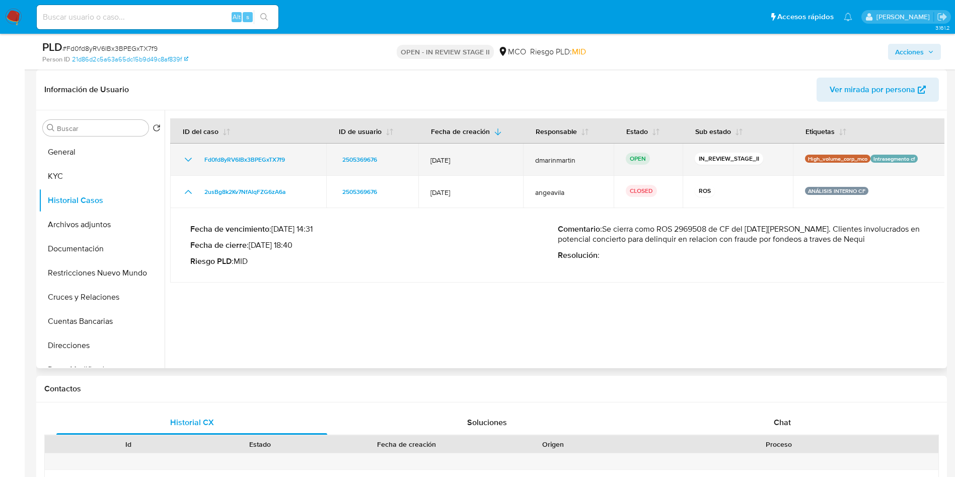
click at [188, 158] on icon "Mostrar/Ocultar" at bounding box center [188, 160] width 12 height 12
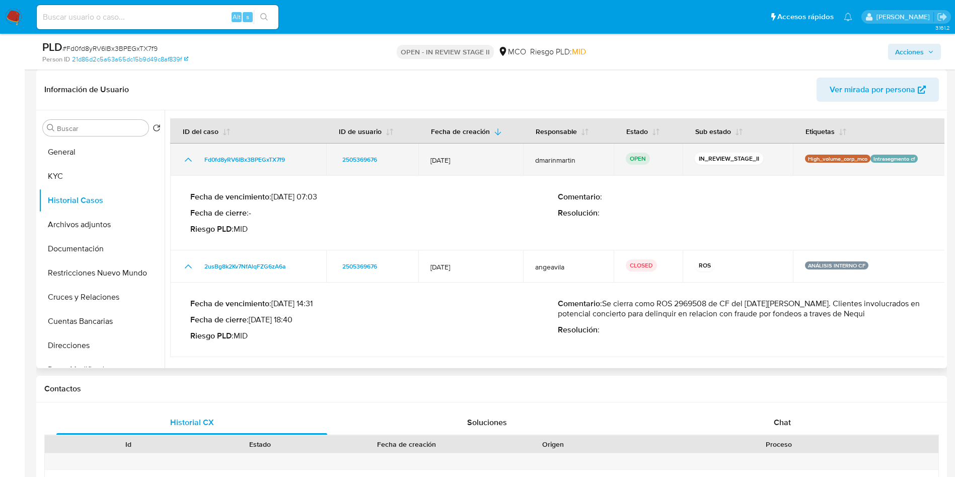
click at [188, 158] on icon "Mostrar/Ocultar" at bounding box center [188, 160] width 7 height 4
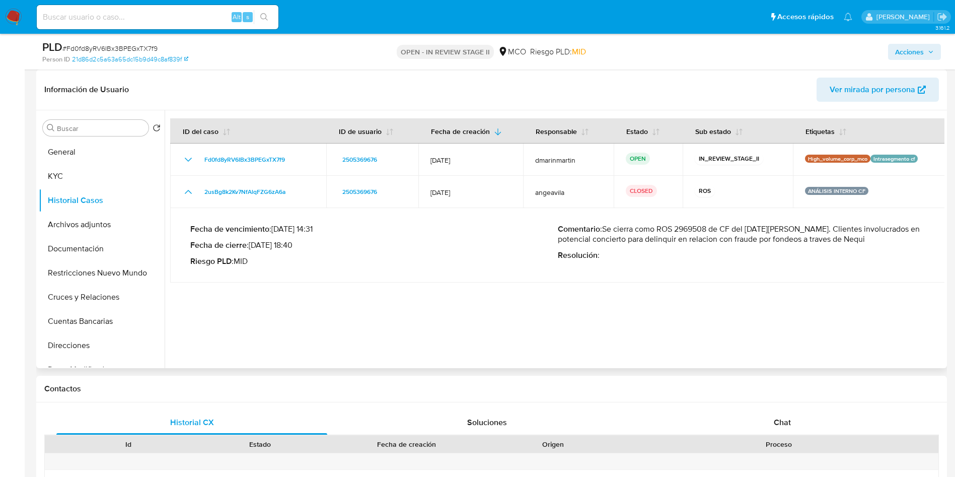
click at [272, 264] on p "Riesgo PLD : MID" at bounding box center [374, 261] width 368 height 10
drag, startPoint x: 260, startPoint y: 244, endPoint x: 276, endPoint y: 244, distance: 16.1
click at [276, 244] on p "Fecha de cierre : 09/07/2025 18:40" at bounding box center [374, 245] width 368 height 10
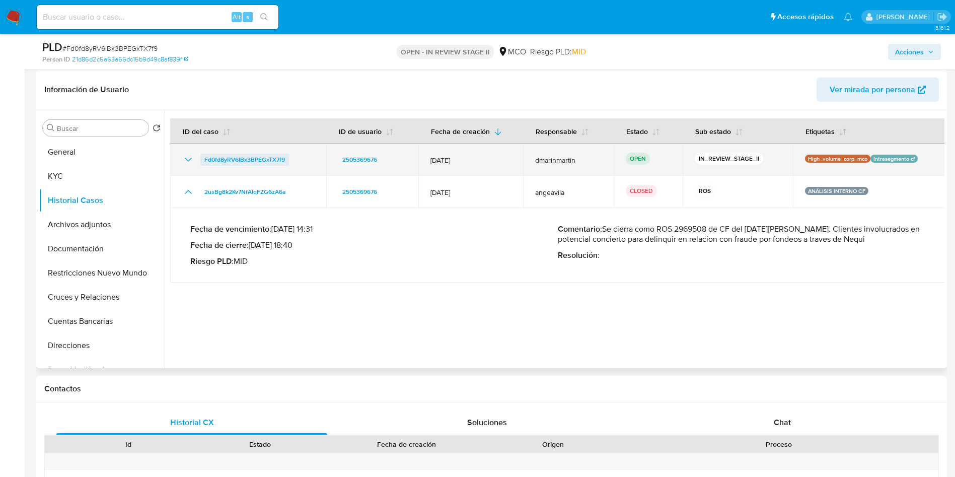
drag, startPoint x: 298, startPoint y: 162, endPoint x: 205, endPoint y: 163, distance: 92.6
click at [205, 163] on div "Fd0fd8yRV6IBx3BPEGxTX7f9" at bounding box center [248, 160] width 132 height 12
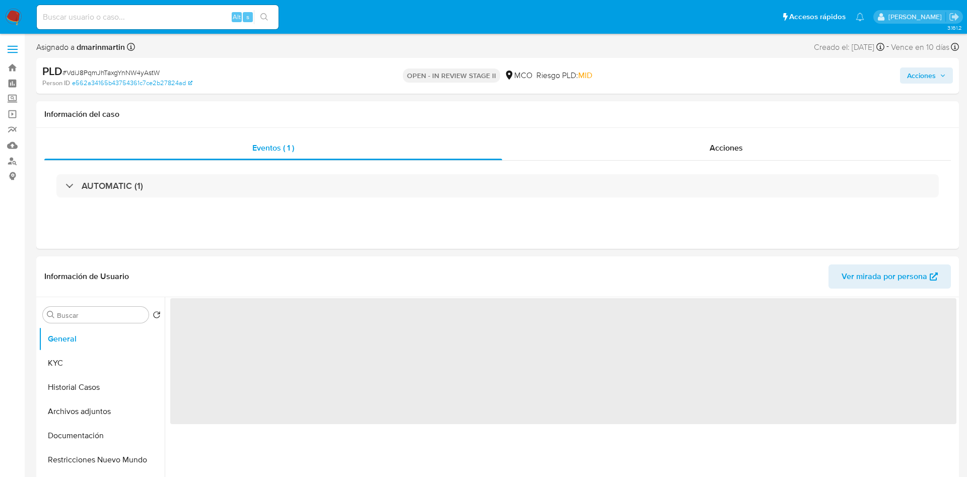
select select "10"
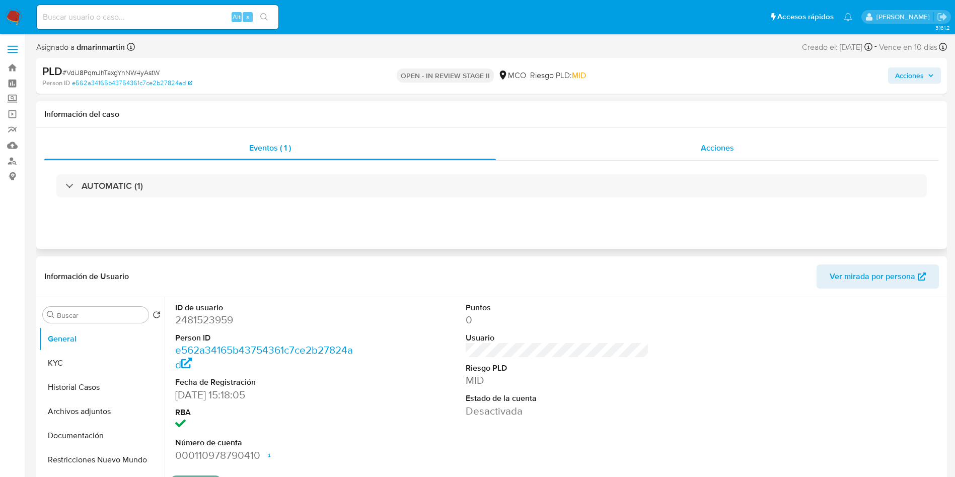
click at [685, 156] on div "Acciones" at bounding box center [717, 148] width 443 height 24
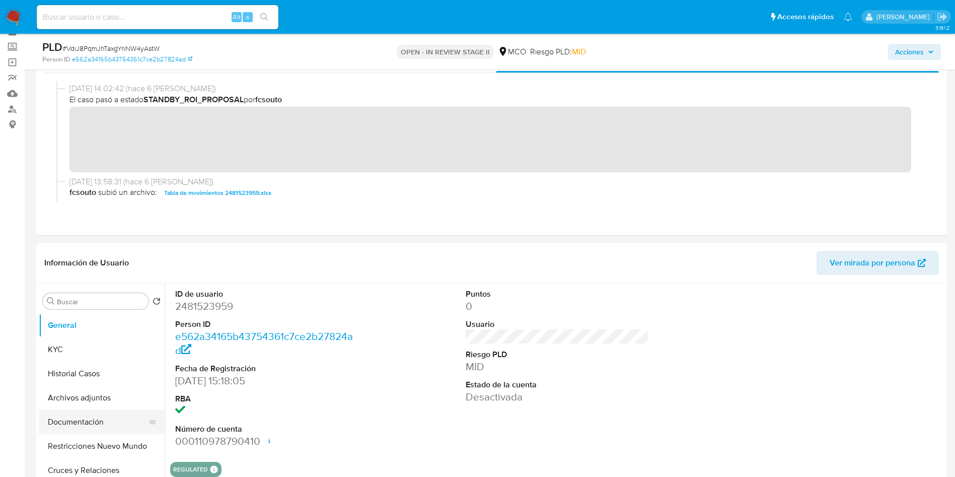
scroll to position [76, 0]
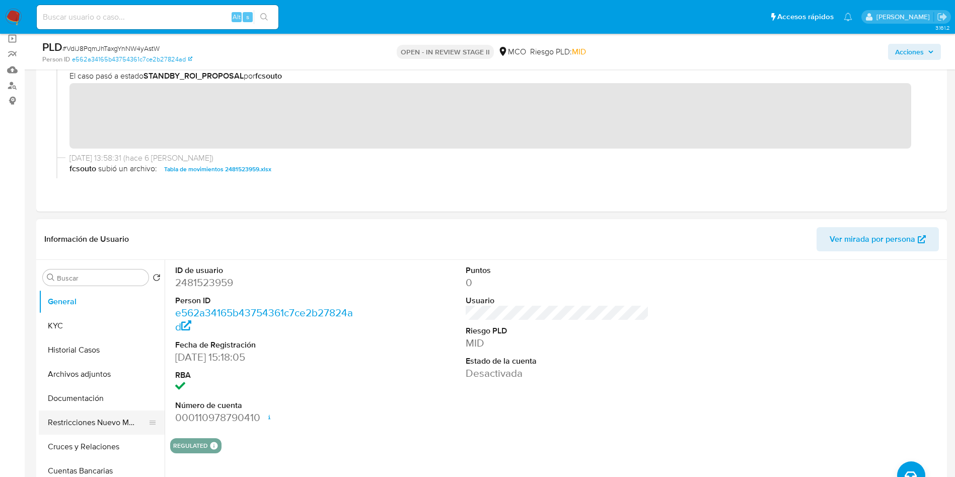
click at [99, 417] on button "Restricciones Nuevo Mundo" at bounding box center [98, 422] width 118 height 24
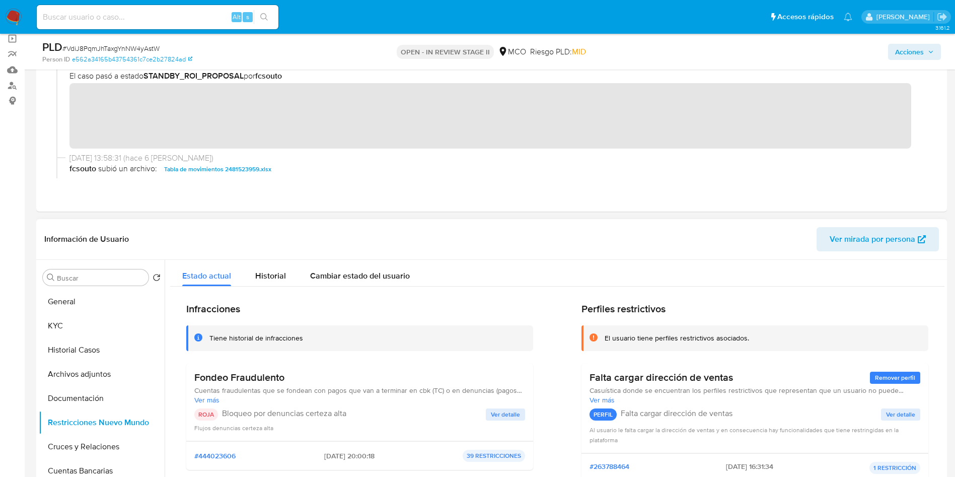
scroll to position [151, 0]
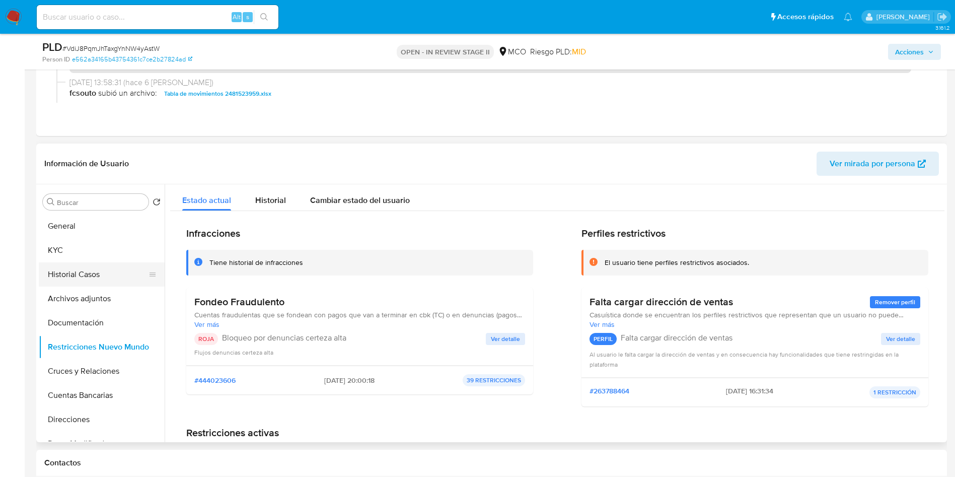
click at [98, 276] on button "Historial Casos" at bounding box center [98, 274] width 118 height 24
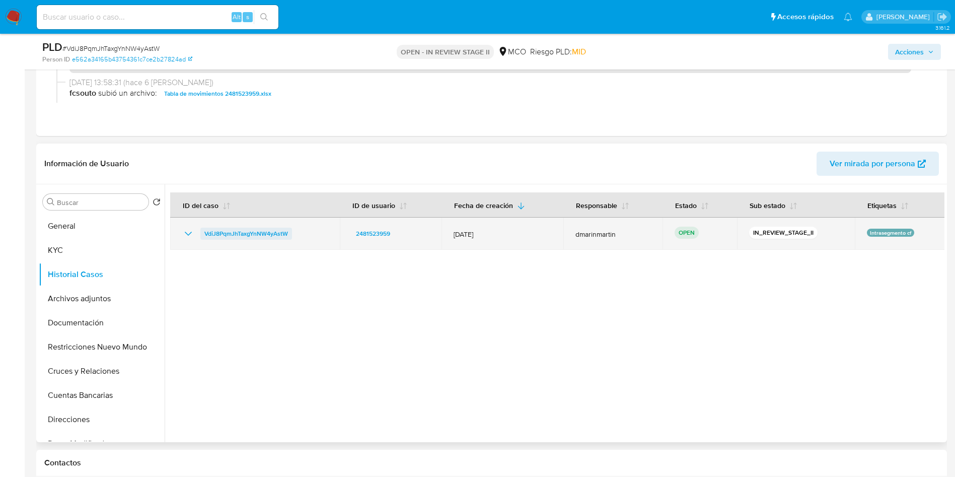
click at [245, 234] on span "VdiJ8PqmJhTaxgYnNW4yAstW" at bounding box center [246, 234] width 84 height 12
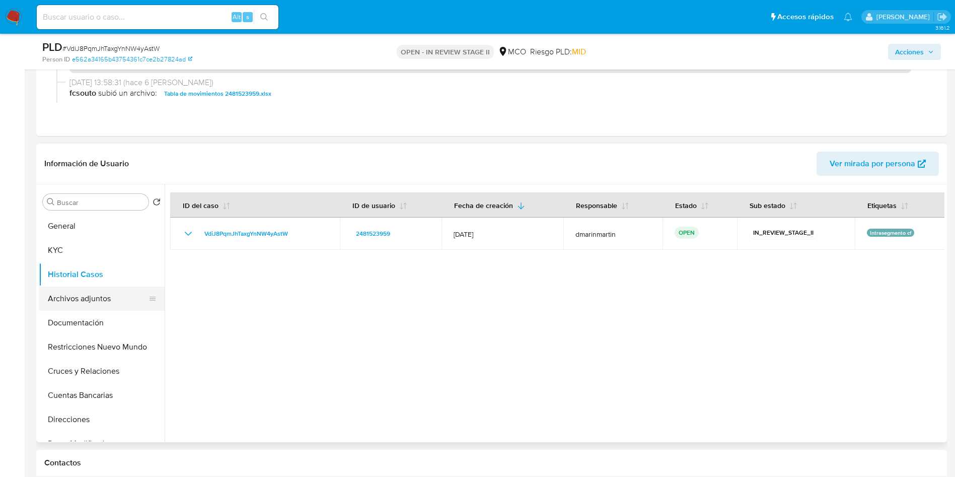
click at [102, 303] on button "Archivos adjuntos" at bounding box center [98, 298] width 118 height 24
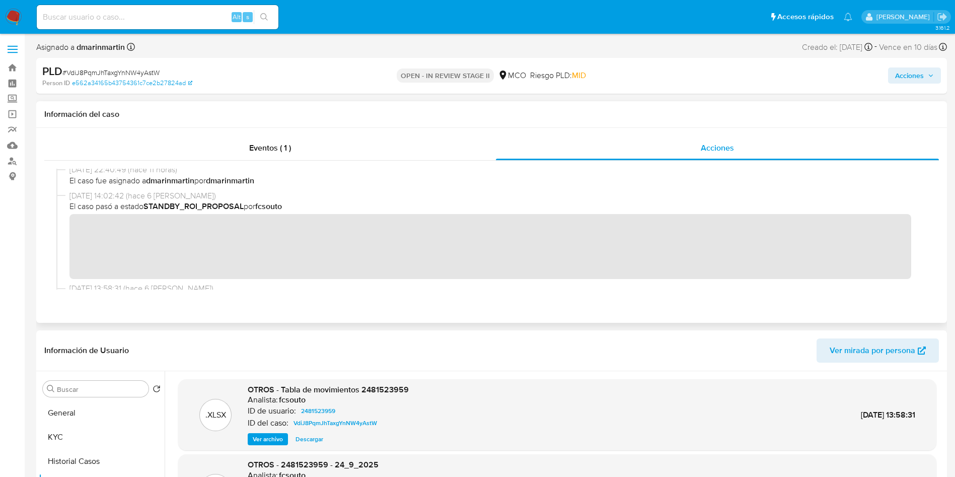
scroll to position [76, 0]
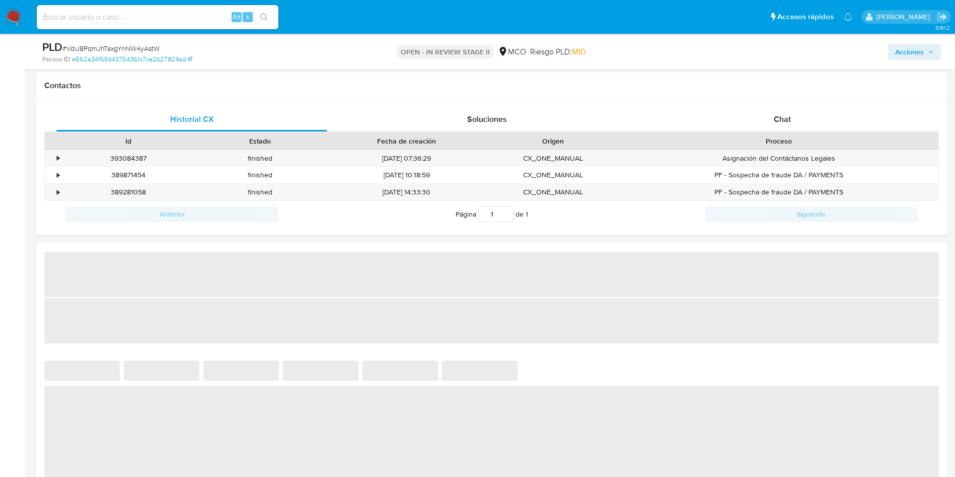
scroll to position [755, 0]
select select "10"
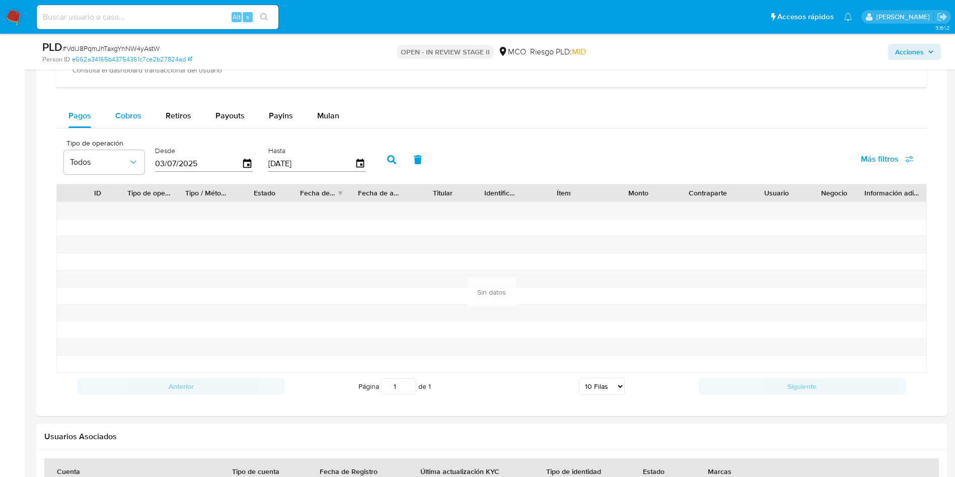
click at [122, 106] on div "Cobros" at bounding box center [128, 116] width 26 height 24
select select "10"
click at [253, 165] on icon "button" at bounding box center [248, 164] width 18 height 18
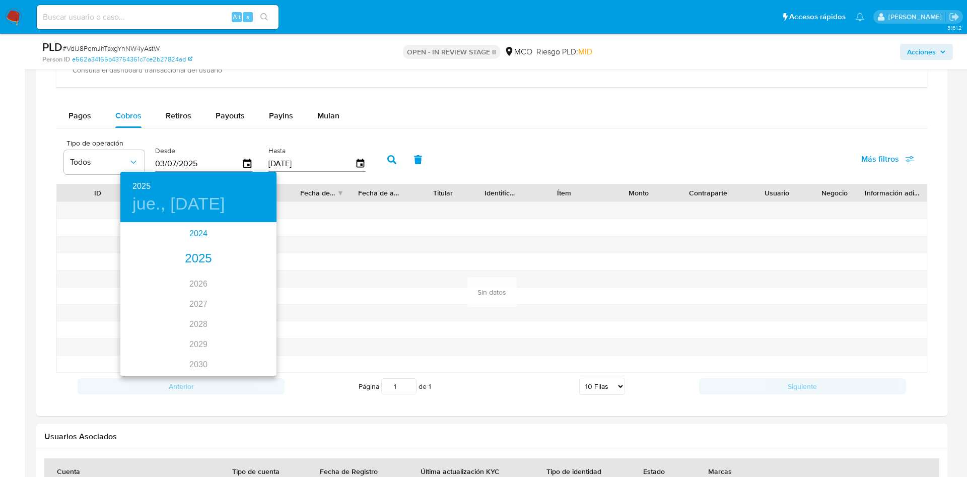
click at [195, 230] on div "2024" at bounding box center [198, 234] width 156 height 20
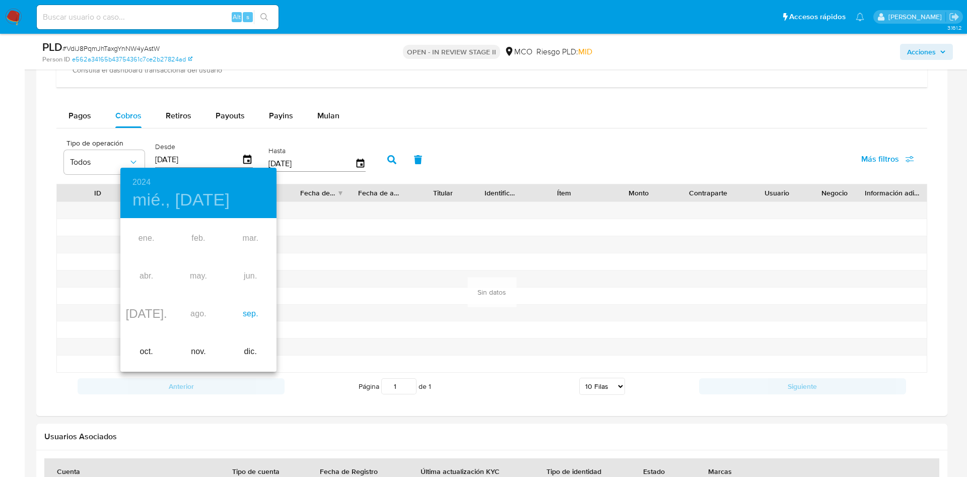
click at [251, 316] on div "sep." at bounding box center [251, 314] width 52 height 38
type input "30/09/2024"
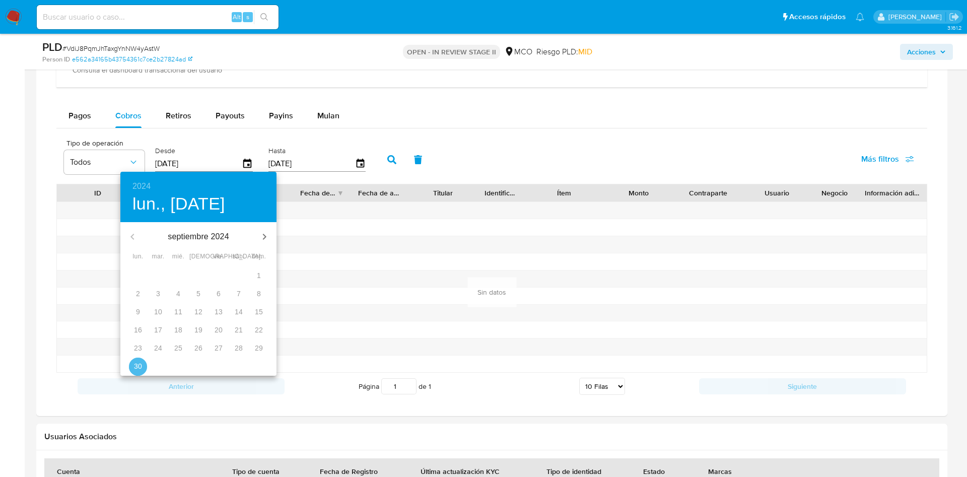
drag, startPoint x: 142, startPoint y: 362, endPoint x: 137, endPoint y: 365, distance: 6.3
click at [141, 362] on span "30" at bounding box center [138, 366] width 18 height 10
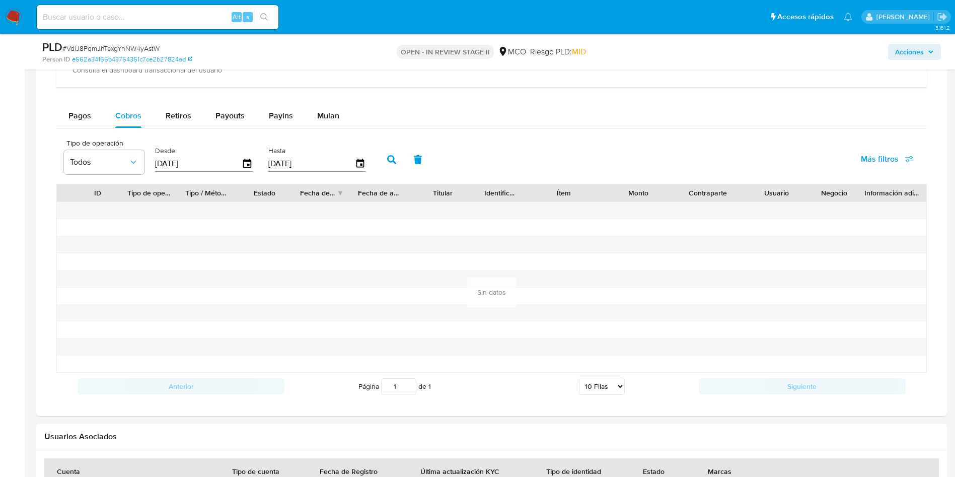
click at [401, 160] on button "button" at bounding box center [392, 160] width 26 height 24
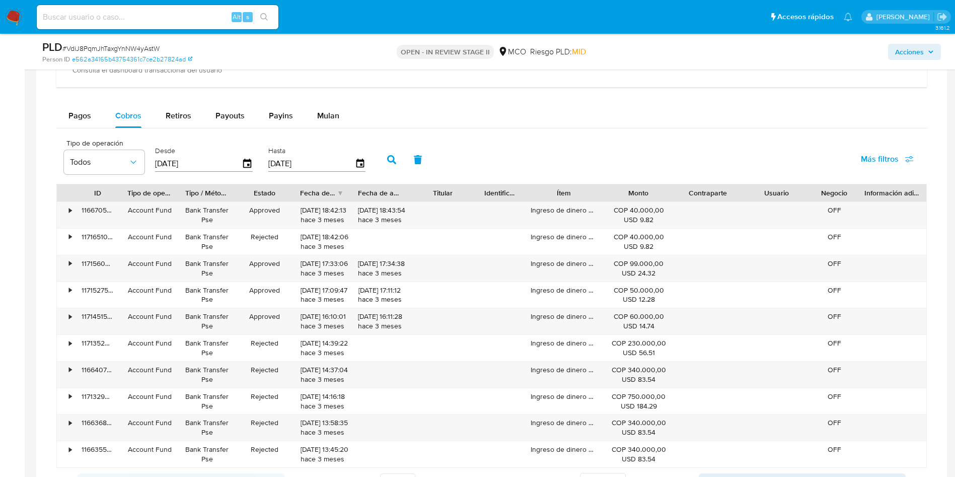
drag, startPoint x: 592, startPoint y: 190, endPoint x: 619, endPoint y: 191, distance: 26.7
click at [619, 191] on div "ID Tipo de operación Tipo / Método Estado Fecha de creación Fecha de aprobación…" at bounding box center [491, 192] width 869 height 17
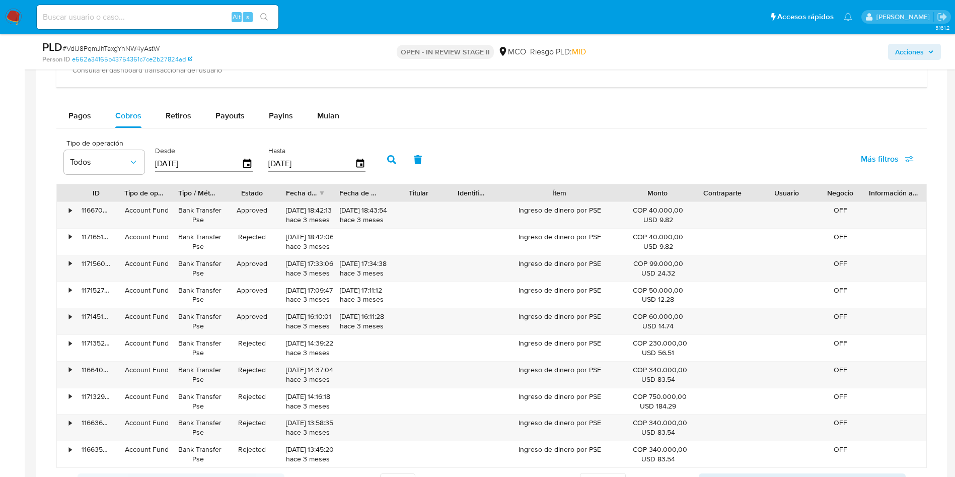
drag, startPoint x: 612, startPoint y: 190, endPoint x: 632, endPoint y: 187, distance: 20.4
click at [633, 187] on div "ID Tipo de operación Tipo / Método Estado Fecha de creación Fecha de aprobación…" at bounding box center [491, 192] width 869 height 17
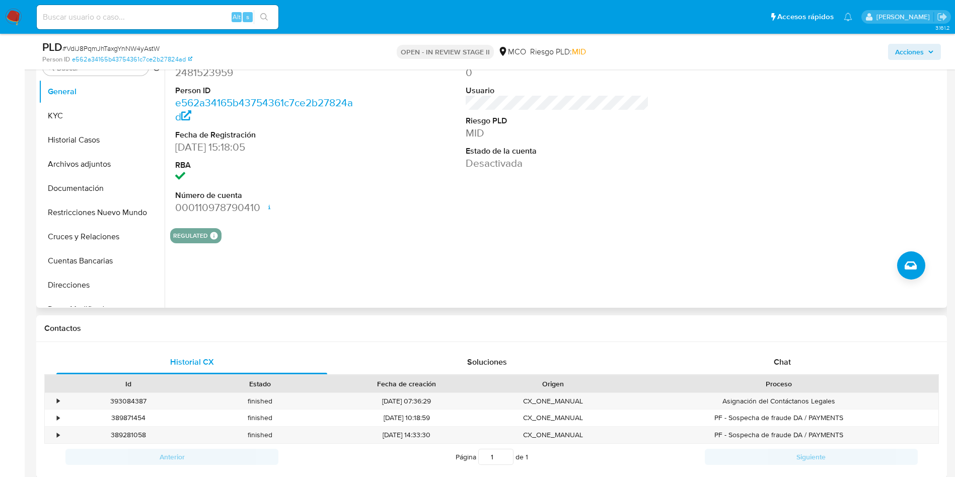
scroll to position [151, 0]
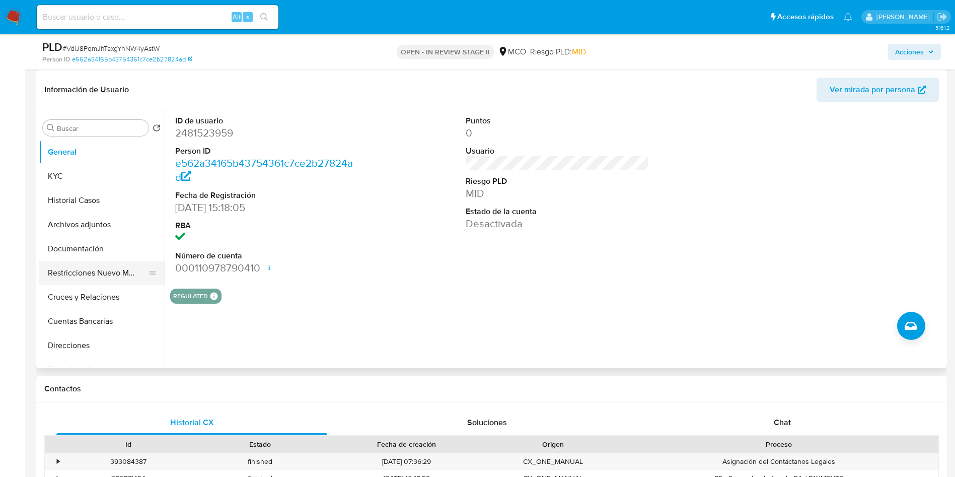
click at [107, 278] on button "Restricciones Nuevo Mundo" at bounding box center [98, 273] width 118 height 24
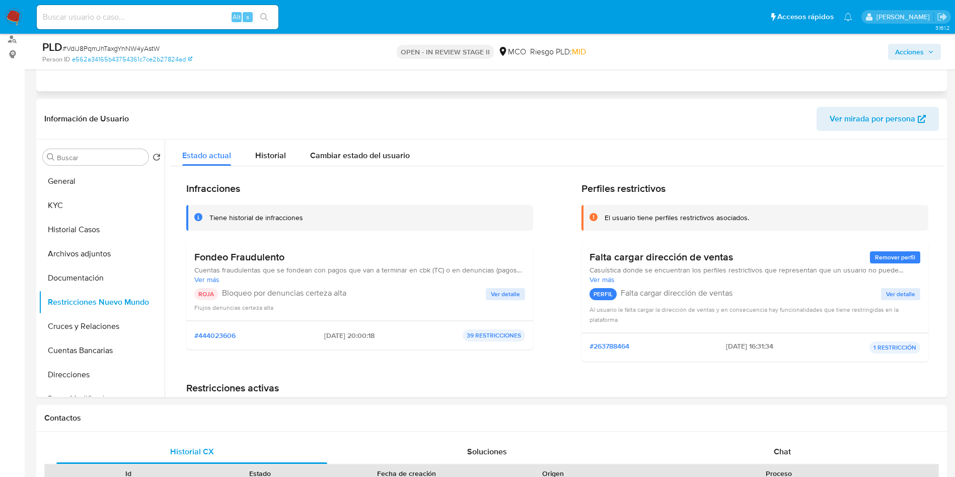
scroll to position [0, 0]
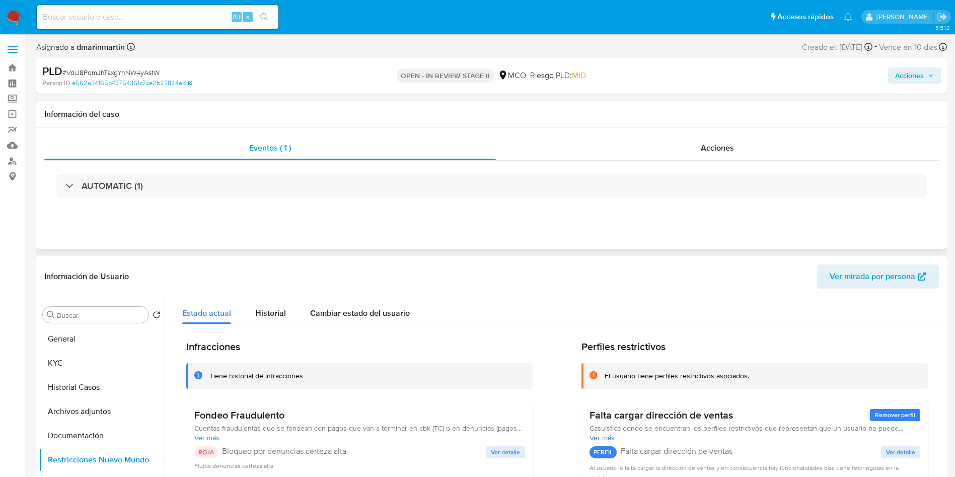
click at [737, 163] on div "AUTOMATIC (1)" at bounding box center [491, 186] width 895 height 50
click at [735, 155] on div "Acciones" at bounding box center [717, 148] width 443 height 24
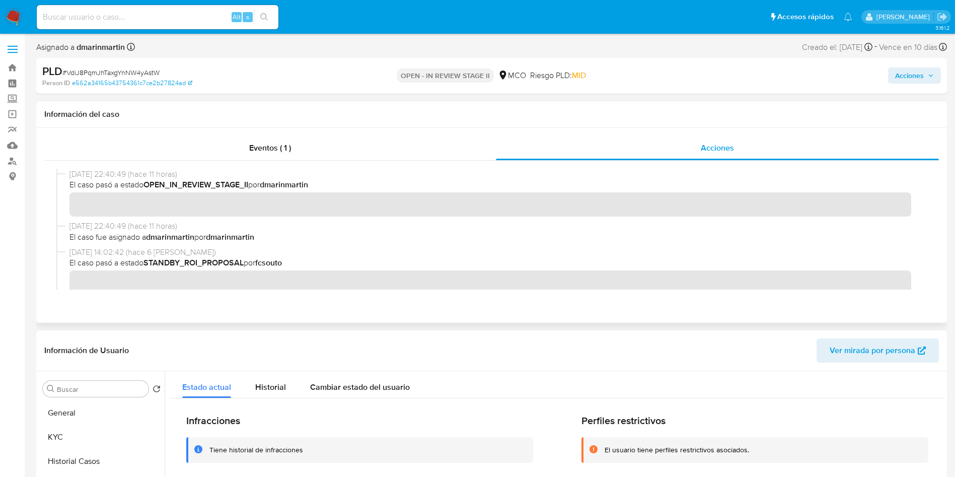
scroll to position [76, 0]
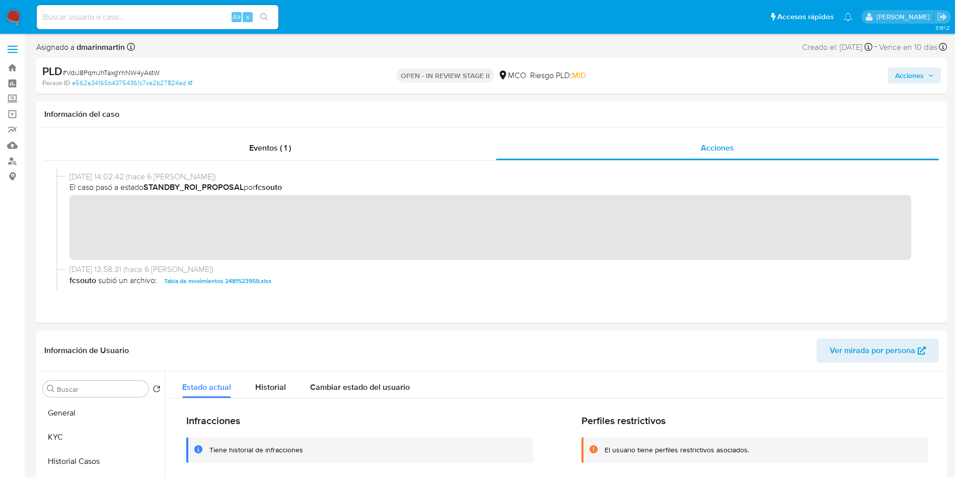
click at [21, 16] on img at bounding box center [13, 17] width 17 height 17
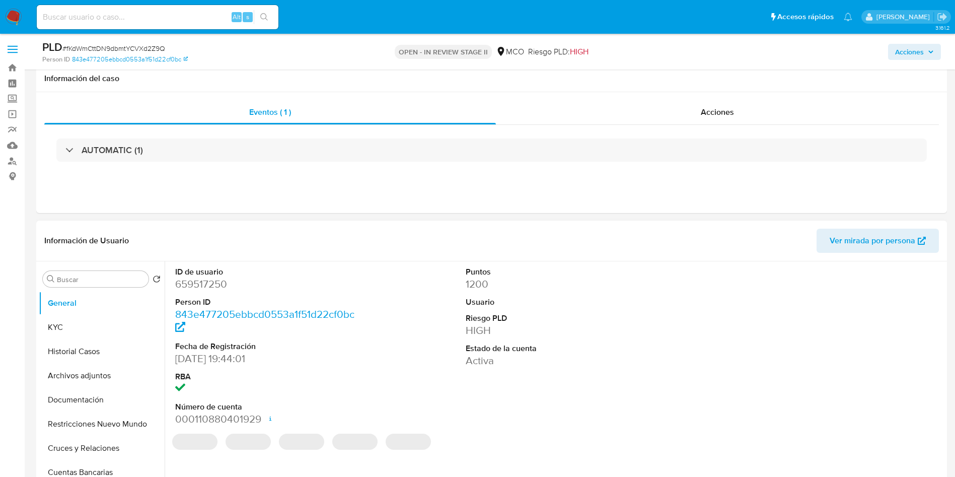
select select "10"
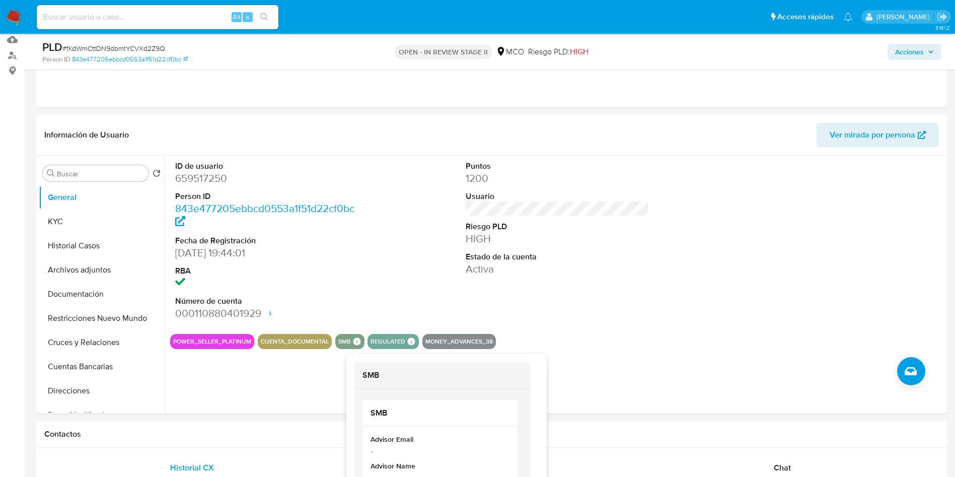
scroll to position [151, 0]
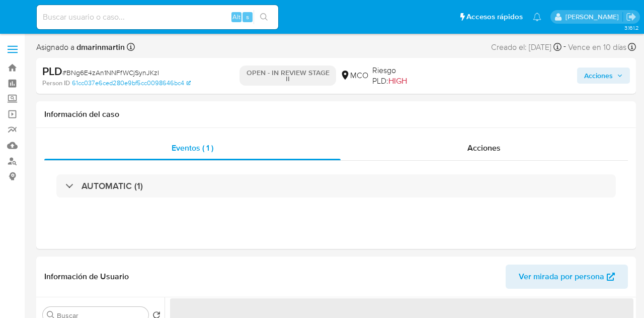
select select "10"
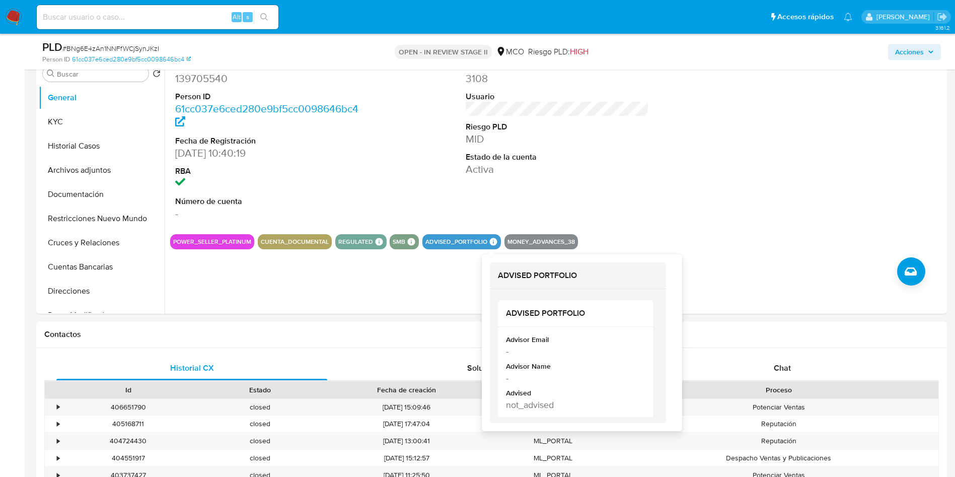
scroll to position [227, 0]
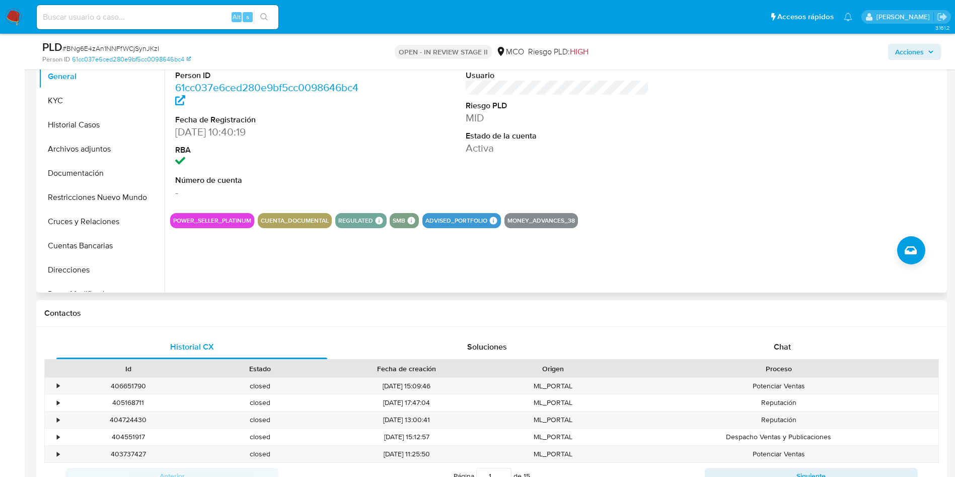
click at [427, 249] on div "ID de usuario 139705540 Person ID 61cc037e6ced280e9bf5cc0098646bc4 Fecha de Reg…" at bounding box center [555, 164] width 780 height 258
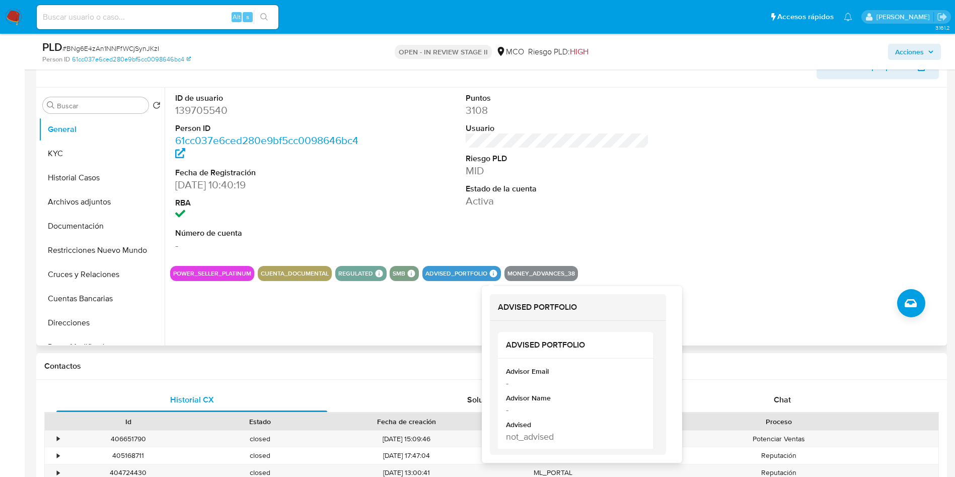
scroll to position [151, 0]
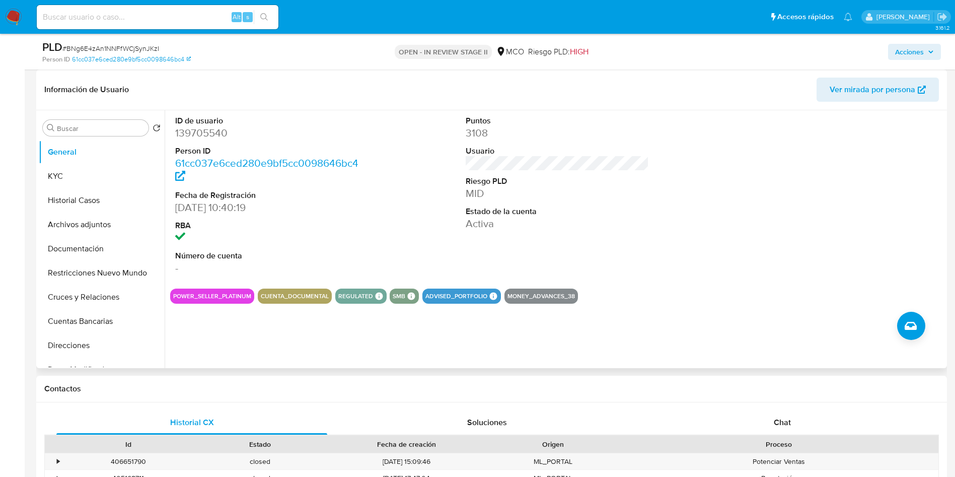
click at [204, 134] on dd "139705540" at bounding box center [267, 133] width 184 height 14
copy dd "139705540"
click at [114, 200] on button "Historial Casos" at bounding box center [98, 200] width 118 height 24
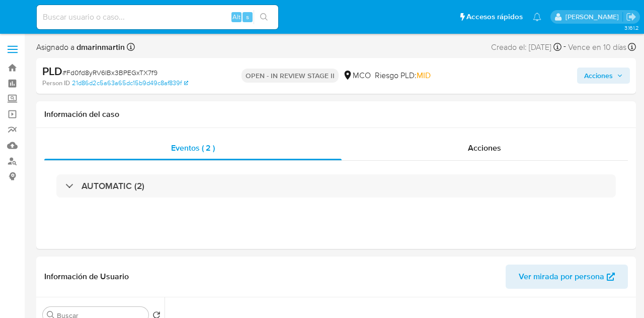
select select "10"
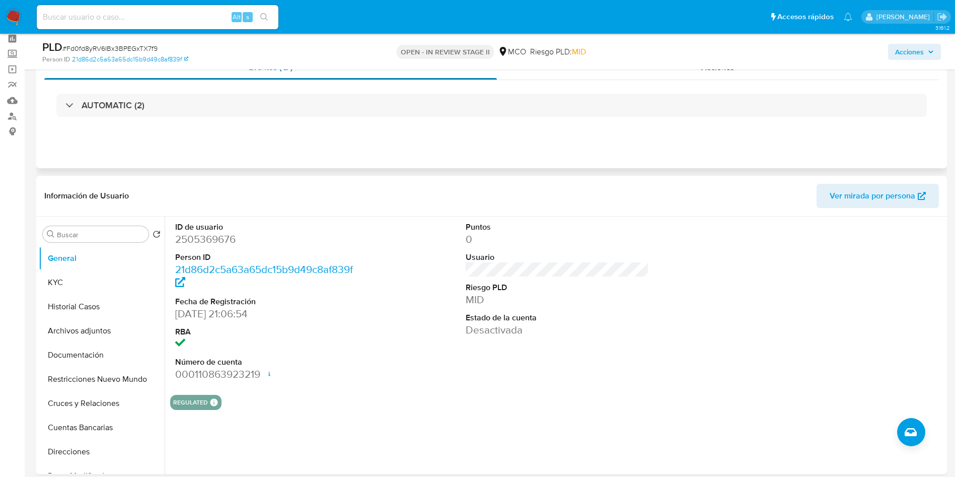
scroll to position [151, 0]
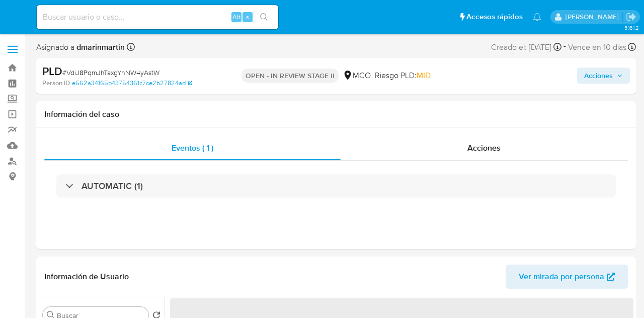
select select "10"
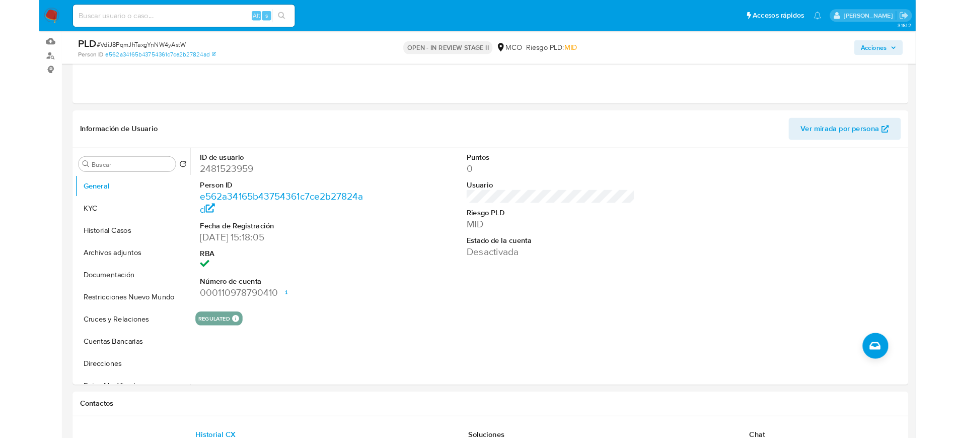
scroll to position [151, 0]
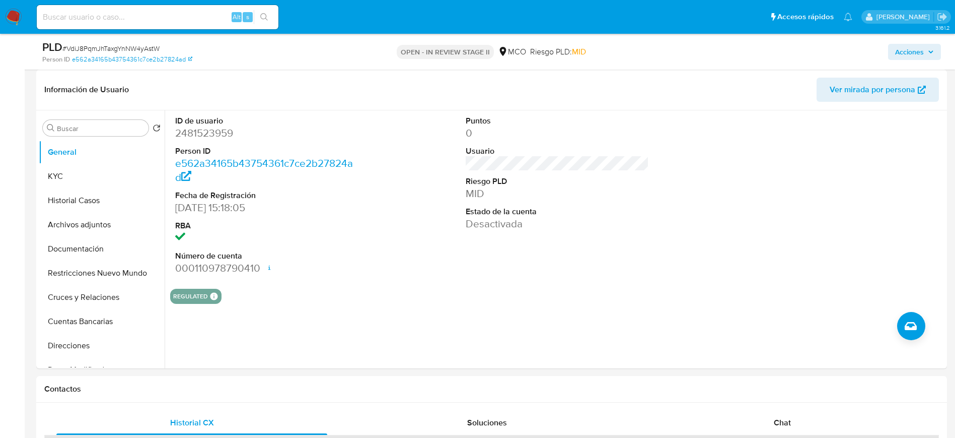
click at [13, 16] on img at bounding box center [13, 17] width 17 height 17
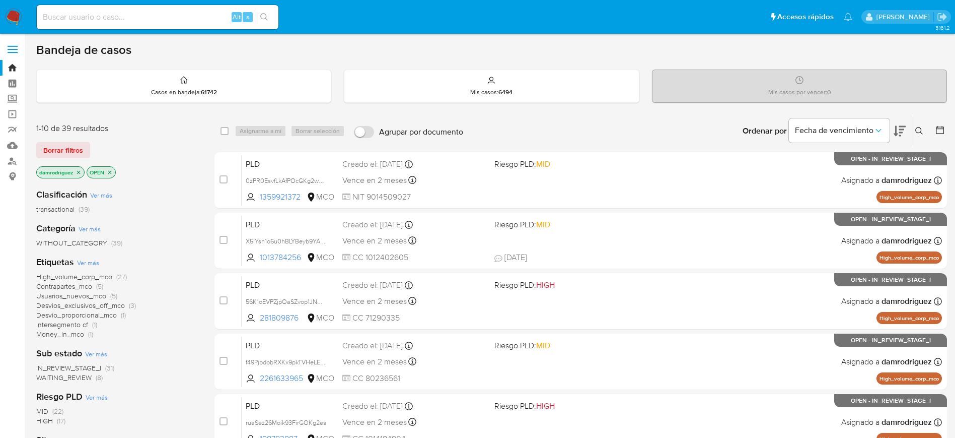
click at [112, 172] on icon "close-filter" at bounding box center [110, 172] width 6 height 6
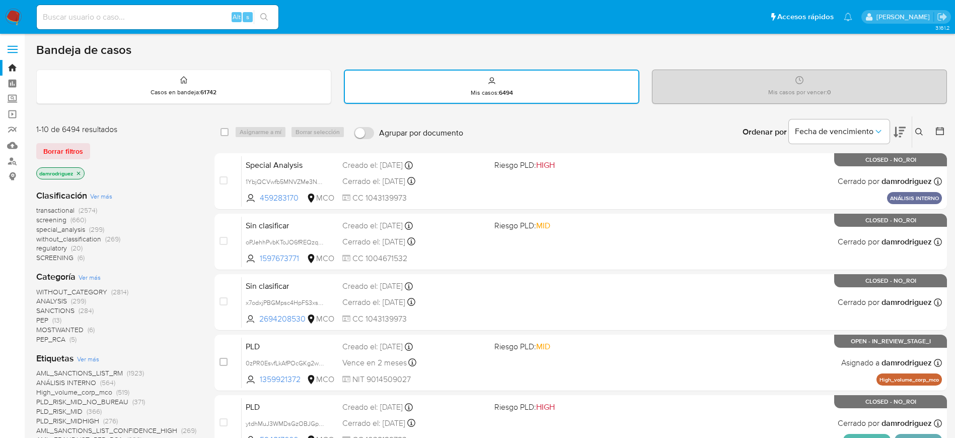
click at [939, 130] on icon at bounding box center [940, 131] width 10 height 10
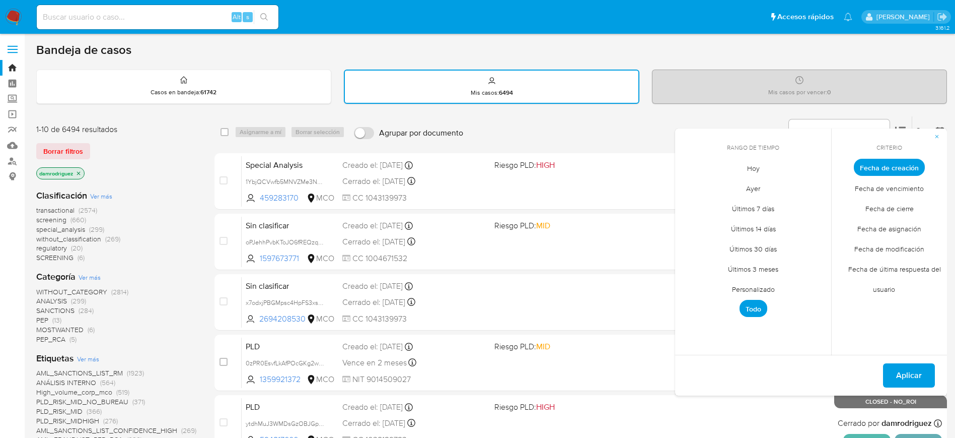
click at [759, 288] on span "Personalizado" at bounding box center [753, 288] width 64 height 21
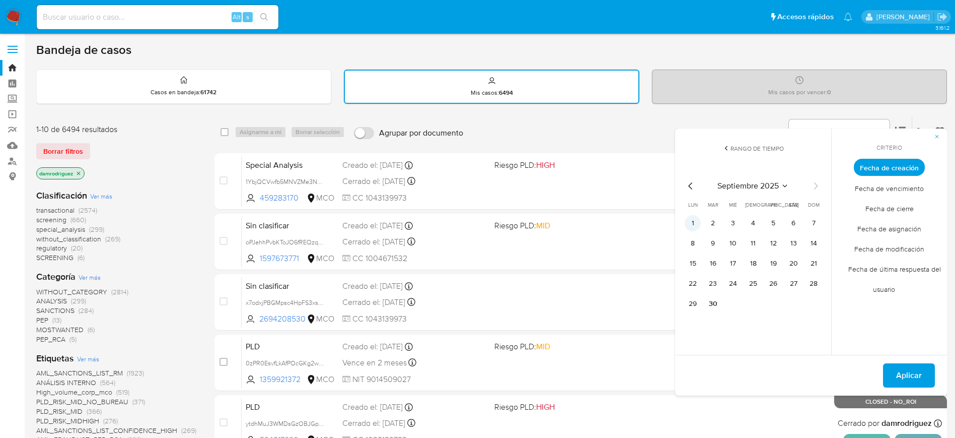
click at [692, 220] on button "1" at bounding box center [693, 223] width 16 height 16
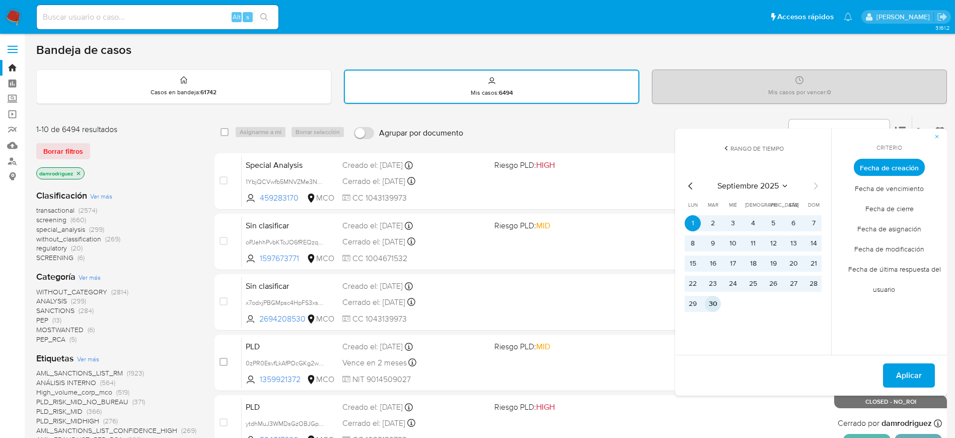
click at [716, 304] on button "30" at bounding box center [713, 304] width 16 height 16
click at [901, 248] on span "Fecha de modificación" at bounding box center [889, 248] width 91 height 21
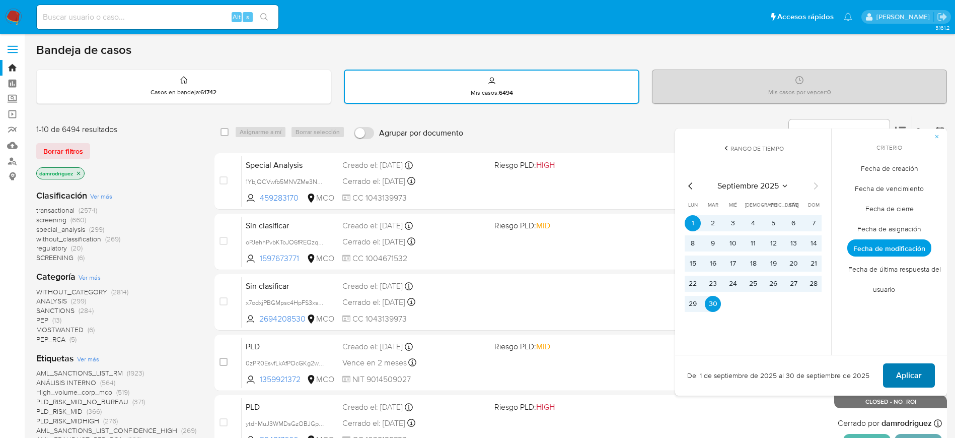
click at [916, 376] on span "Aplicar" at bounding box center [909, 375] width 26 height 22
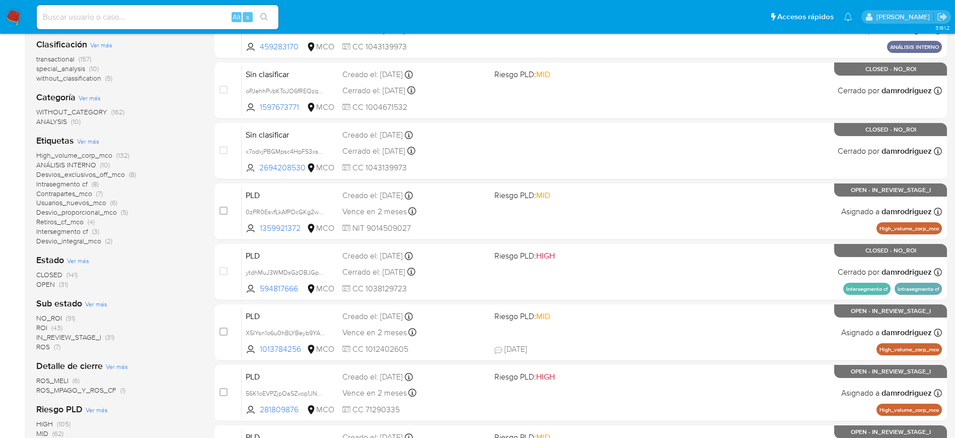
scroll to position [227, 0]
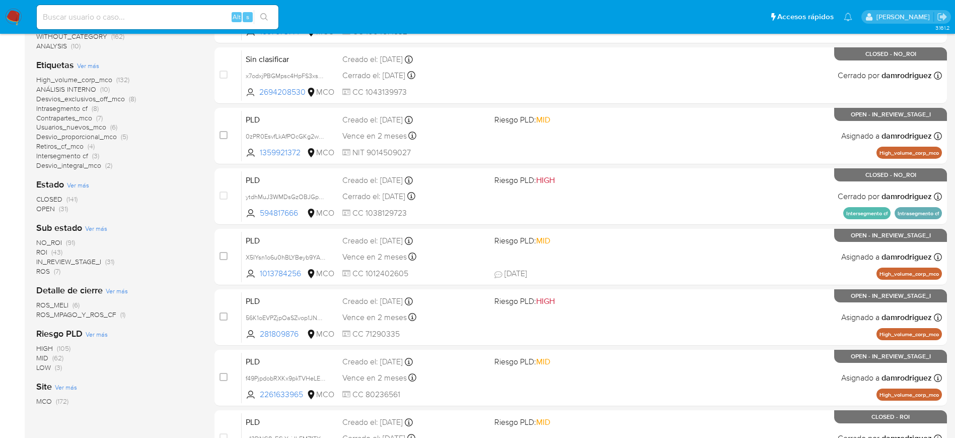
click at [49, 196] on span "CLOSED" at bounding box center [49, 199] width 26 height 10
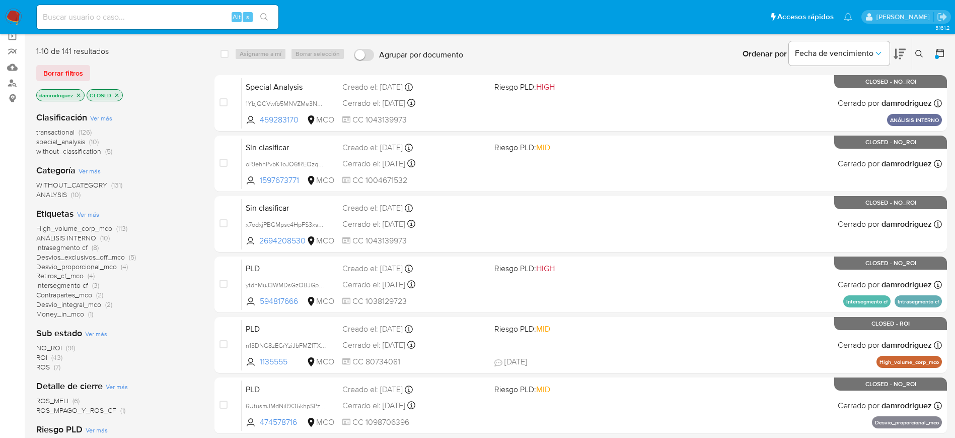
scroll to position [76, 0]
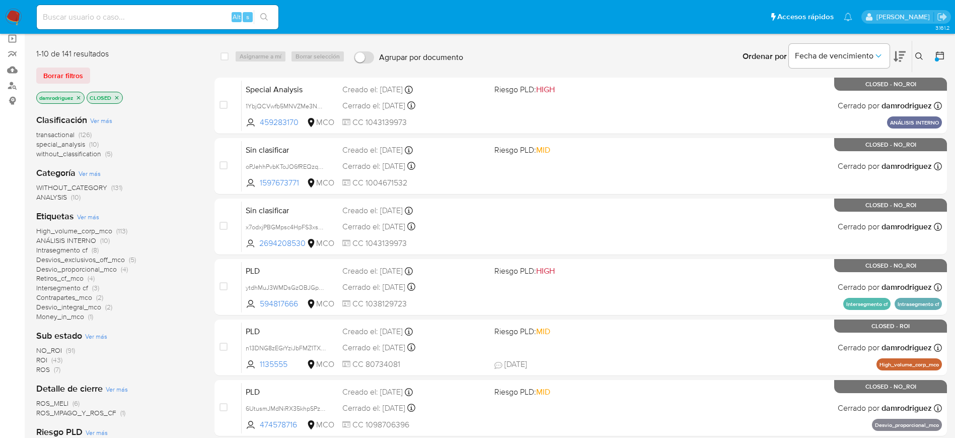
click at [77, 99] on icon "close-filter" at bounding box center [79, 98] width 6 height 6
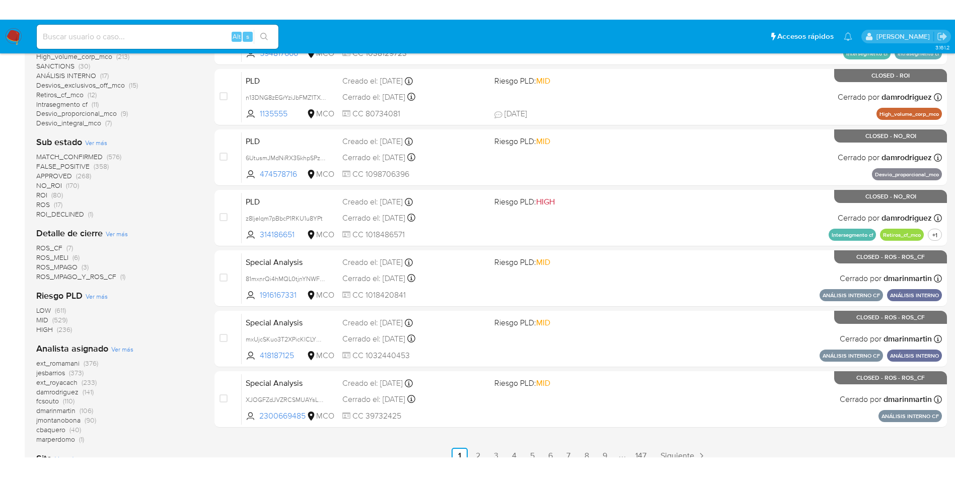
scroll to position [378, 0]
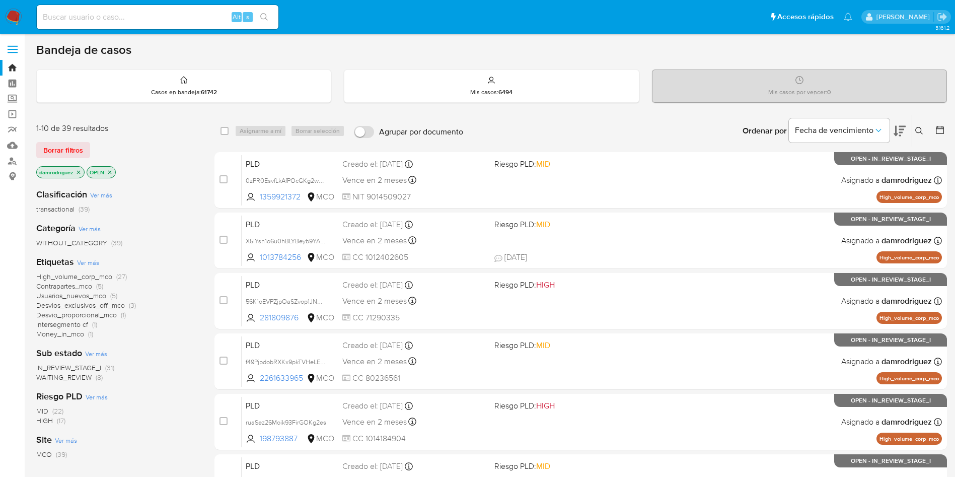
click at [181, 169] on div "damrodriguez OPEN" at bounding box center [116, 173] width 161 height 14
